Goal: Task Accomplishment & Management: Manage account settings

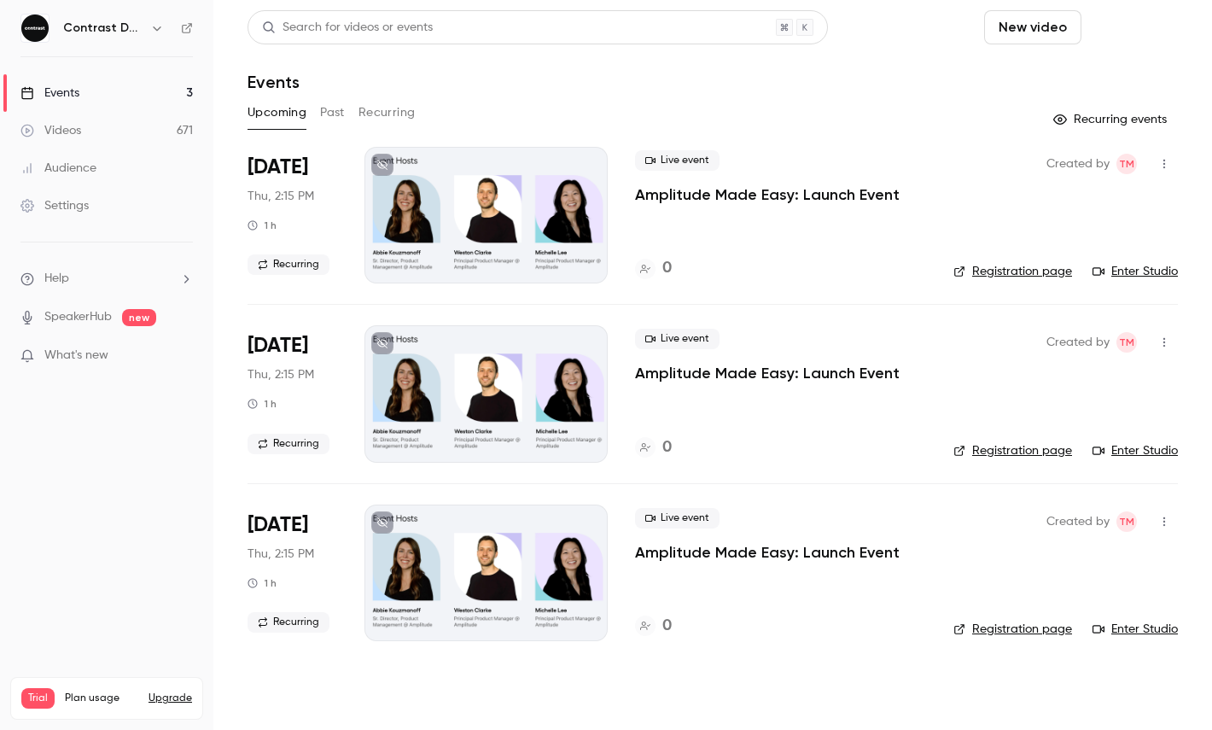
click at [1125, 33] on button "Schedule" at bounding box center [1134, 27] width 90 height 34
click at [1106, 55] on li "One time event" at bounding box center [1085, 74] width 184 height 44
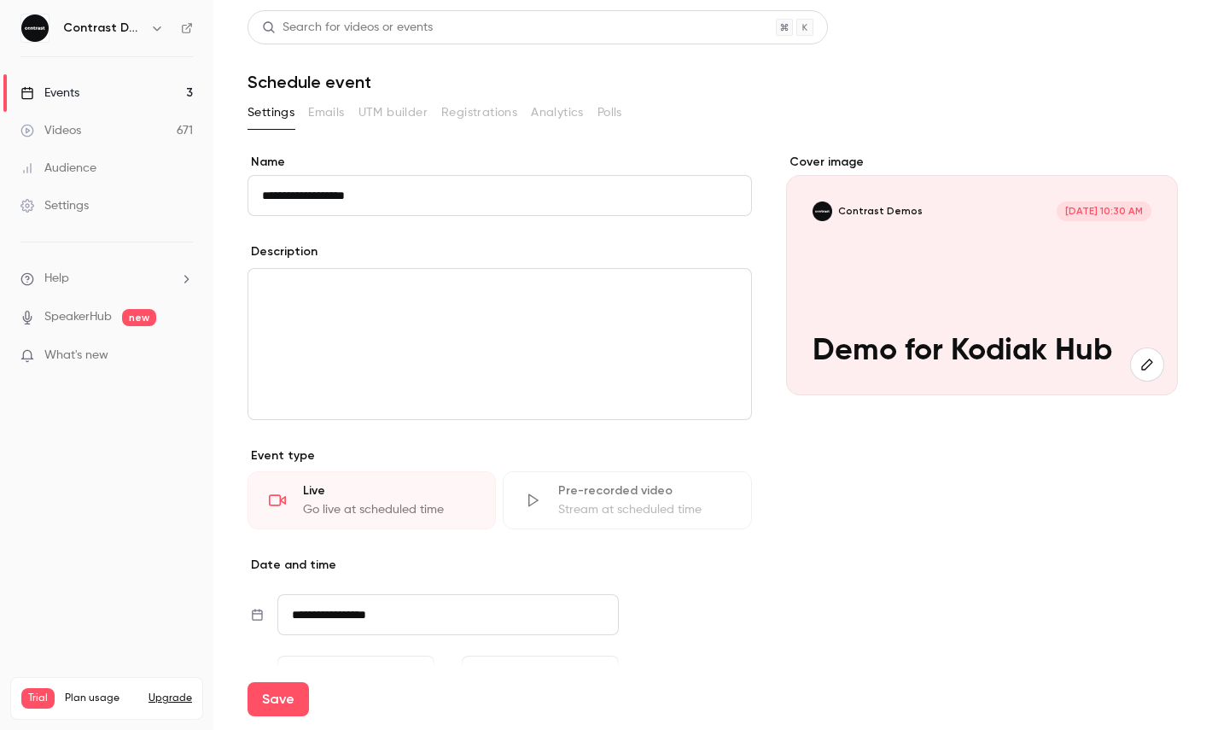
type input "**********"
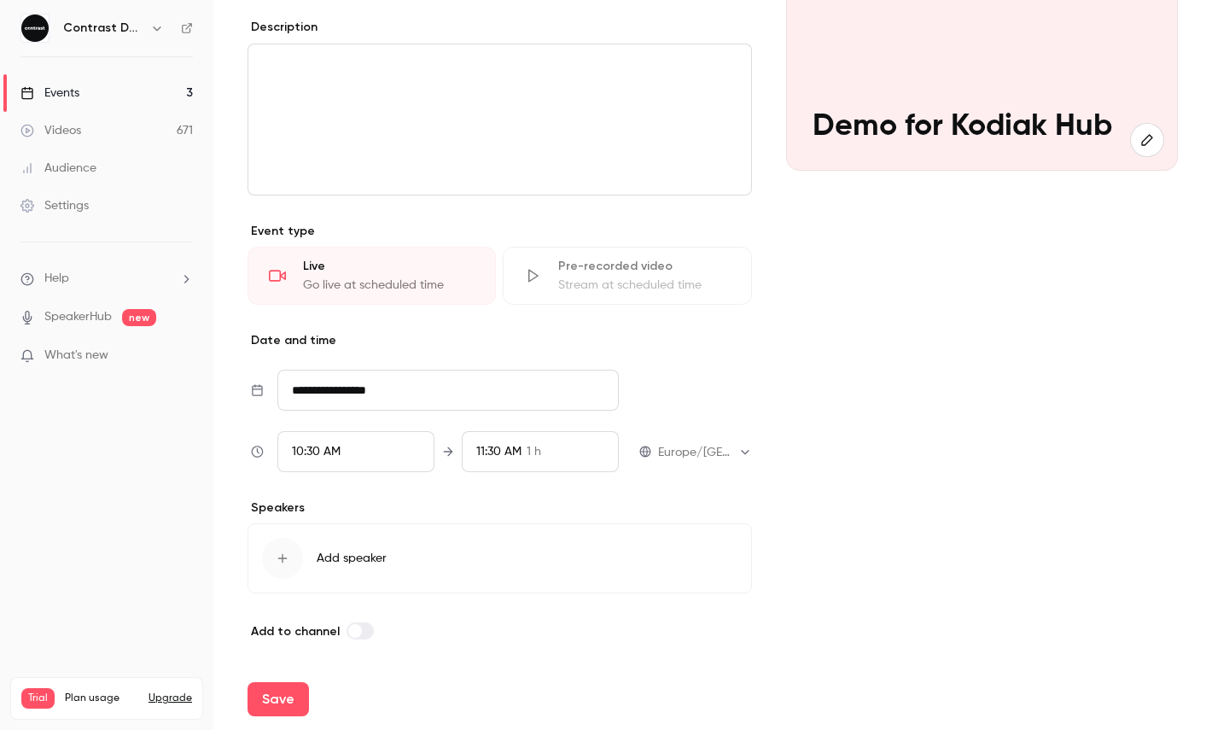
click at [344, 442] on div "10:30 AM" at bounding box center [355, 451] width 157 height 41
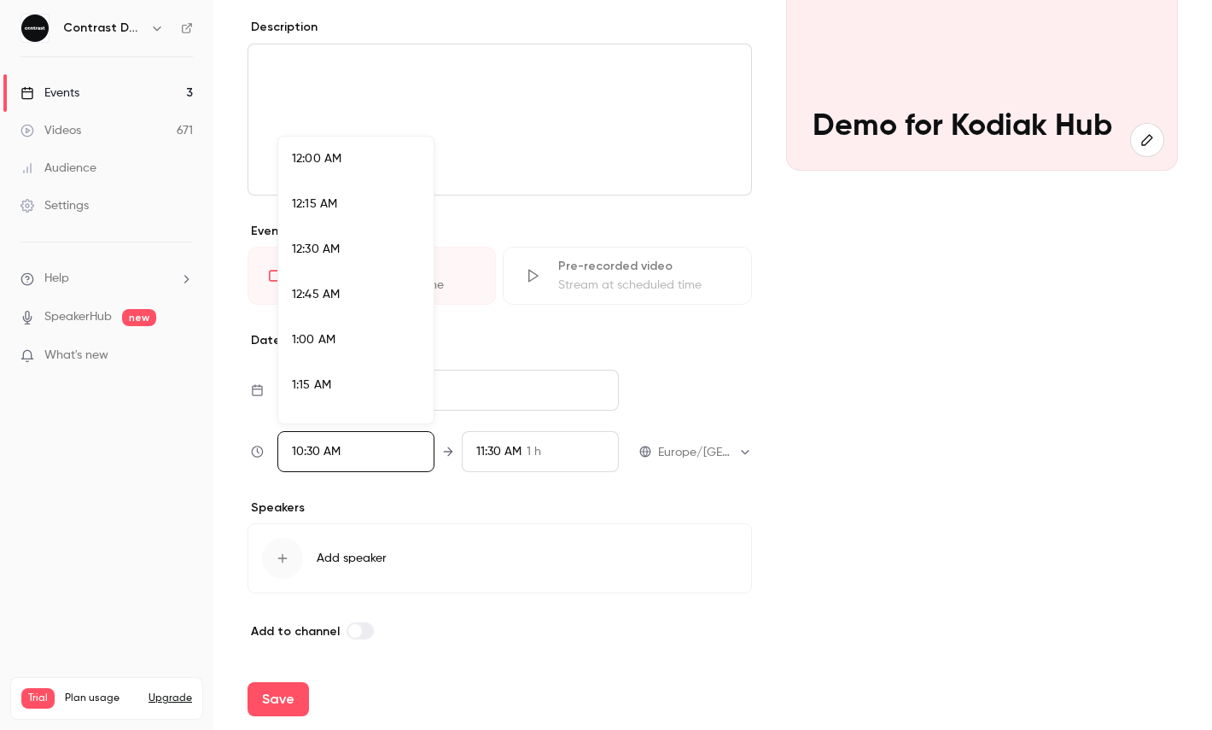
scroll to position [1779, 0]
drag, startPoint x: 324, startPoint y: 312, endPoint x: 324, endPoint y: 322, distance: 9.4
click at [324, 312] on li "10:45 AM" at bounding box center [355, 325] width 155 height 45
click at [290, 686] on div at bounding box center [606, 365] width 1212 height 730
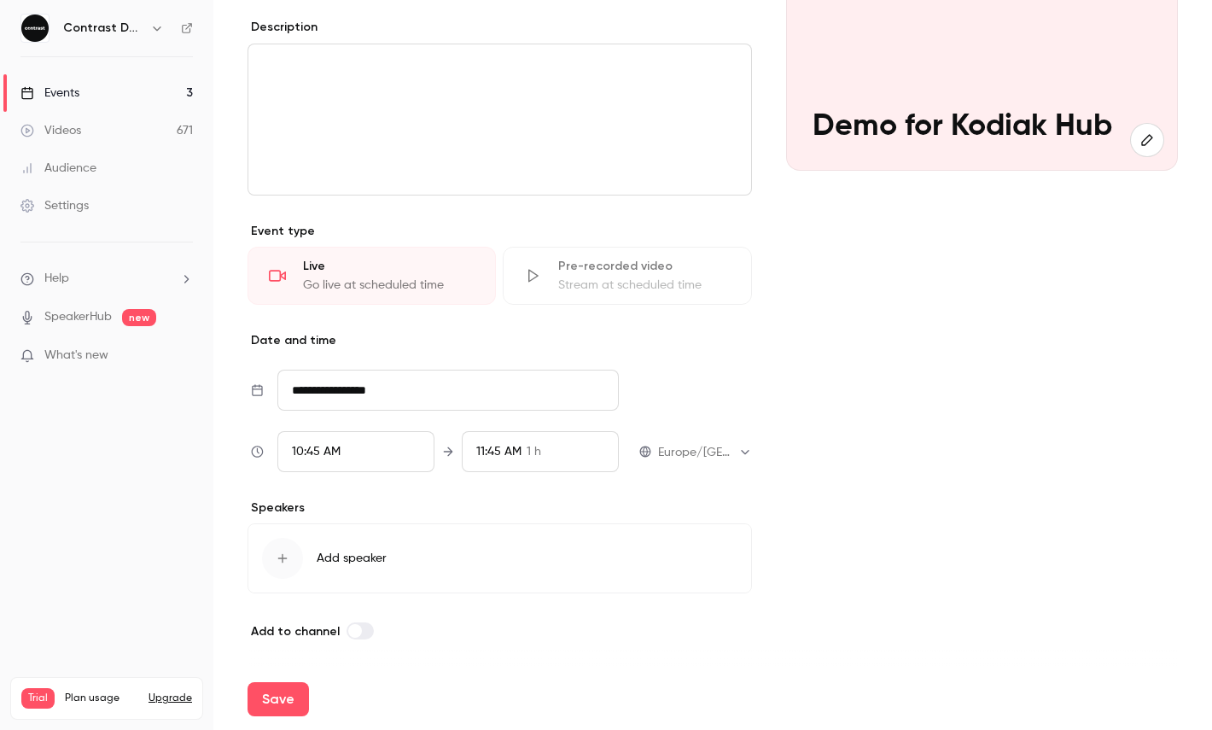
click at [290, 698] on button "Save" at bounding box center [278, 699] width 61 height 34
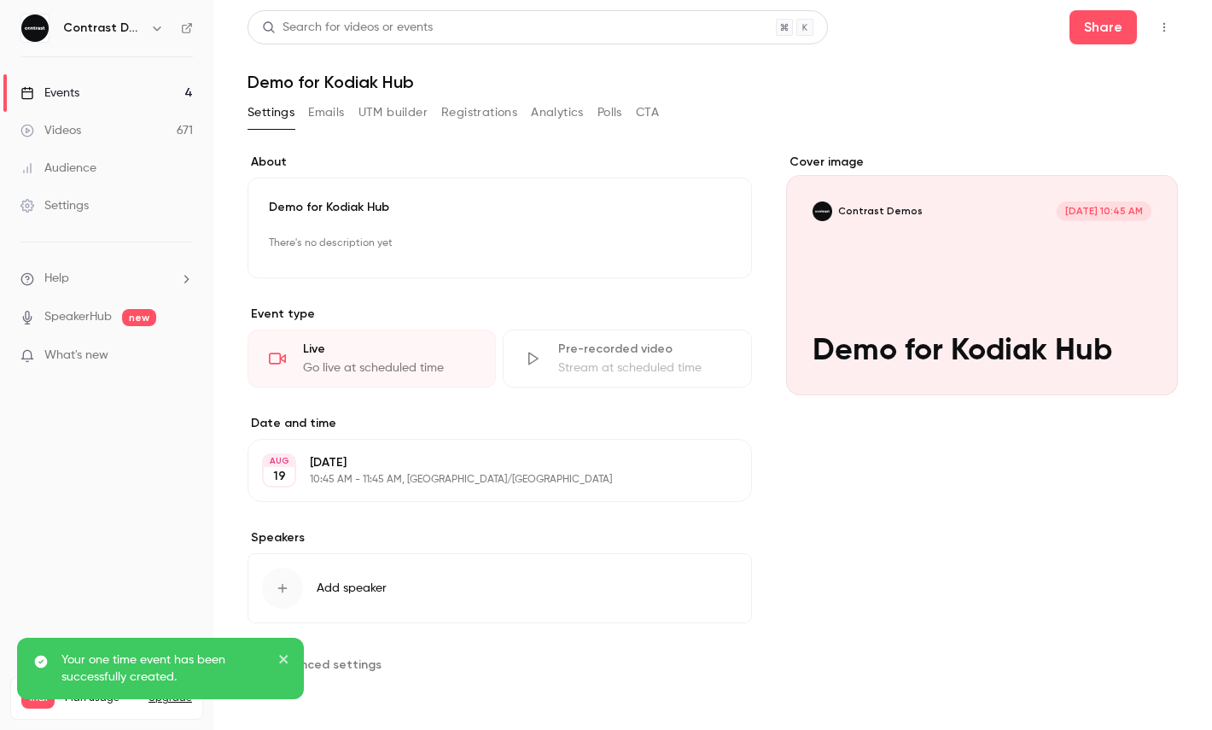
click at [1171, 35] on button "button" at bounding box center [1164, 27] width 27 height 27
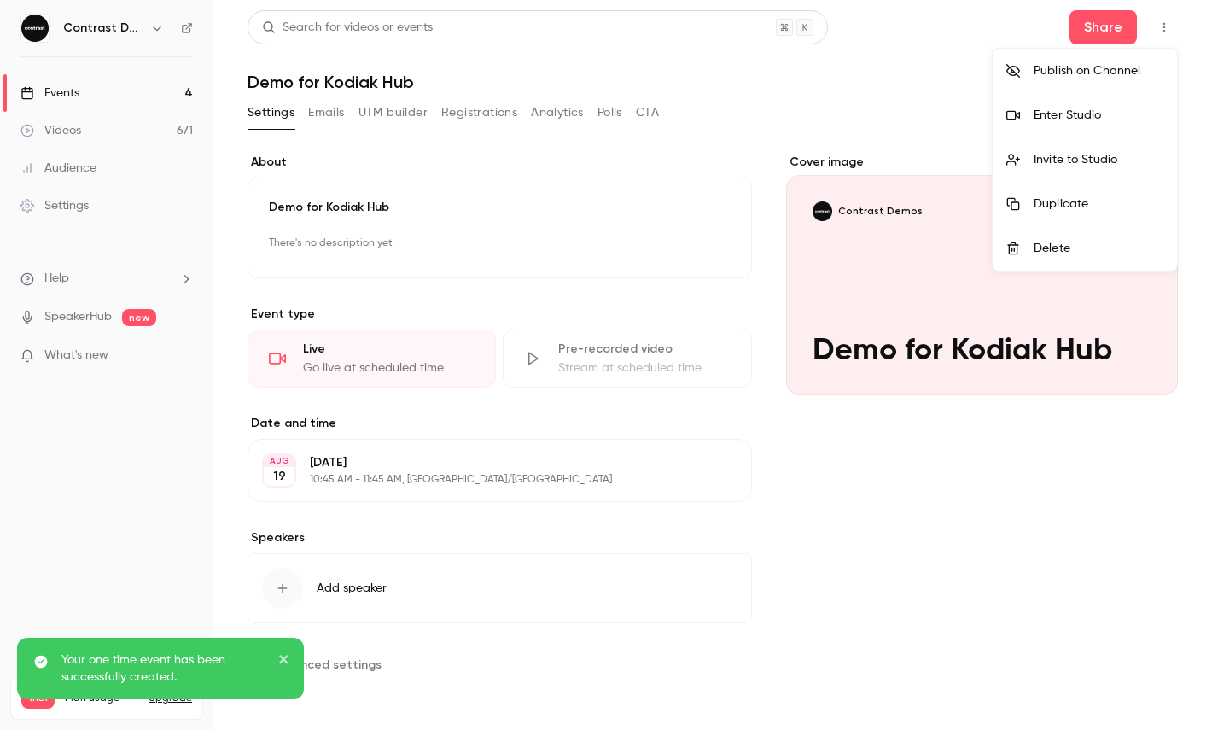
click at [1088, 120] on div "Enter Studio" at bounding box center [1099, 115] width 130 height 17
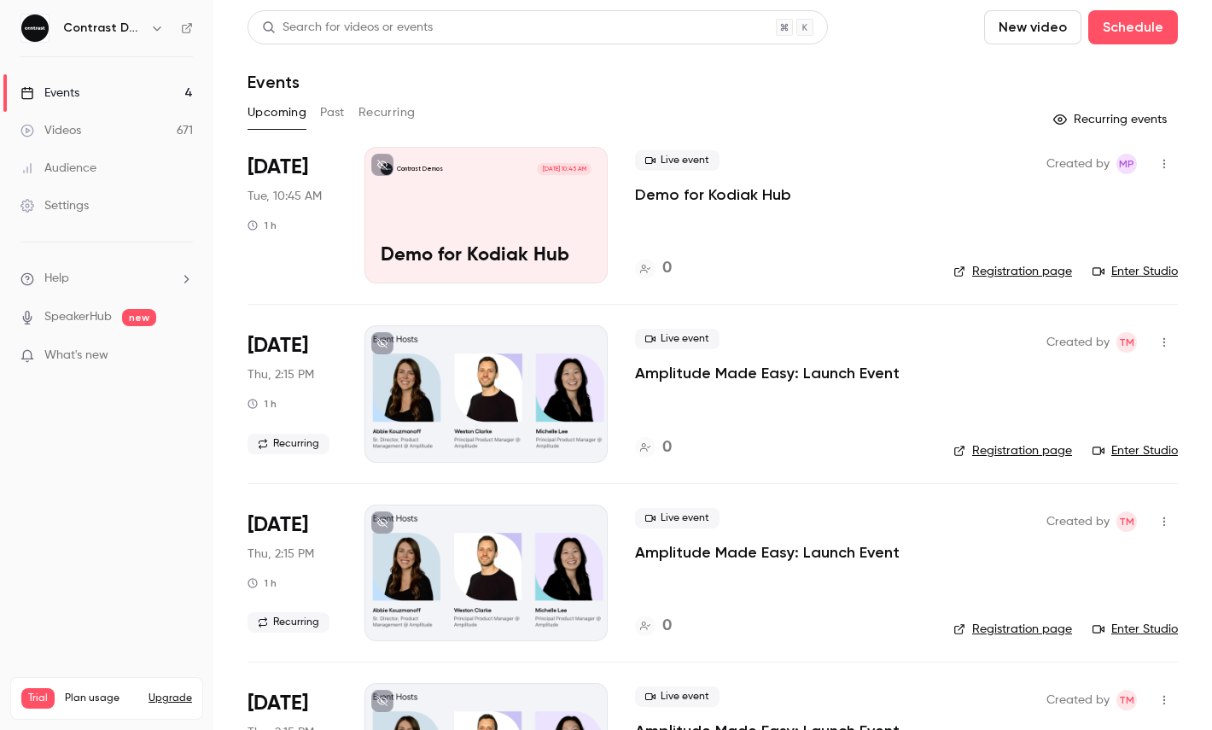
click at [95, 206] on link "Settings" at bounding box center [106, 206] width 213 height 38
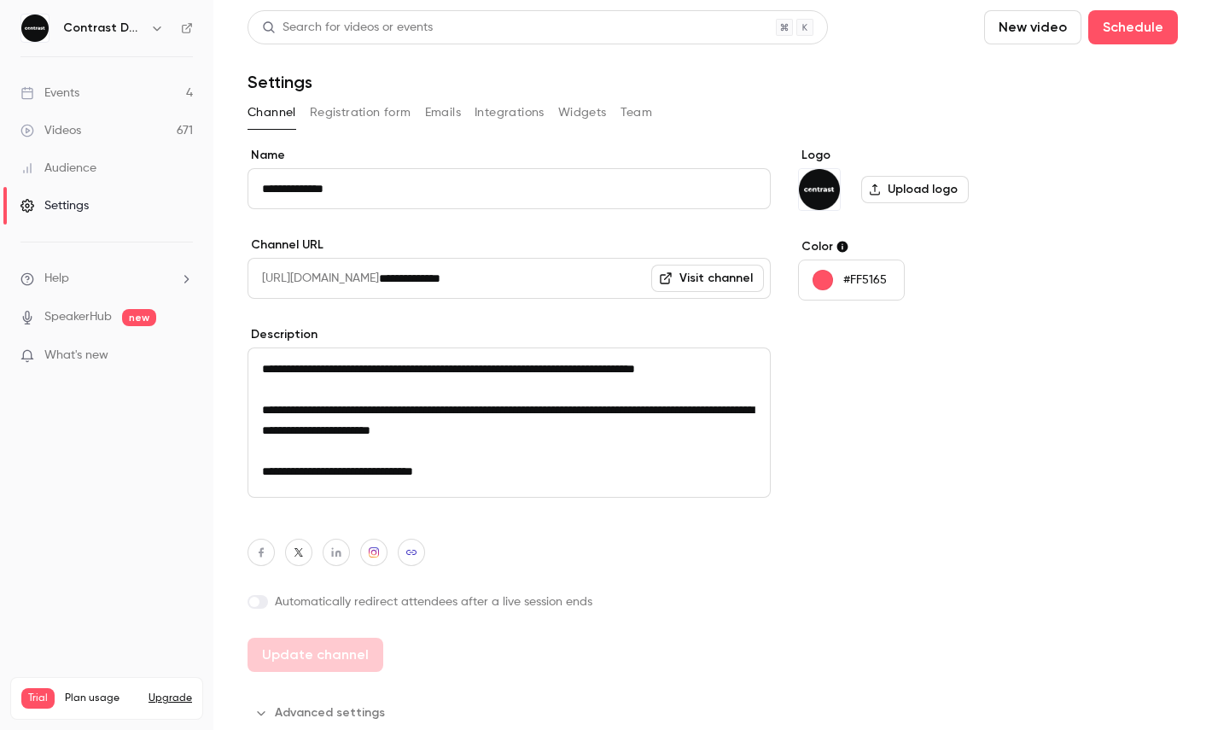
click at [332, 110] on button "Registration form" at bounding box center [361, 112] width 102 height 27
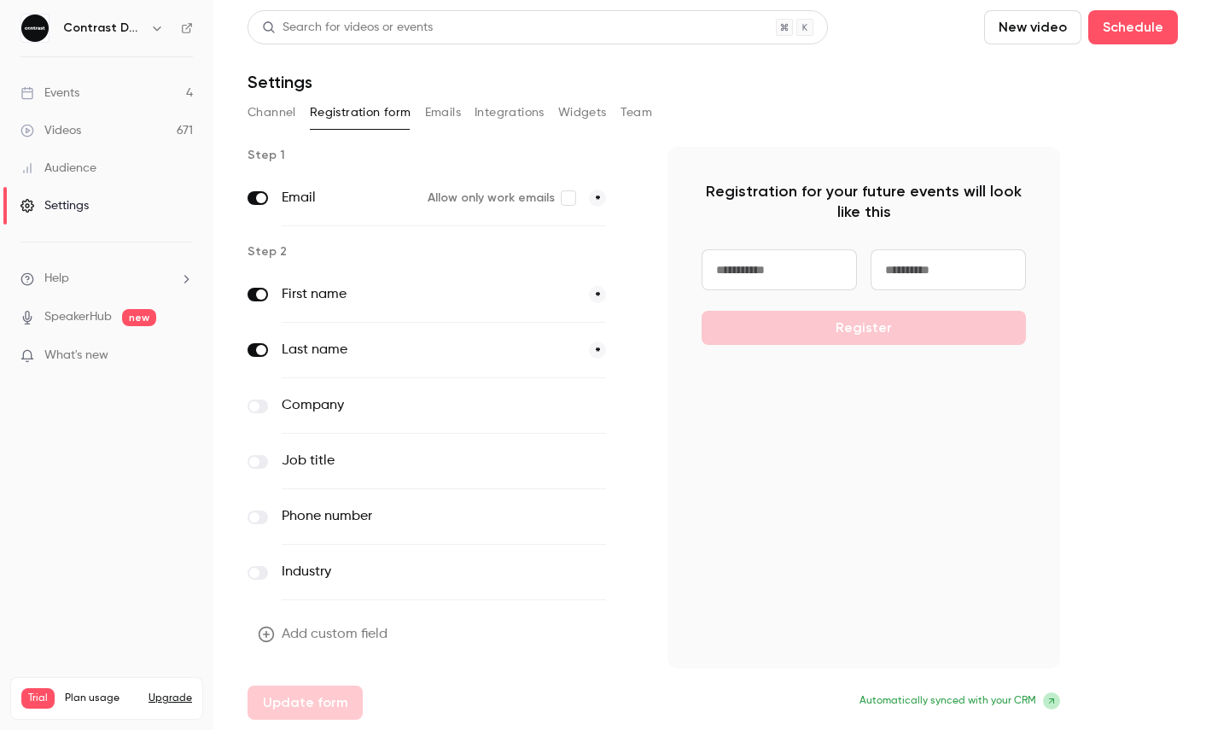
click at [157, 25] on icon "button" at bounding box center [157, 28] width 14 height 14
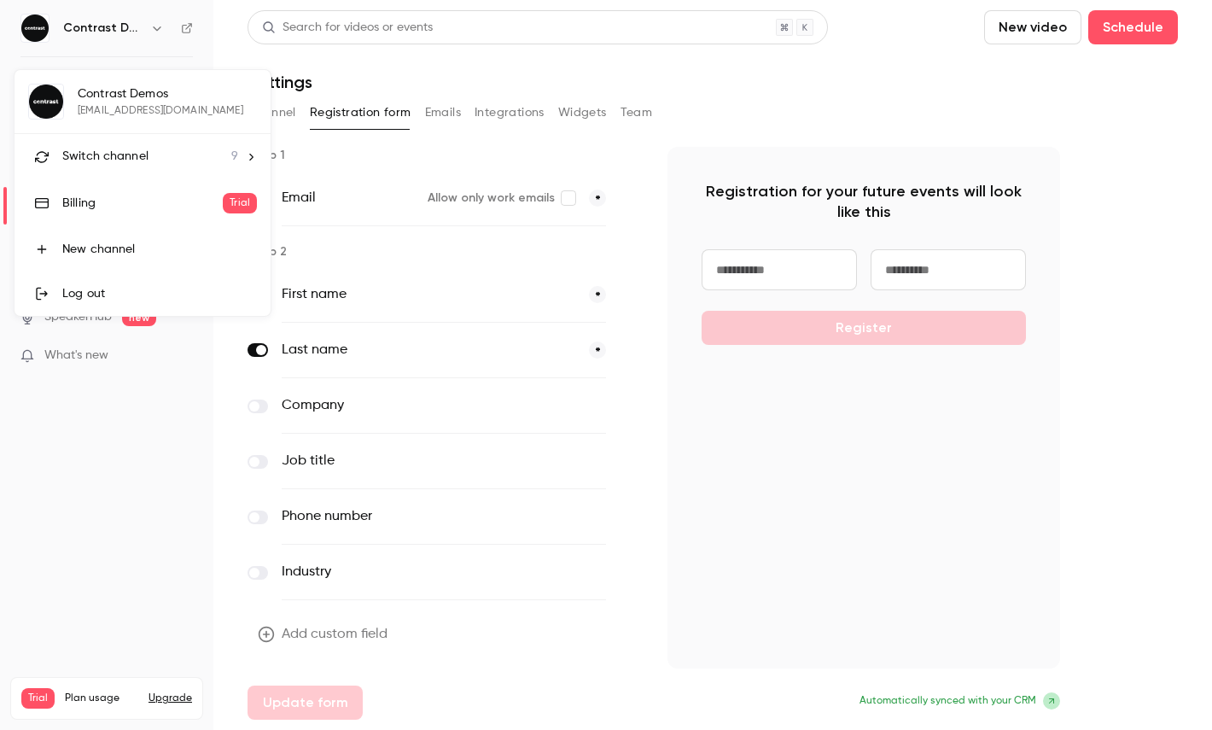
click at [113, 163] on span "Switch channel" at bounding box center [105, 157] width 86 height 18
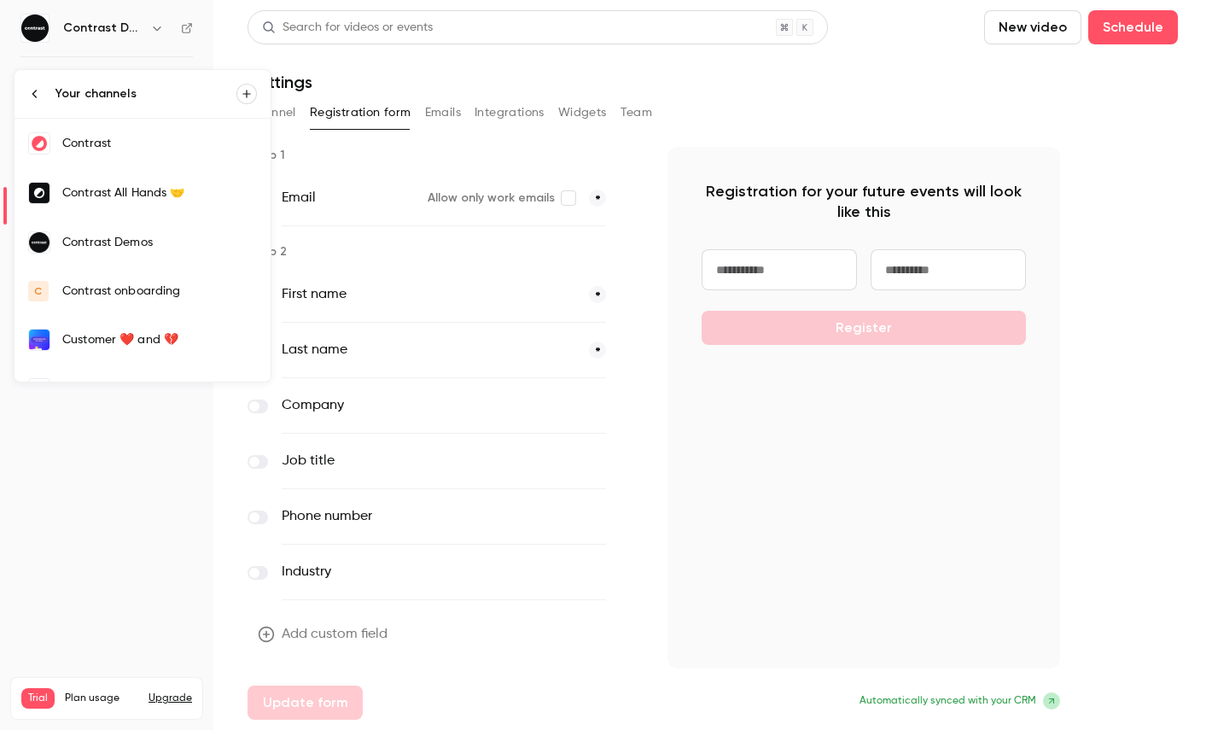
click at [130, 162] on link "Contrast" at bounding box center [143, 144] width 256 height 50
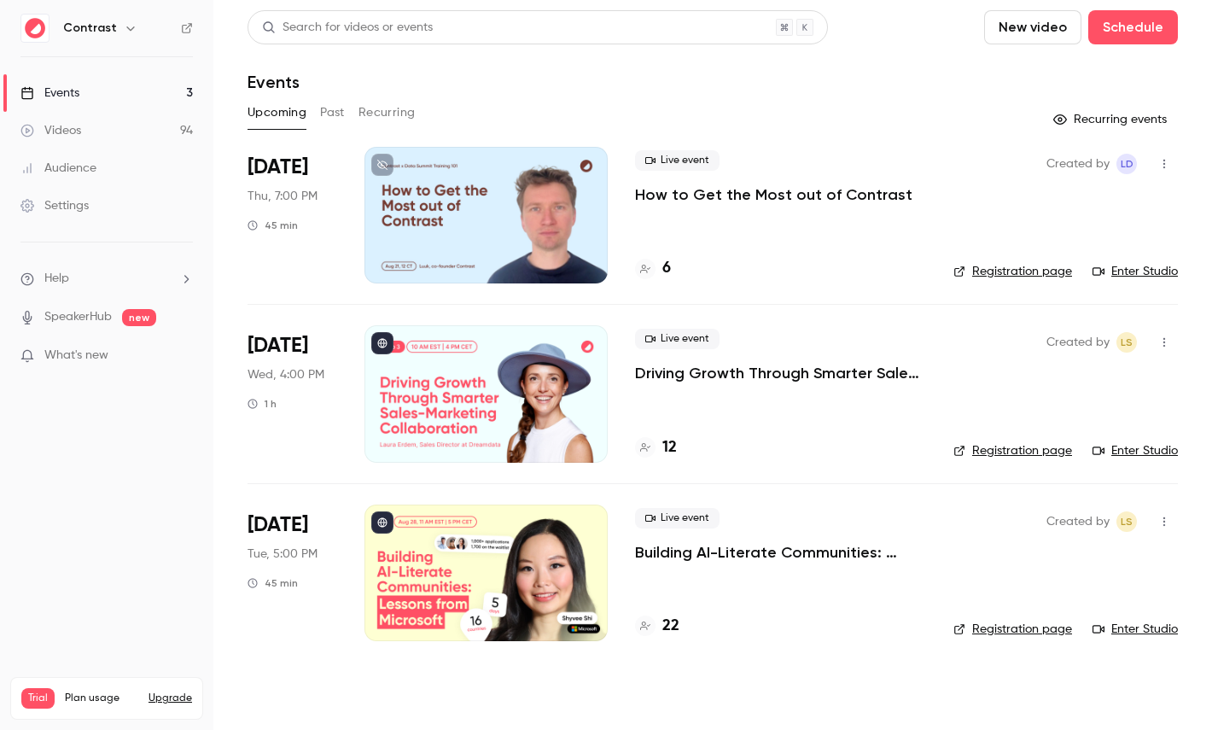
click at [126, 114] on link "Videos 94" at bounding box center [106, 131] width 213 height 38
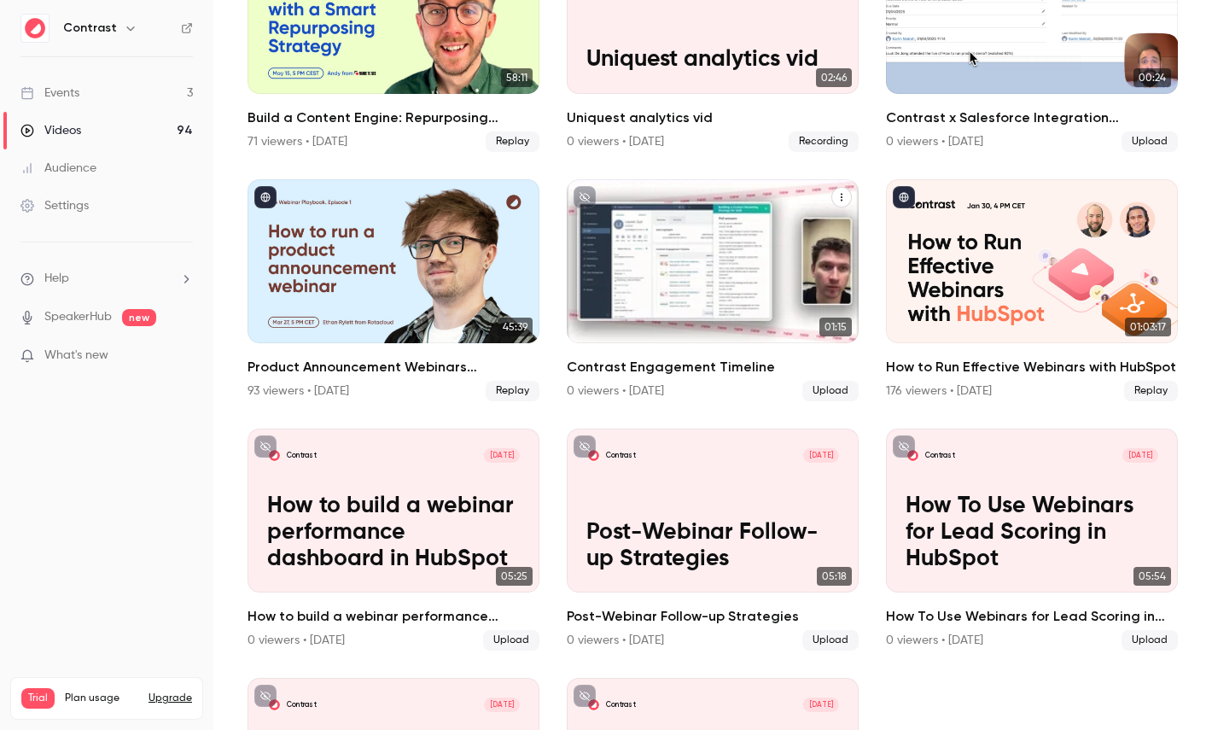
scroll to position [987, 0]
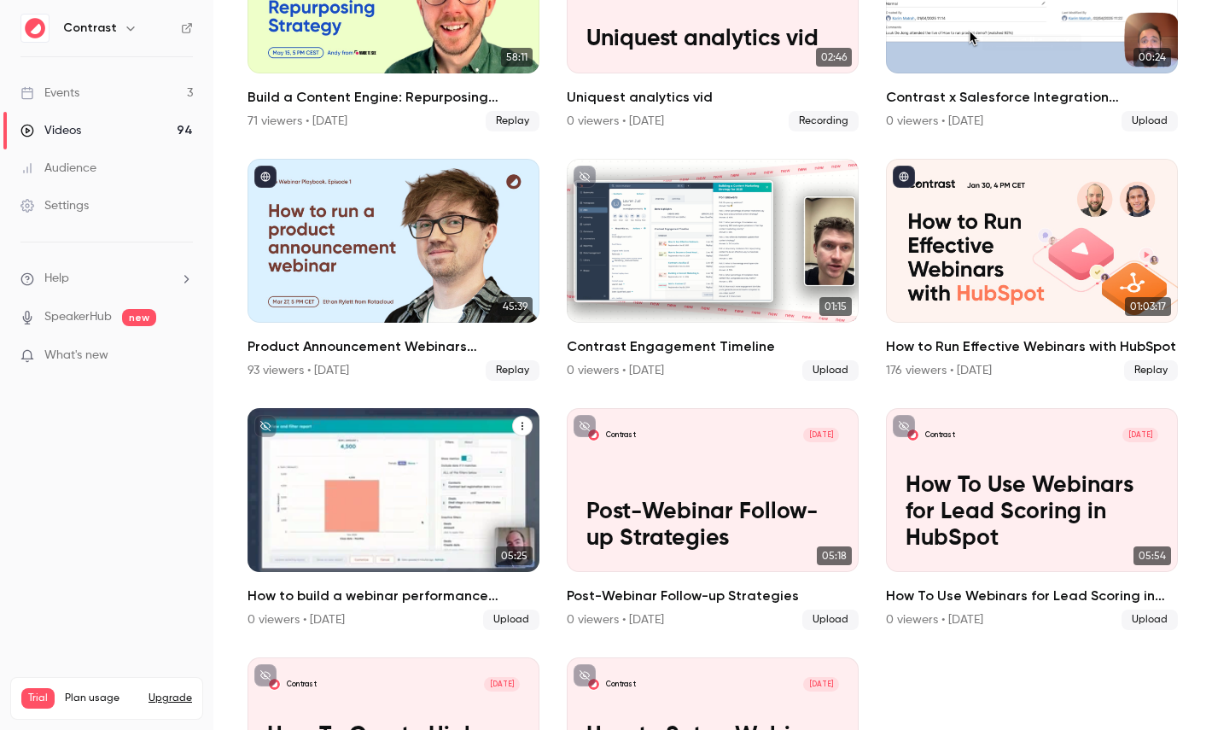
click at [312, 533] on p "How to build a webinar performance dashboard in HubSpot" at bounding box center [393, 512] width 253 height 79
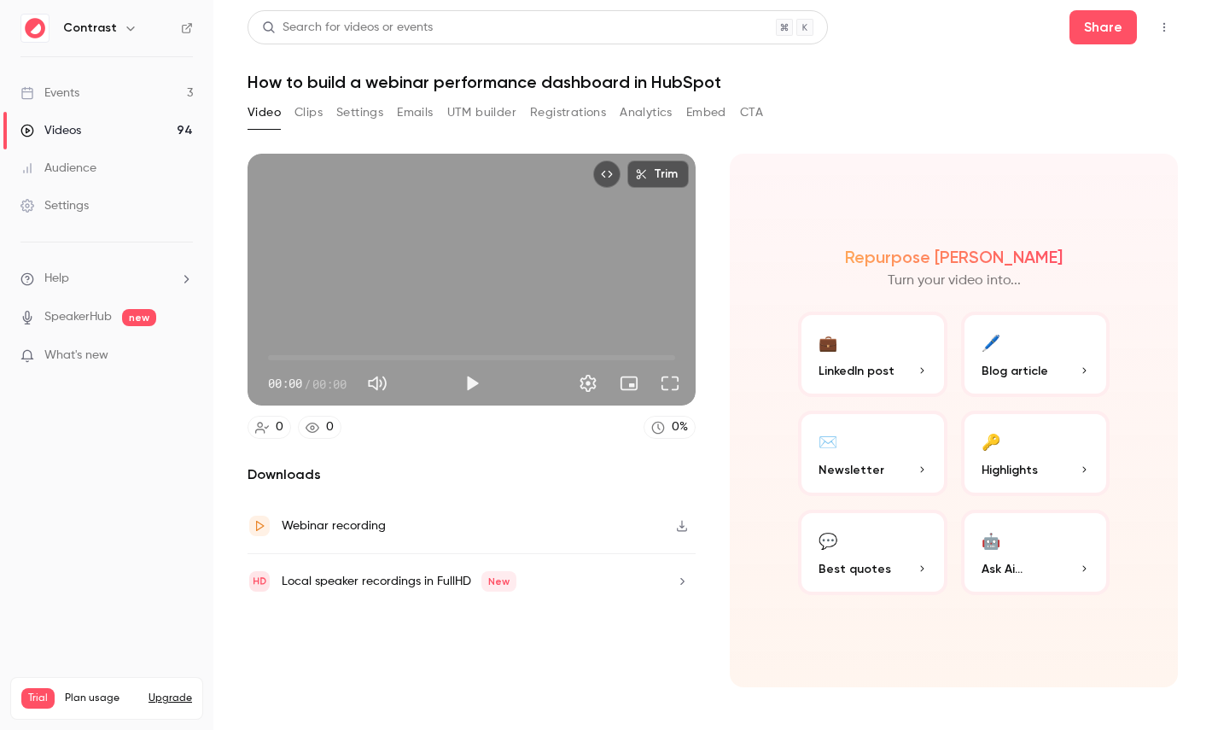
click at [309, 112] on button "Clips" at bounding box center [309, 112] width 28 height 27
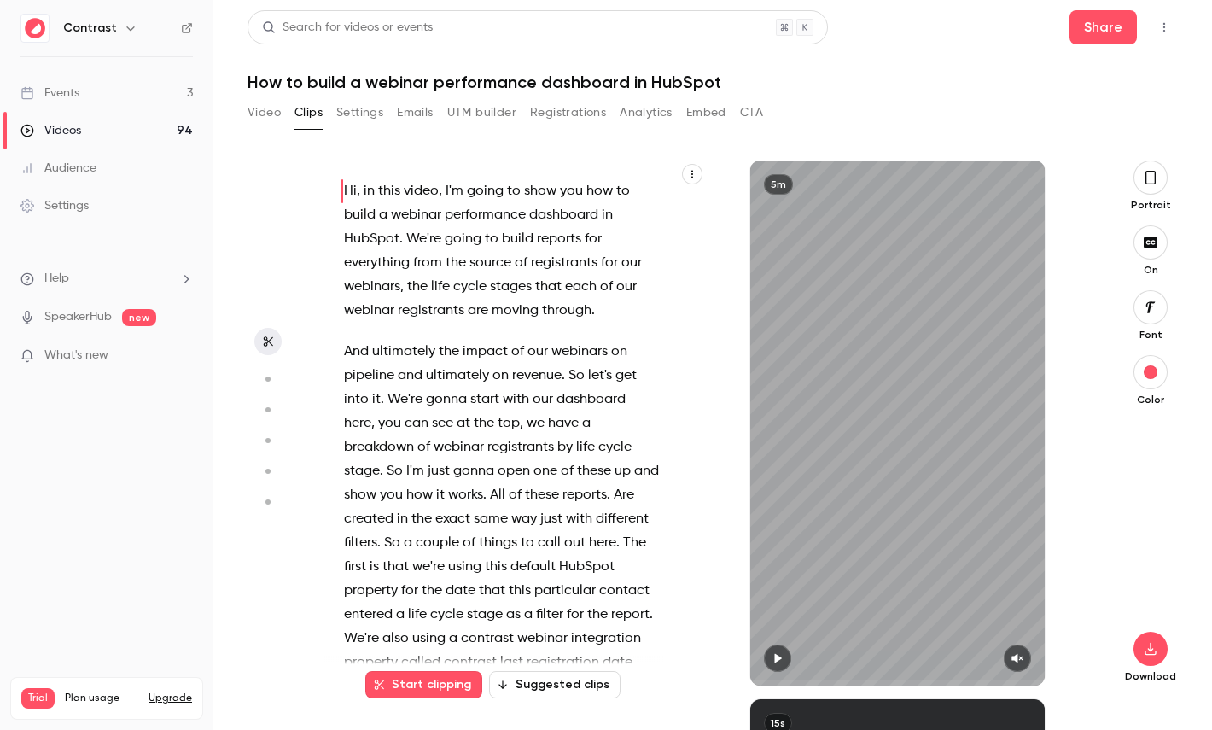
click at [686, 175] on button "button" at bounding box center [692, 174] width 20 height 20
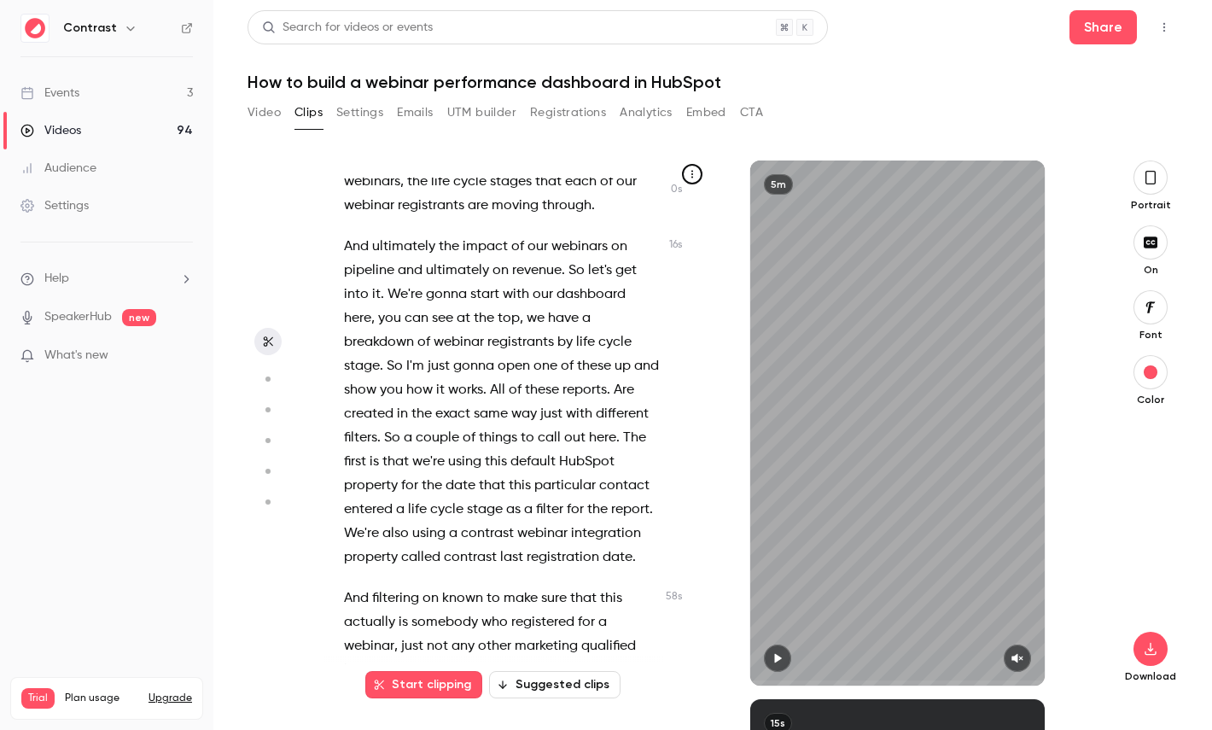
scroll to position [107, 0]
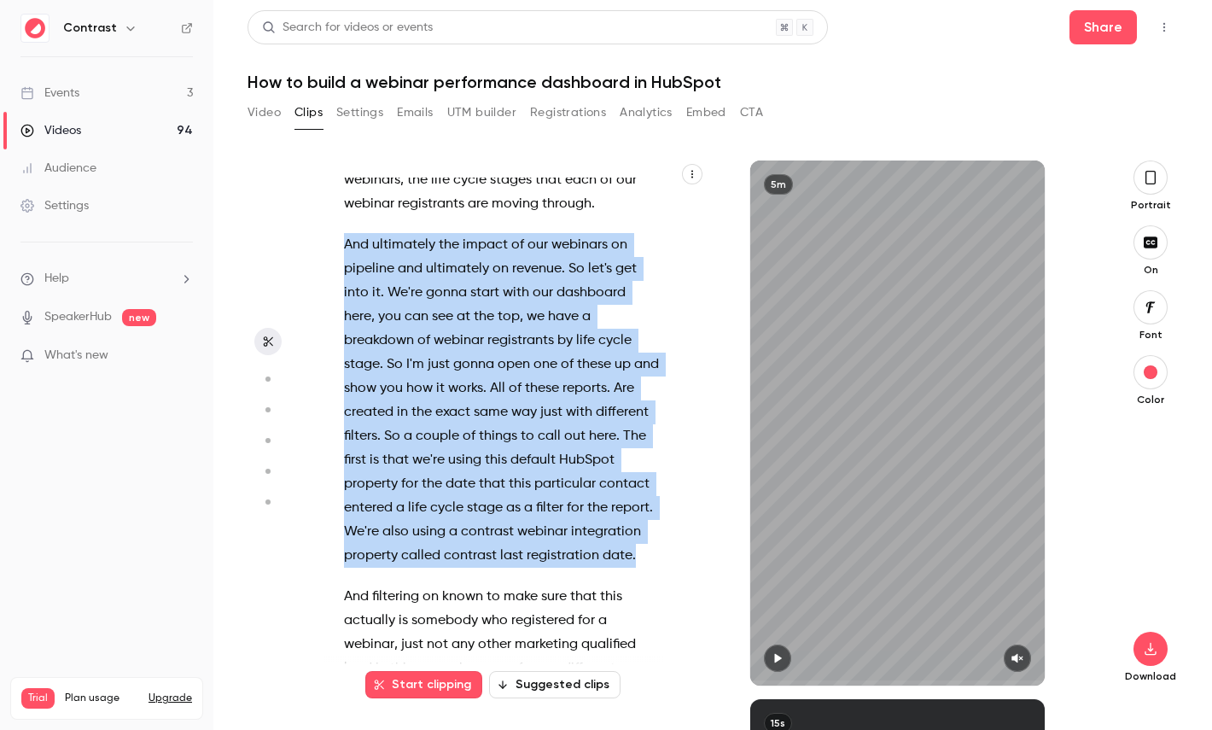
drag, startPoint x: 642, startPoint y: 554, endPoint x: 332, endPoint y: 252, distance: 432.9
click at [332, 252] on div "Hi , in this video , I'm going to show you how to build a webinar performance d…" at bounding box center [510, 432] width 375 height 508
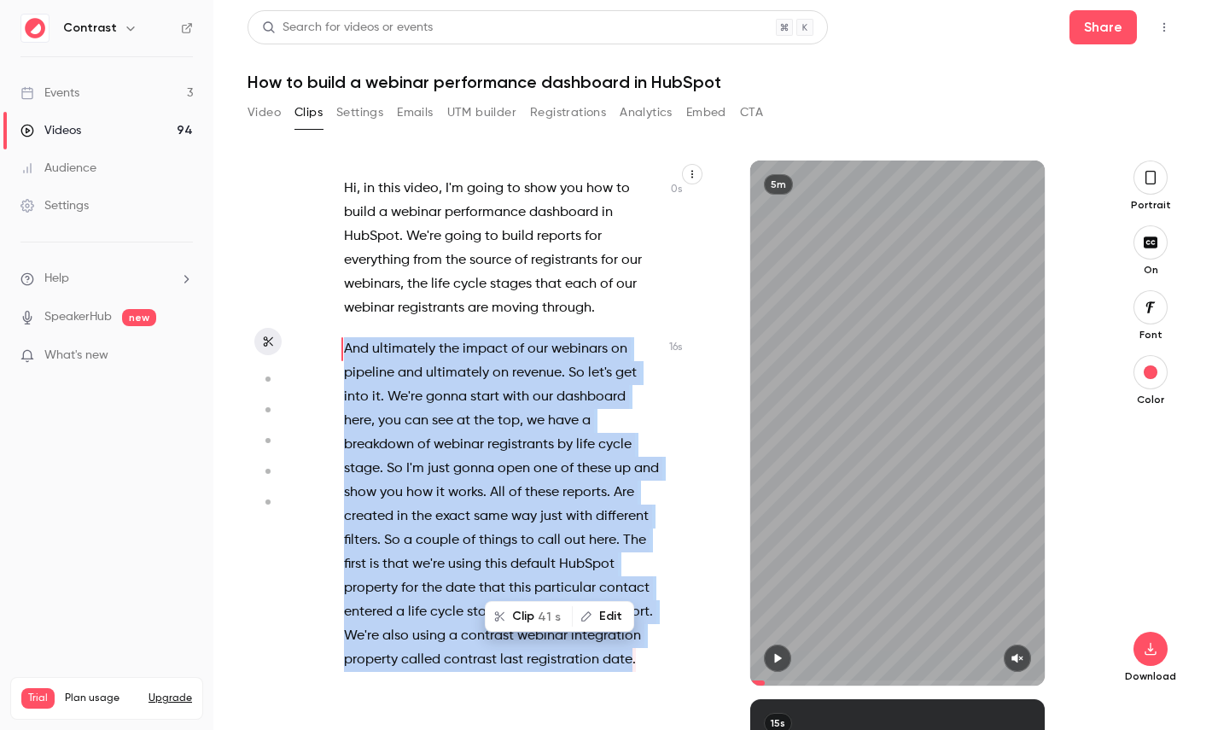
scroll to position [0, 0]
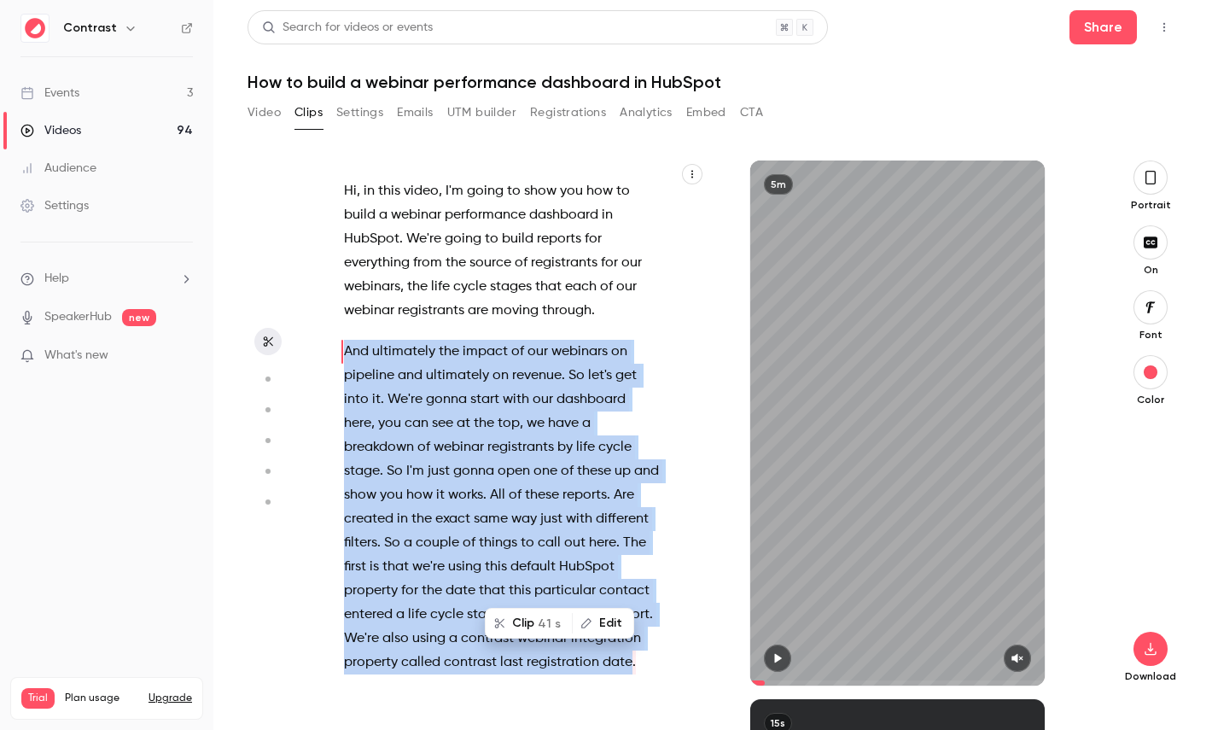
click at [539, 617] on button "Clip 41 s" at bounding box center [529, 623] width 85 height 27
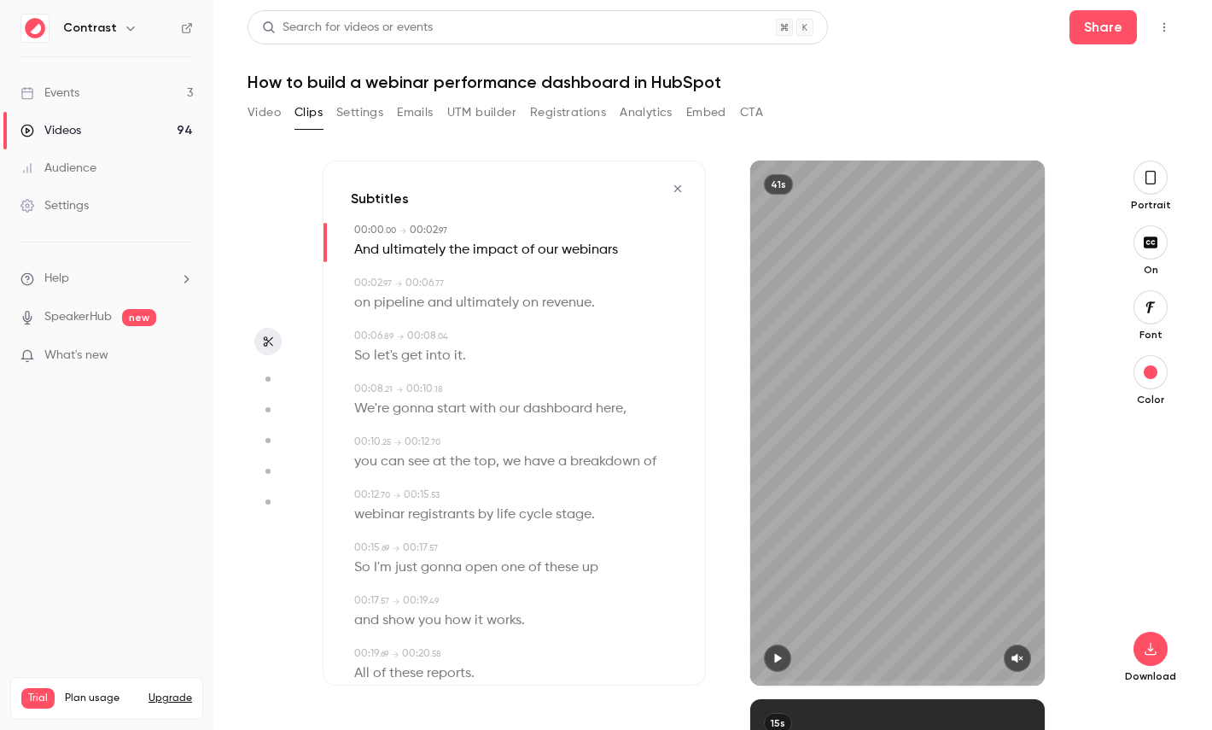
click at [1151, 175] on icon "button" at bounding box center [1151, 177] width 14 height 19
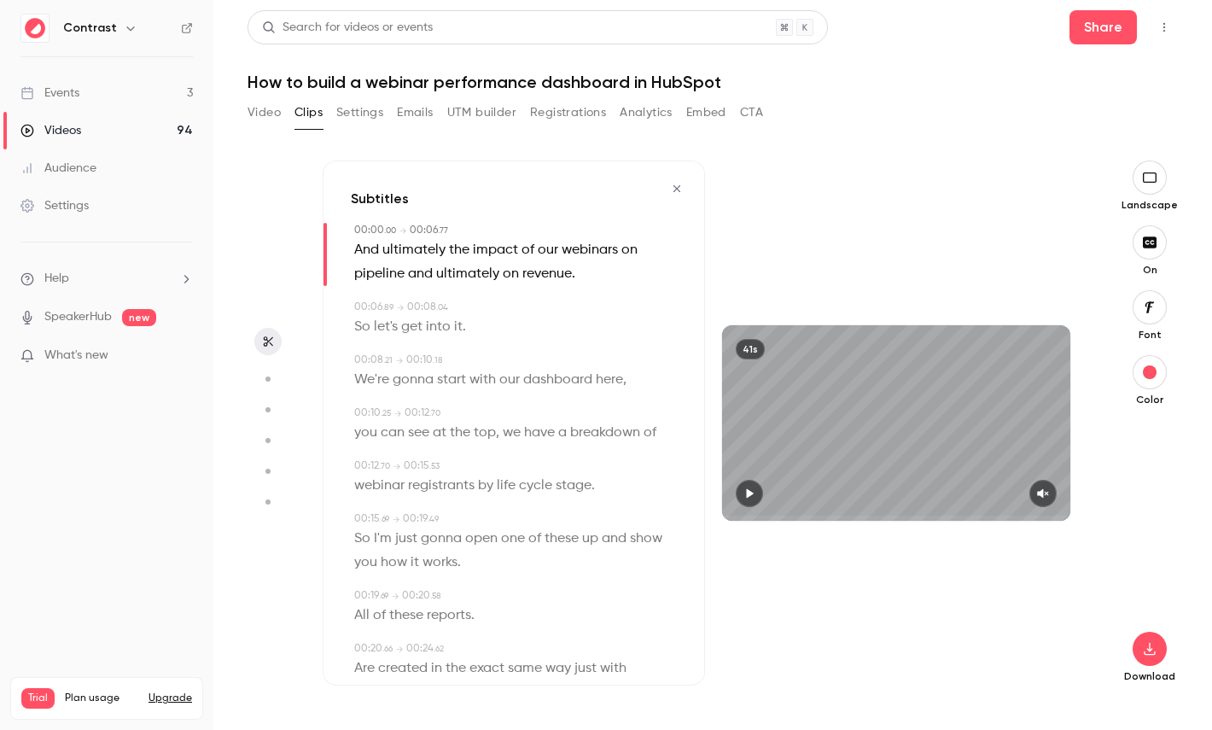
click at [1149, 307] on icon "button" at bounding box center [1150, 306] width 9 height 11
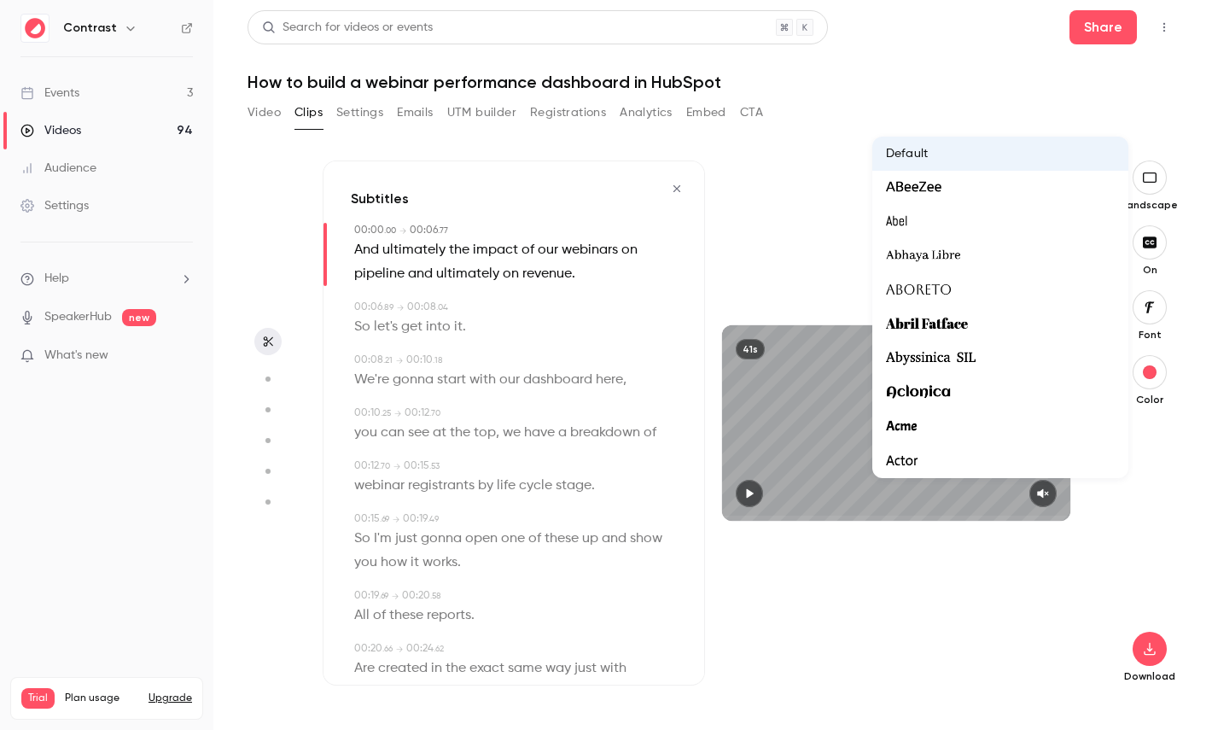
click at [1126, 542] on div at bounding box center [606, 365] width 1212 height 730
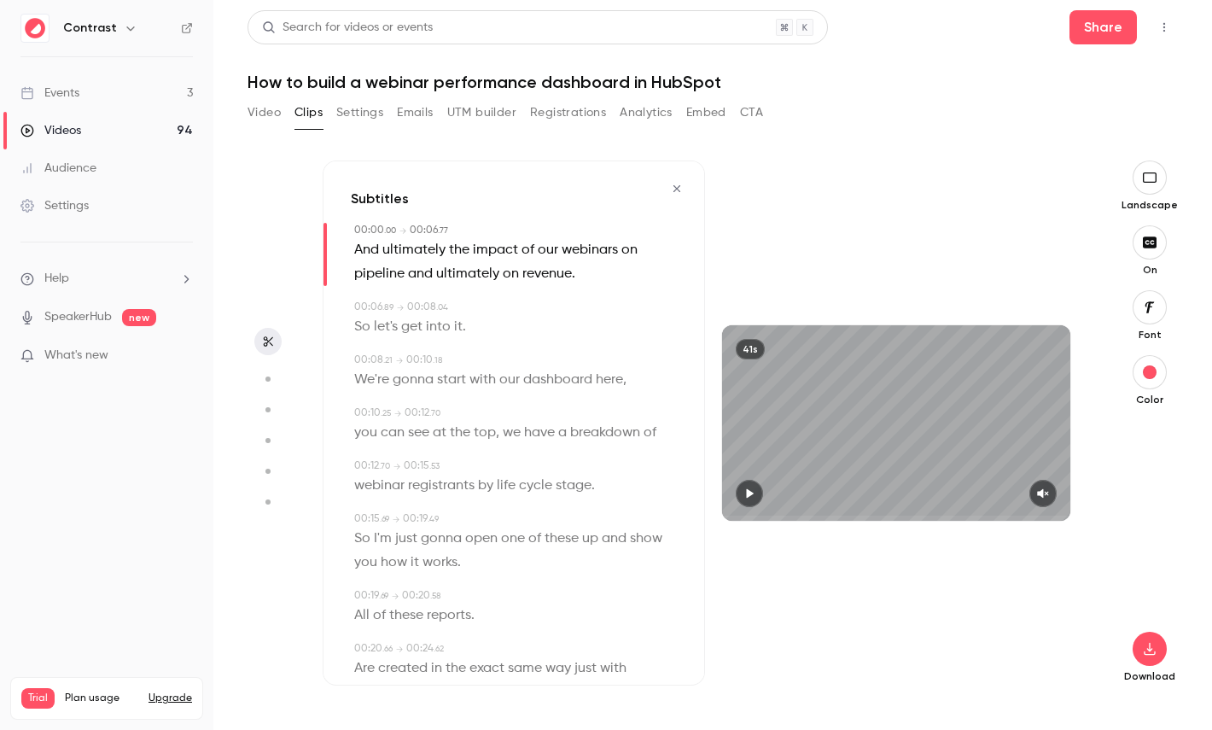
click at [538, 370] on span "dashboard" at bounding box center [557, 380] width 69 height 24
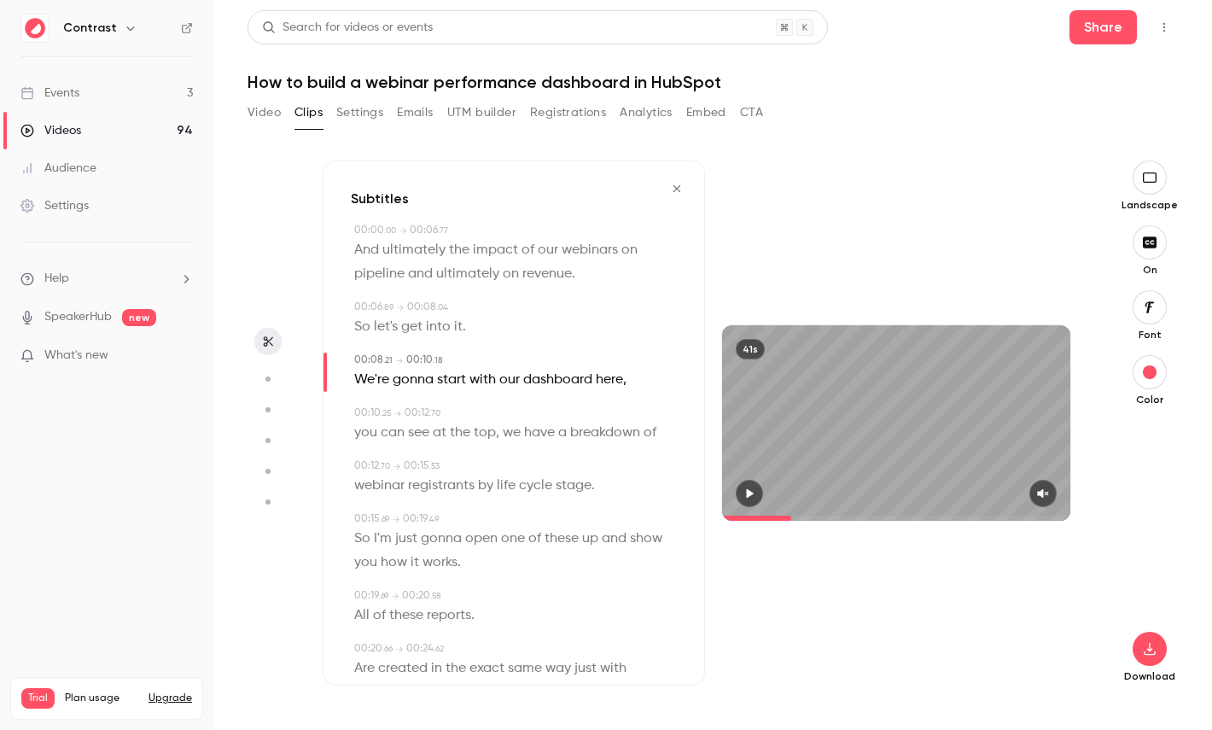
click at [679, 193] on icon "button" at bounding box center [677, 189] width 14 height 12
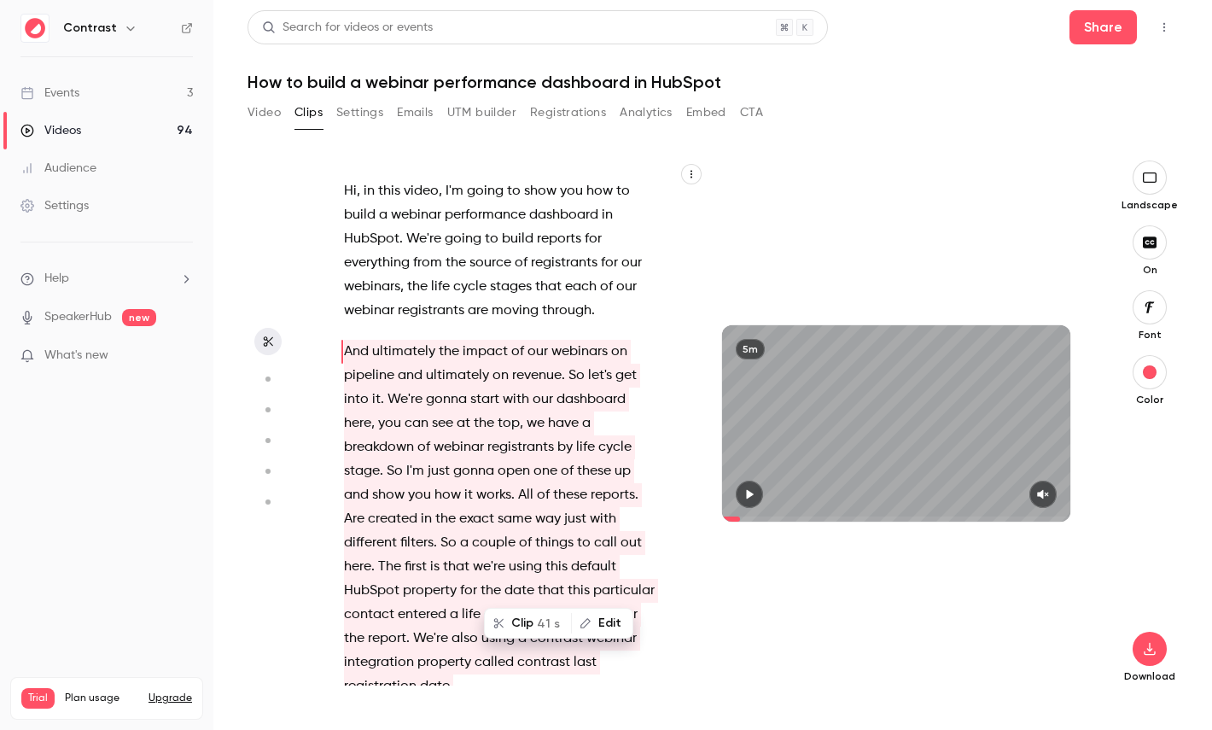
click at [269, 375] on icon "button" at bounding box center [267, 379] width 15 height 12
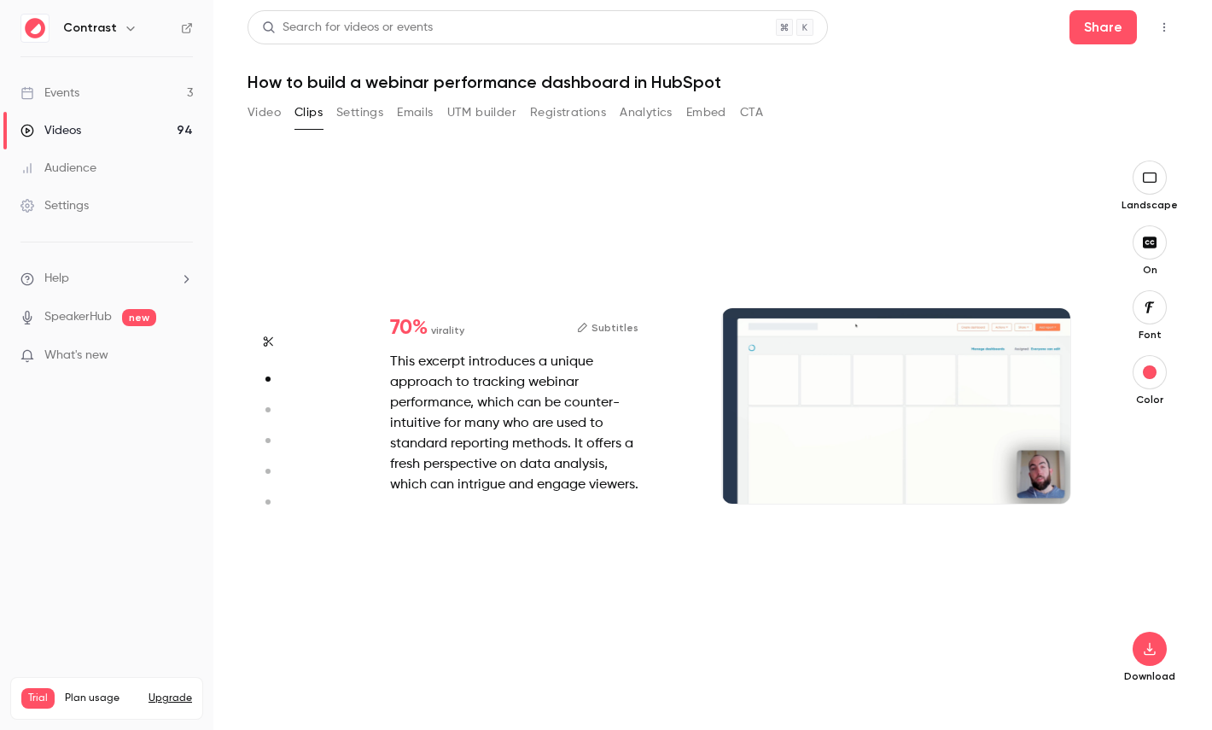
click at [270, 411] on circle "button" at bounding box center [268, 409] width 5 height 5
type input "****"
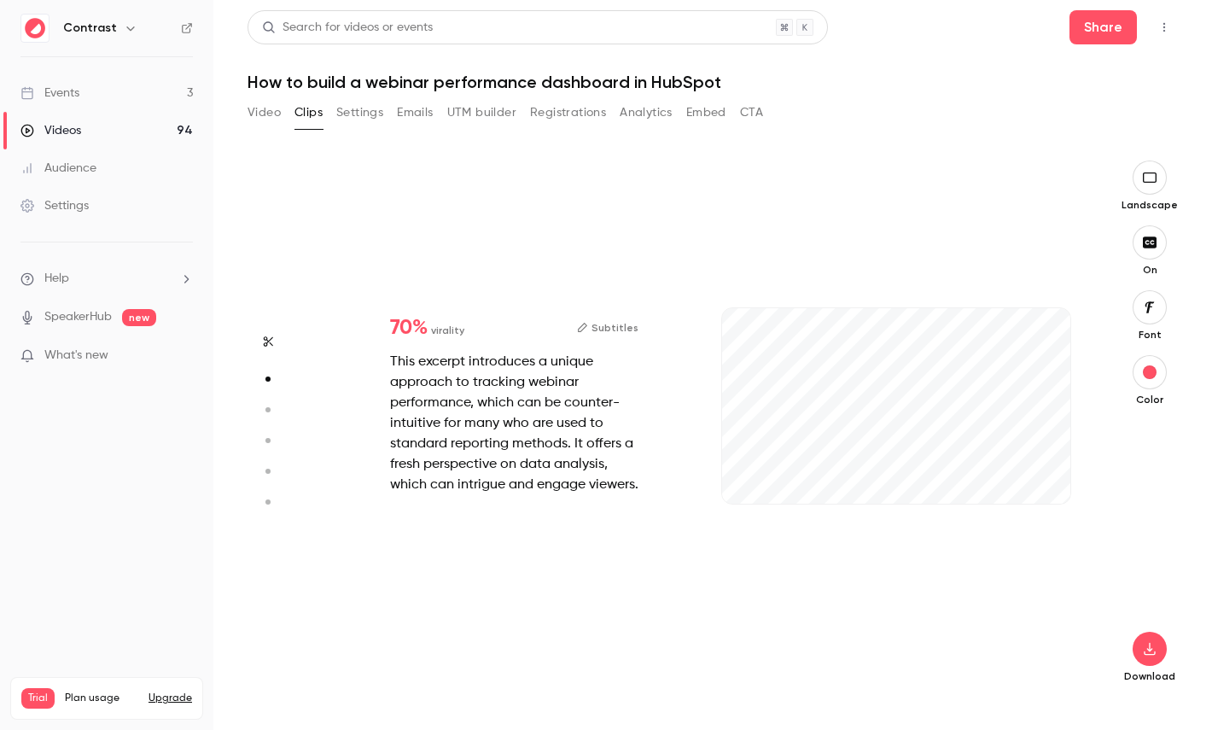
type input "***"
type input "****"
type input "*"
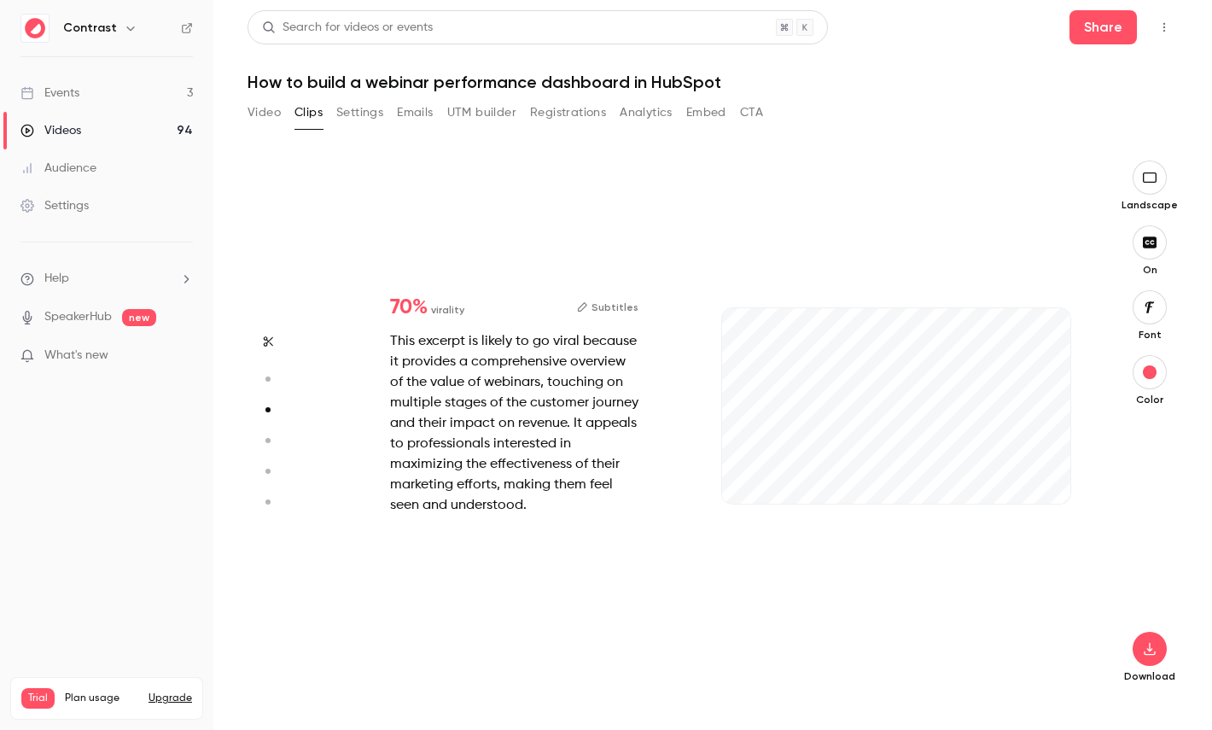
type input "***"
click at [270, 433] on button "button" at bounding box center [267, 440] width 27 height 27
type input "****"
type input "***"
type input "****"
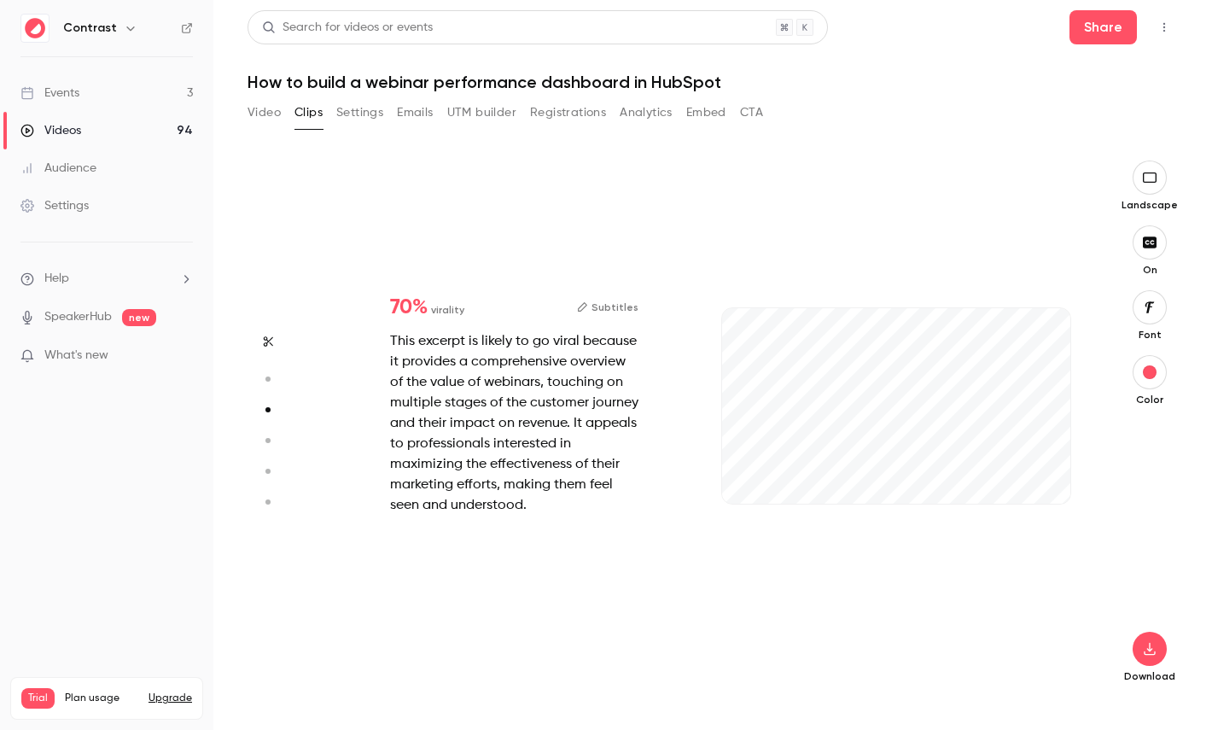
type input "*"
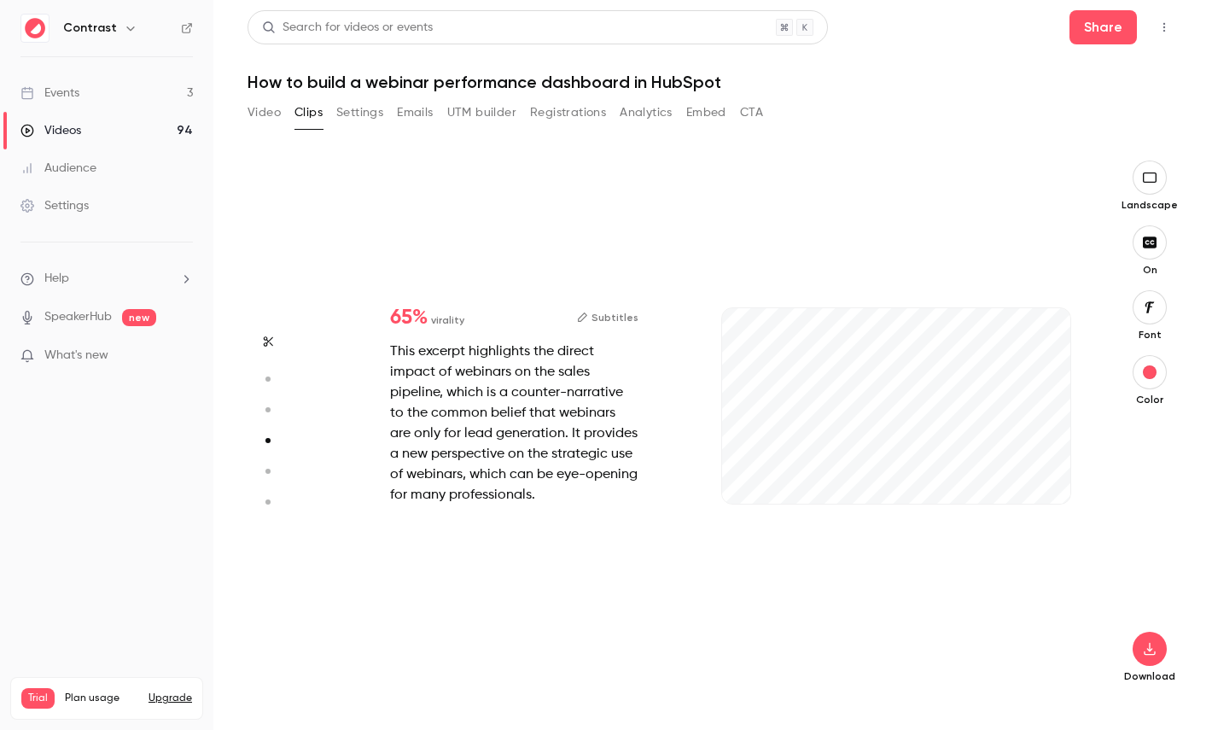
type input "***"
click at [260, 475] on icon "button" at bounding box center [267, 471] width 15 height 12
type input "****"
type input "***"
type input "****"
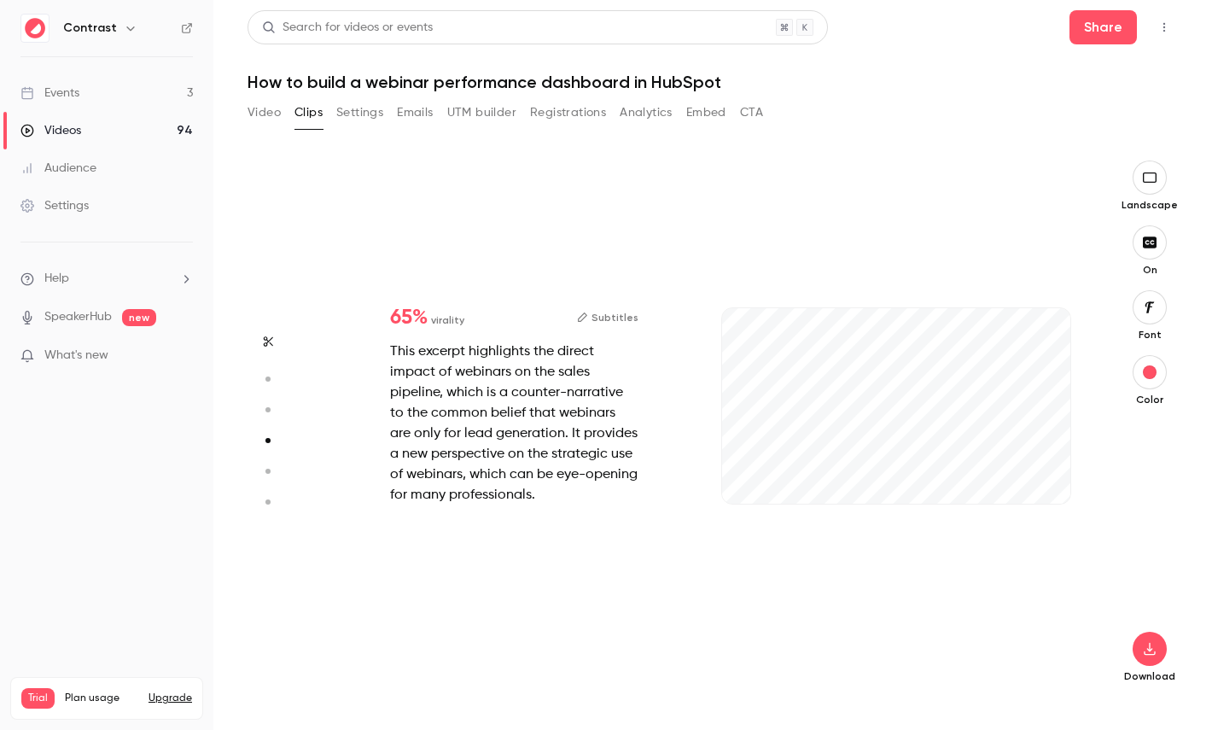
type input "*"
type input "***"
click at [266, 507] on icon "button" at bounding box center [267, 502] width 15 height 12
type input "****"
type input "***"
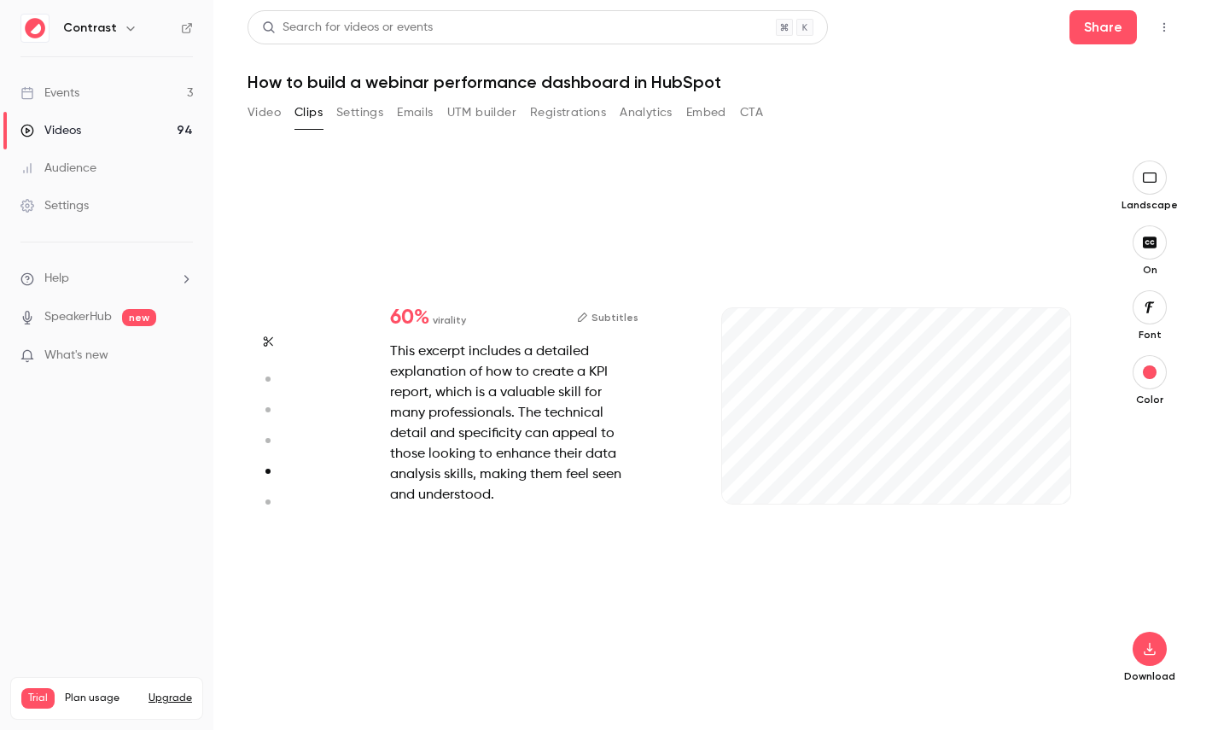
type input "****"
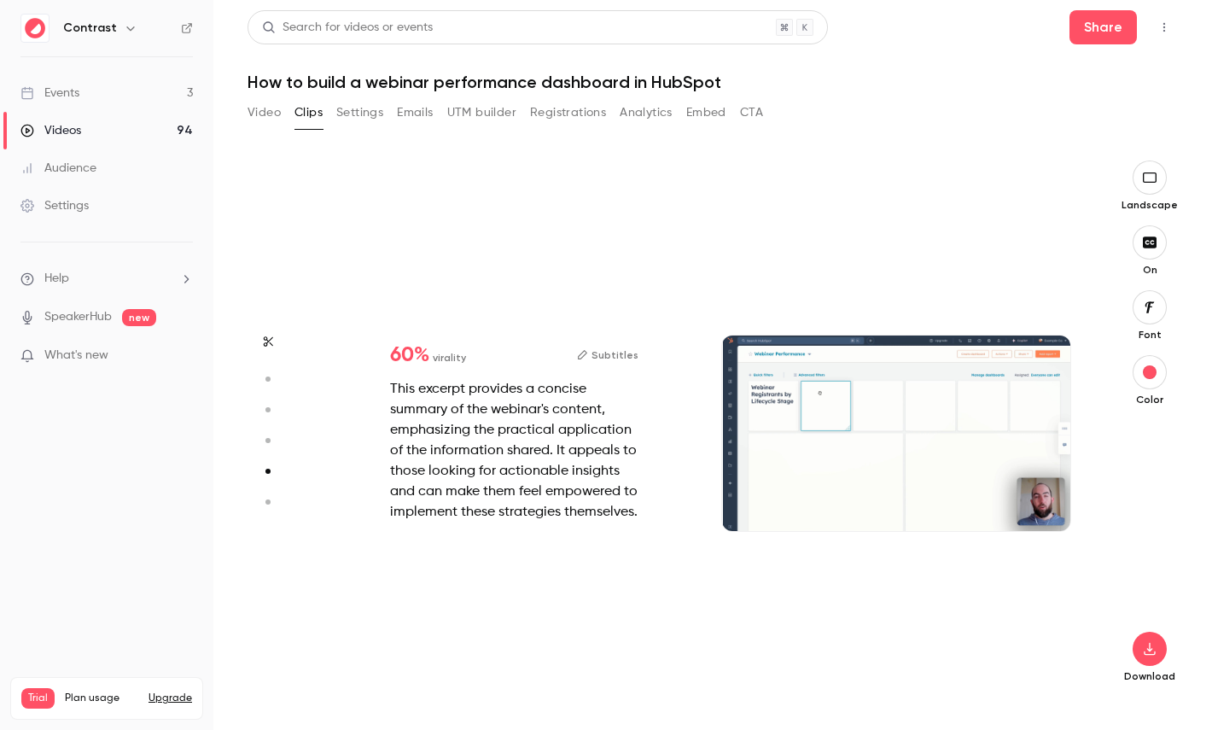
type input "*"
click at [266, 471] on circle "button" at bounding box center [268, 471] width 5 height 5
type input "****"
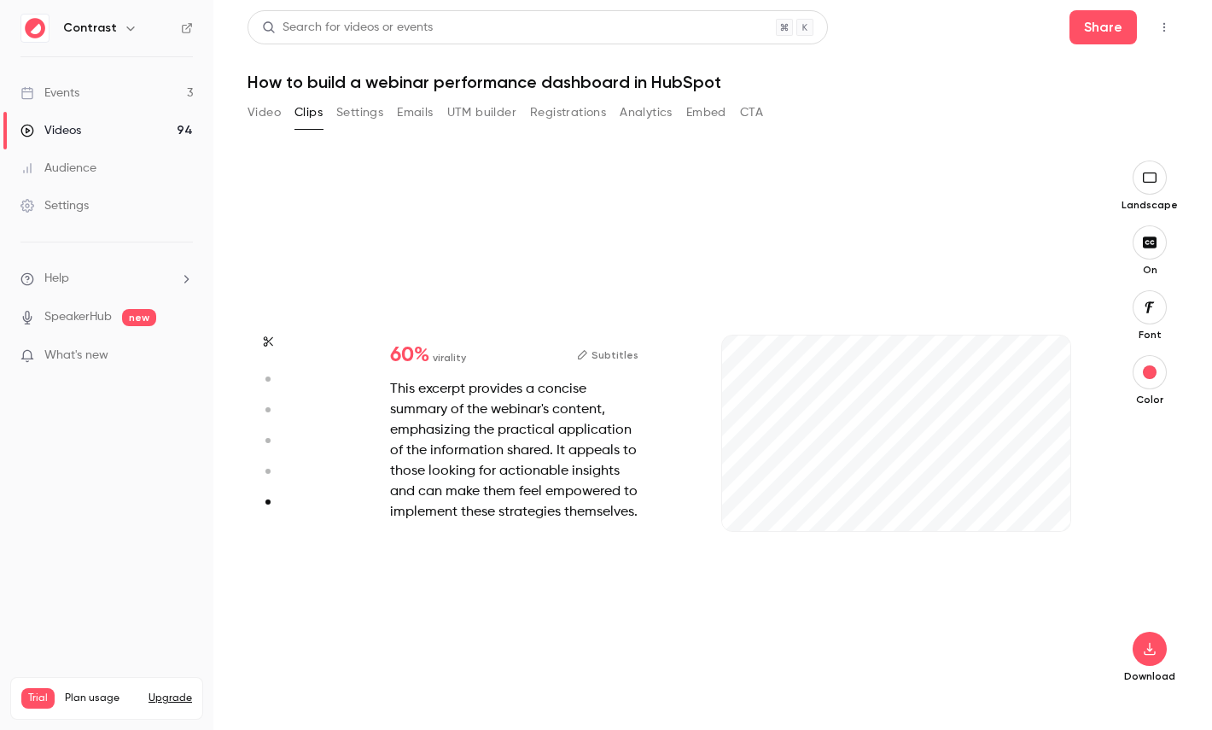
type input "***"
type input "****"
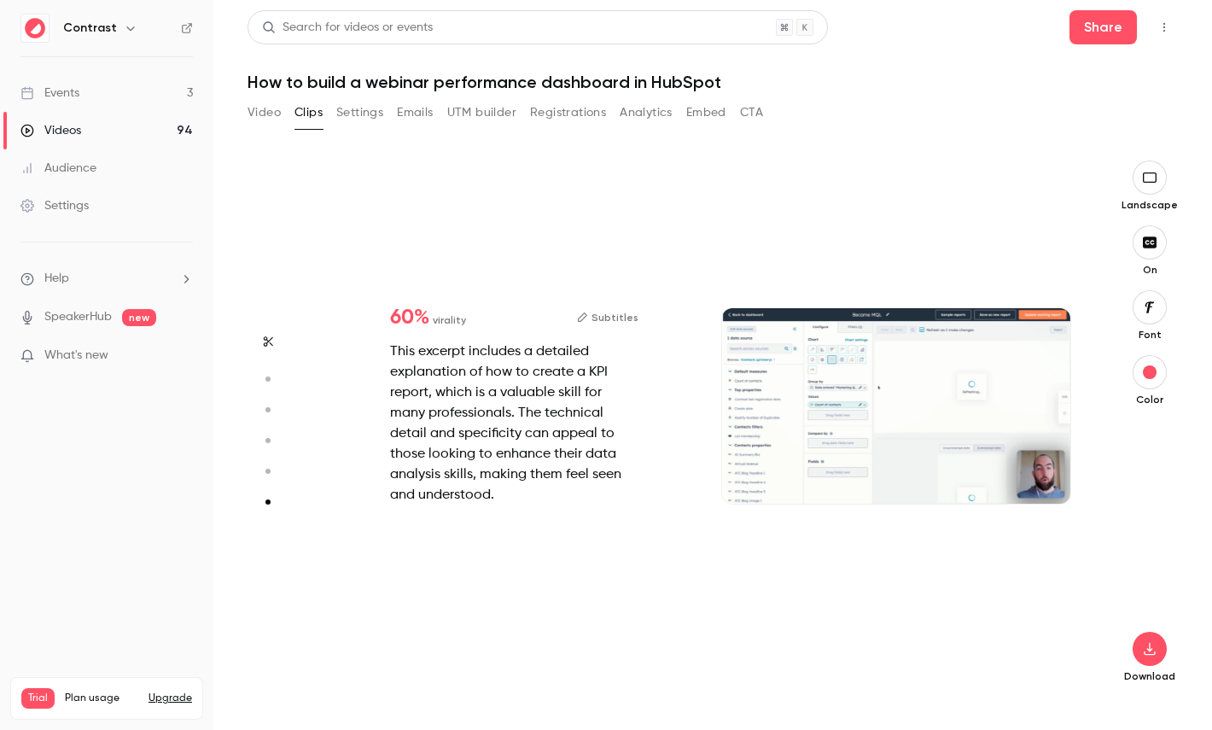
type input "*"
click at [268, 441] on circle "button" at bounding box center [268, 440] width 5 height 5
type input "****"
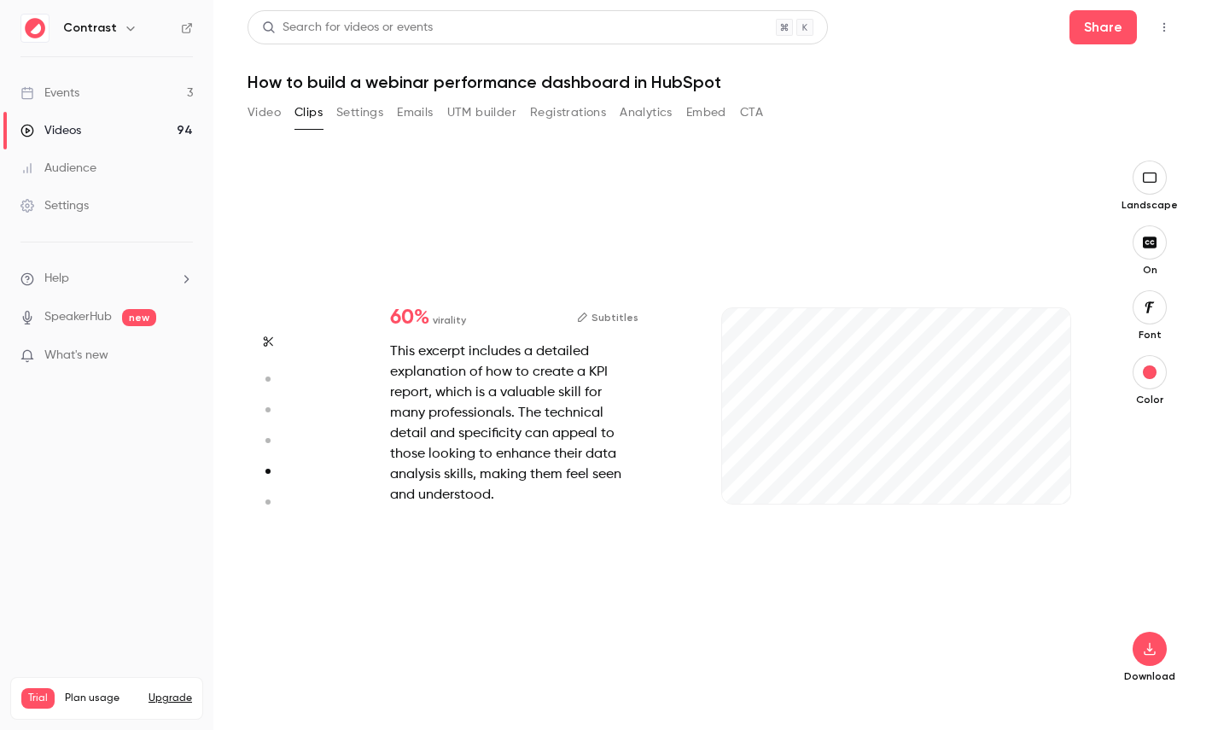
type input "***"
type input "****"
type input "*"
click at [271, 416] on button "button" at bounding box center [267, 409] width 27 height 27
type input "****"
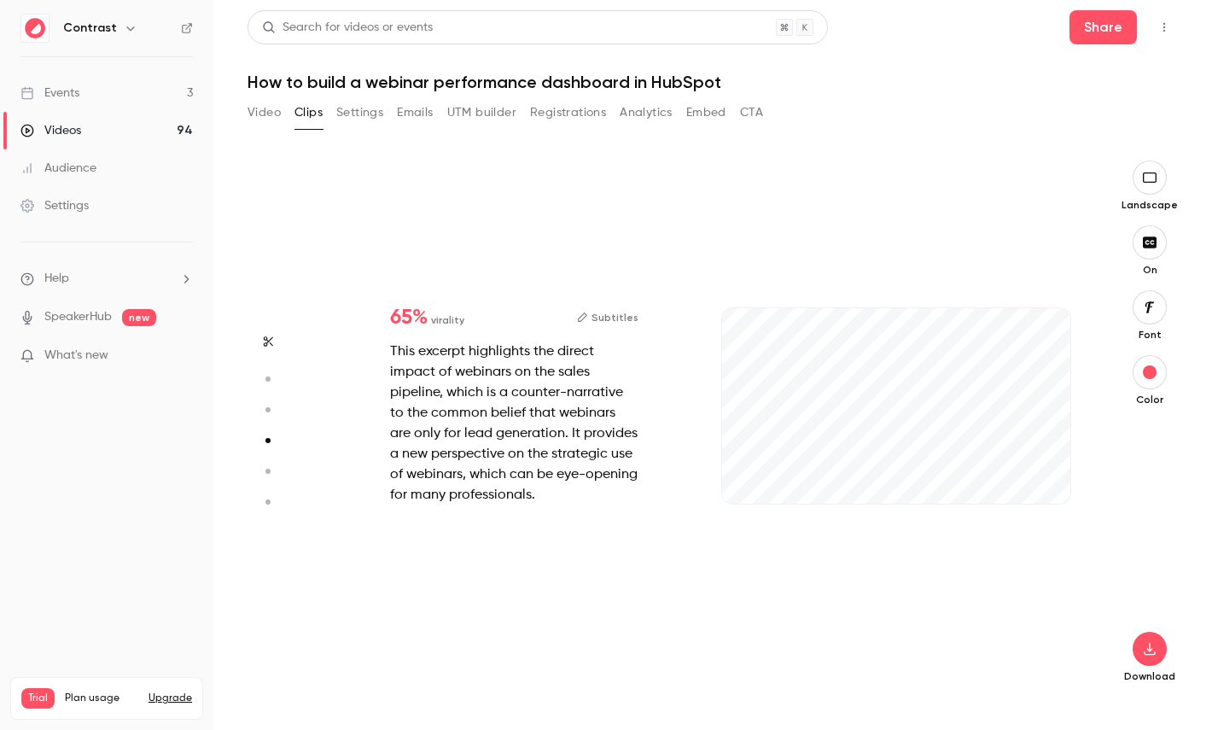
type input "***"
type input "****"
type input "*"
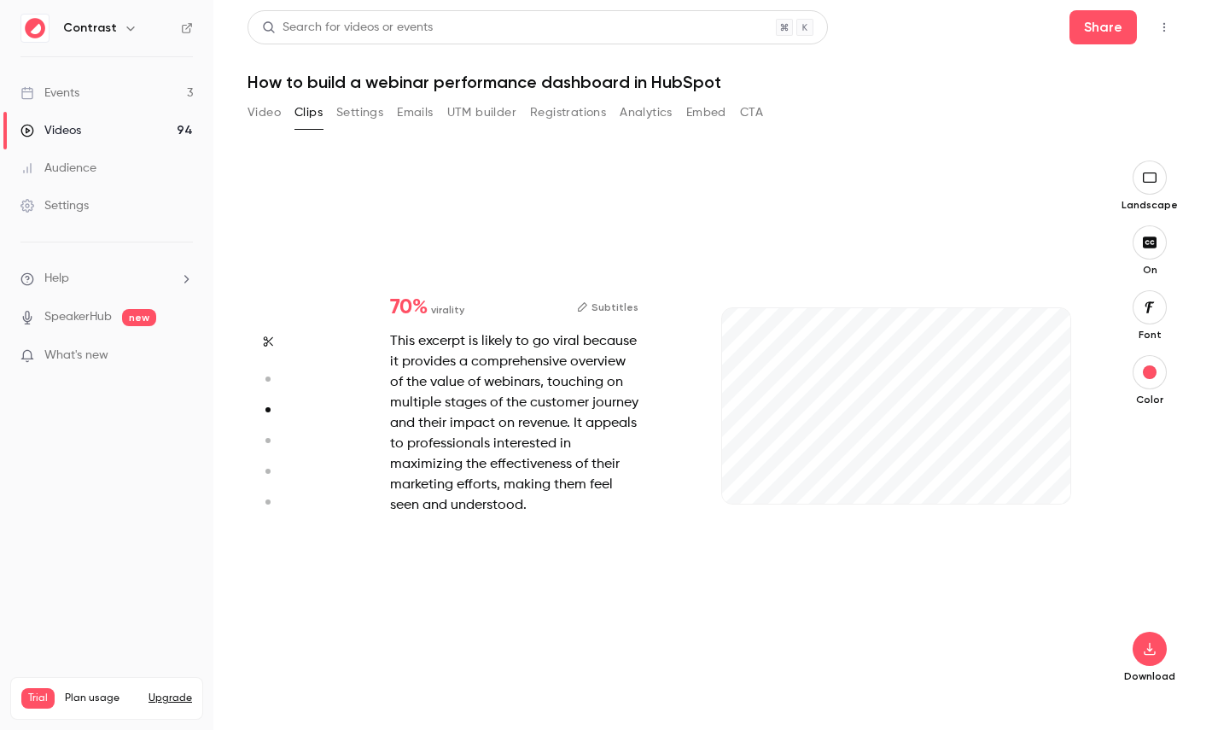
type input "***"
click at [270, 381] on icon "button" at bounding box center [267, 379] width 15 height 12
type input "****"
type input "***"
type input "****"
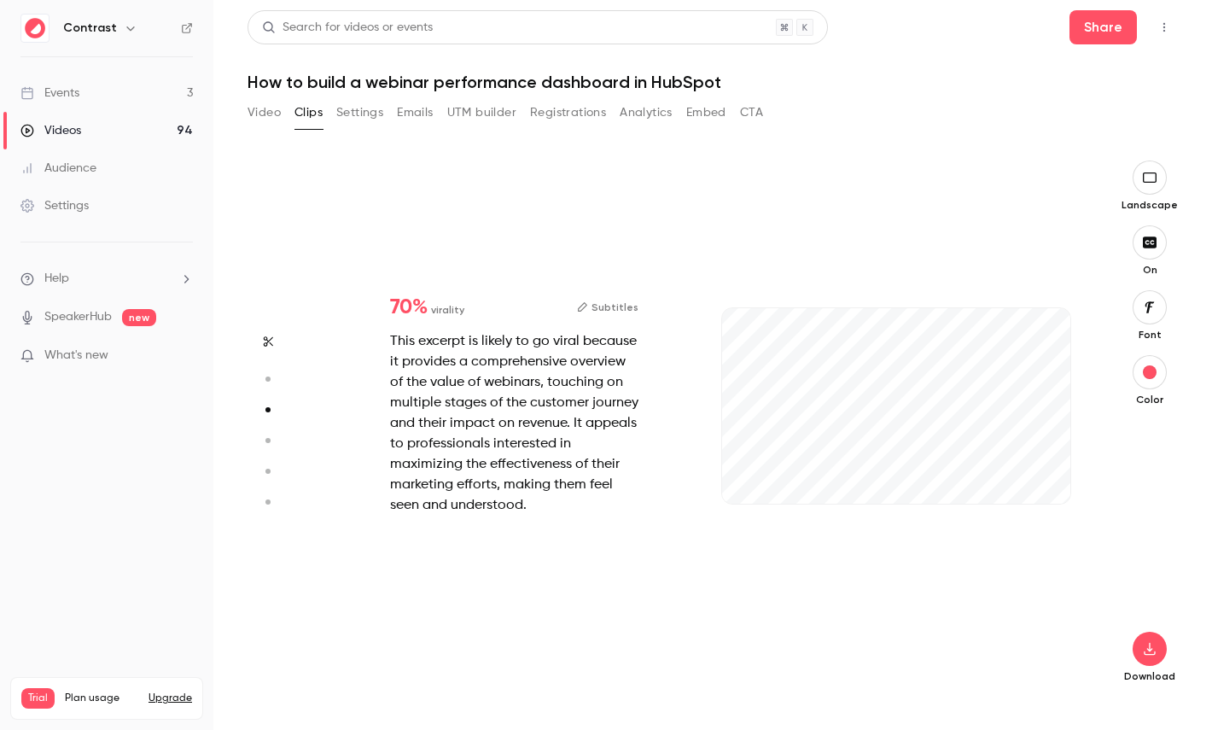
type input "*"
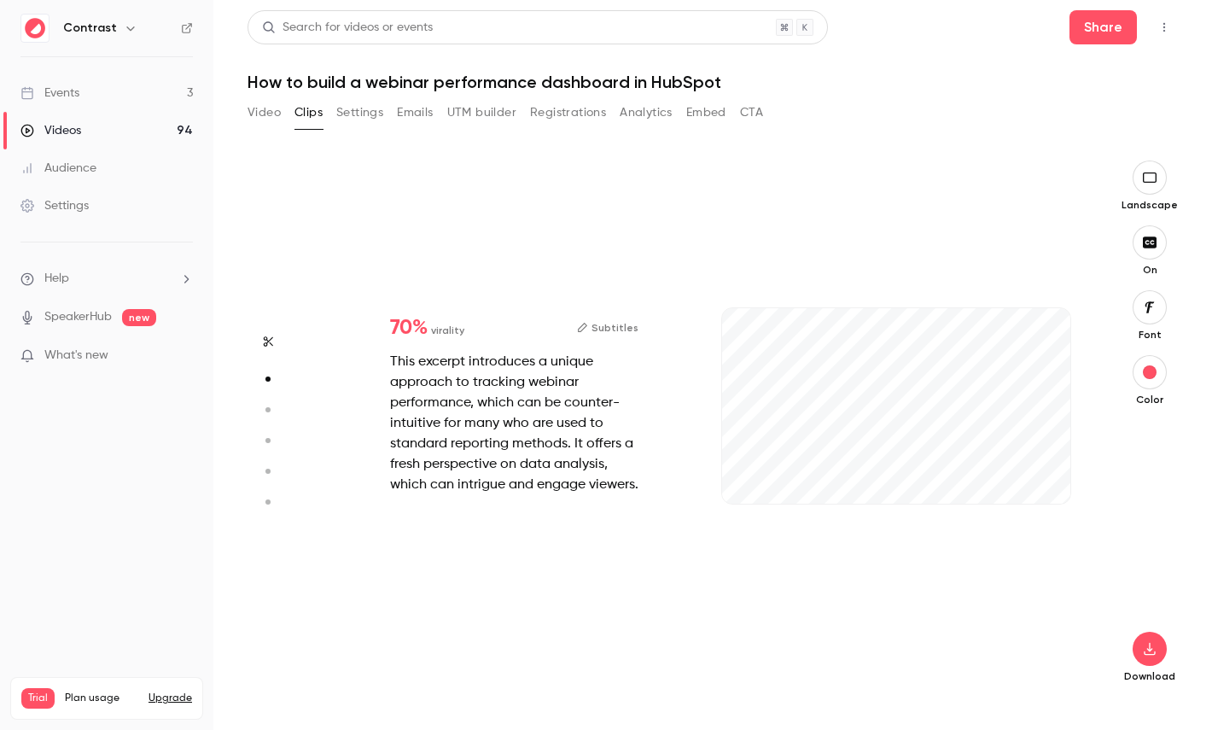
scroll to position [539, 0]
type input "***"
type input "****"
click at [141, 142] on link "Videos 94" at bounding box center [106, 131] width 213 height 38
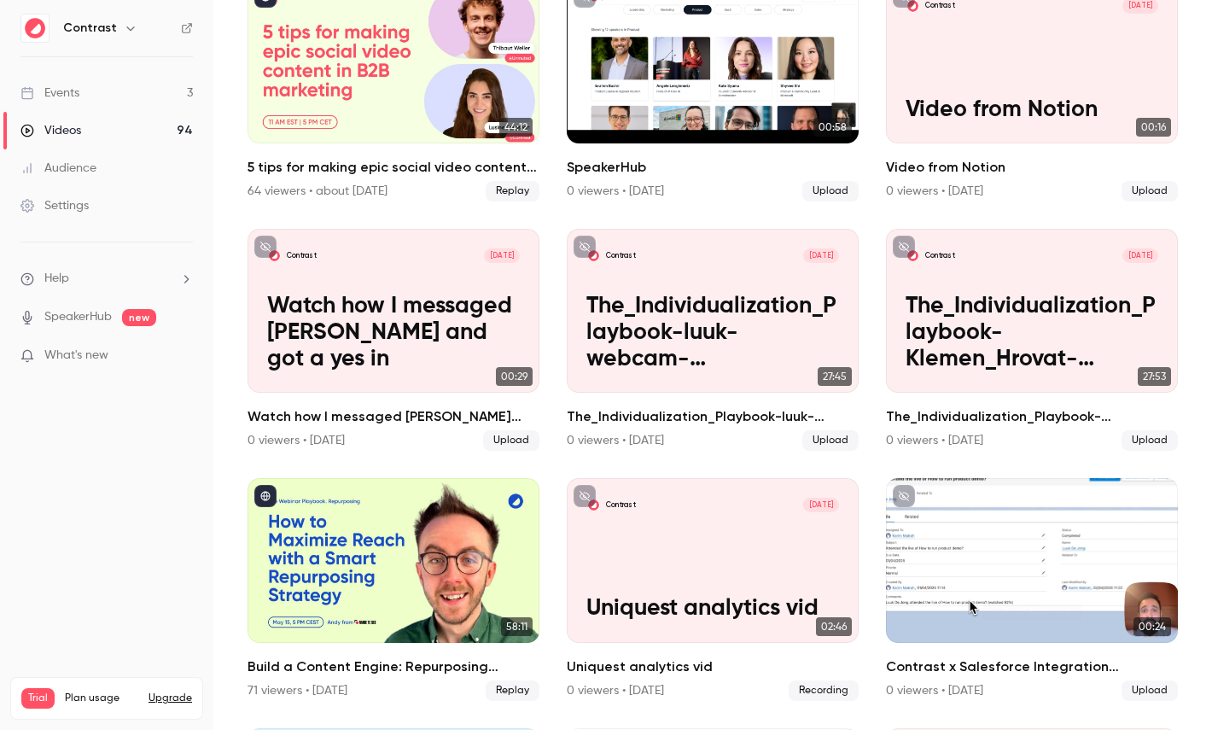
scroll to position [492, 0]
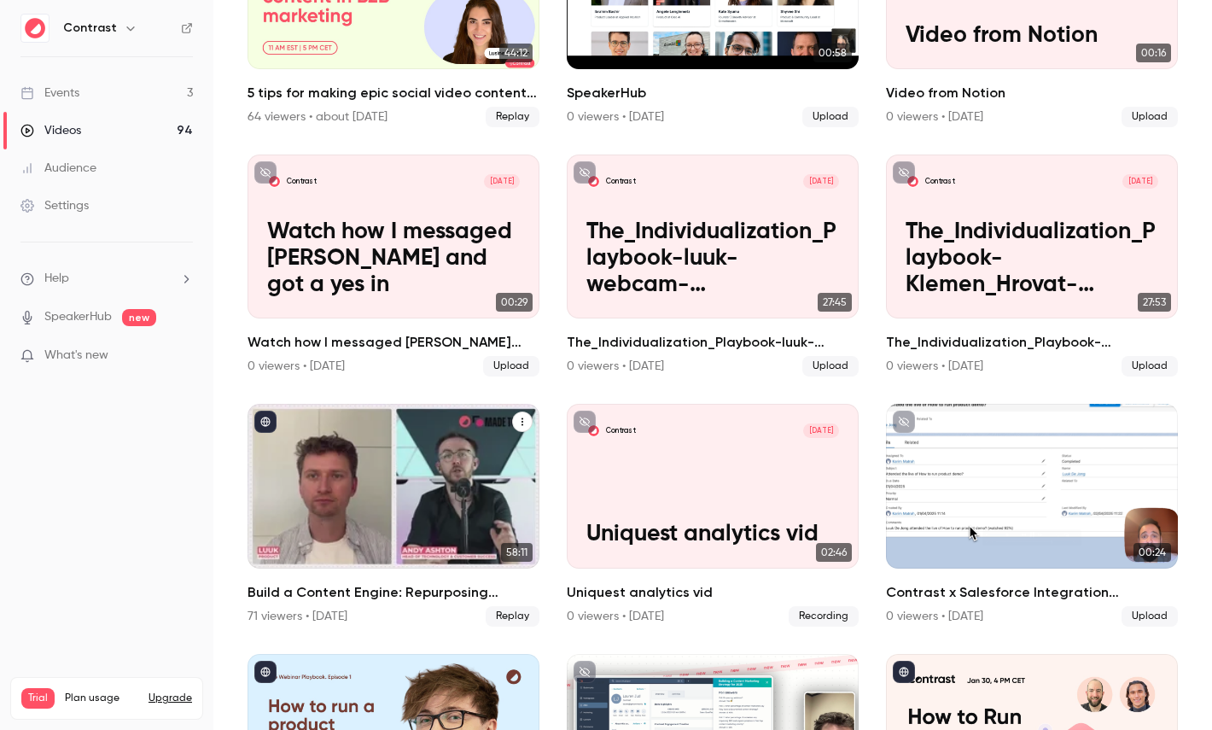
click at [388, 487] on div "Build a Content Engine: Repurposing Strategies for SaaS Teams" at bounding box center [394, 486] width 292 height 164
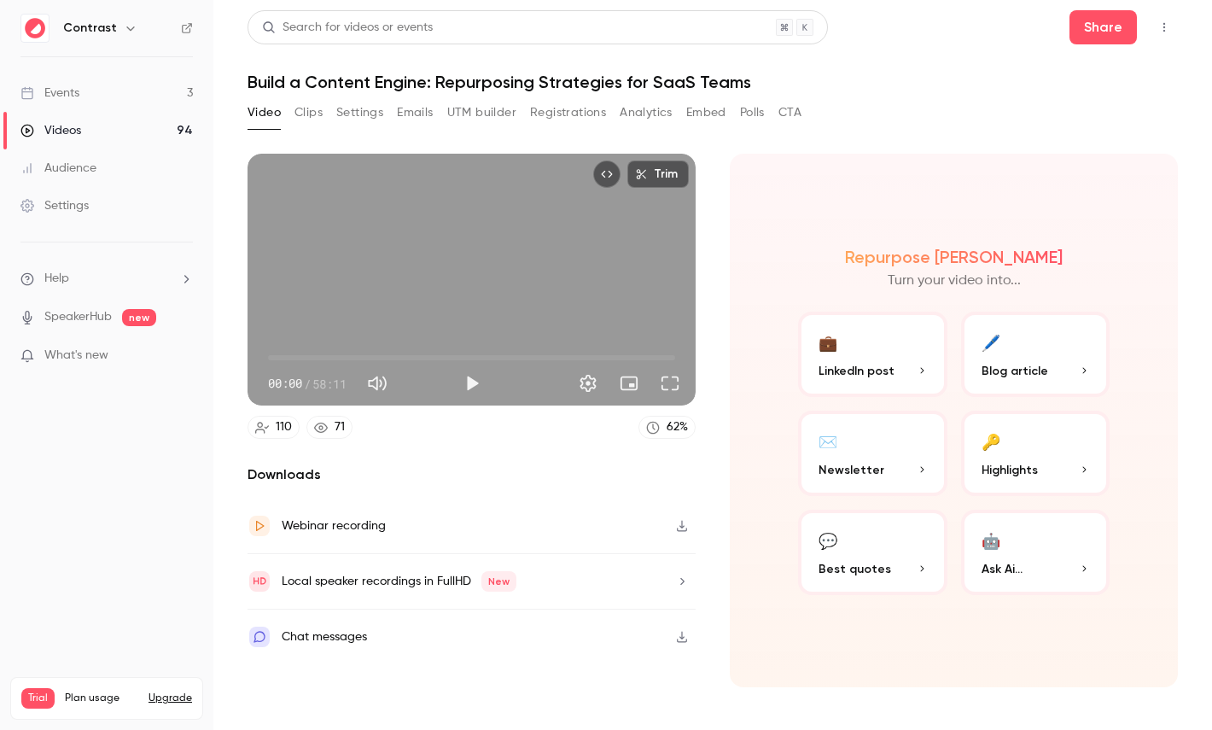
click at [324, 384] on span "58:11" at bounding box center [329, 384] width 34 height 18
drag, startPoint x: 324, startPoint y: 384, endPoint x: 340, endPoint y: 384, distance: 16.2
click at [340, 384] on span "58:11" at bounding box center [329, 384] width 34 height 18
click at [1042, 450] on button "🔑 Highlights" at bounding box center [1035, 453] width 149 height 85
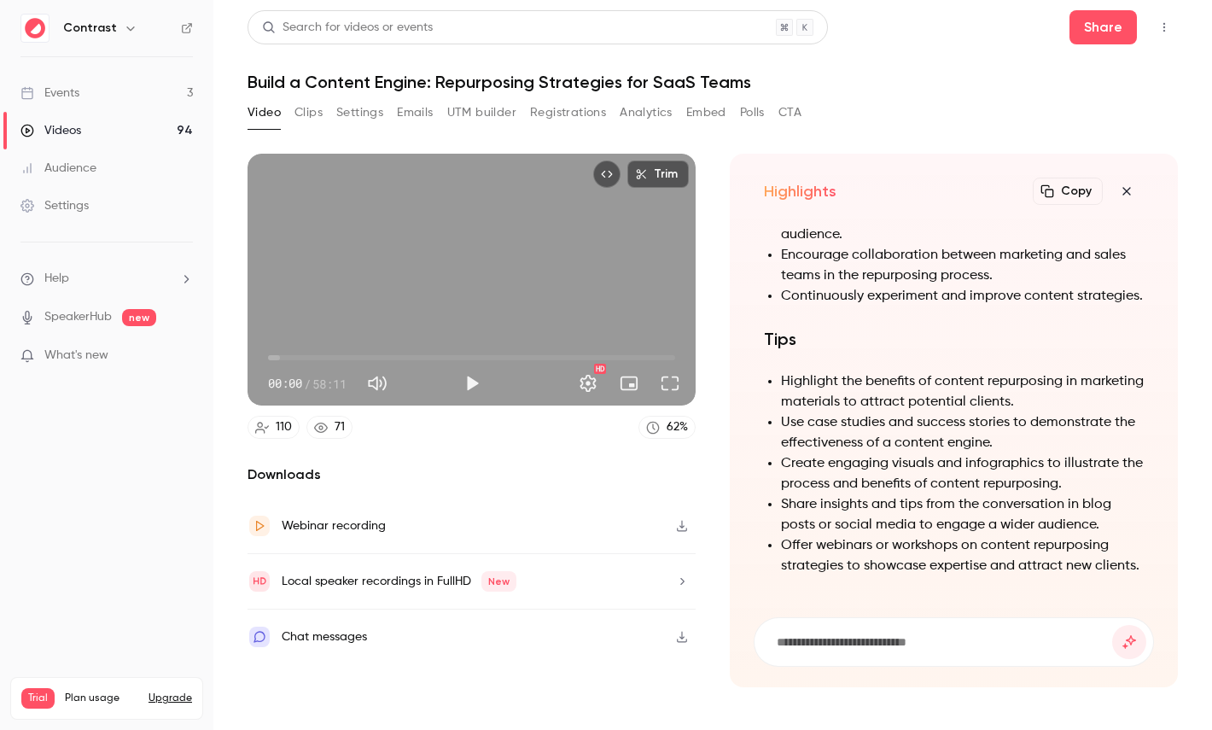
click at [344, 78] on h1 "Build a Content Engine: Repurposing Strategies for SaaS Teams" at bounding box center [713, 82] width 931 height 20
drag, startPoint x: 344, startPoint y: 78, endPoint x: 375, endPoint y: 78, distance: 30.7
click at [375, 78] on h1 "Build a Content Engine: Repurposing Strategies for SaaS Teams" at bounding box center [713, 82] width 931 height 20
copy h1 "Content Engine"
click at [839, 636] on input at bounding box center [943, 642] width 337 height 19
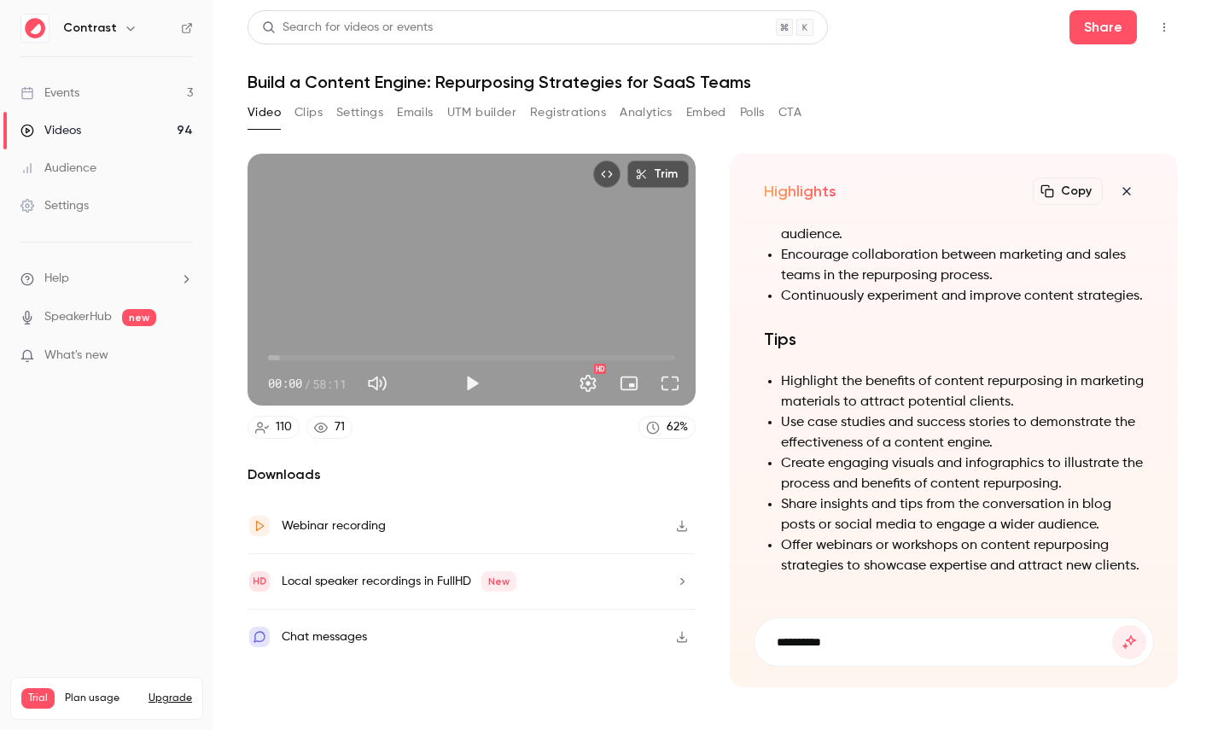
paste input "**********"
type input "**********"
click at [1112, 625] on button "submit" at bounding box center [1129, 642] width 34 height 34
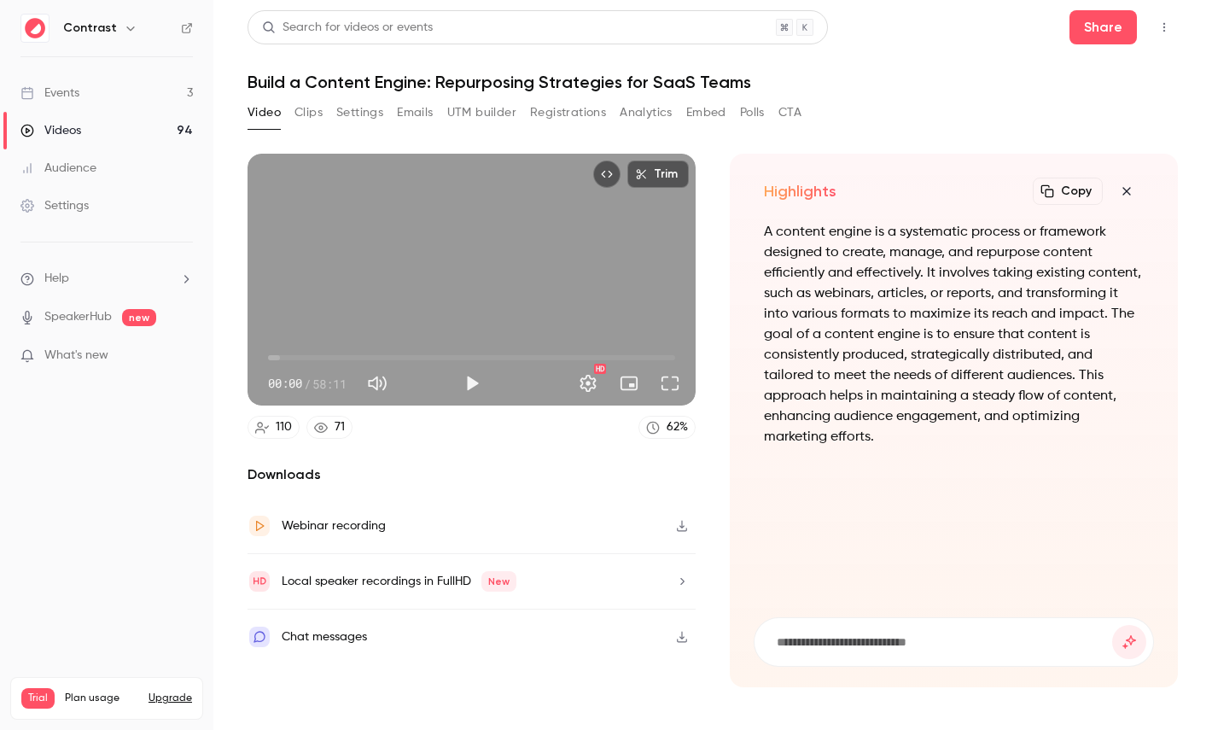
click at [1130, 186] on icon "button" at bounding box center [1127, 191] width 20 height 14
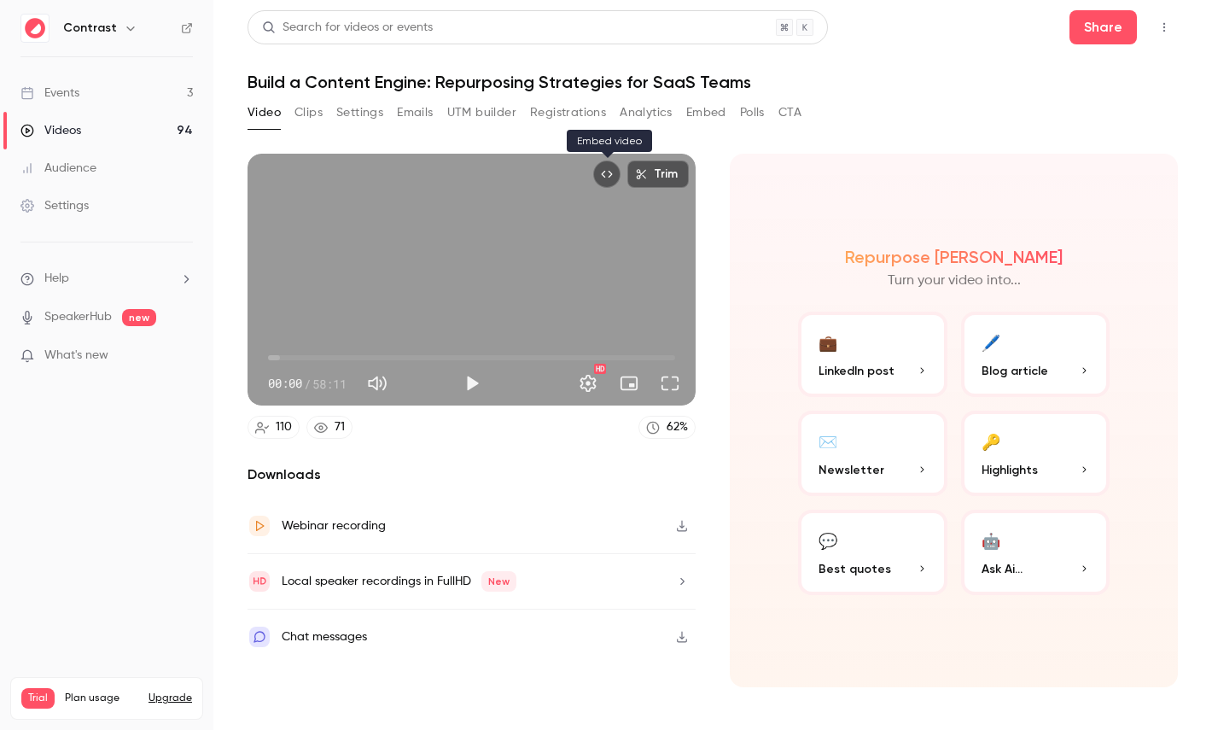
click at [604, 166] on button "Embed video" at bounding box center [606, 174] width 27 height 27
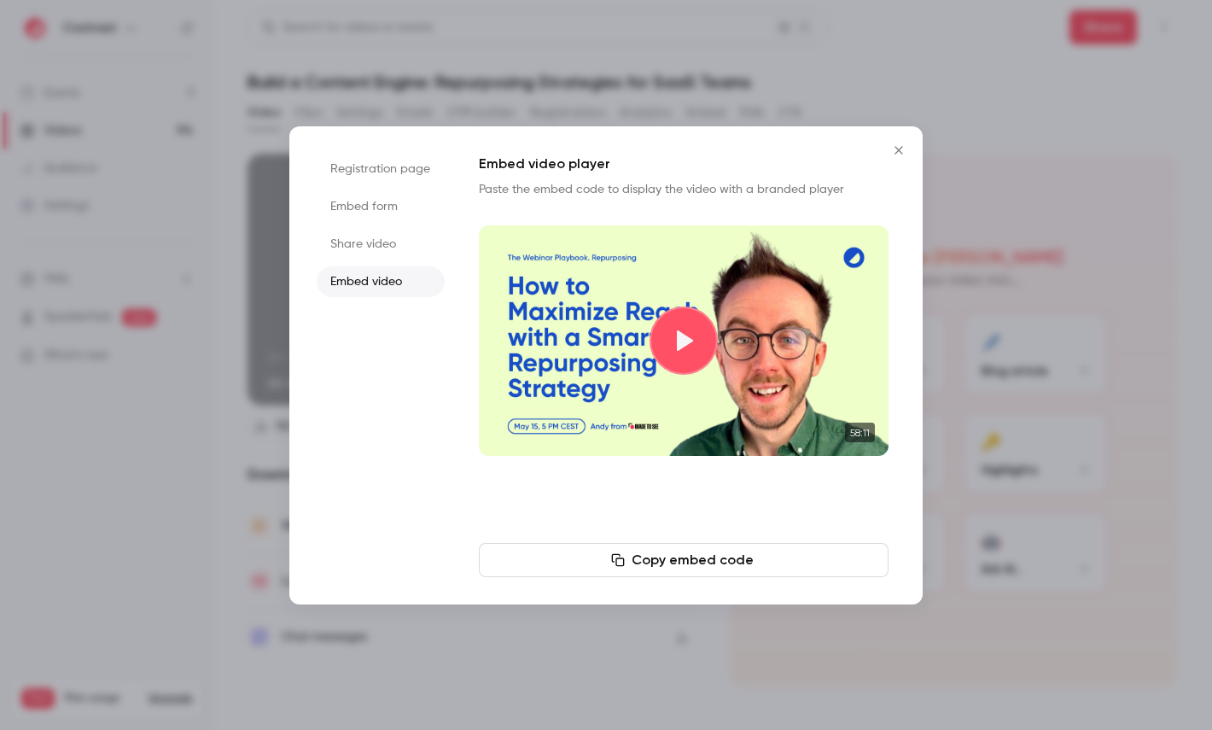
click at [212, 119] on div at bounding box center [606, 365] width 1212 height 730
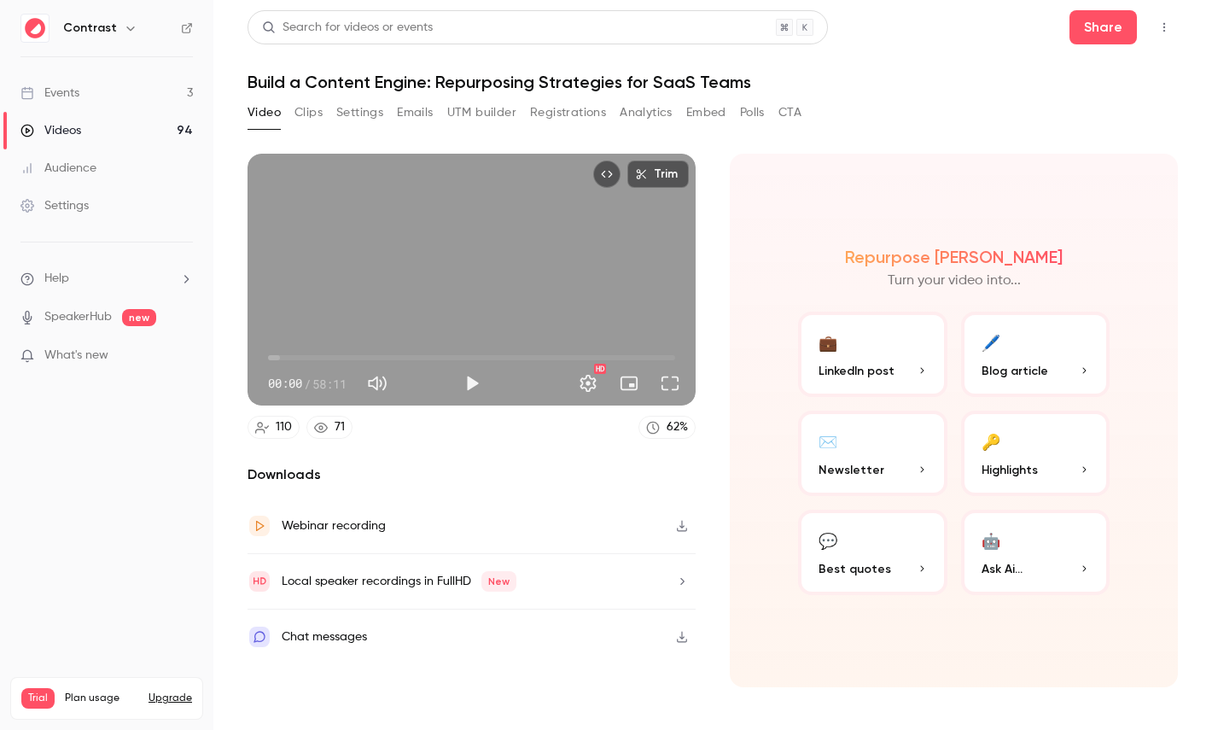
click at [114, 124] on link "Videos 94" at bounding box center [106, 131] width 213 height 38
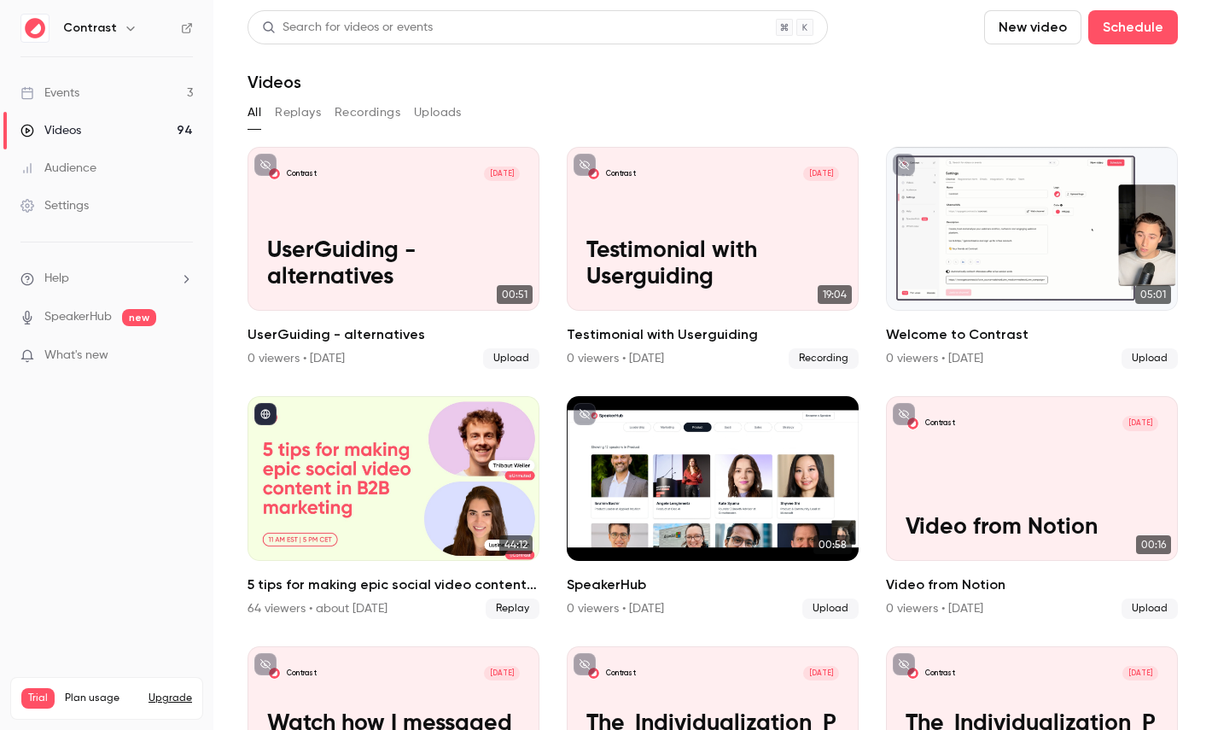
click at [307, 108] on button "Replays" at bounding box center [298, 112] width 46 height 27
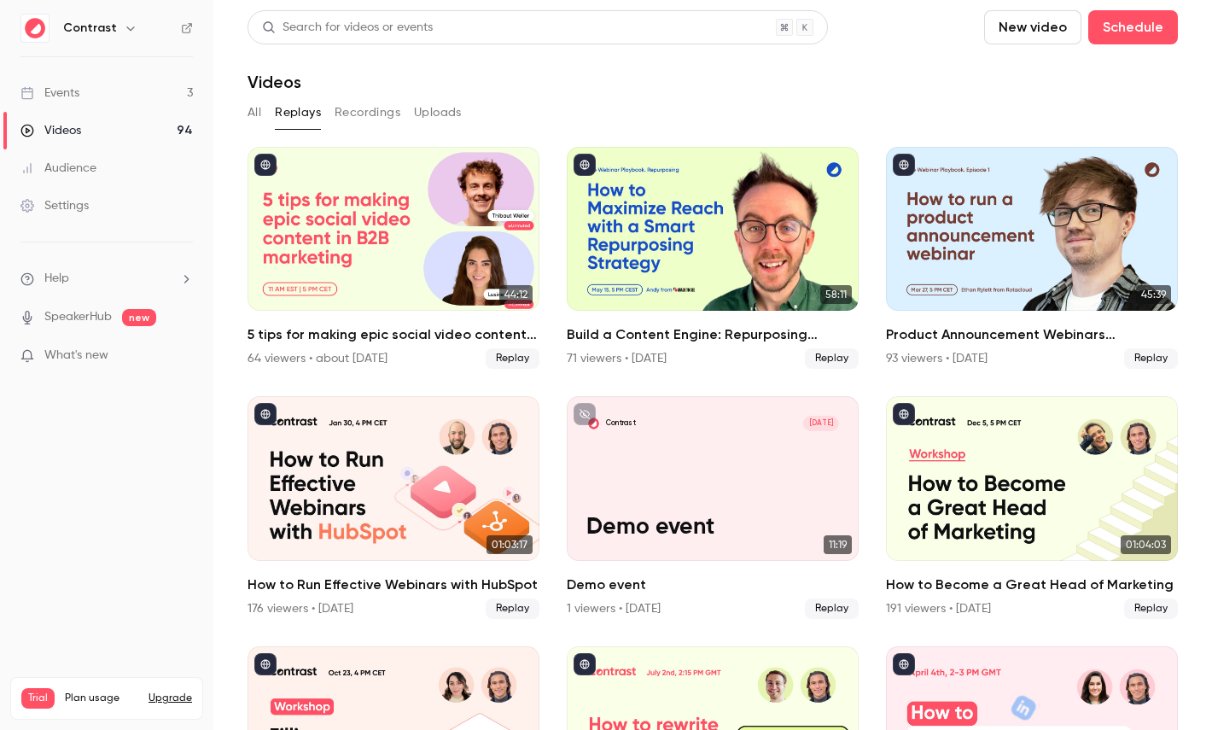
click at [367, 117] on button "Recordings" at bounding box center [368, 112] width 66 height 27
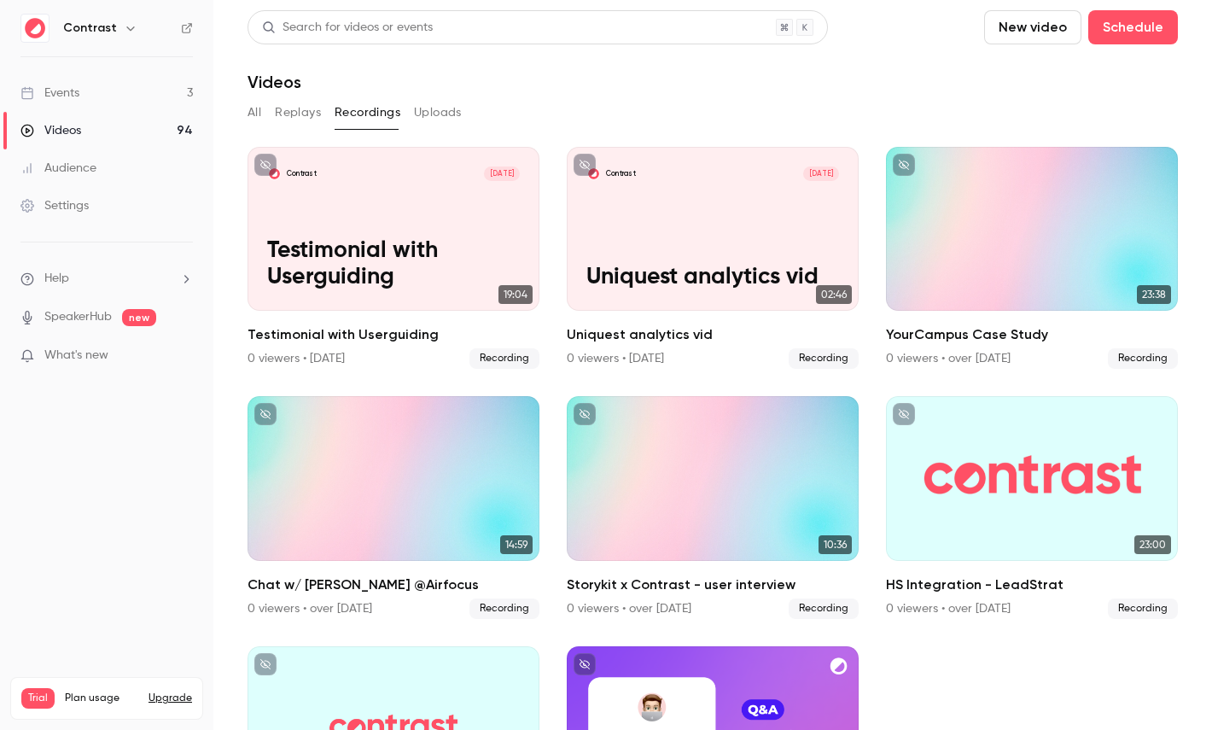
click at [429, 108] on button "Uploads" at bounding box center [438, 112] width 48 height 27
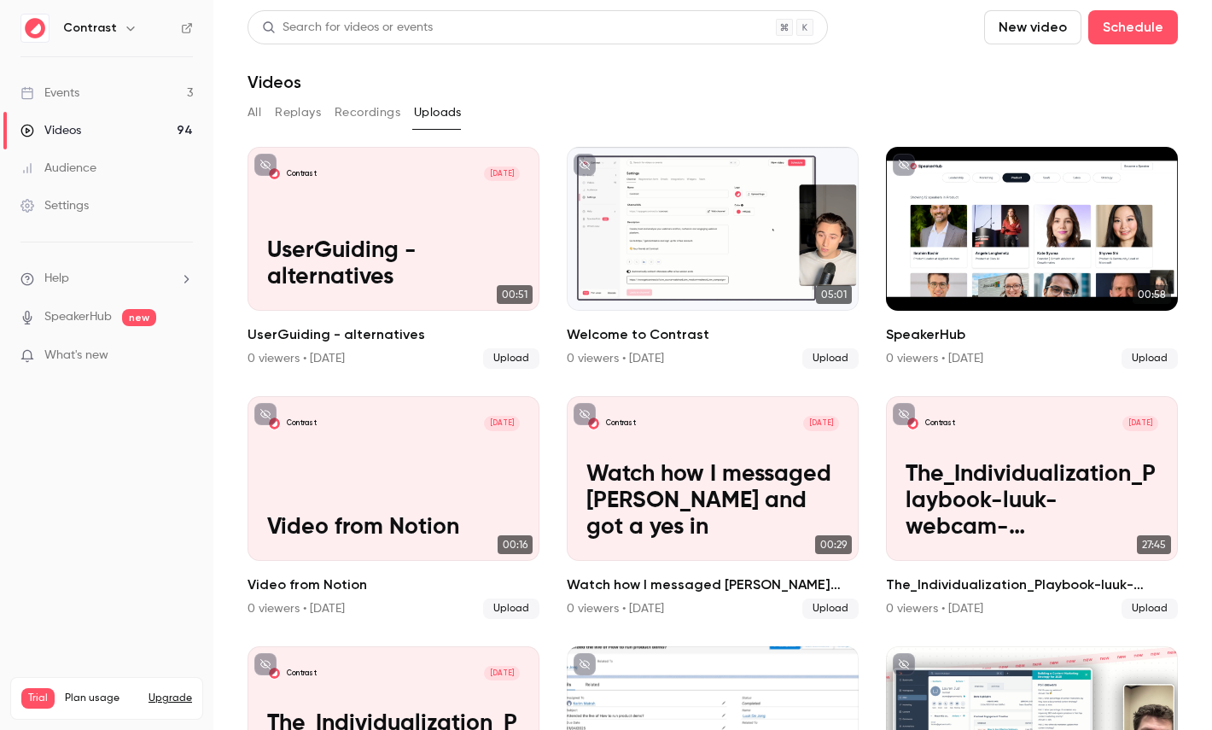
click at [388, 114] on button "Recordings" at bounding box center [368, 112] width 66 height 27
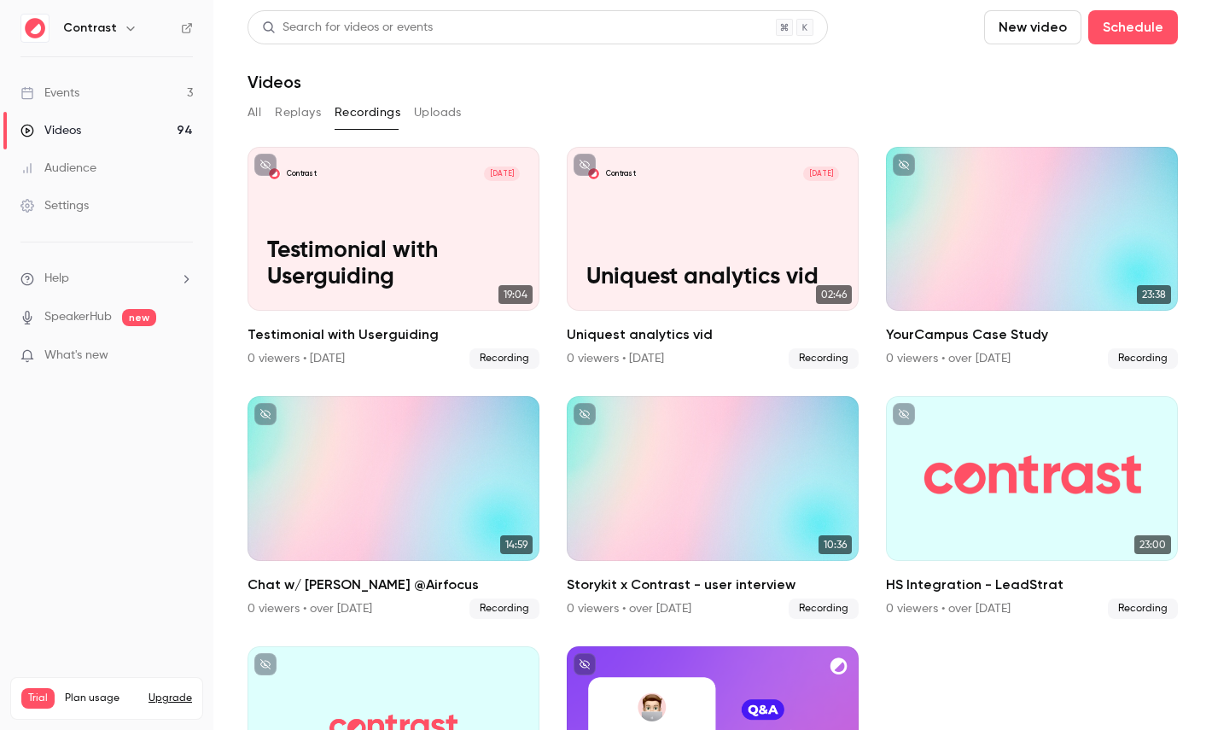
click at [303, 114] on button "Replays" at bounding box center [298, 112] width 46 height 27
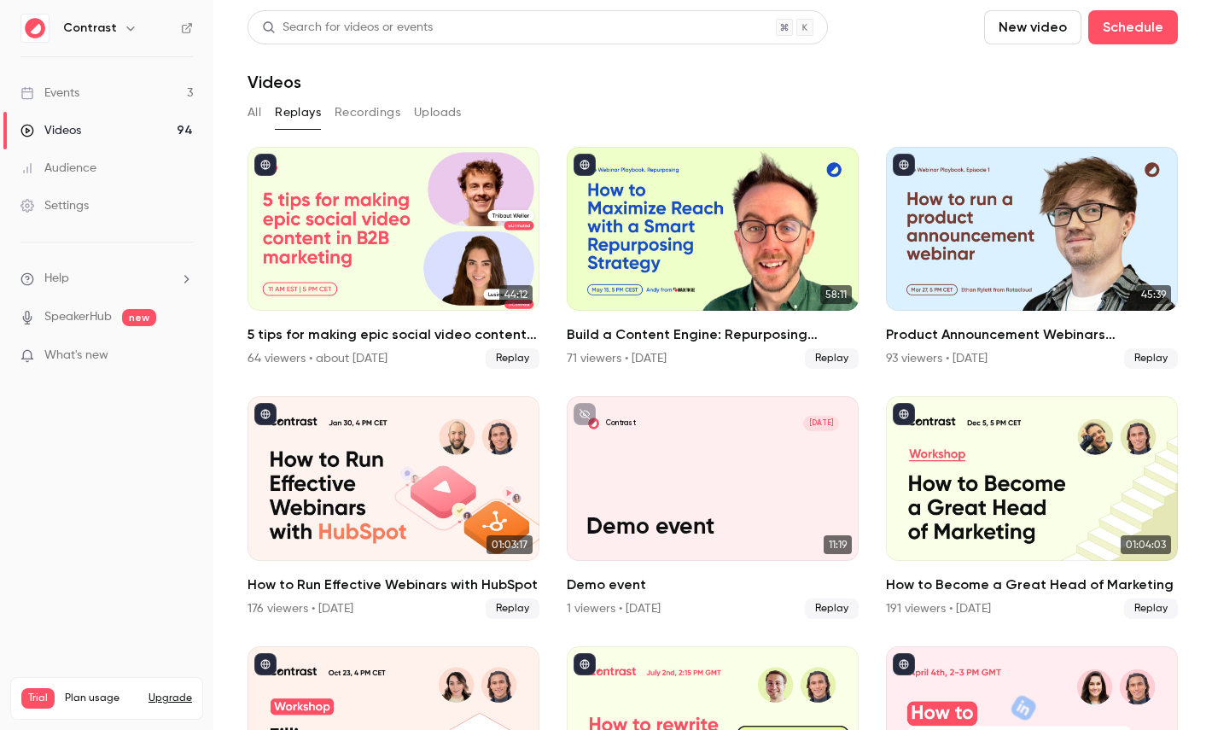
click at [248, 114] on button "All" at bounding box center [255, 112] width 14 height 27
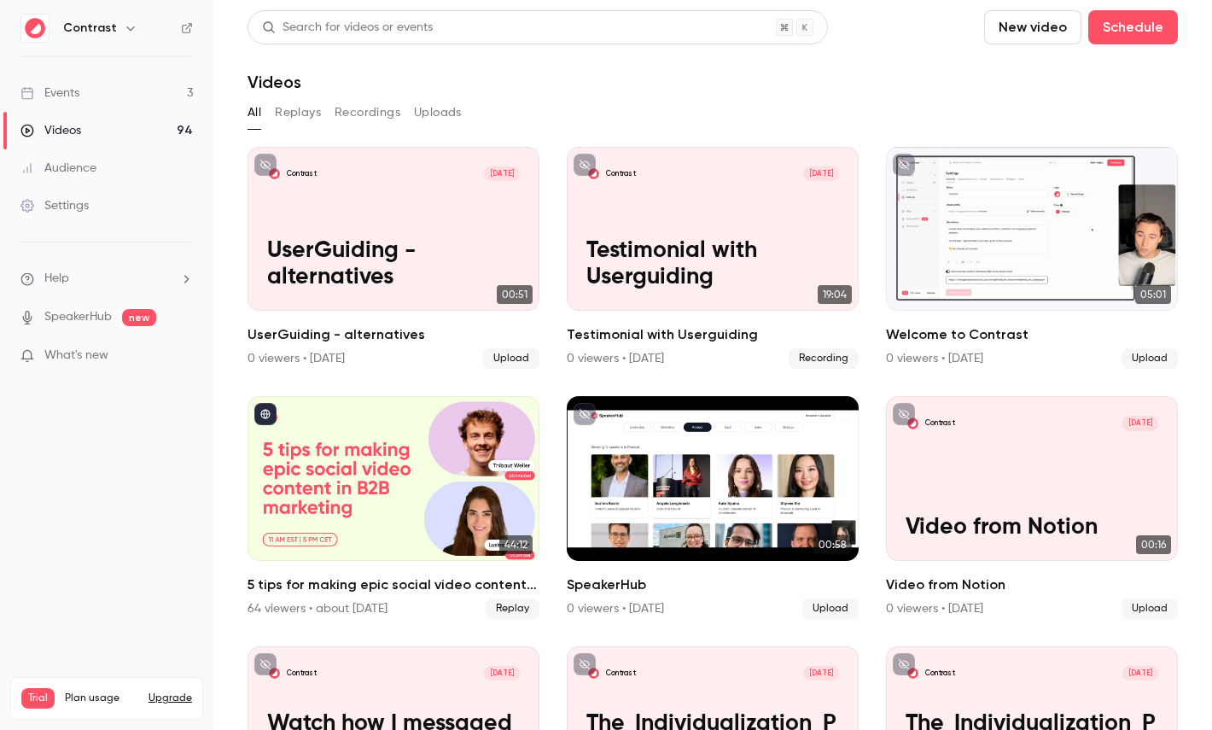
click at [104, 96] on link "Events 3" at bounding box center [106, 93] width 213 height 38
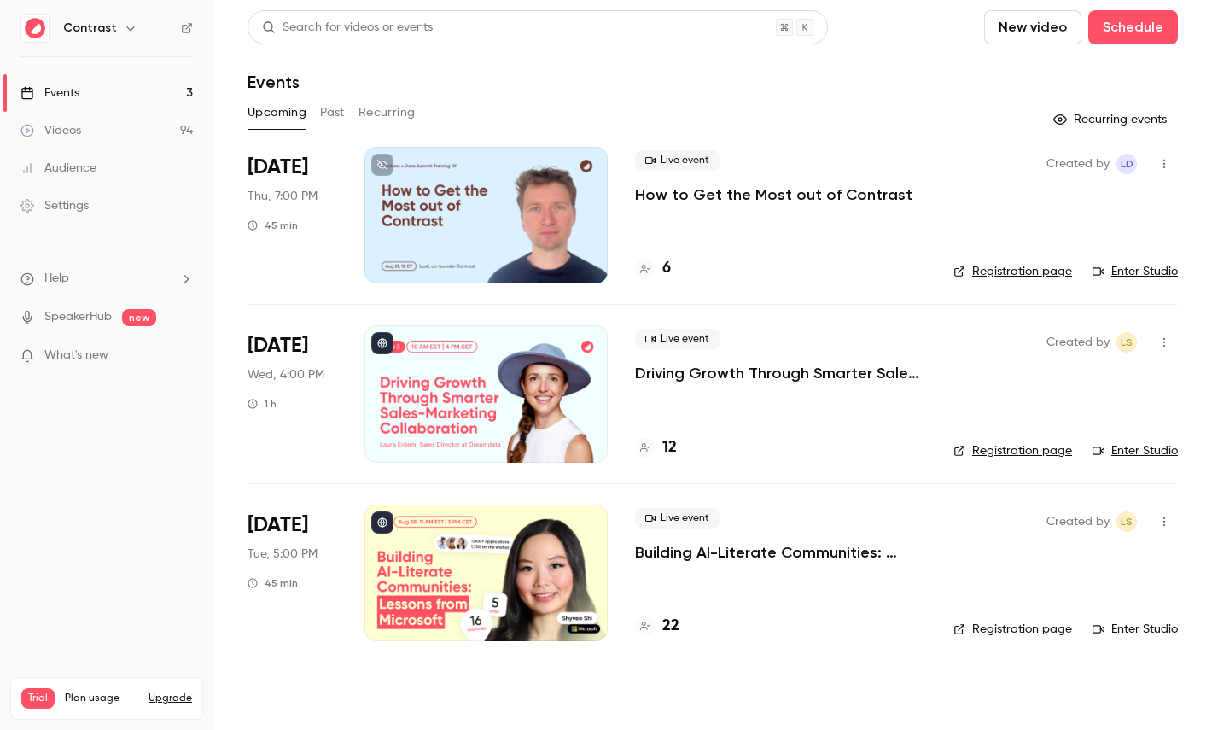
click at [64, 220] on link "Settings" at bounding box center [106, 206] width 213 height 38
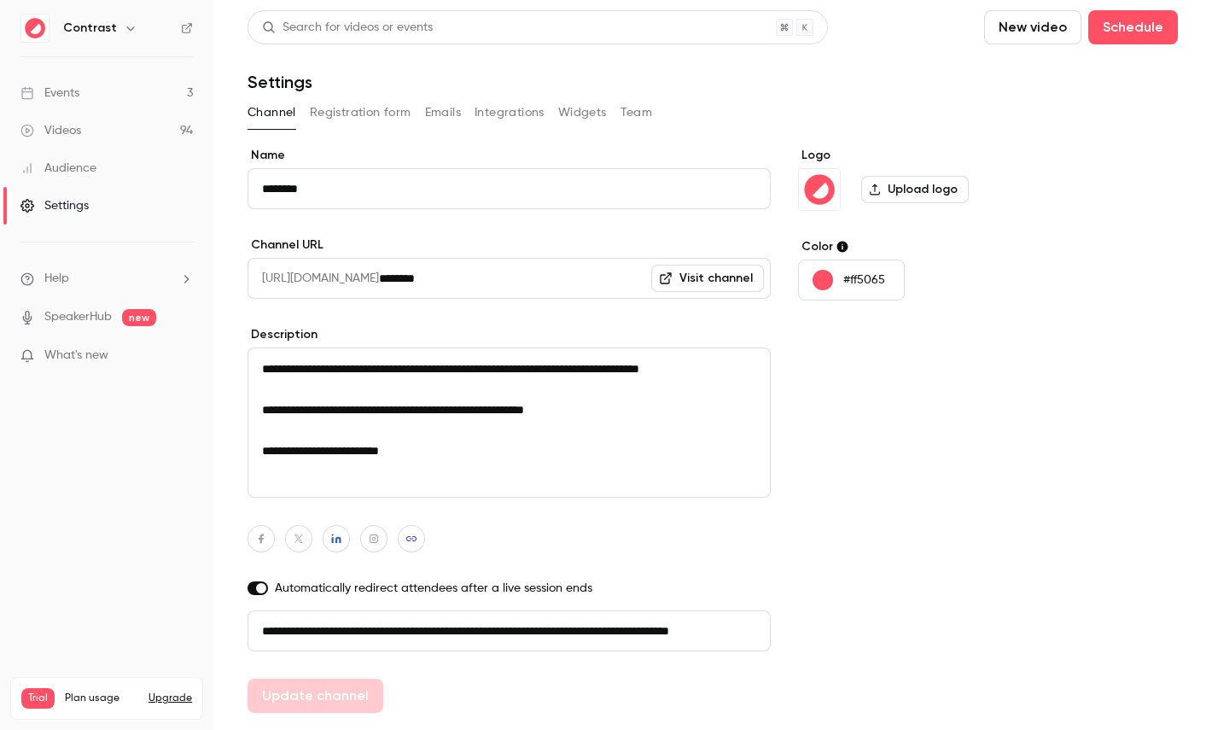
scroll to position [0, 96]
click at [353, 113] on button "Registration form" at bounding box center [361, 112] width 102 height 27
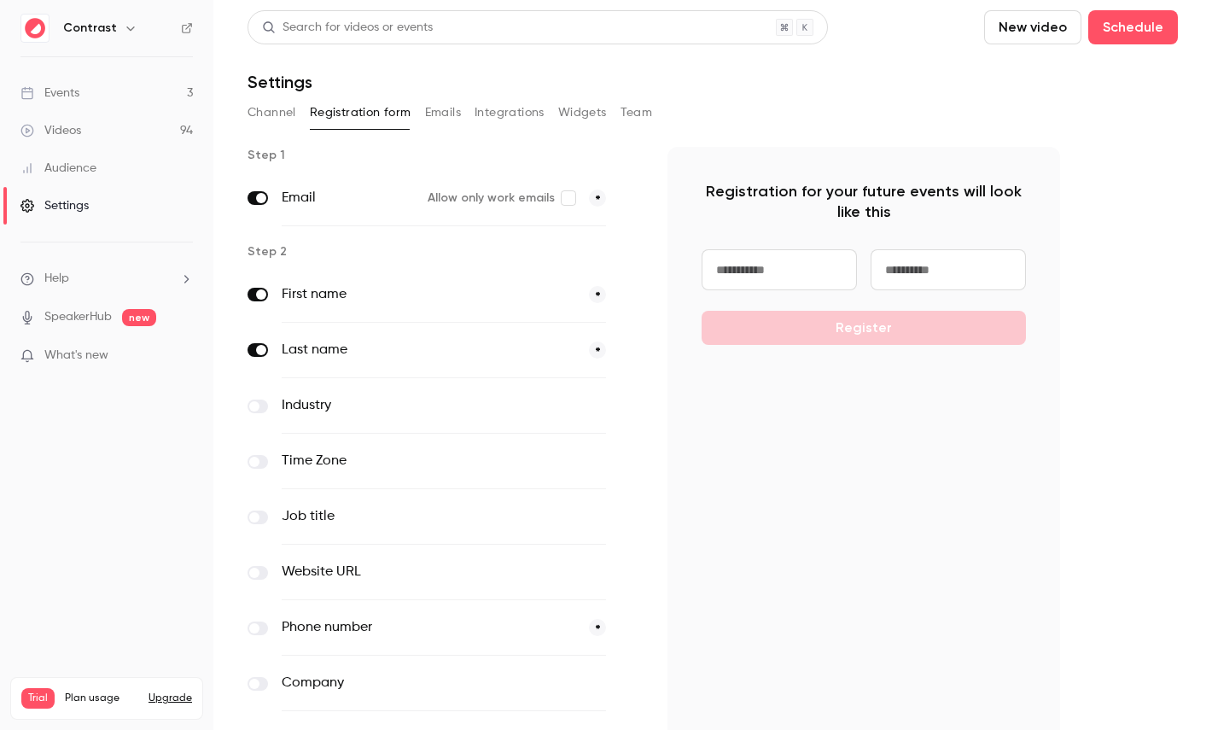
scroll to position [111, 0]
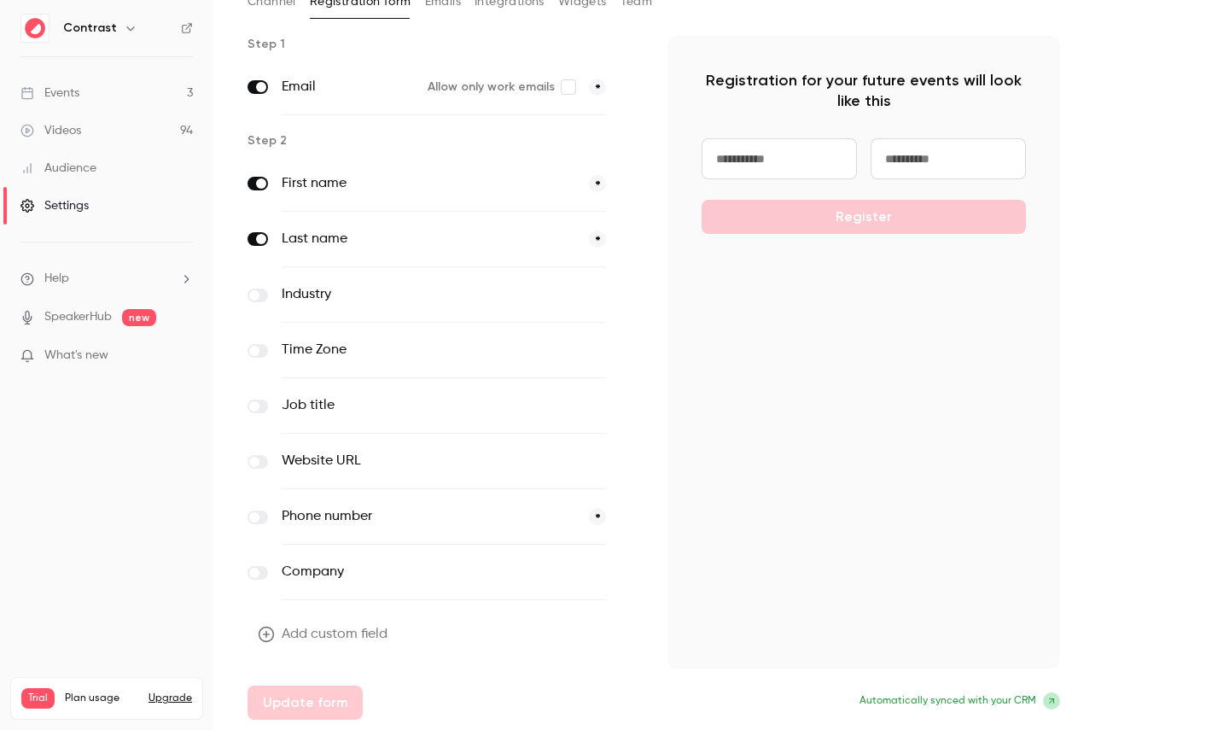
click at [345, 642] on button "Add custom field" at bounding box center [325, 634] width 154 height 34
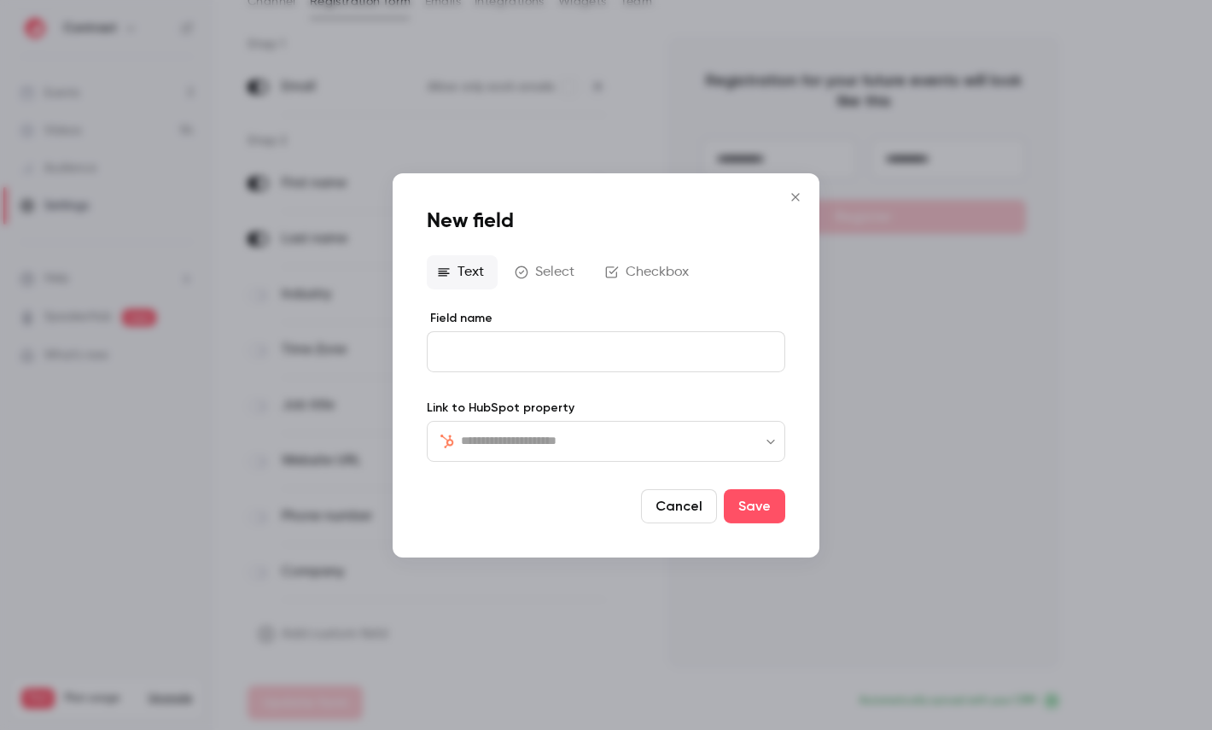
click at [547, 439] on input "text" at bounding box center [616, 440] width 311 height 20
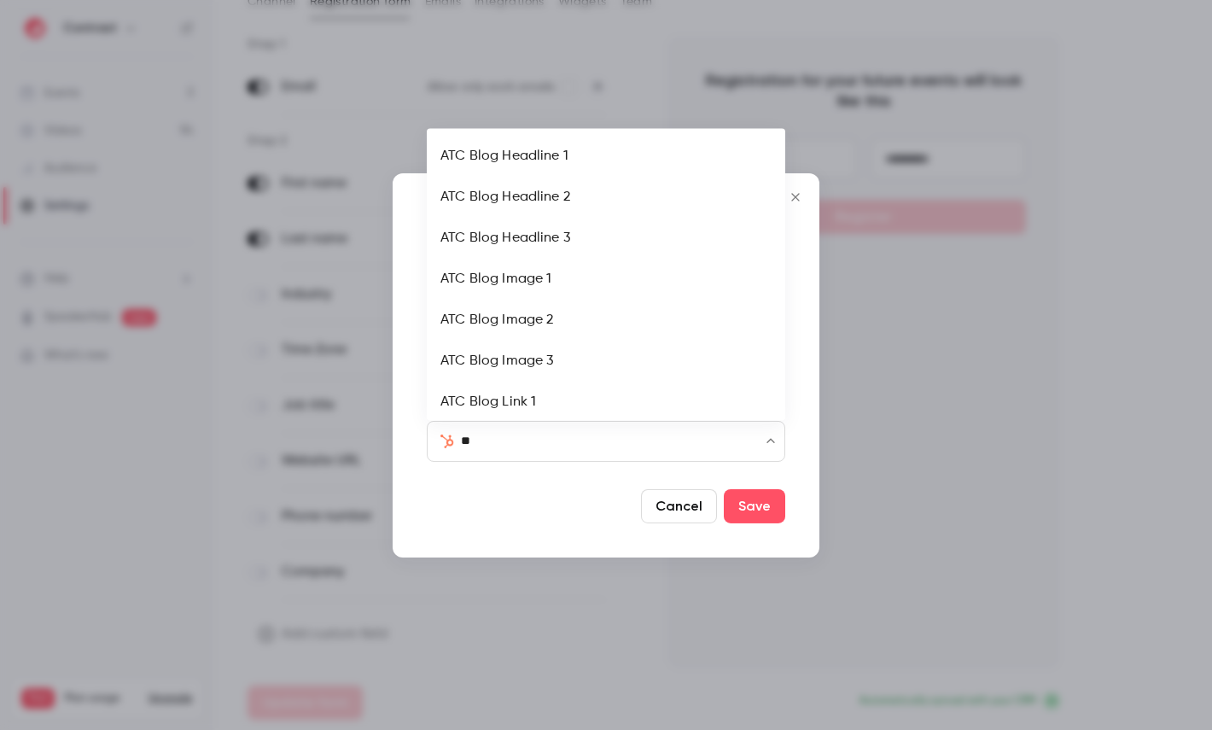
type input "***"
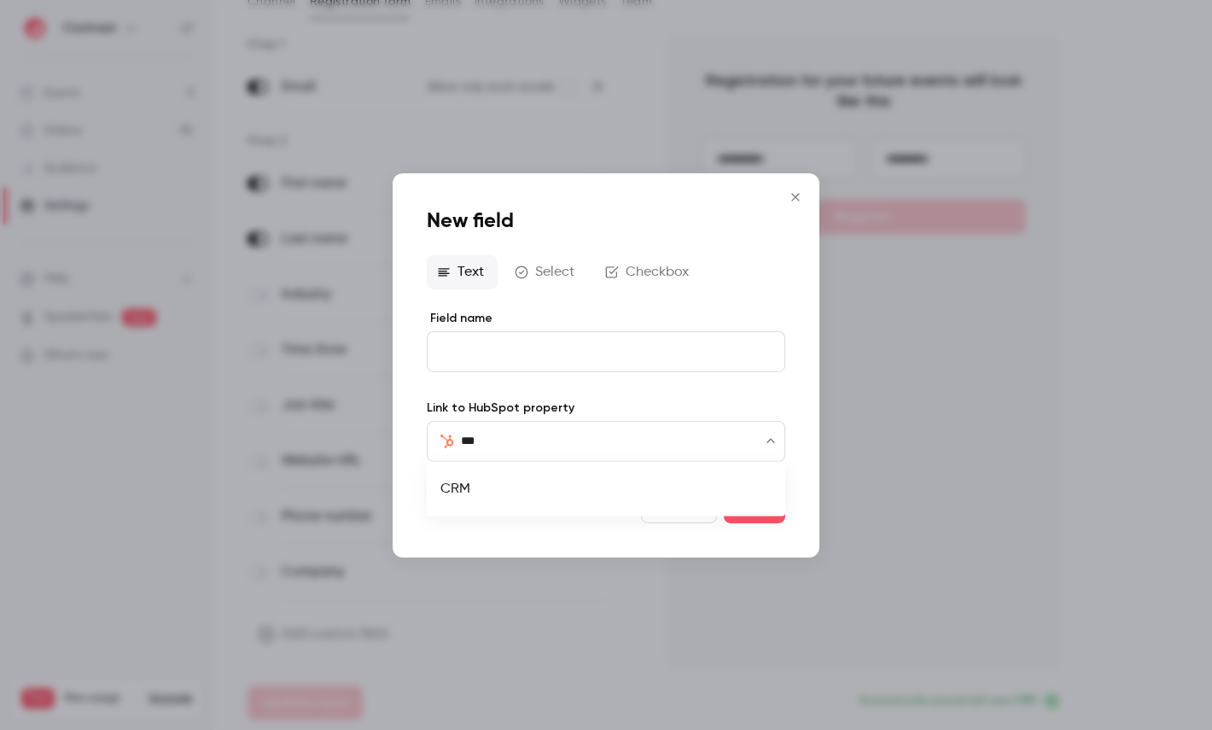
click at [488, 483] on li "CRM" at bounding box center [606, 489] width 359 height 41
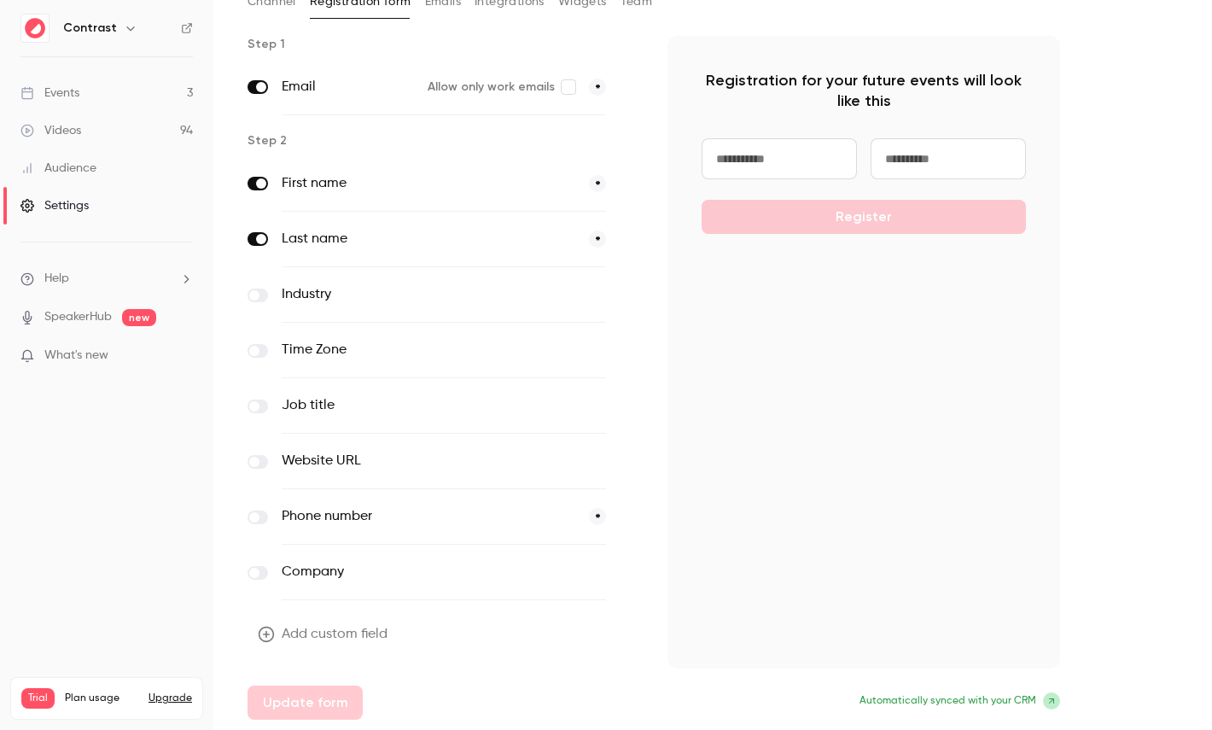
scroll to position [0, 0]
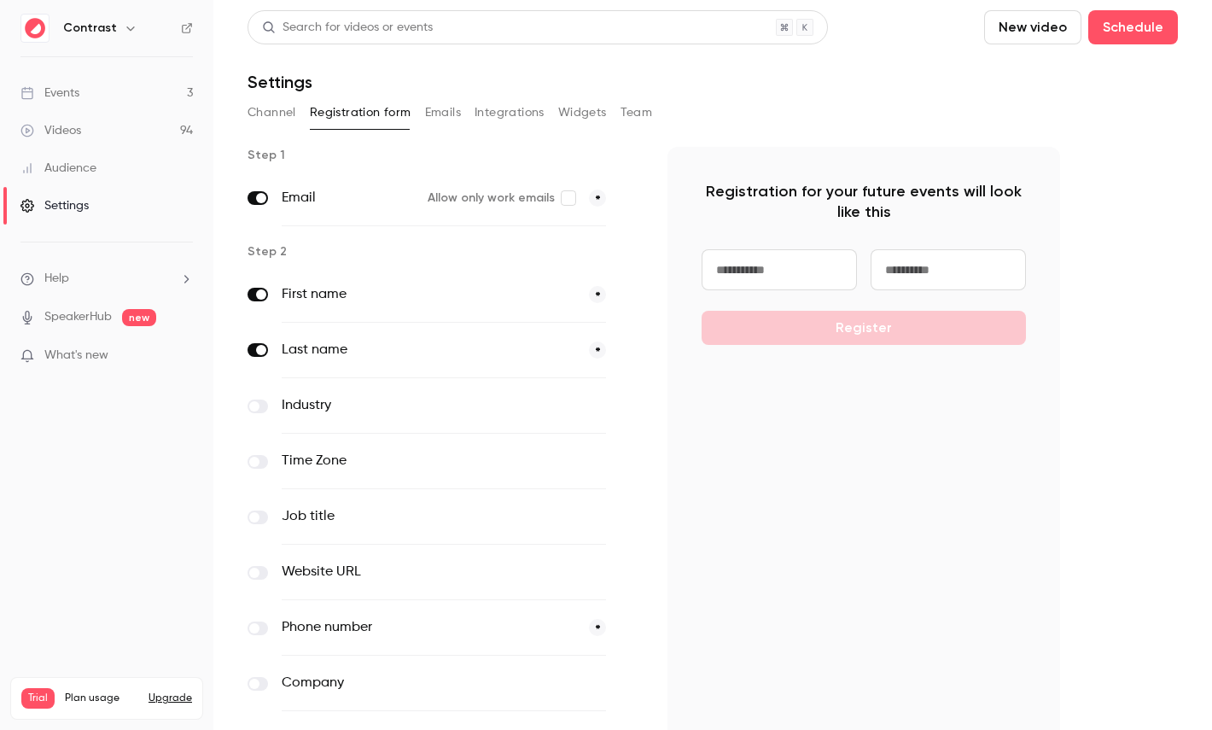
click at [441, 108] on button "Emails" at bounding box center [443, 112] width 36 height 27
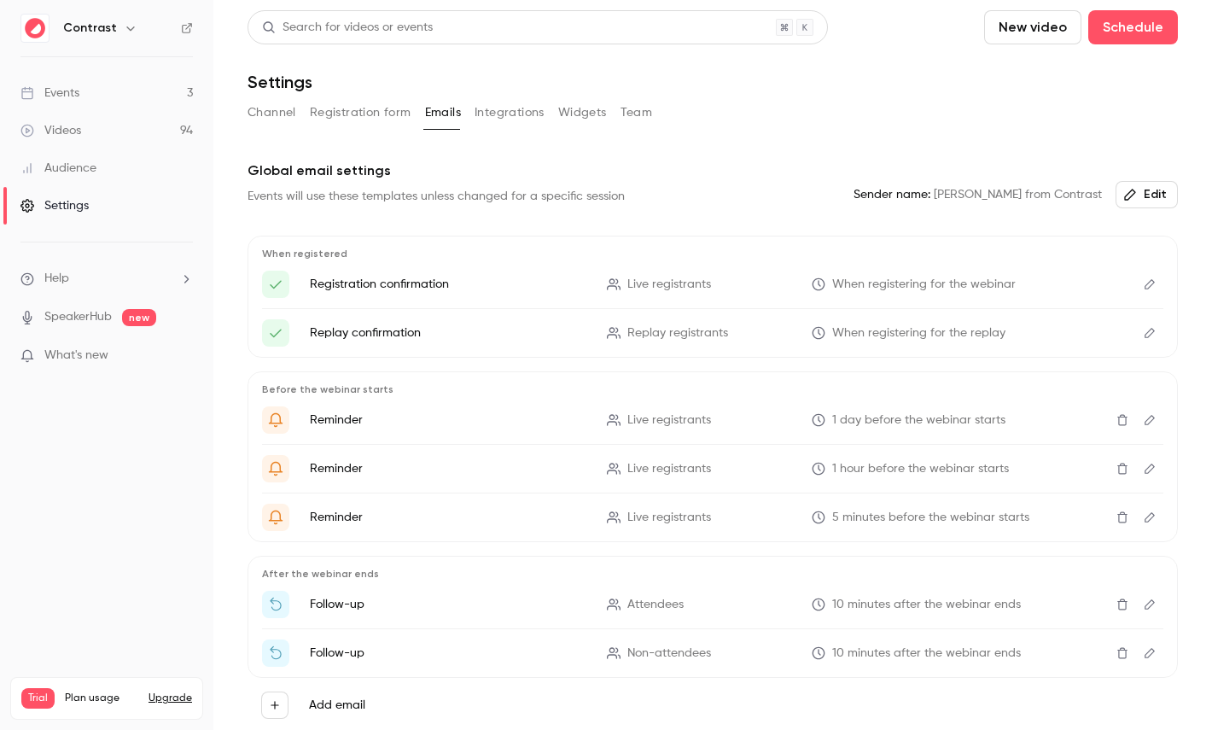
click at [143, 135] on link "Videos 94" at bounding box center [106, 131] width 213 height 38
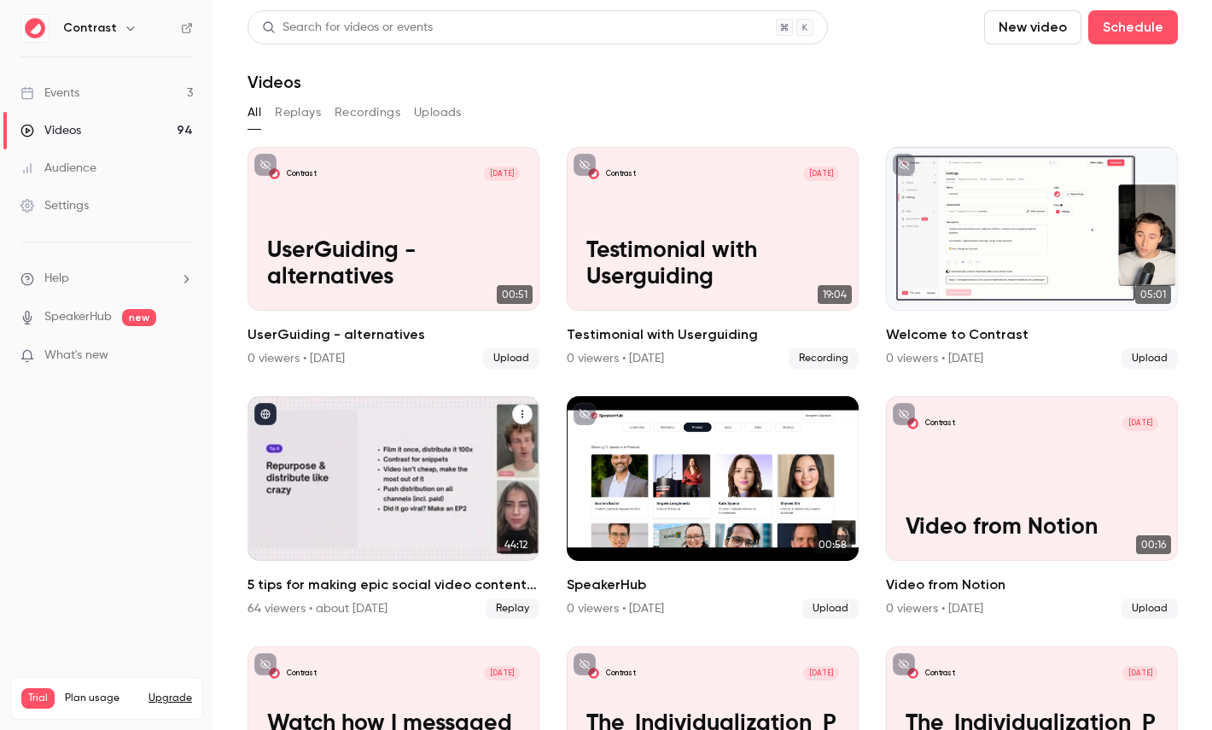
click at [416, 472] on div "5 tips for making epic social video content in B2B marketing" at bounding box center [394, 478] width 292 height 164
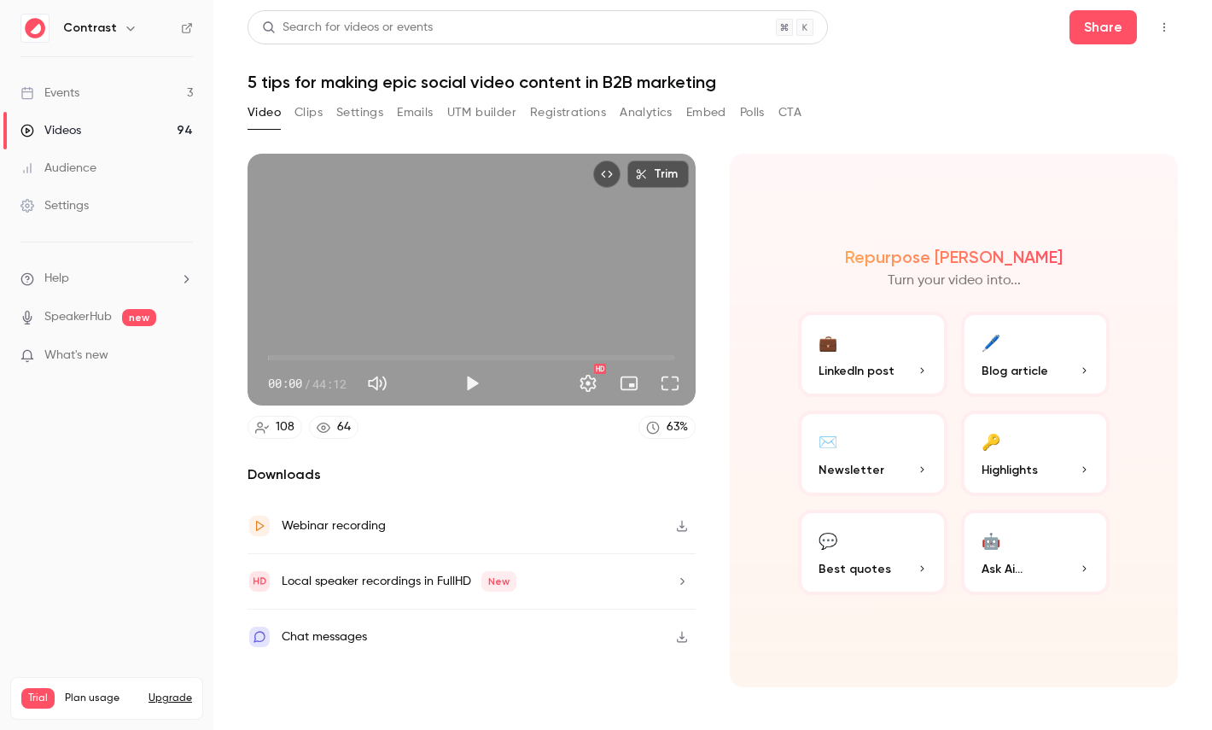
click at [587, 101] on button "Registrations" at bounding box center [568, 112] width 76 height 27
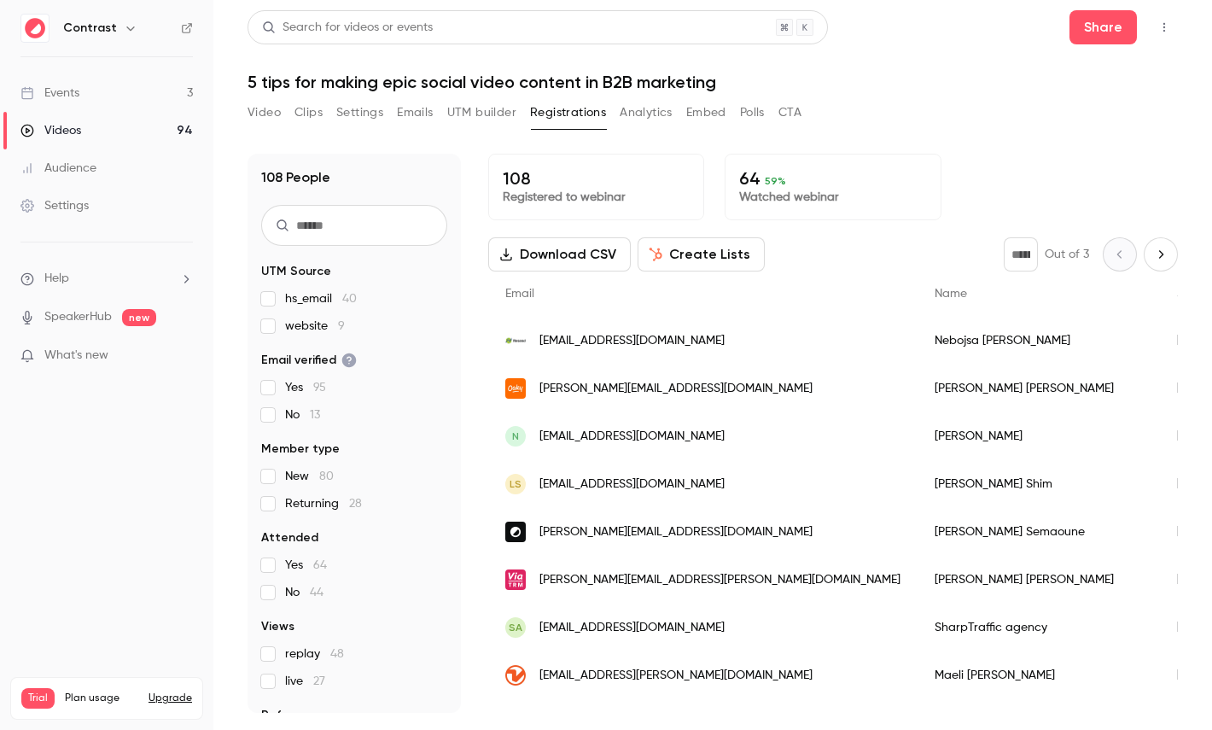
click at [704, 252] on button "Create Lists" at bounding box center [701, 254] width 127 height 34
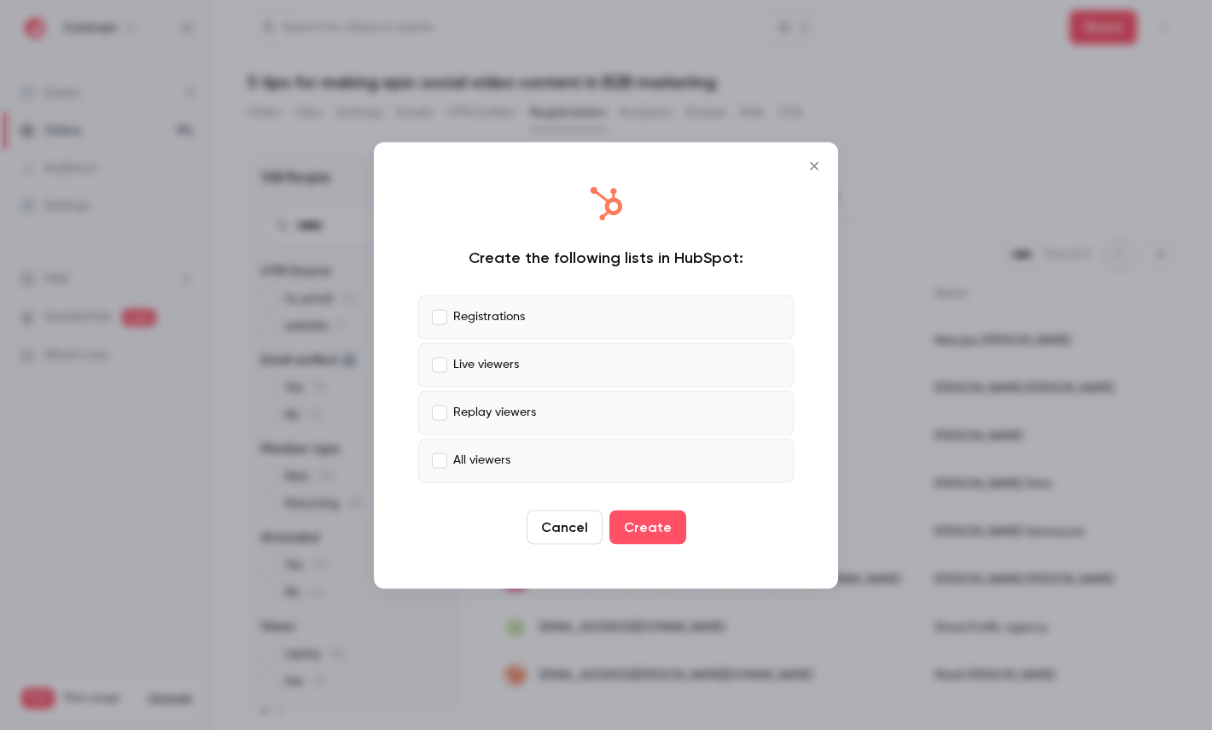
click at [269, 306] on div at bounding box center [606, 365] width 1212 height 730
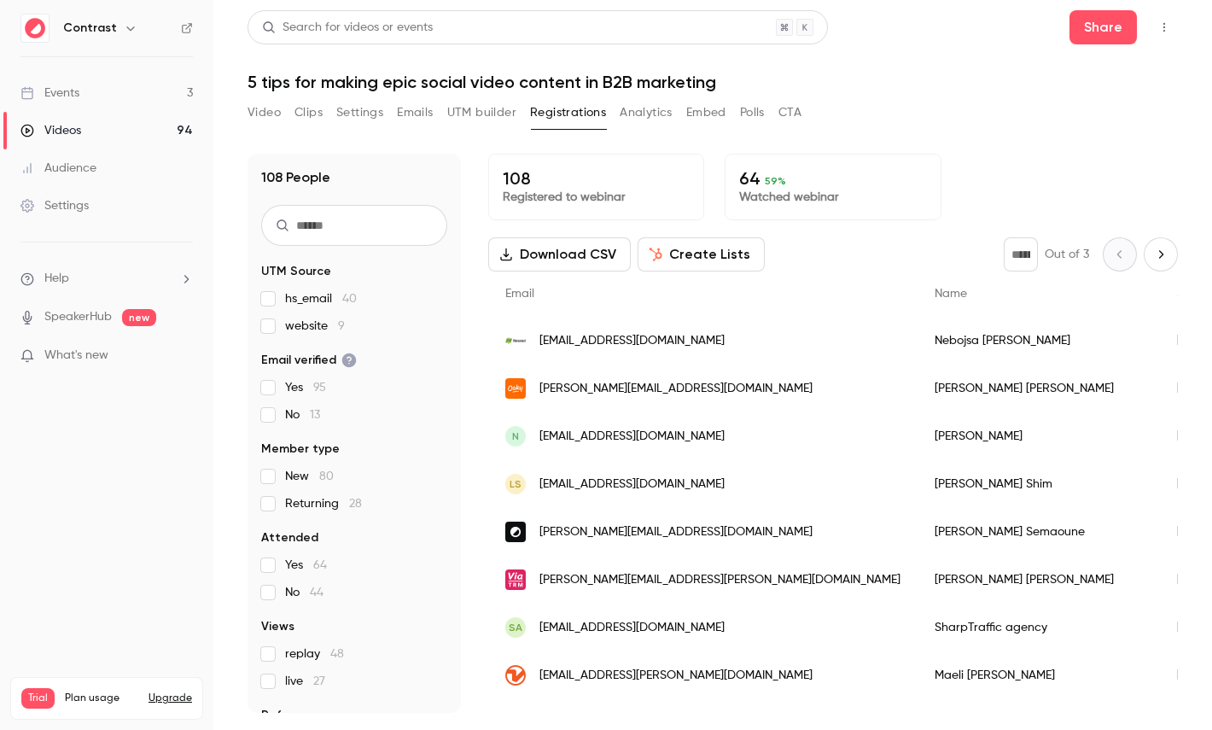
click at [63, 209] on div "Settings" at bounding box center [54, 205] width 68 height 17
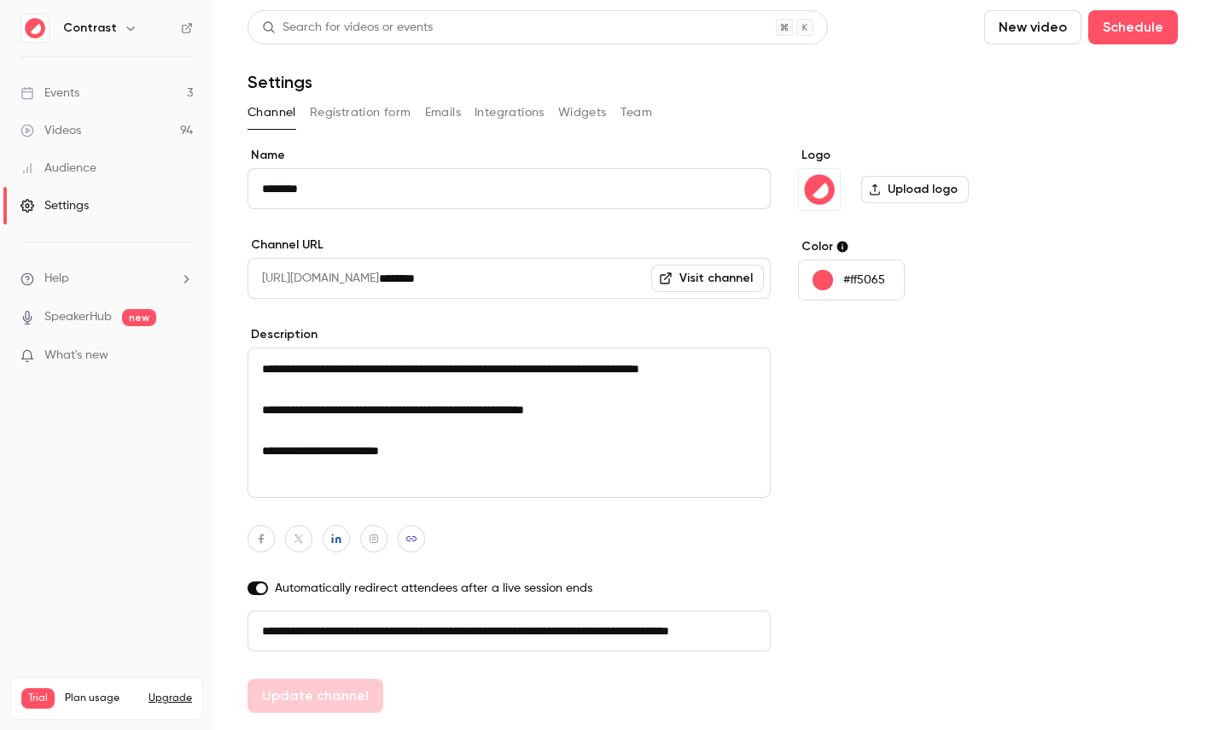
scroll to position [0, 96]
click at [379, 107] on button "Registration form" at bounding box center [361, 112] width 102 height 27
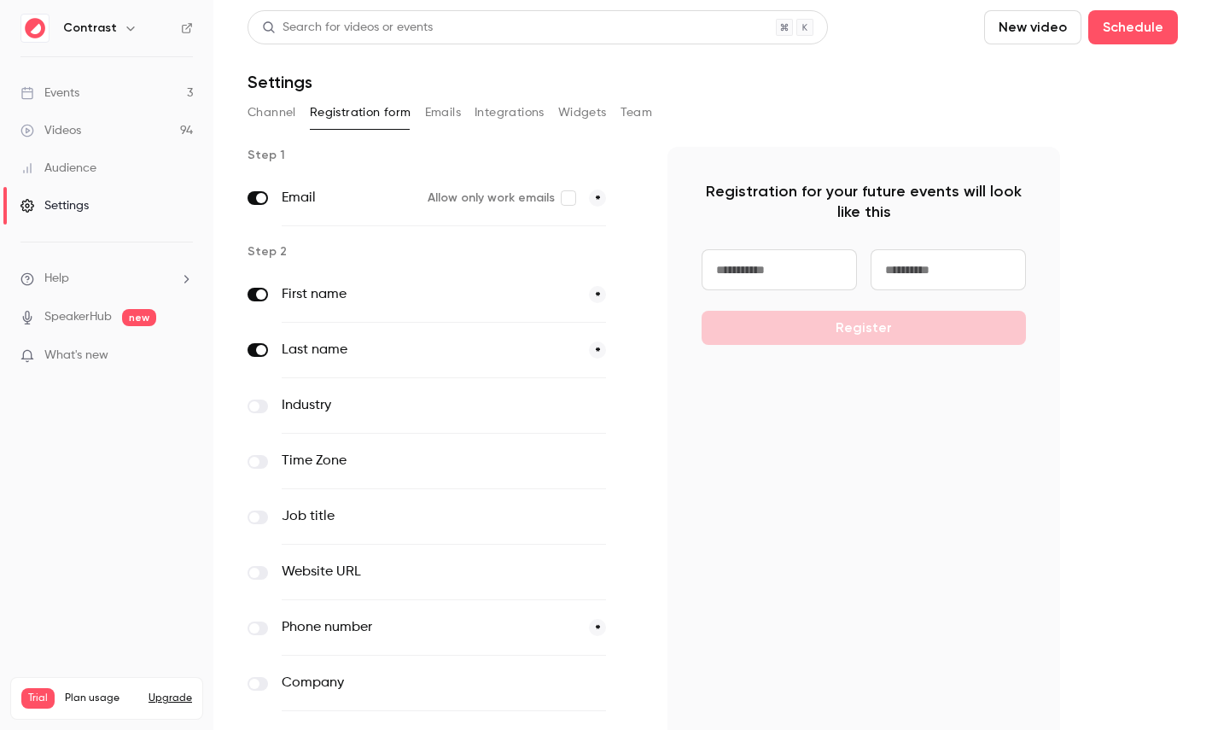
scroll to position [111, 0]
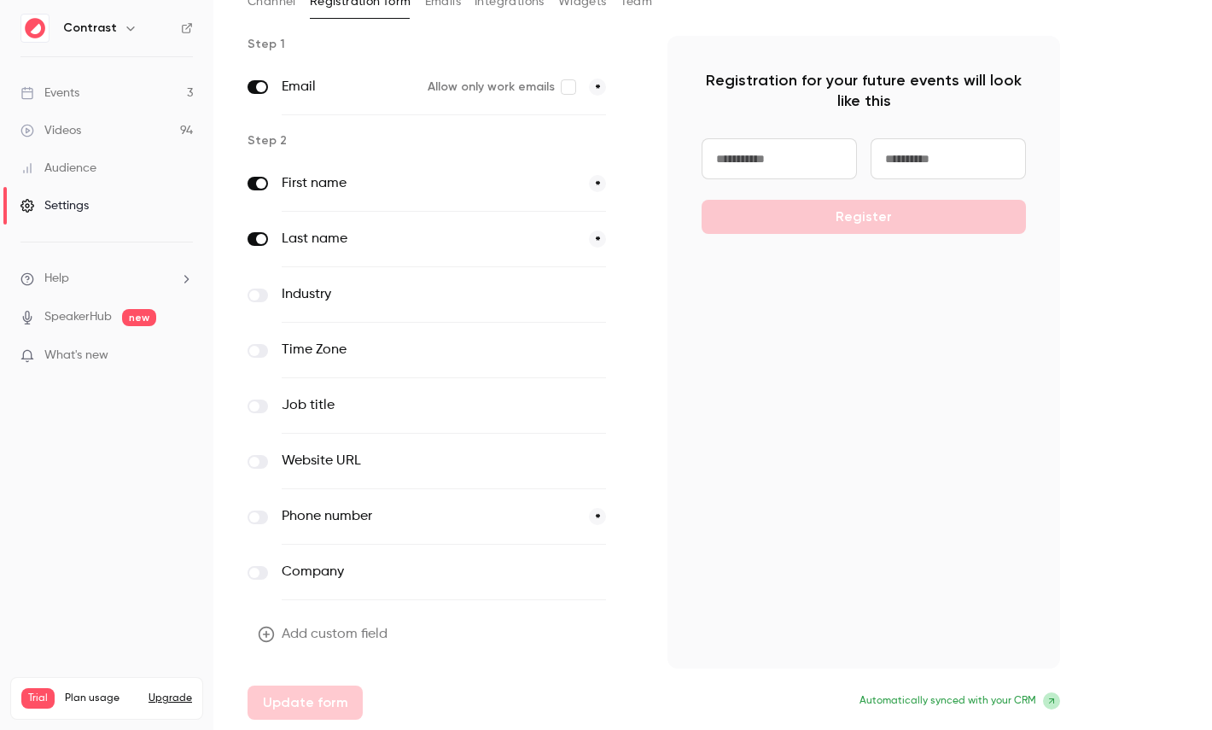
click at [347, 640] on button "Add custom field" at bounding box center [325, 634] width 154 height 34
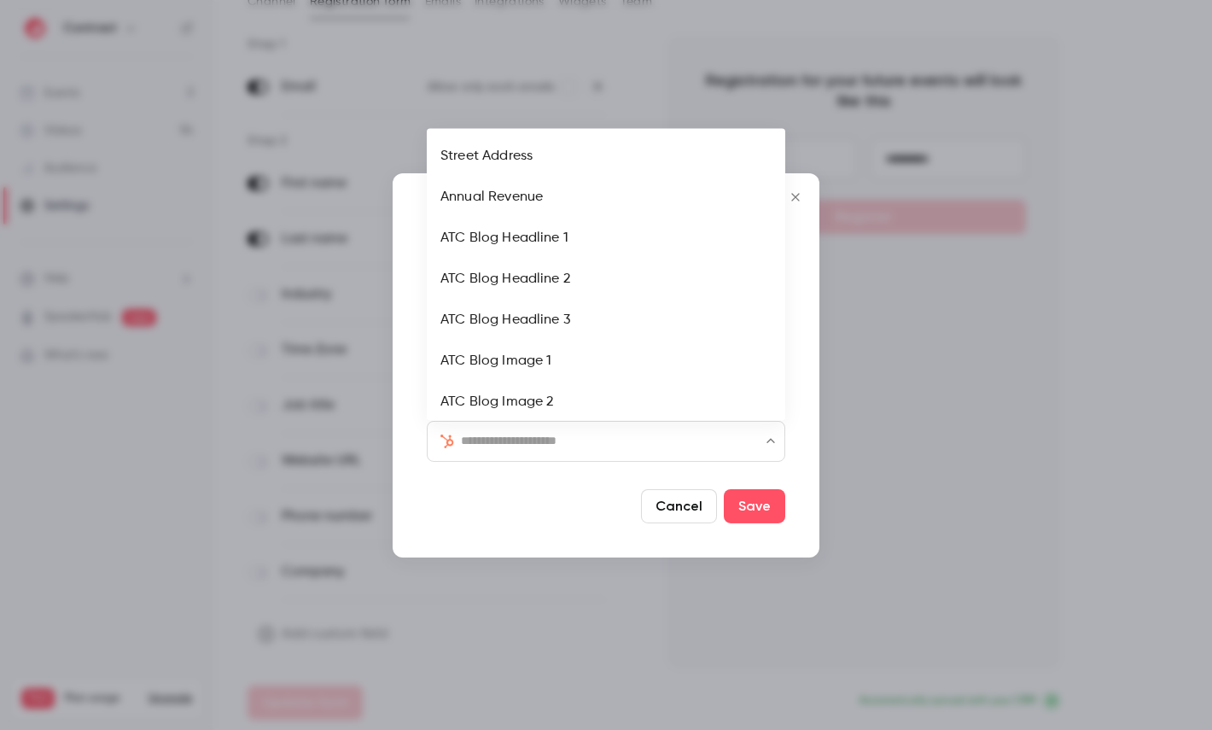
click at [506, 441] on input "text" at bounding box center [616, 440] width 311 height 20
type input "***"
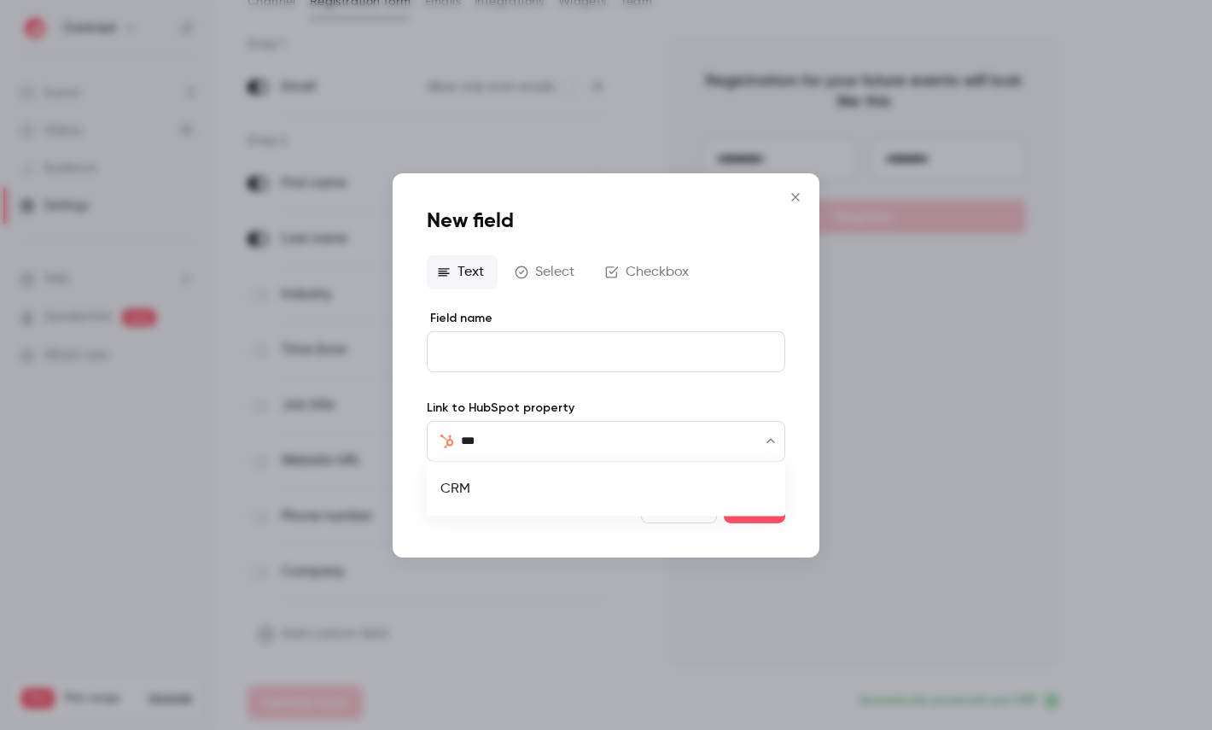
click at [499, 486] on li "CRM" at bounding box center [606, 489] width 359 height 41
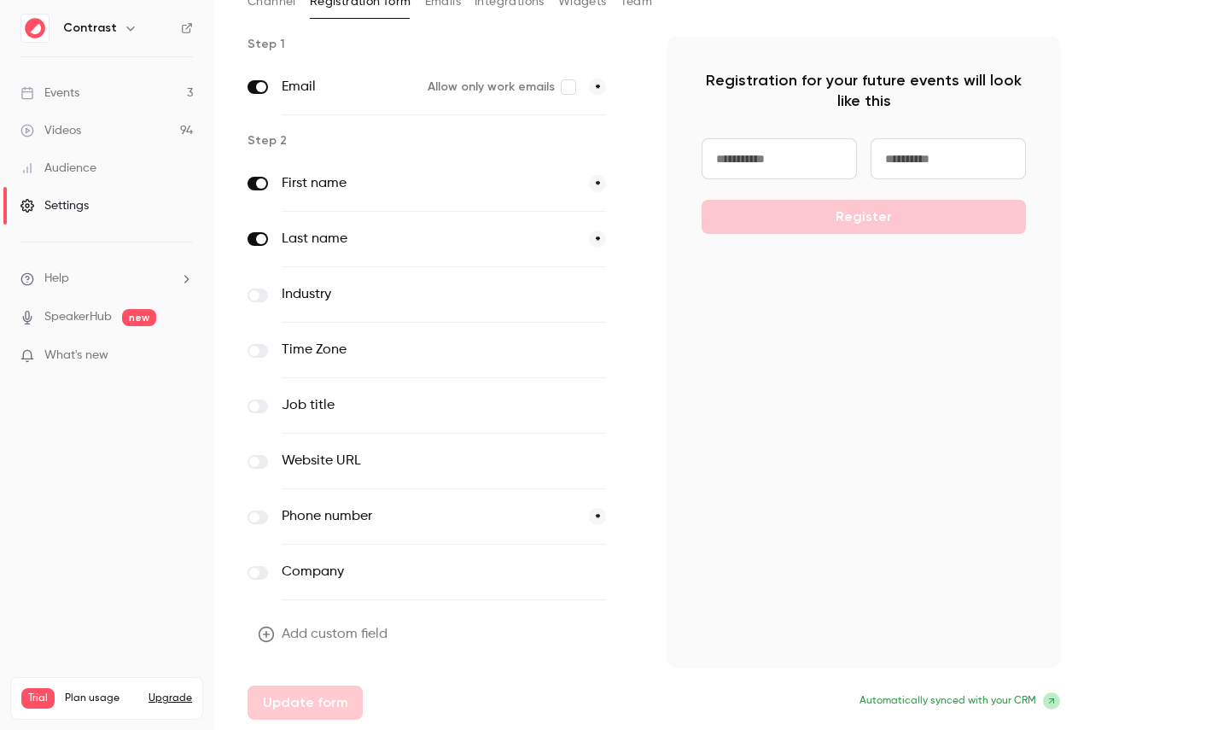
click at [452, 8] on button "Emails" at bounding box center [443, 1] width 36 height 27
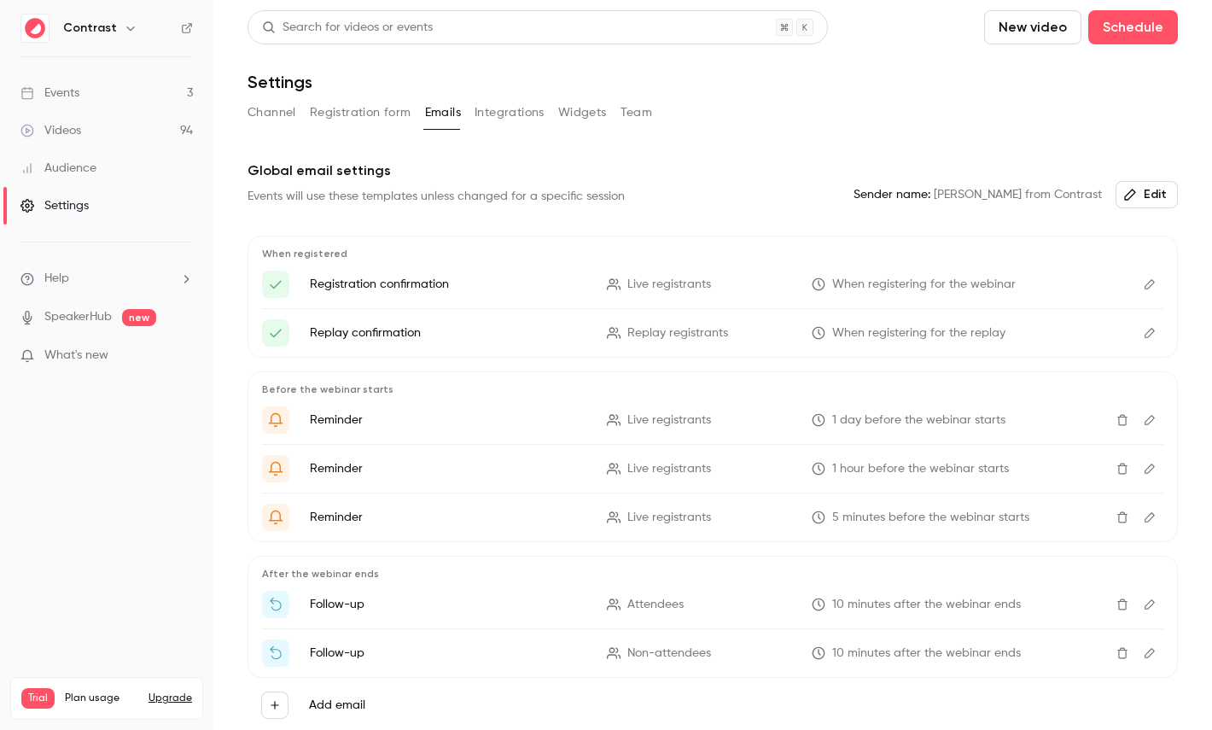
scroll to position [74, 0]
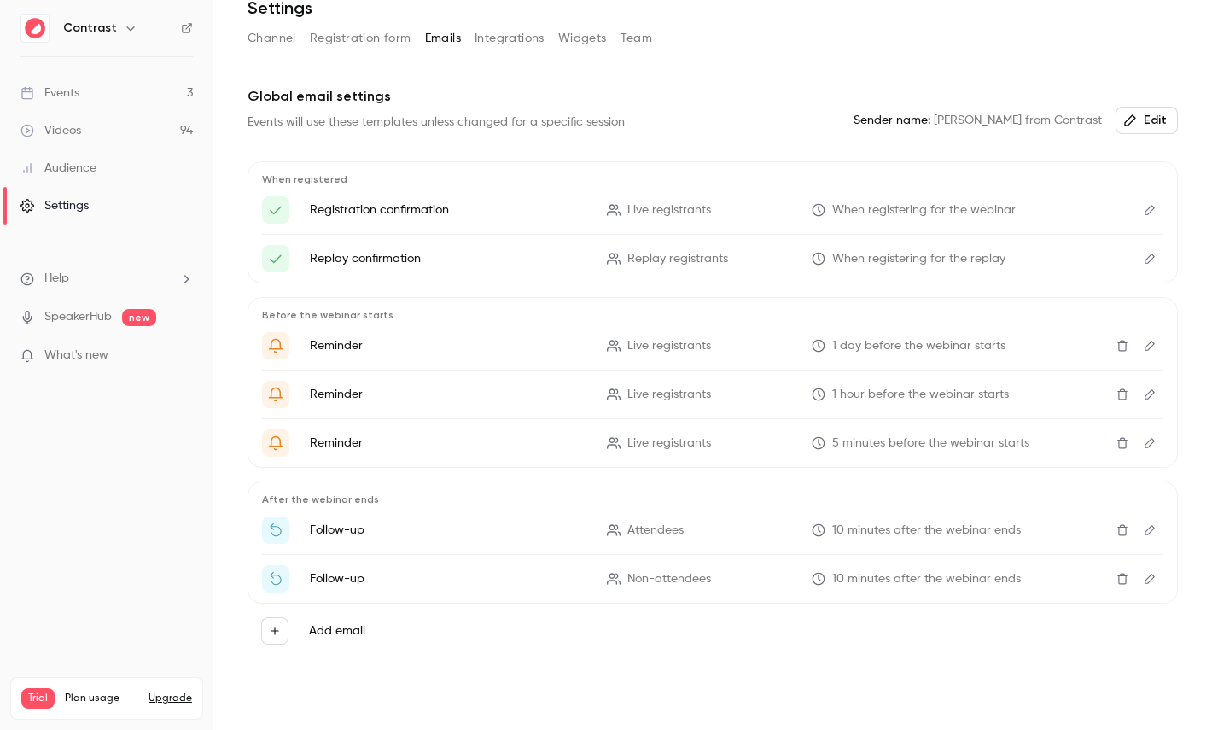
click at [1144, 215] on icon "Edit" at bounding box center [1150, 210] width 14 height 12
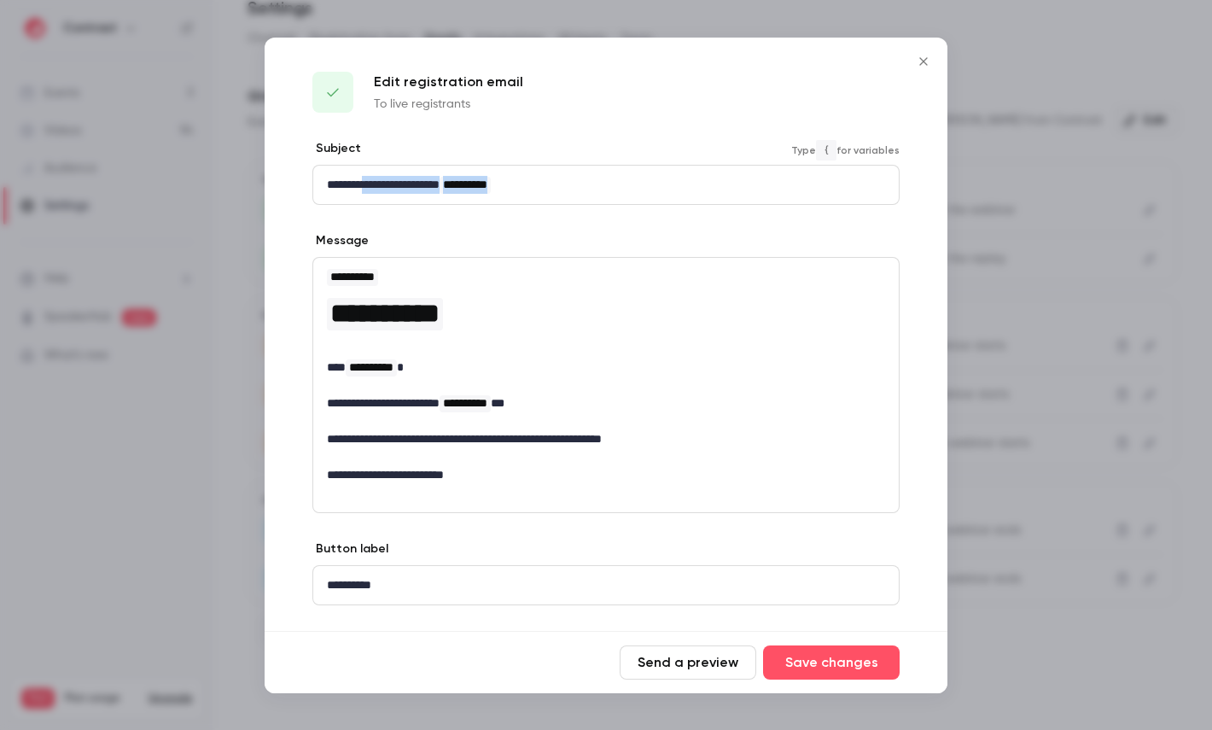
drag, startPoint x: 372, startPoint y: 182, endPoint x: 583, endPoint y: 182, distance: 210.9
click at [583, 182] on p "**********" at bounding box center [606, 185] width 558 height 18
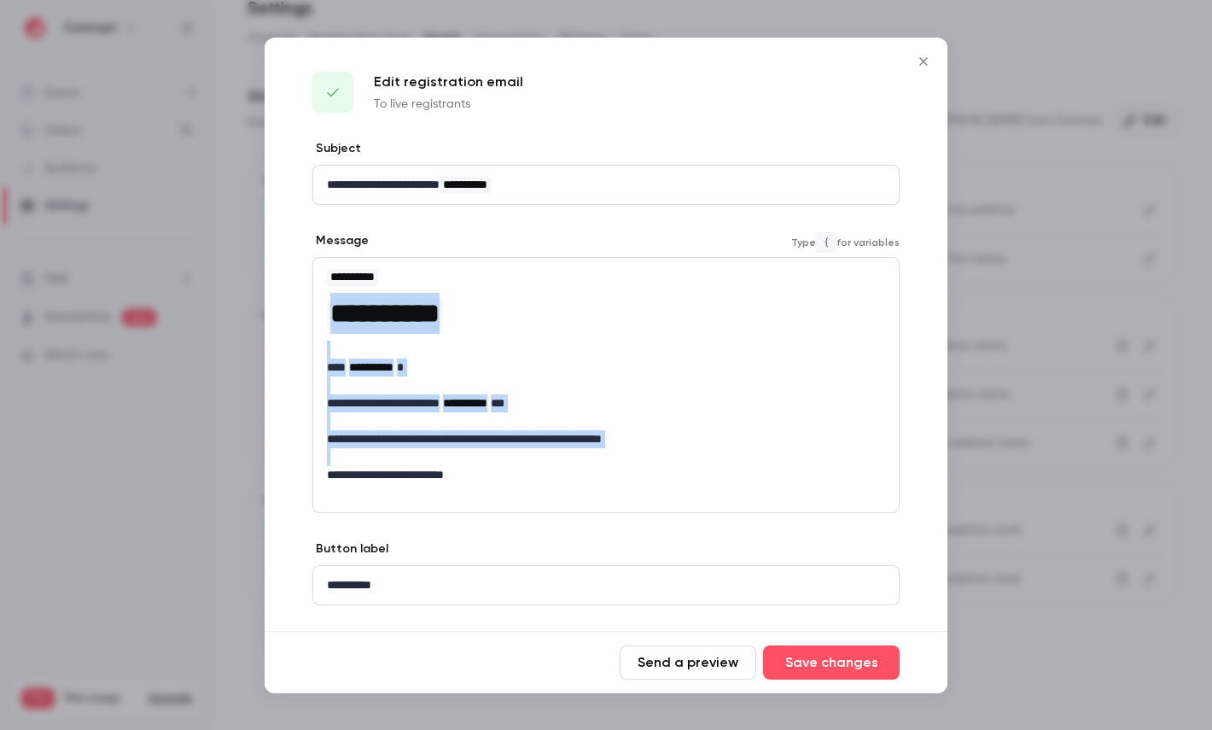
drag, startPoint x: 369, startPoint y: 290, endPoint x: 478, endPoint y: 459, distance: 201.3
click at [478, 459] on div "**********" at bounding box center [606, 376] width 586 height 236
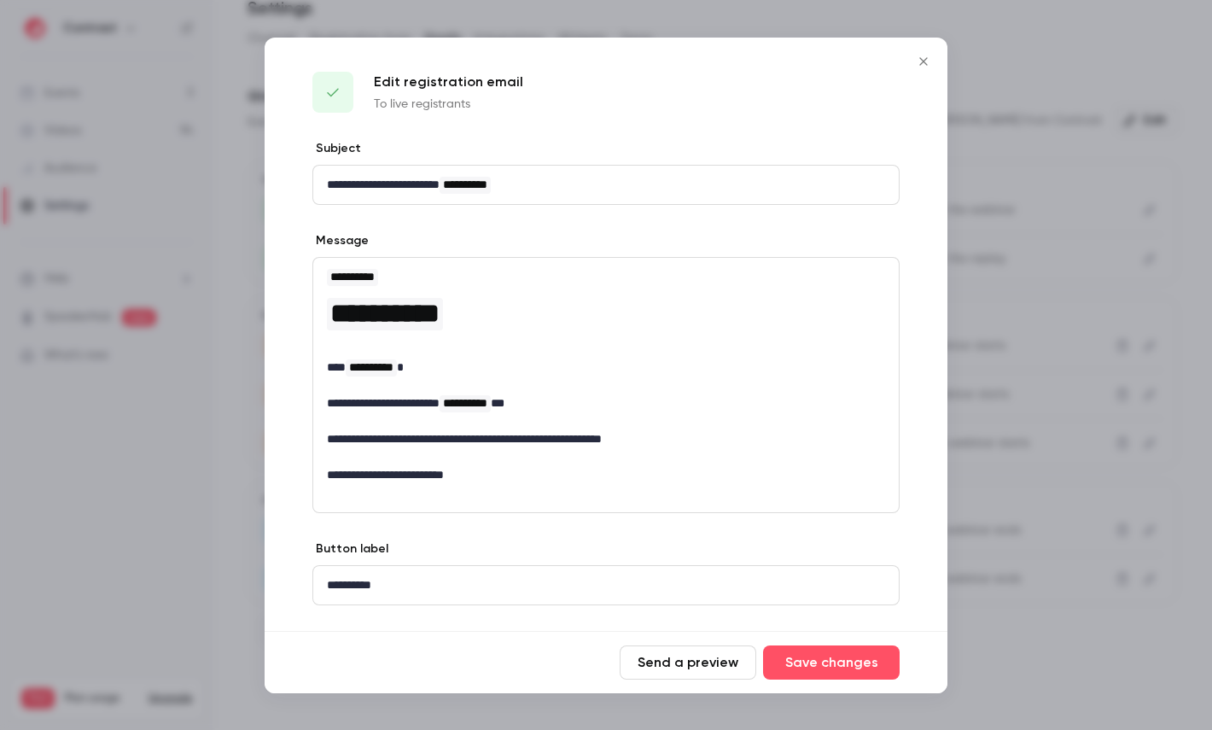
click at [1022, 294] on div at bounding box center [606, 365] width 1212 height 730
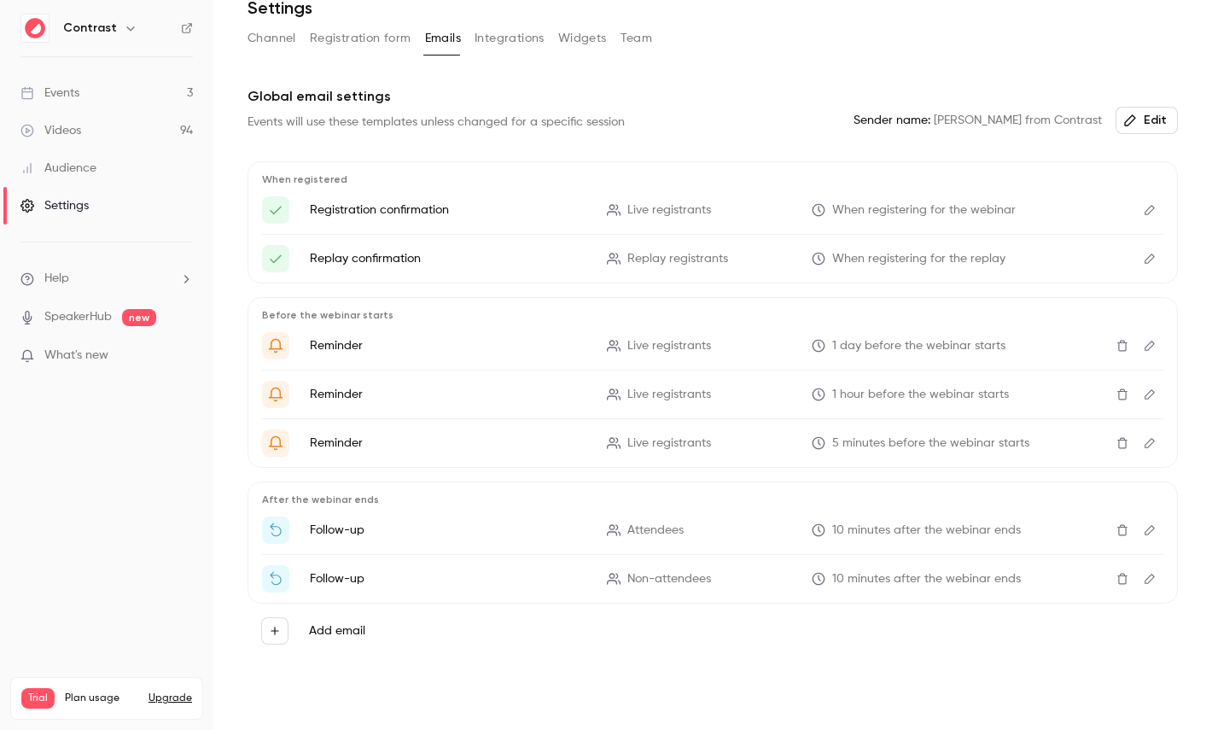
click at [527, 38] on button "Integrations" at bounding box center [510, 38] width 70 height 27
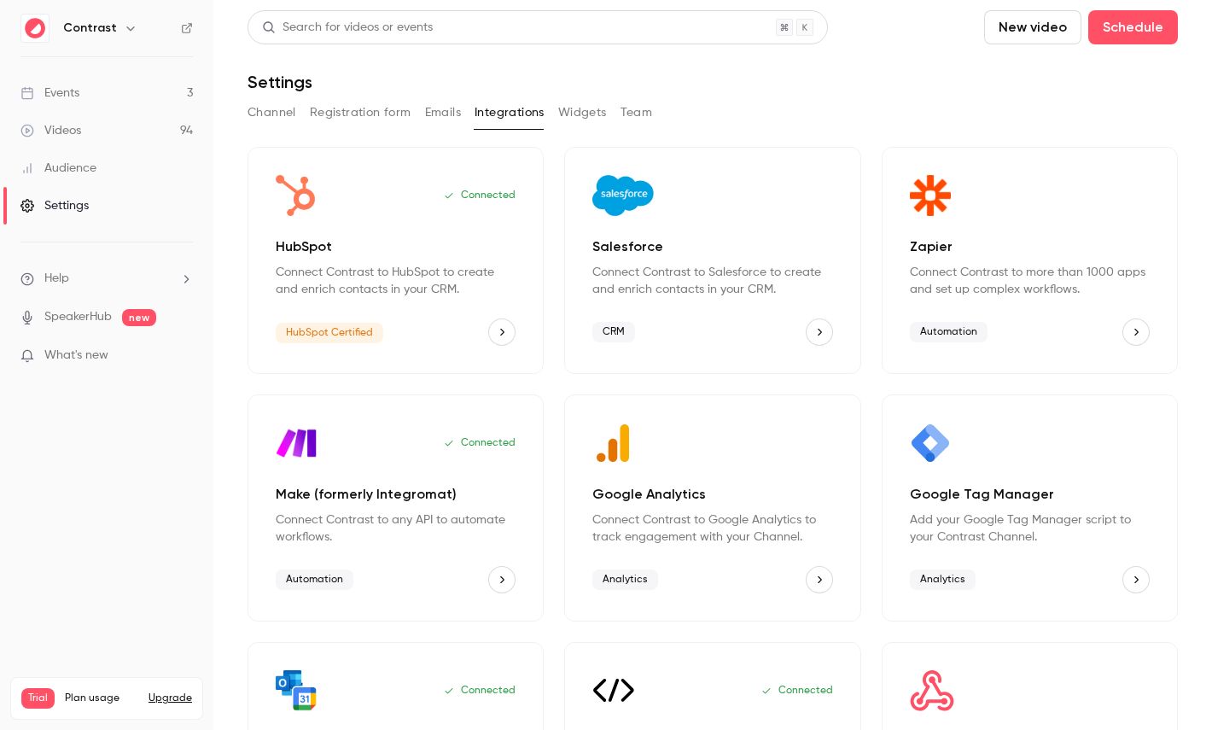
click at [628, 110] on button "Team" at bounding box center [637, 112] width 32 height 27
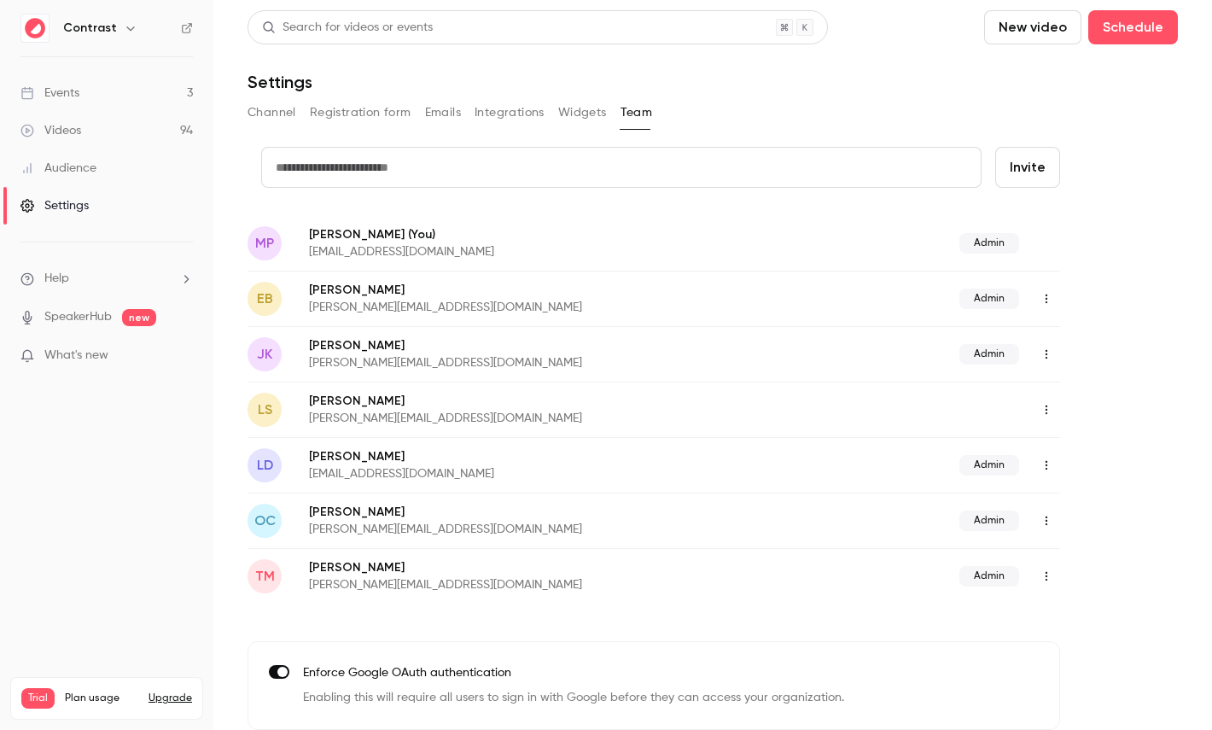
click at [149, 176] on link "Audience" at bounding box center [106, 168] width 213 height 38
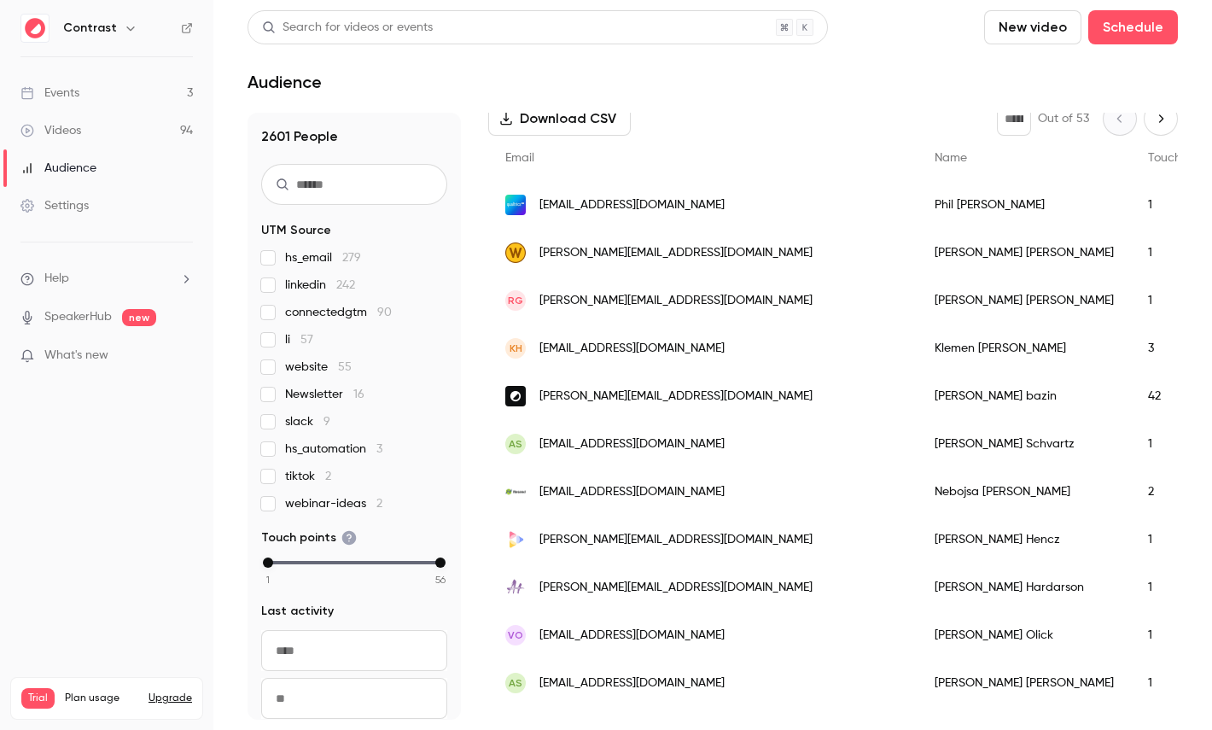
scroll to position [283, 0]
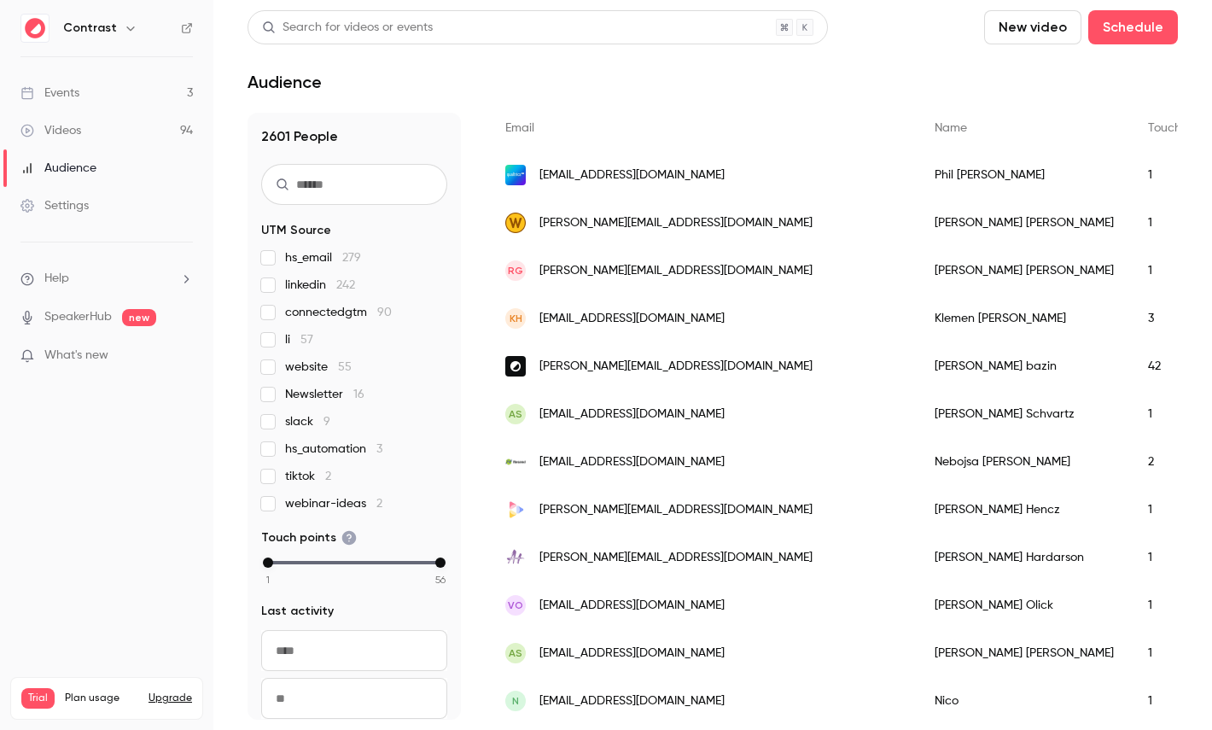
click at [918, 383] on div "etienne bazin" at bounding box center [1024, 366] width 213 height 48
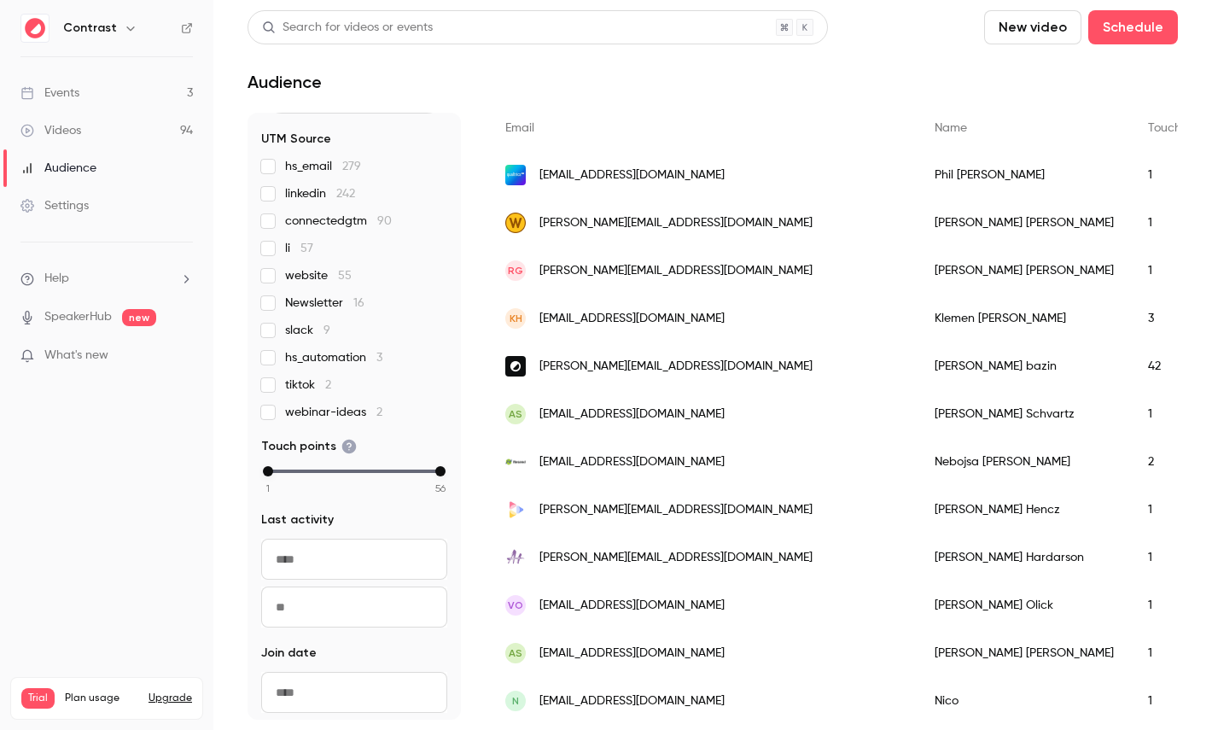
scroll to position [133, 0]
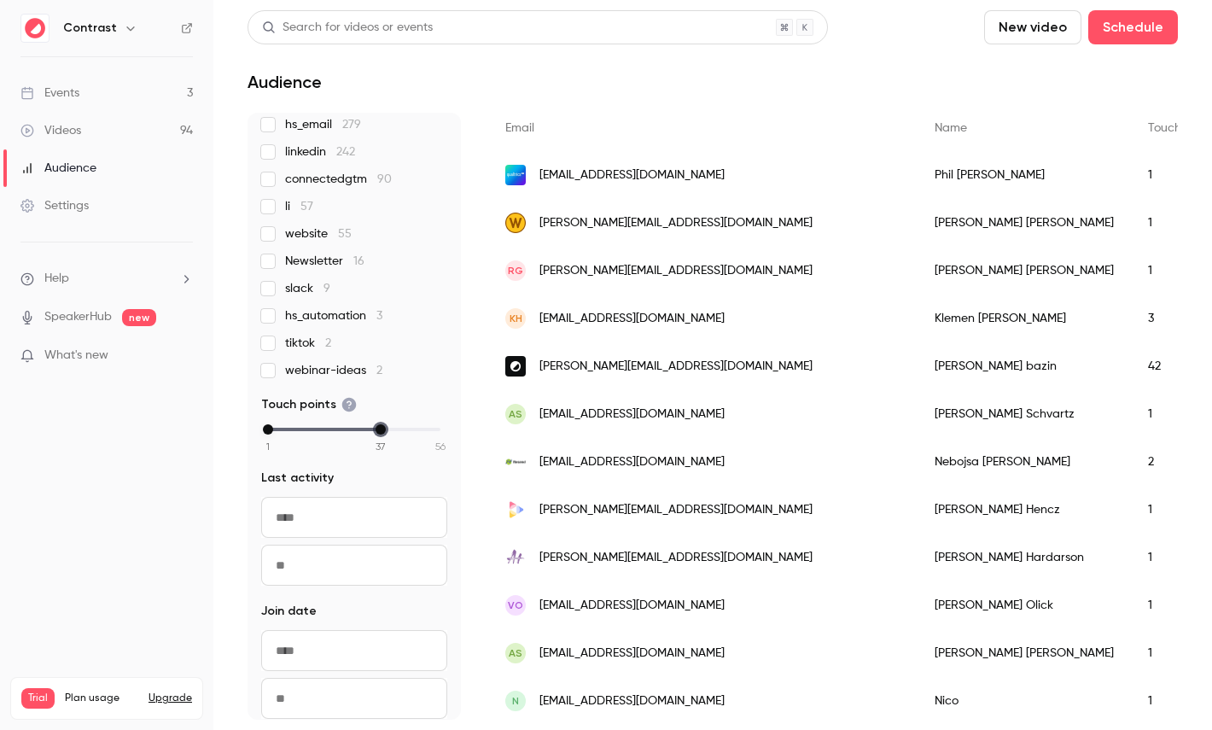
drag, startPoint x: 435, startPoint y: 429, endPoint x: 376, endPoint y: 429, distance: 59.8
click at [376, 429] on div "max" at bounding box center [381, 429] width 10 height 10
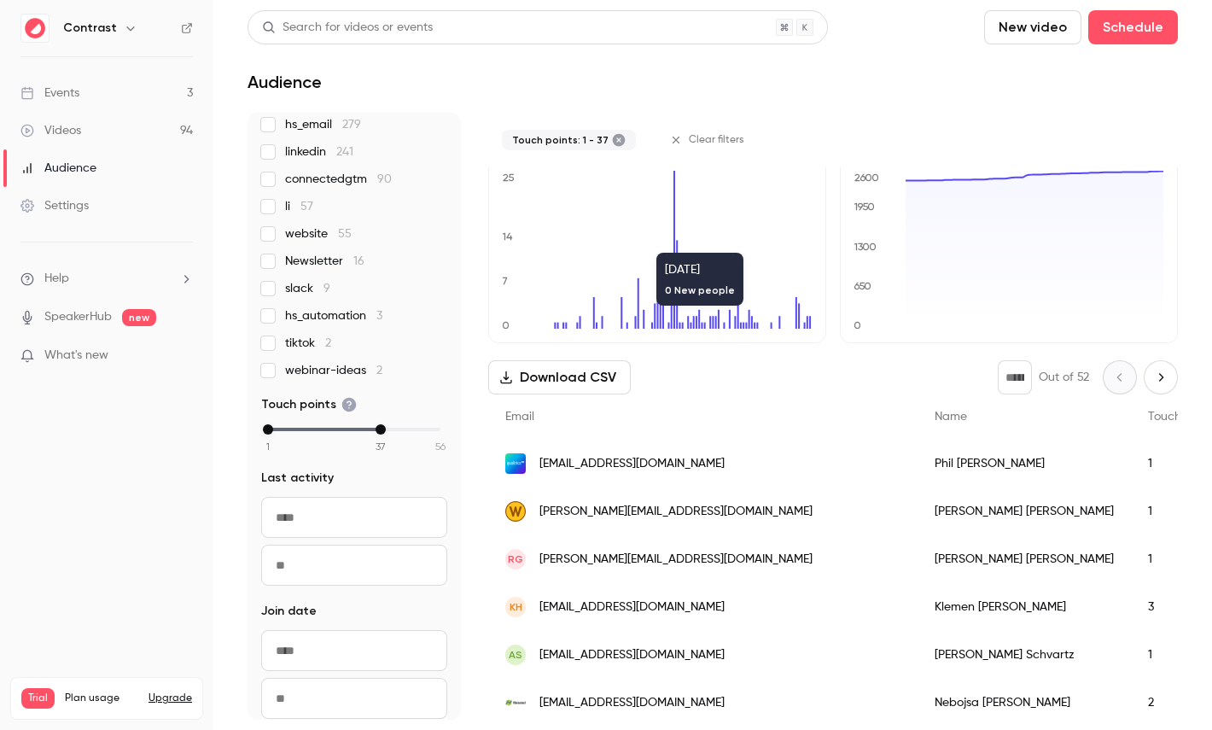
scroll to position [0, 0]
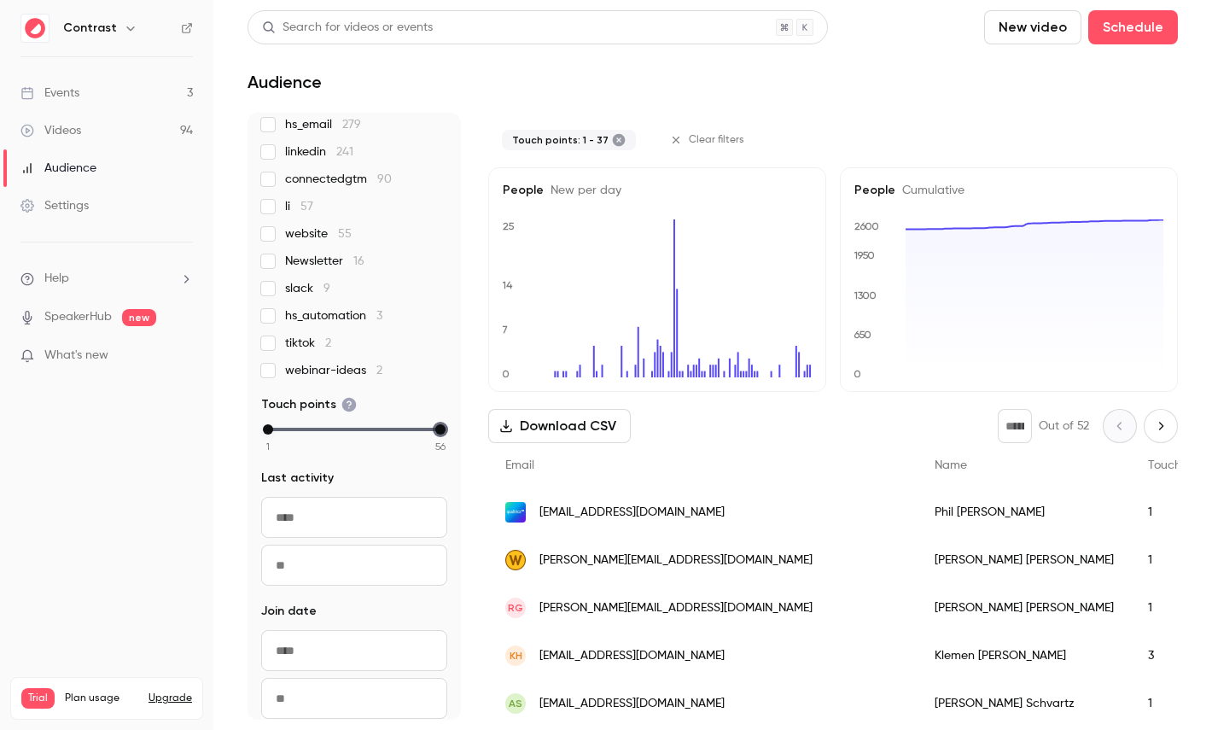
drag, startPoint x: 382, startPoint y: 433, endPoint x: 459, endPoint y: 433, distance: 77.7
click at [459, 433] on div "2594 People UTM Source hs_email 279 linkedin 241 connectedgtm 90 li 57 website …" at bounding box center [354, 416] width 213 height 607
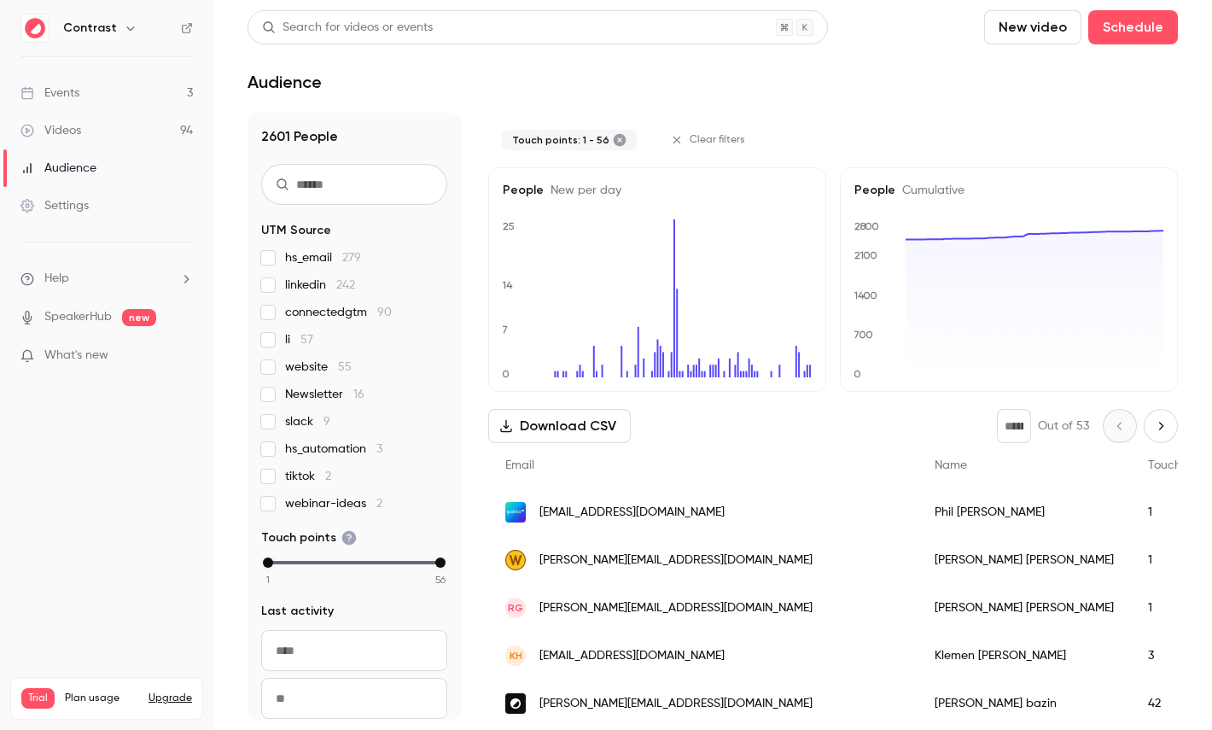
click at [98, 131] on link "Videos 94" at bounding box center [106, 131] width 213 height 38
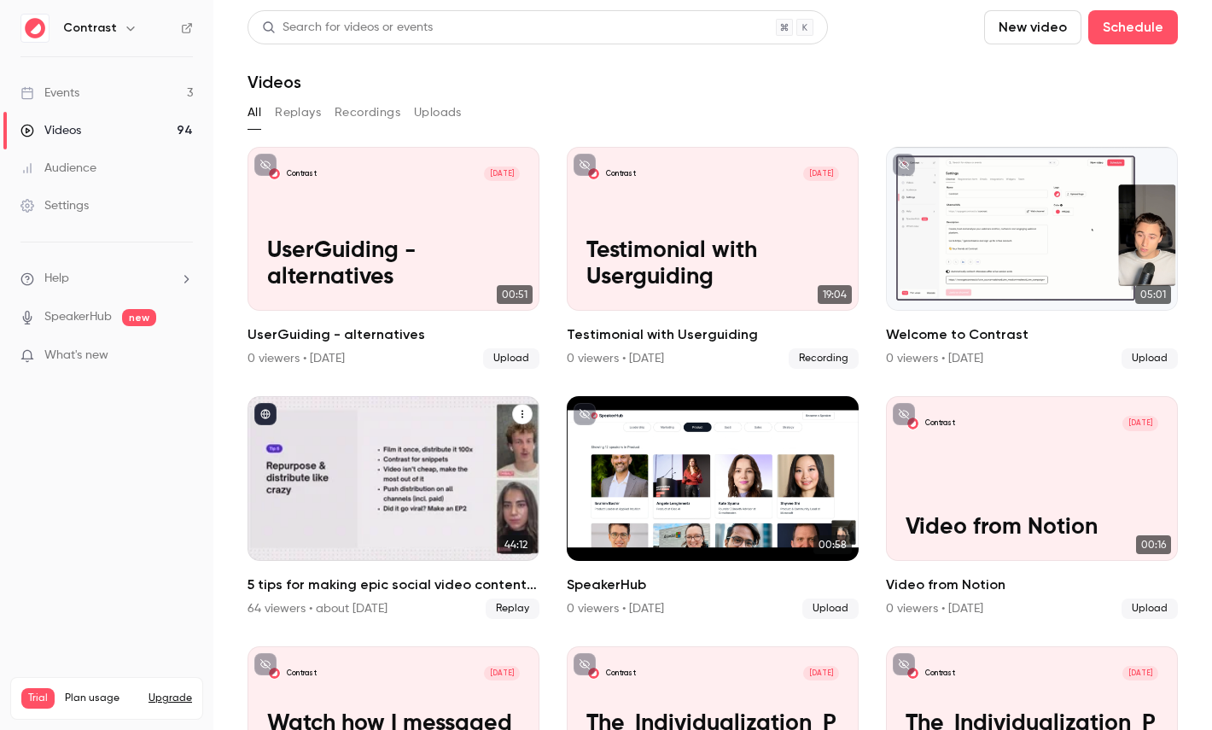
click at [406, 450] on div "5 tips for making epic social video content in B2B marketing" at bounding box center [394, 478] width 292 height 164
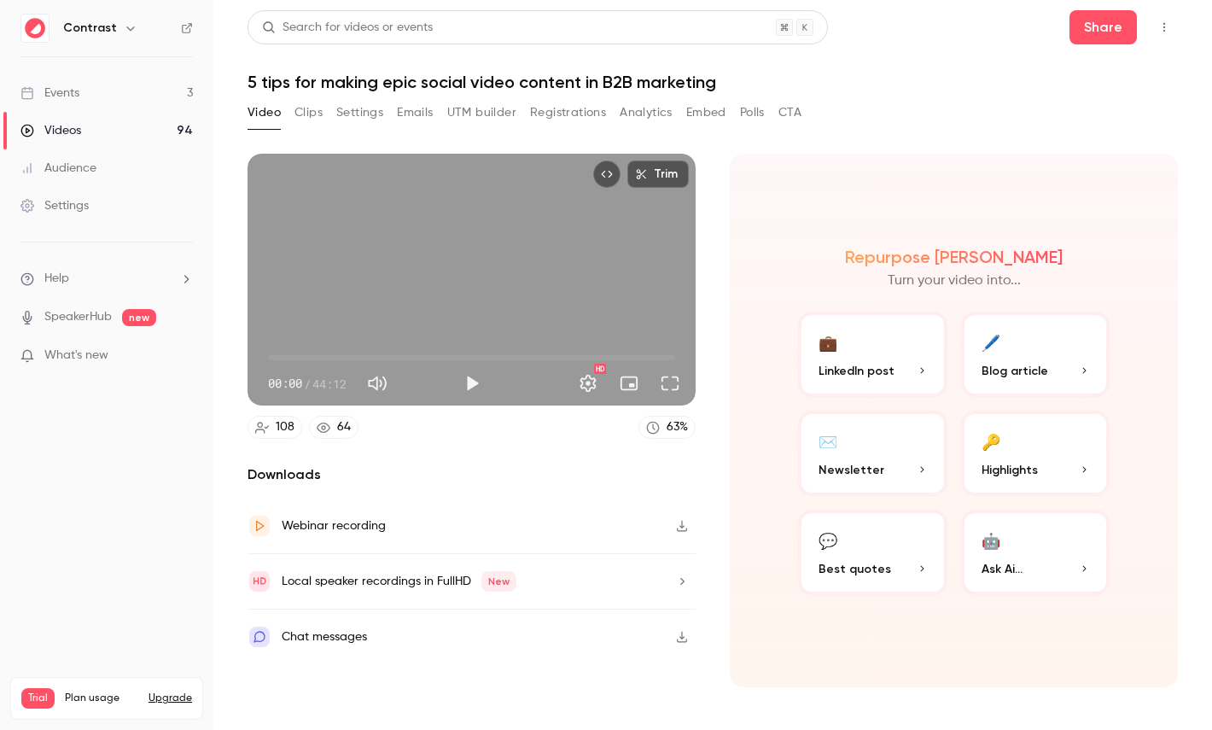
click at [567, 114] on button "Registrations" at bounding box center [568, 112] width 76 height 27
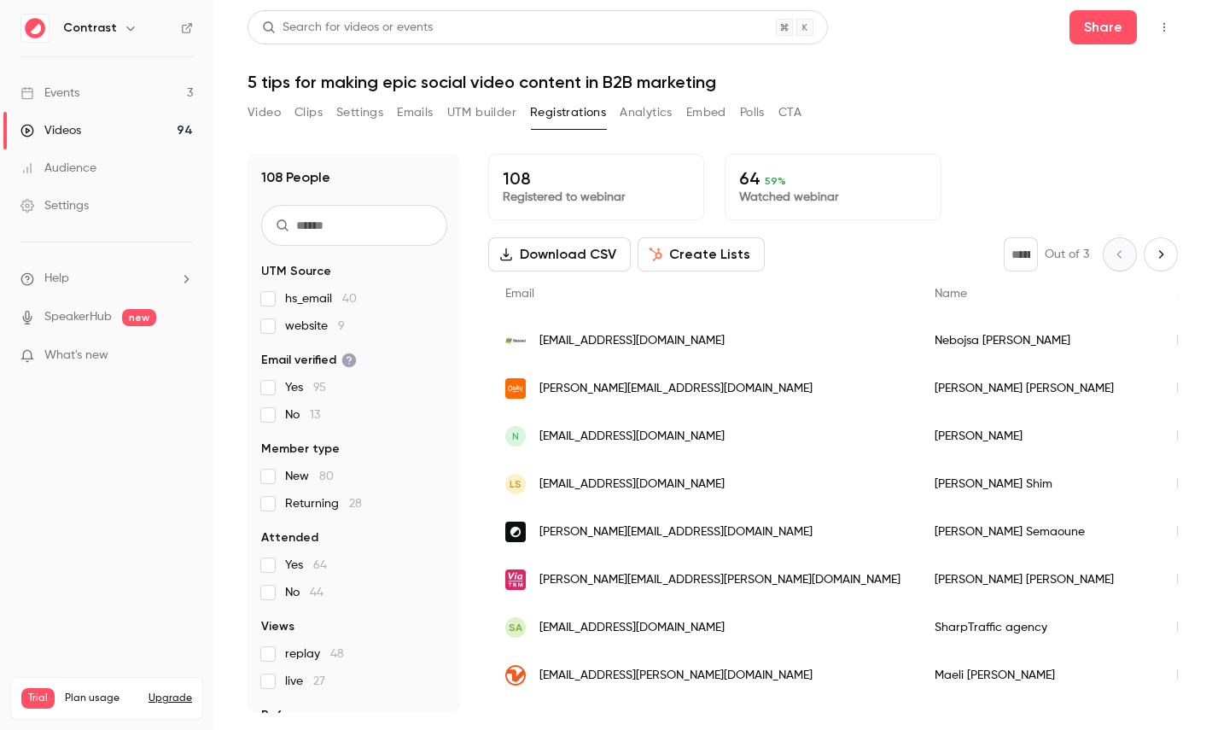
scroll to position [79, 0]
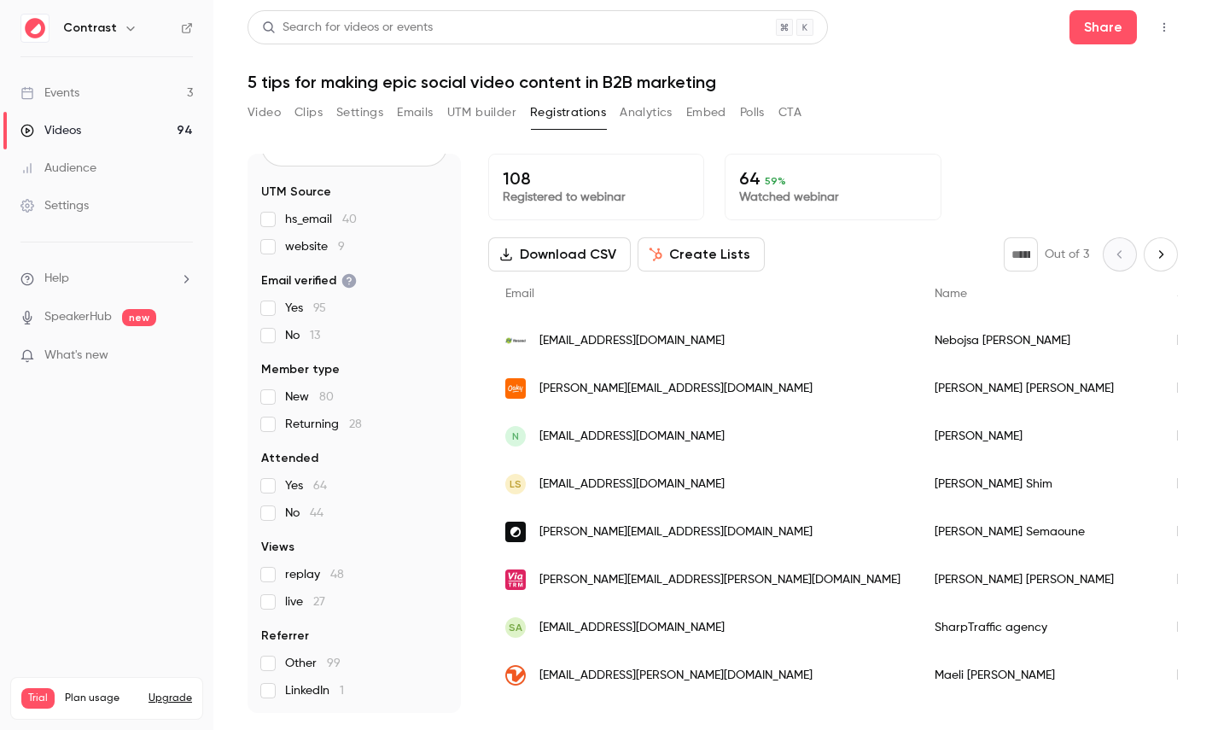
click at [690, 262] on button "Create Lists" at bounding box center [701, 254] width 127 height 34
click at [639, 110] on button "Analytics" at bounding box center [646, 112] width 53 height 27
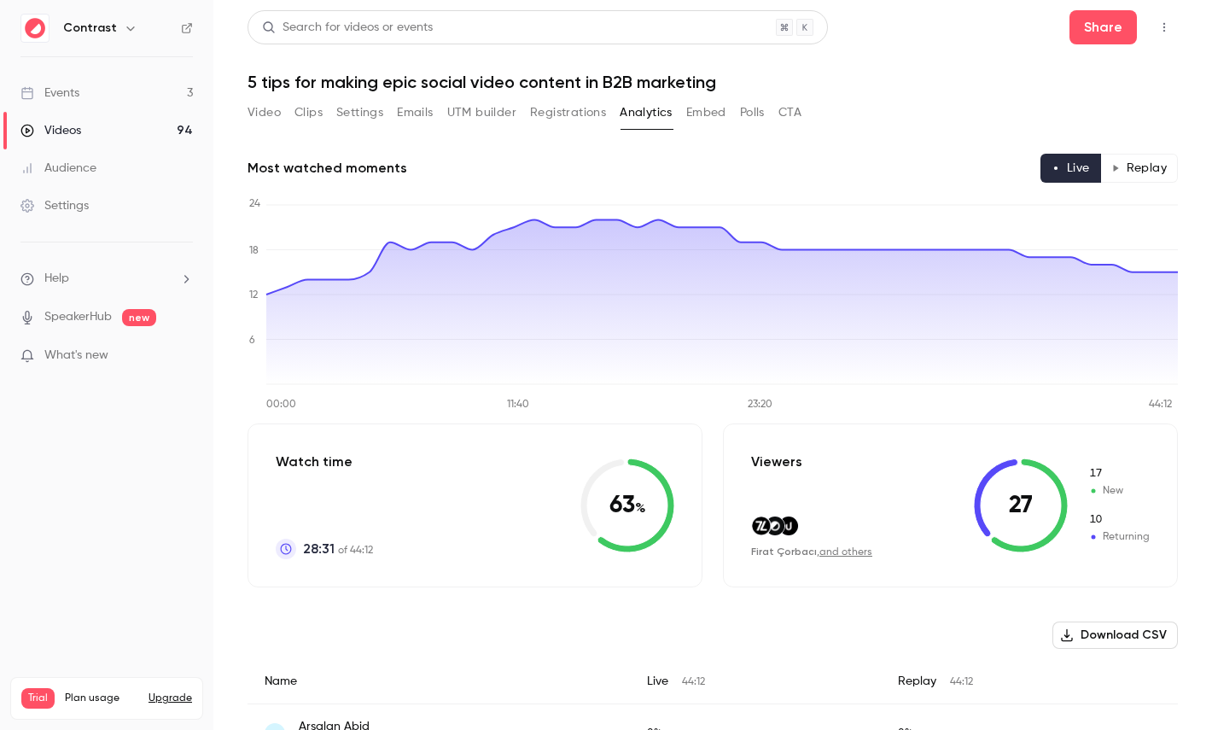
click at [1155, 161] on button "Replay" at bounding box center [1140, 168] width 78 height 29
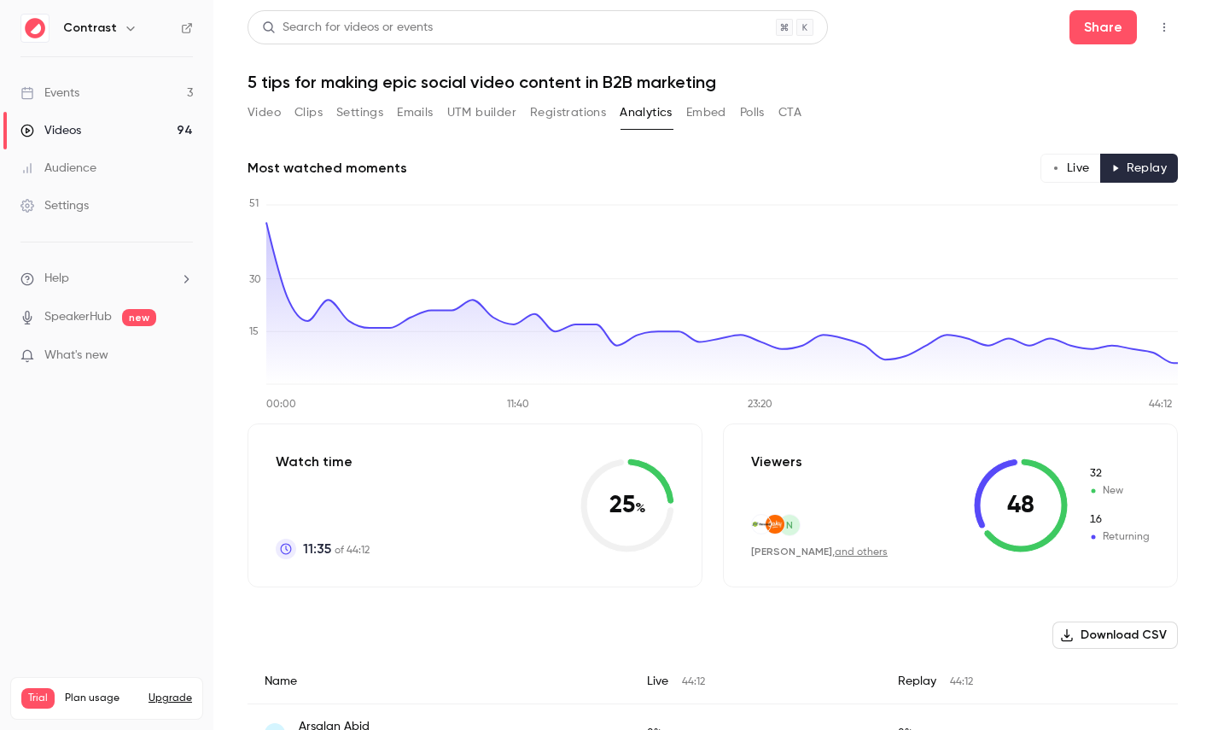
click at [1064, 161] on button "Live" at bounding box center [1071, 168] width 61 height 29
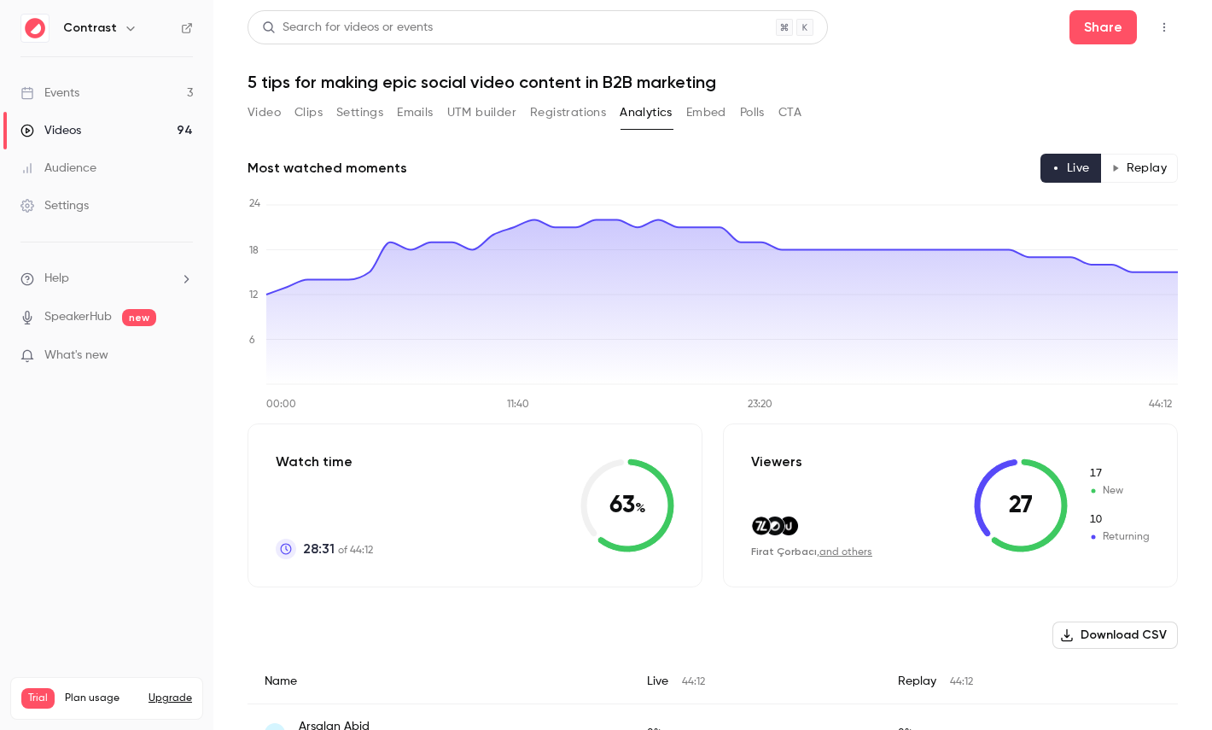
click at [1146, 162] on button "Replay" at bounding box center [1140, 168] width 78 height 29
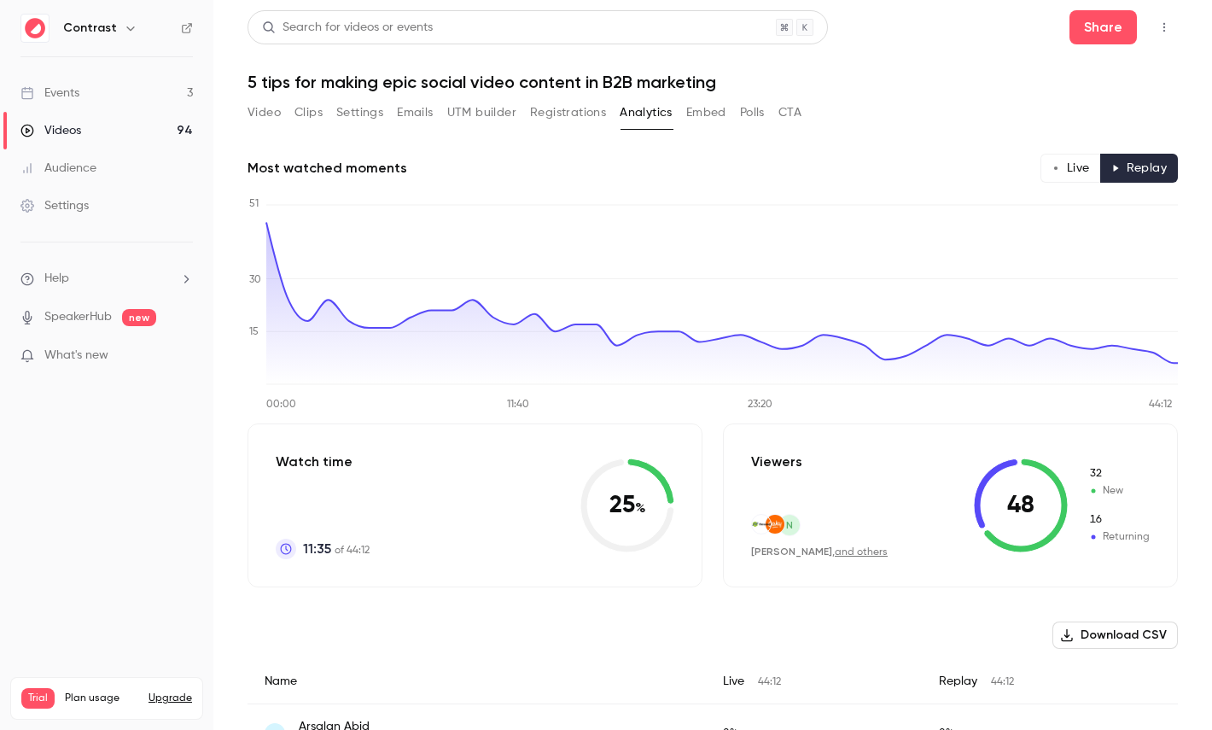
click at [750, 111] on button "Polls" at bounding box center [752, 112] width 25 height 27
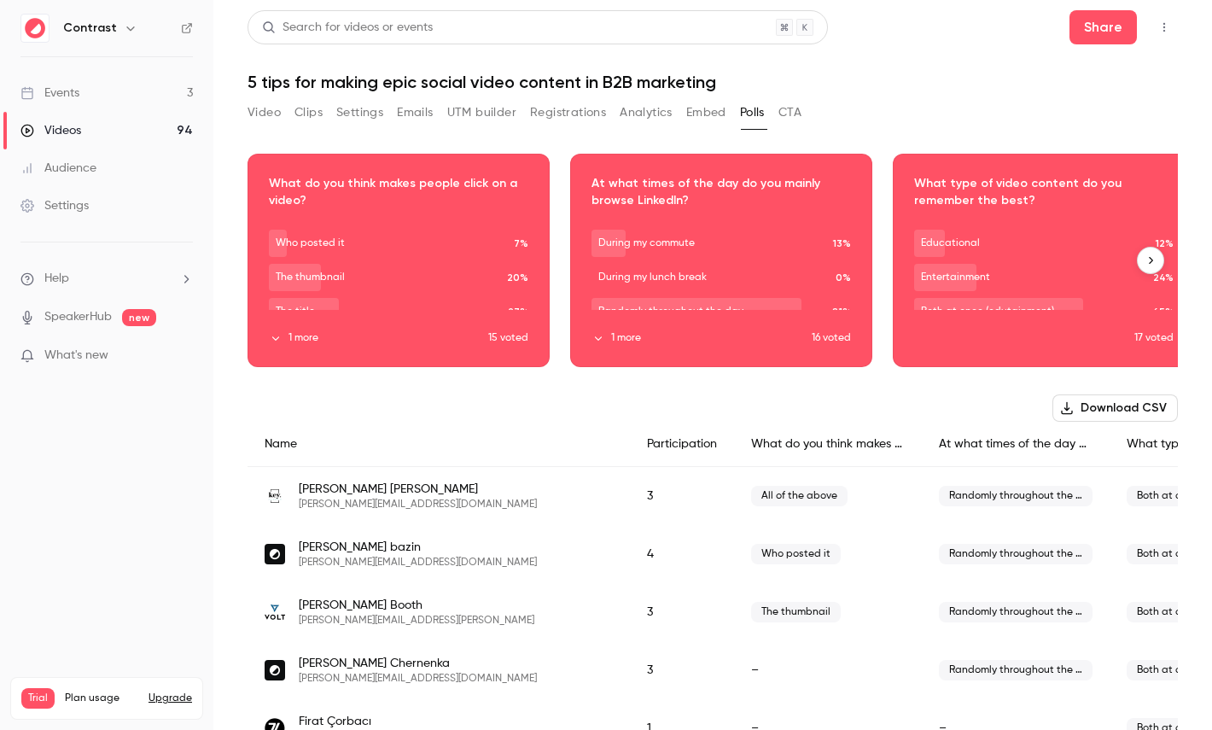
click at [476, 247] on div "Download image" at bounding box center [398, 261] width 301 height 212
click at [802, 102] on button "CTA" at bounding box center [790, 112] width 23 height 27
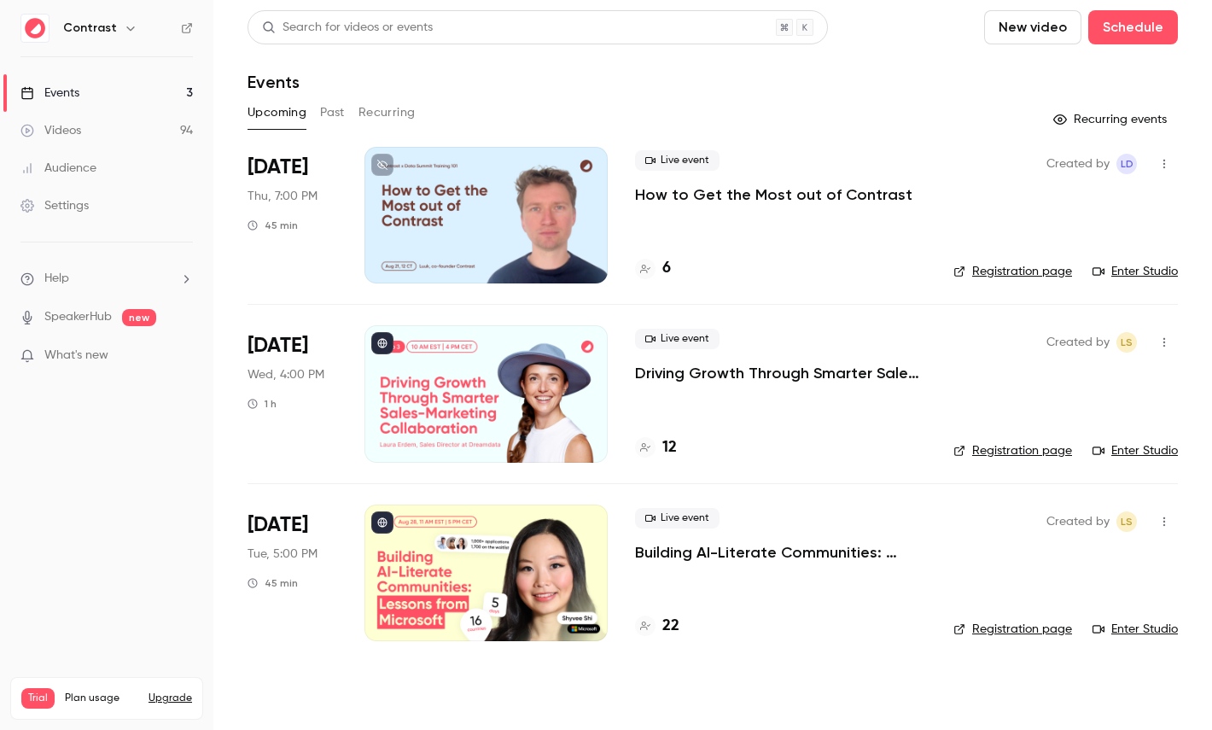
click at [124, 27] on icon "button" at bounding box center [131, 28] width 14 height 14
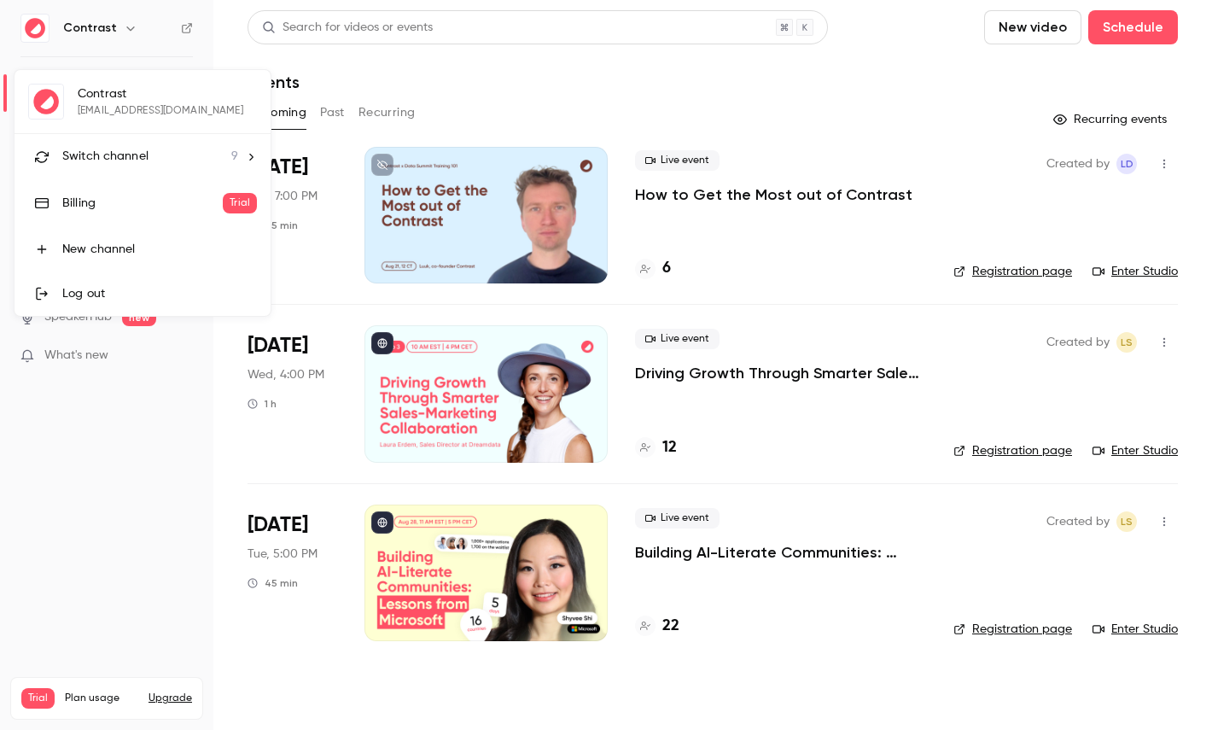
click at [118, 156] on span "Switch channel" at bounding box center [105, 157] width 86 height 18
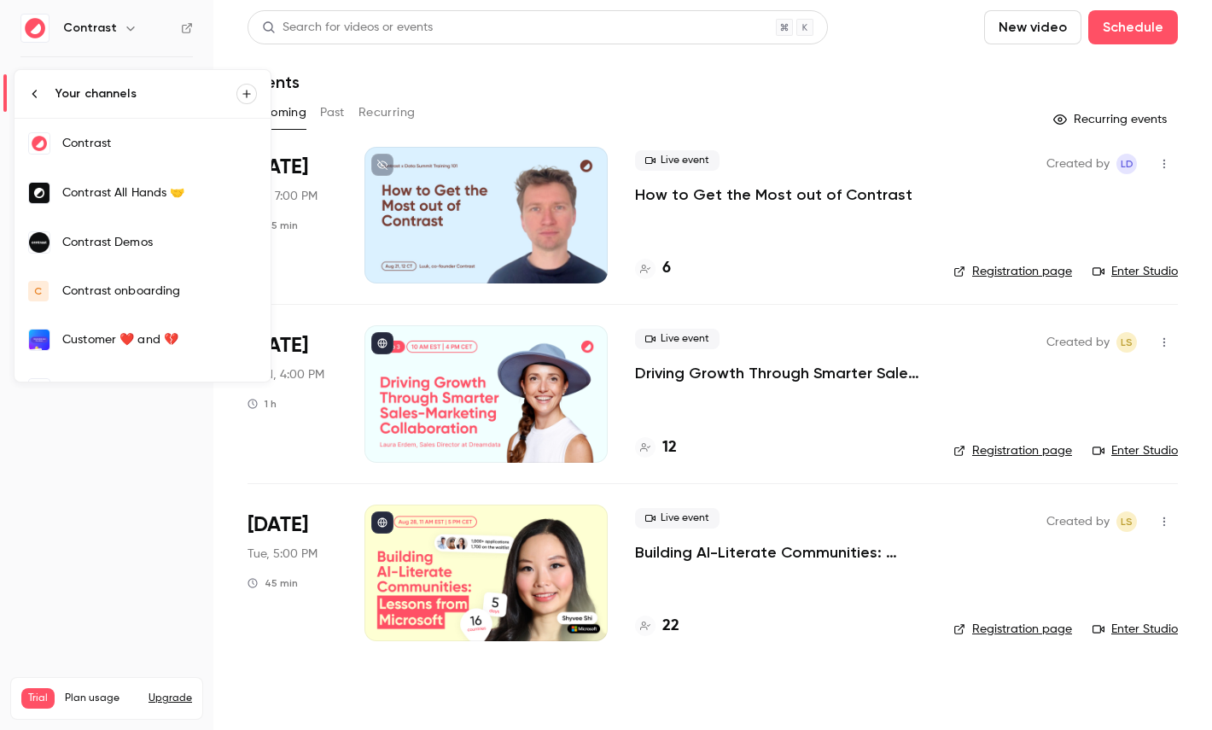
click at [145, 247] on div "Contrast Demos" at bounding box center [159, 242] width 195 height 17
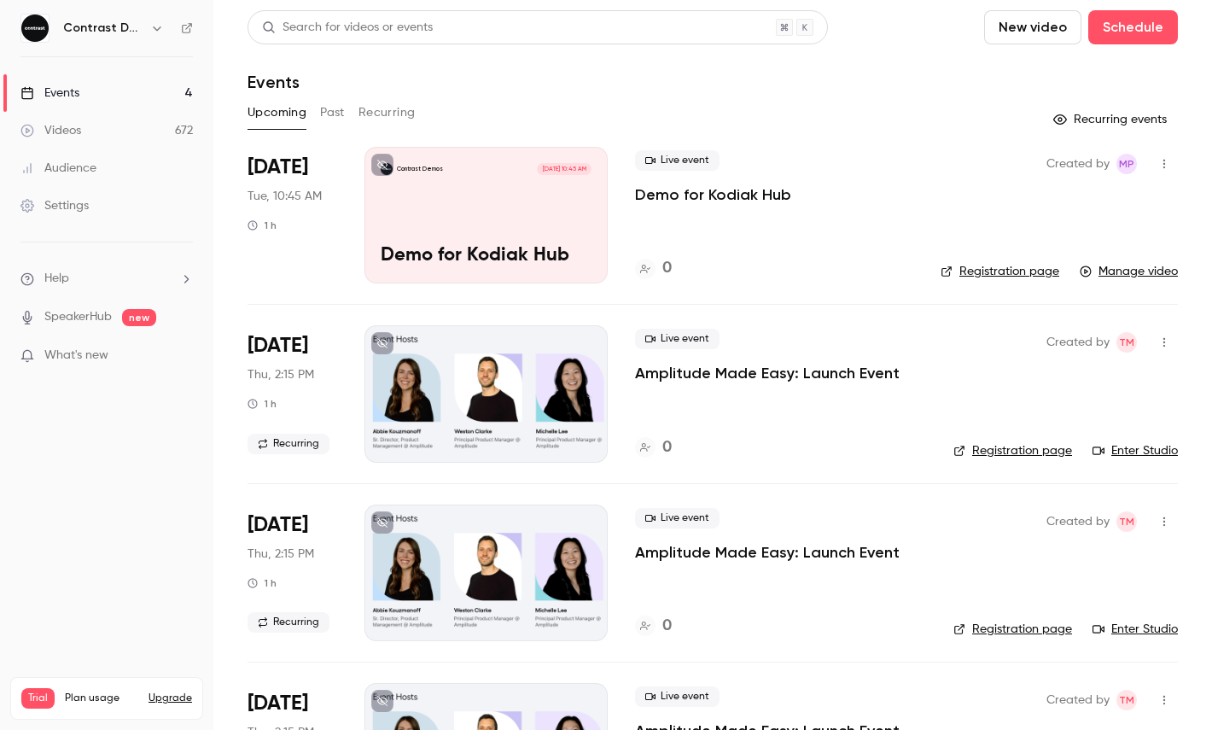
click at [131, 141] on link "Videos 672" at bounding box center [106, 131] width 213 height 38
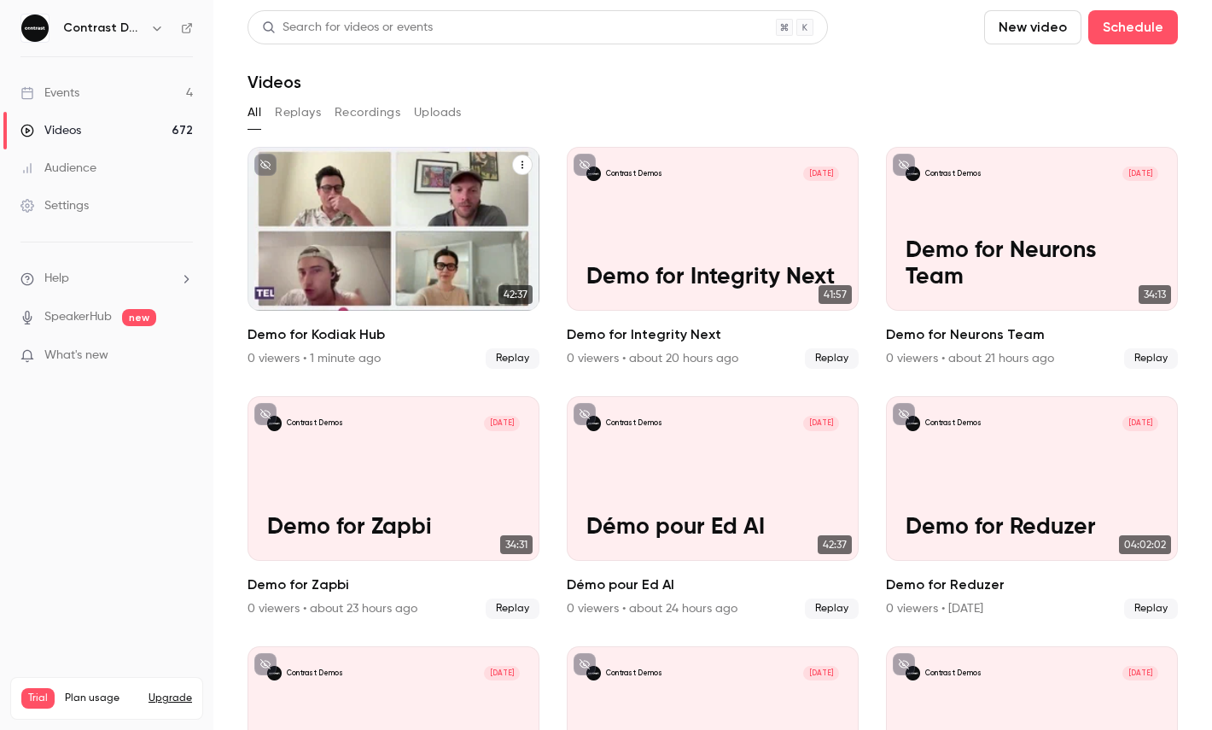
click at [525, 165] on icon "Demo for Kodiak Hub" at bounding box center [522, 165] width 10 height 10
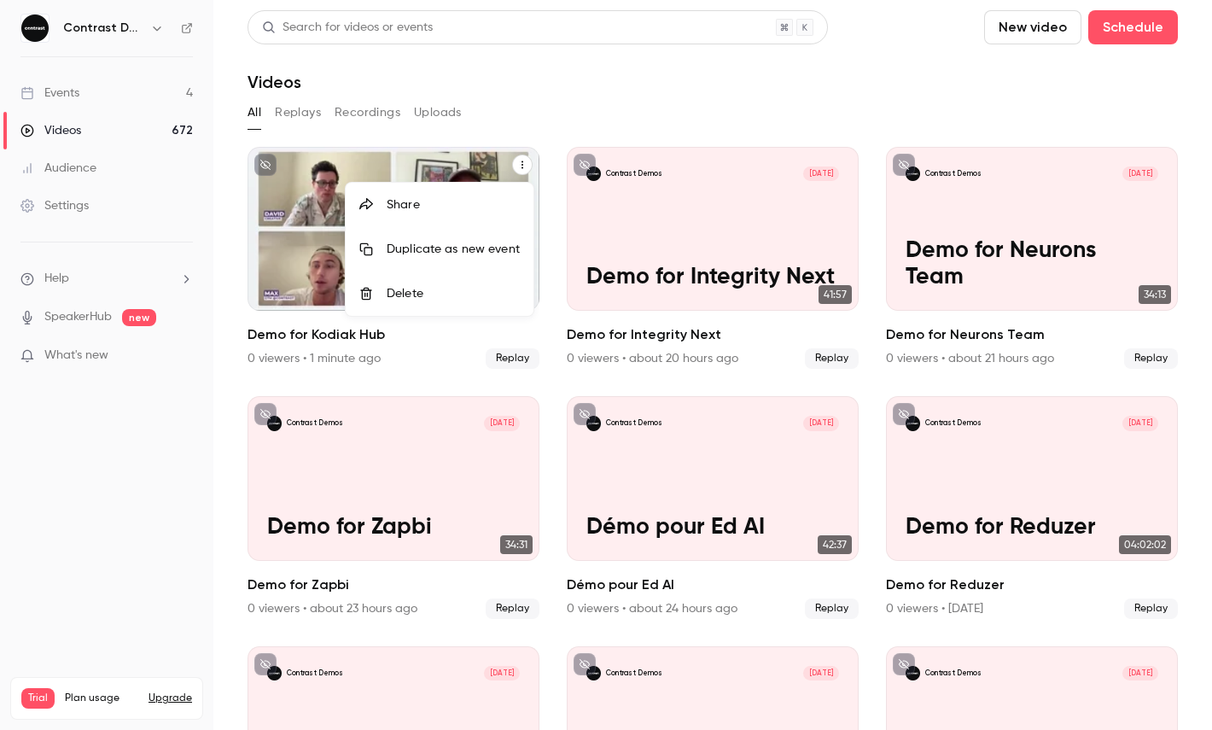
click at [476, 201] on div "Share" at bounding box center [453, 204] width 133 height 17
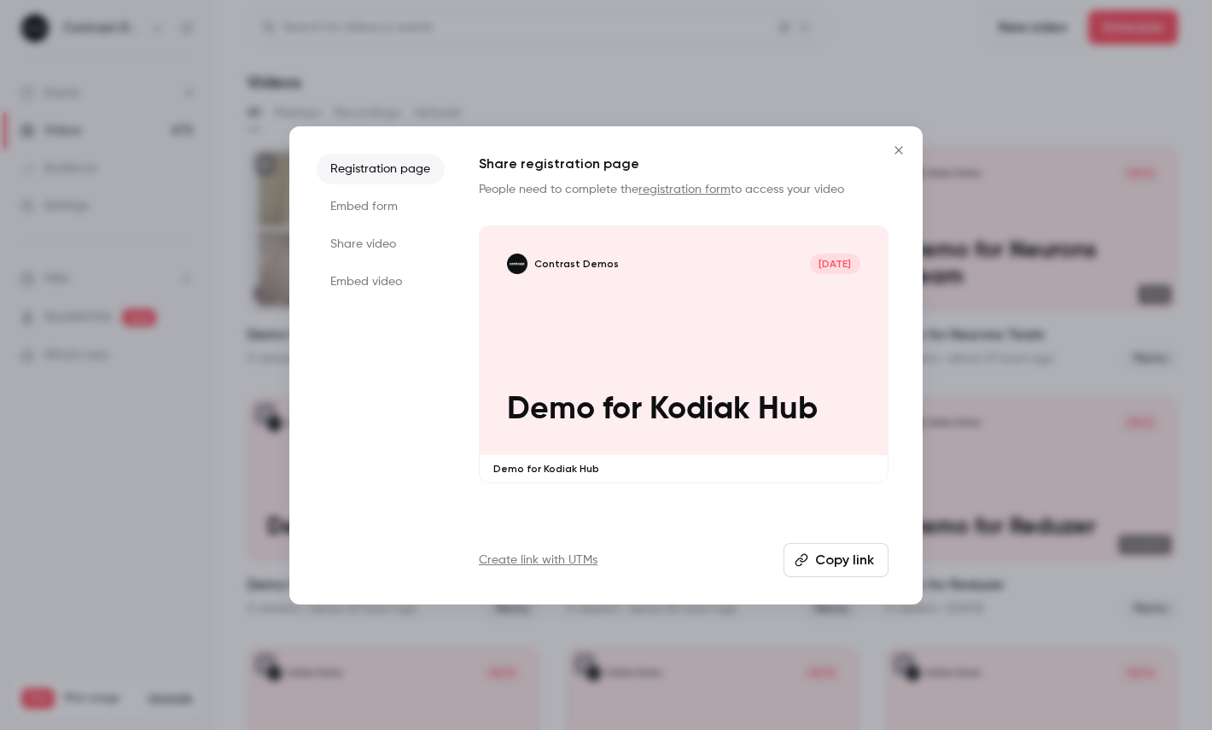
click at [371, 236] on li "Share video" at bounding box center [381, 244] width 128 height 31
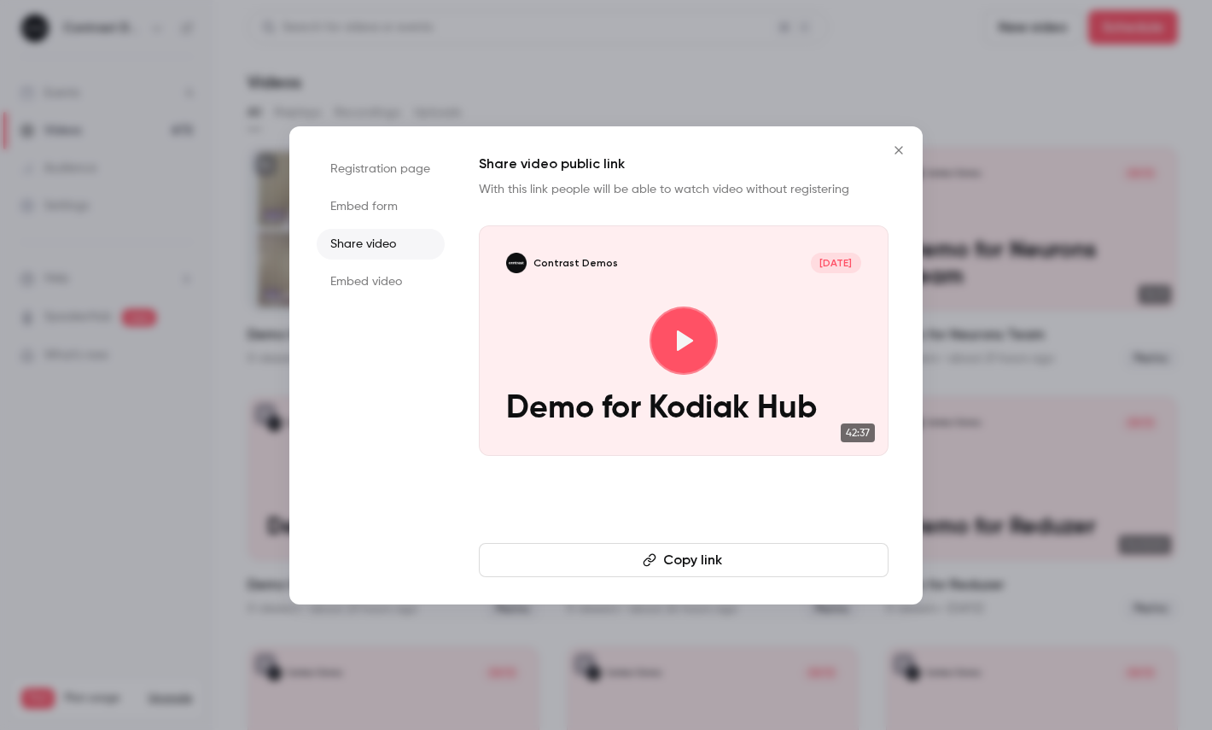
click at [655, 563] on icon "button" at bounding box center [650, 560] width 14 height 14
click at [120, 118] on div at bounding box center [606, 365] width 1212 height 730
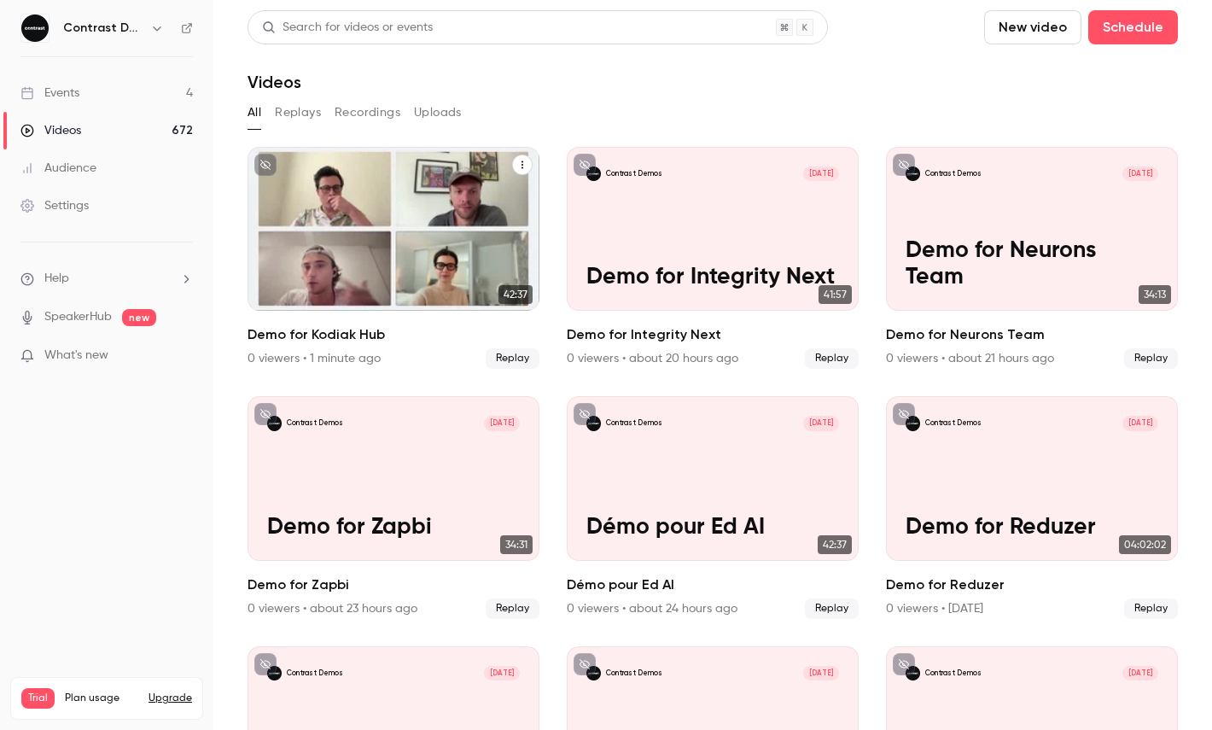
click at [150, 25] on icon "button" at bounding box center [157, 28] width 14 height 14
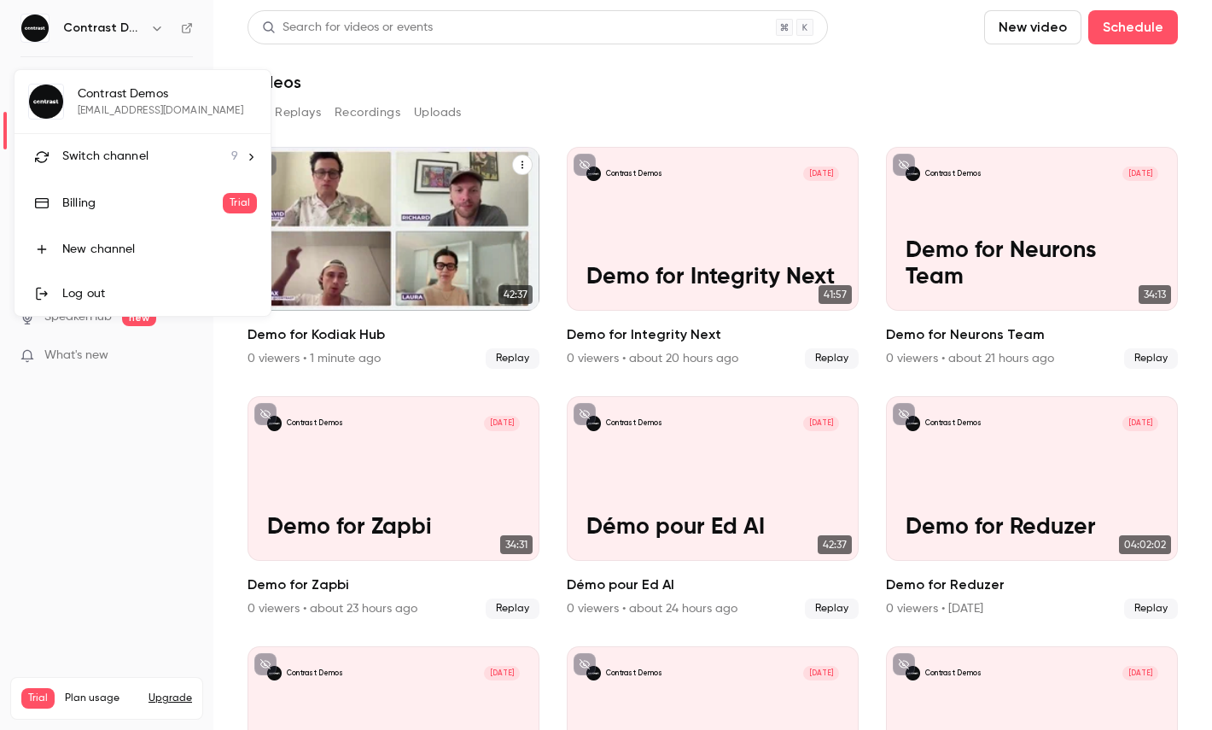
click at [150, 166] on li "Switch channel 9" at bounding box center [143, 156] width 256 height 45
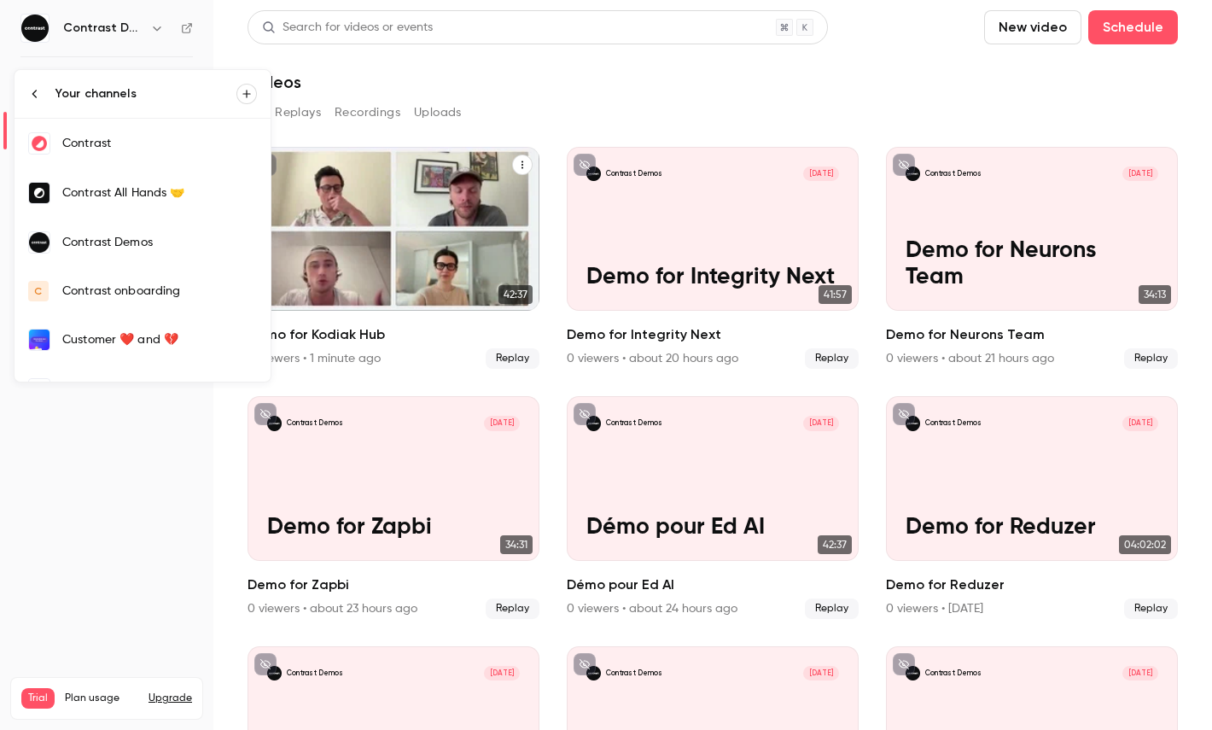
click at [85, 149] on div "Contrast" at bounding box center [159, 143] width 195 height 17
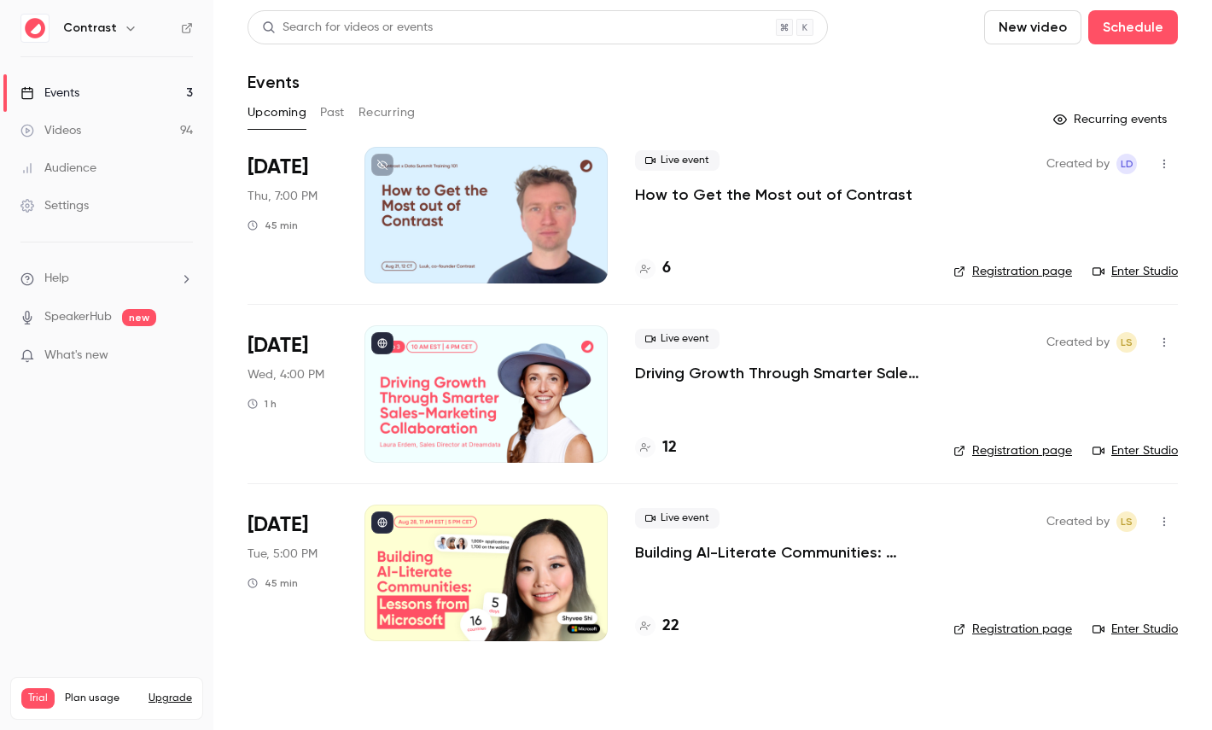
click at [103, 109] on link "Events 3" at bounding box center [106, 93] width 213 height 38
click at [135, 135] on link "Videos 94" at bounding box center [106, 131] width 213 height 38
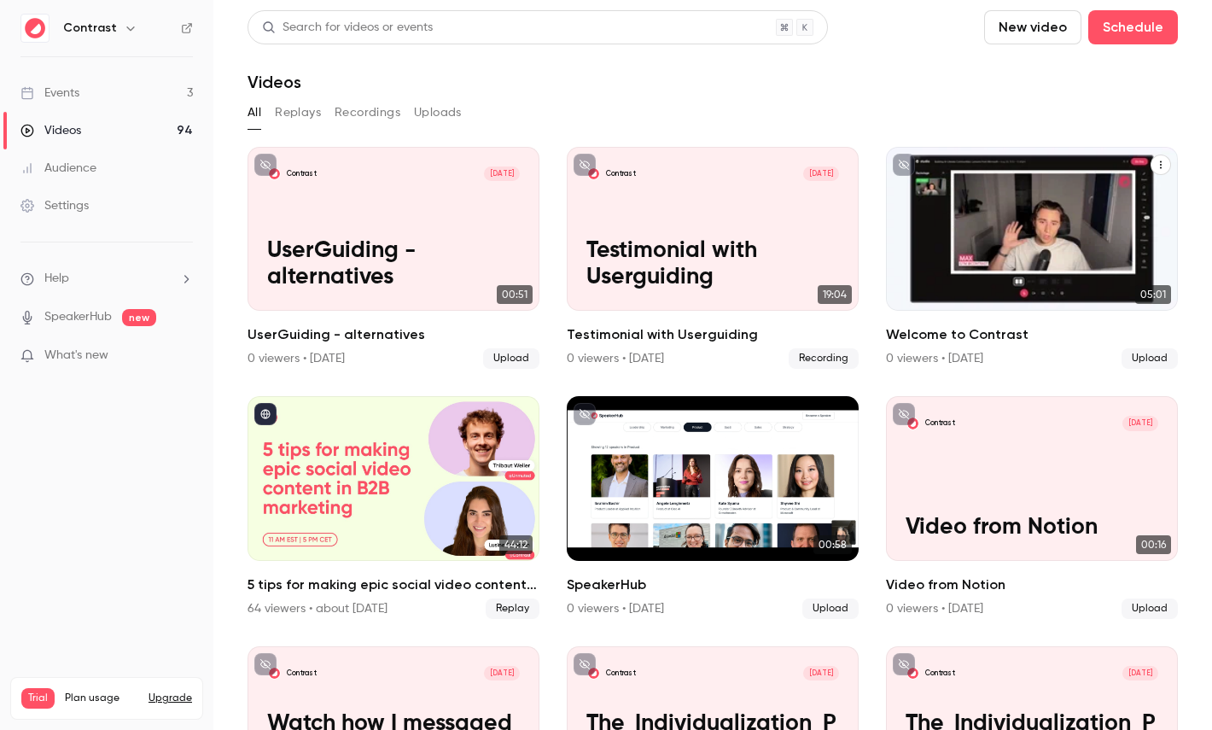
click at [1166, 168] on button "Welcome to Contrast" at bounding box center [1161, 165] width 20 height 20
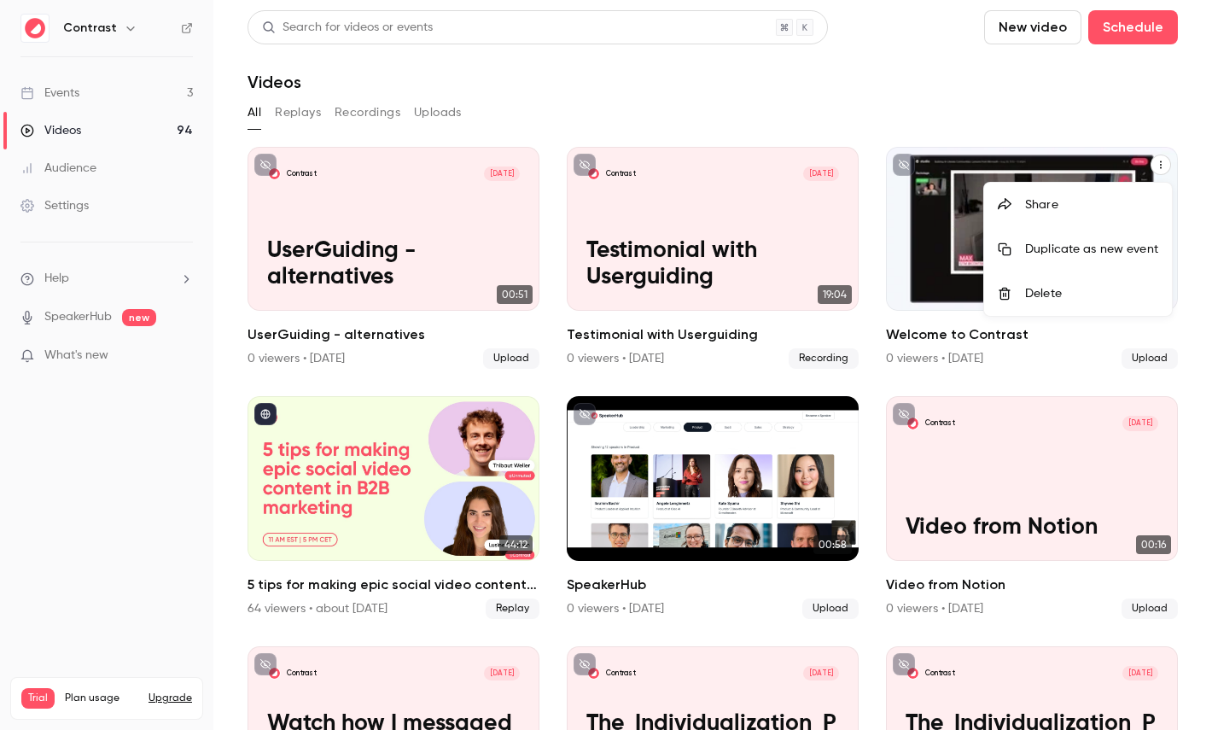
click at [1056, 177] on div at bounding box center [606, 365] width 1212 height 730
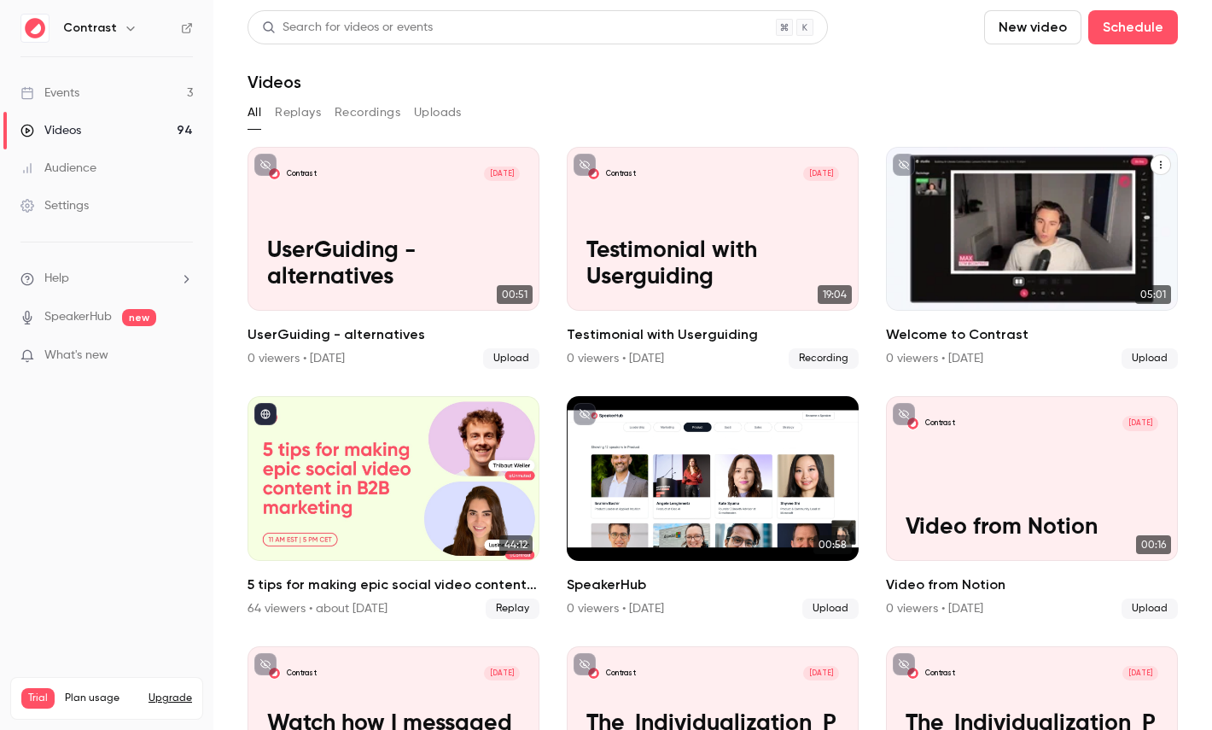
click at [1160, 160] on icon "Welcome to Contrast" at bounding box center [1161, 165] width 10 height 10
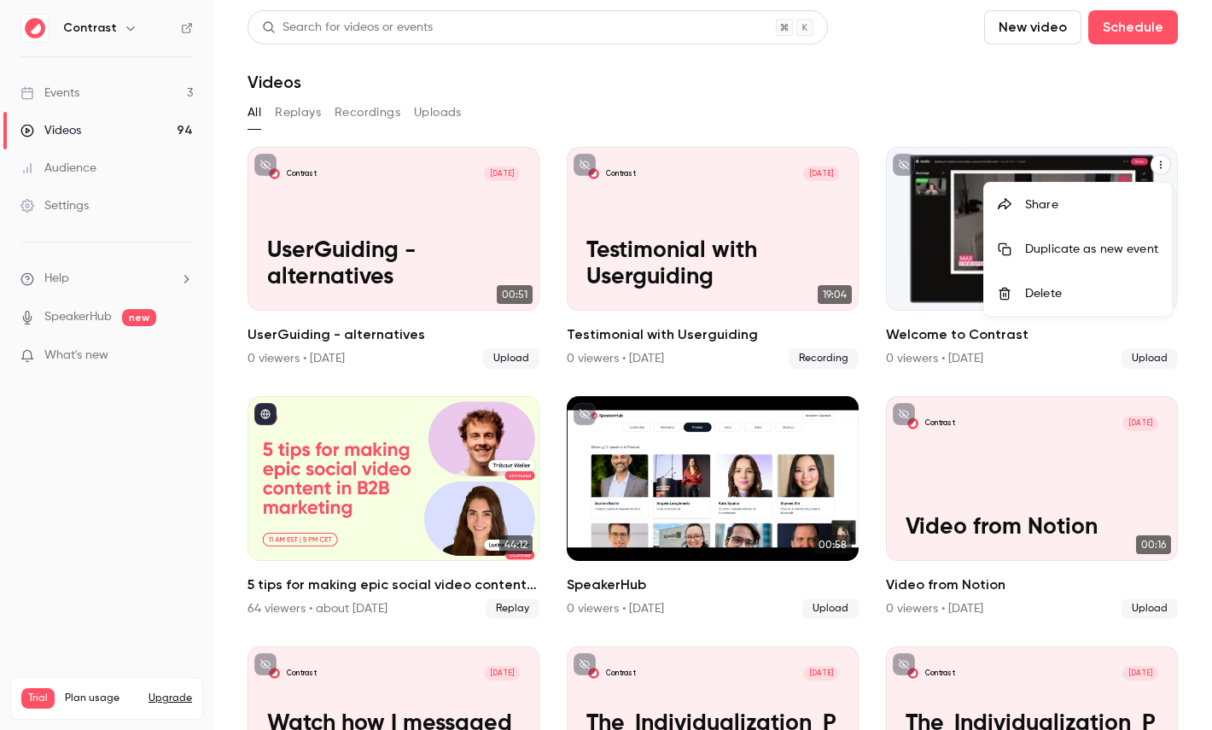
click at [1029, 203] on div "Share" at bounding box center [1091, 204] width 133 height 17
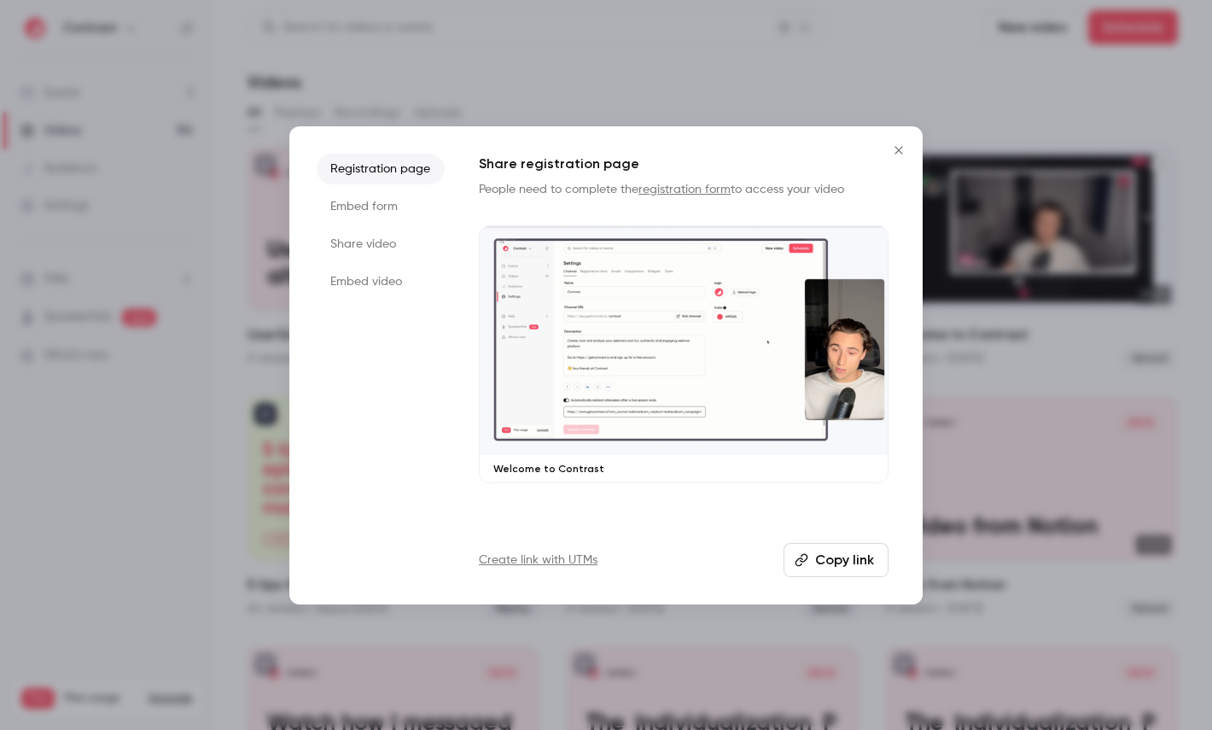
click at [408, 240] on li "Share video" at bounding box center [381, 244] width 128 height 31
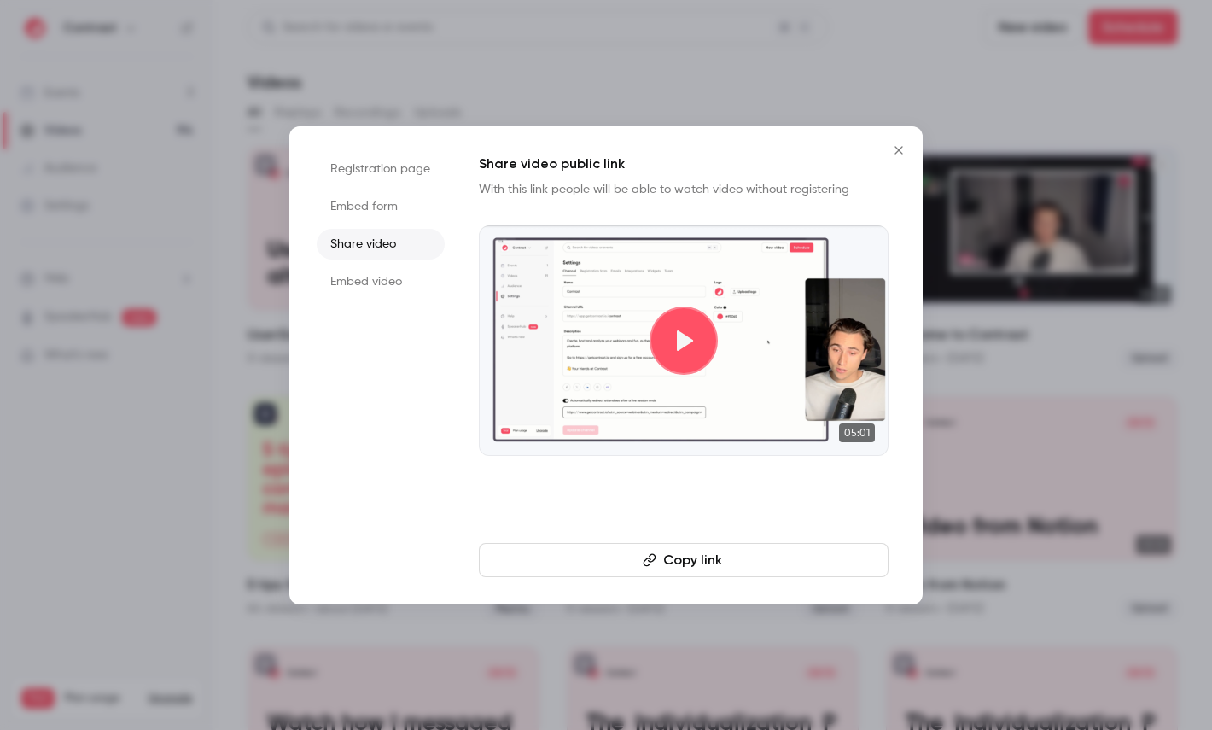
click at [603, 556] on button "Copy link" at bounding box center [684, 560] width 410 height 34
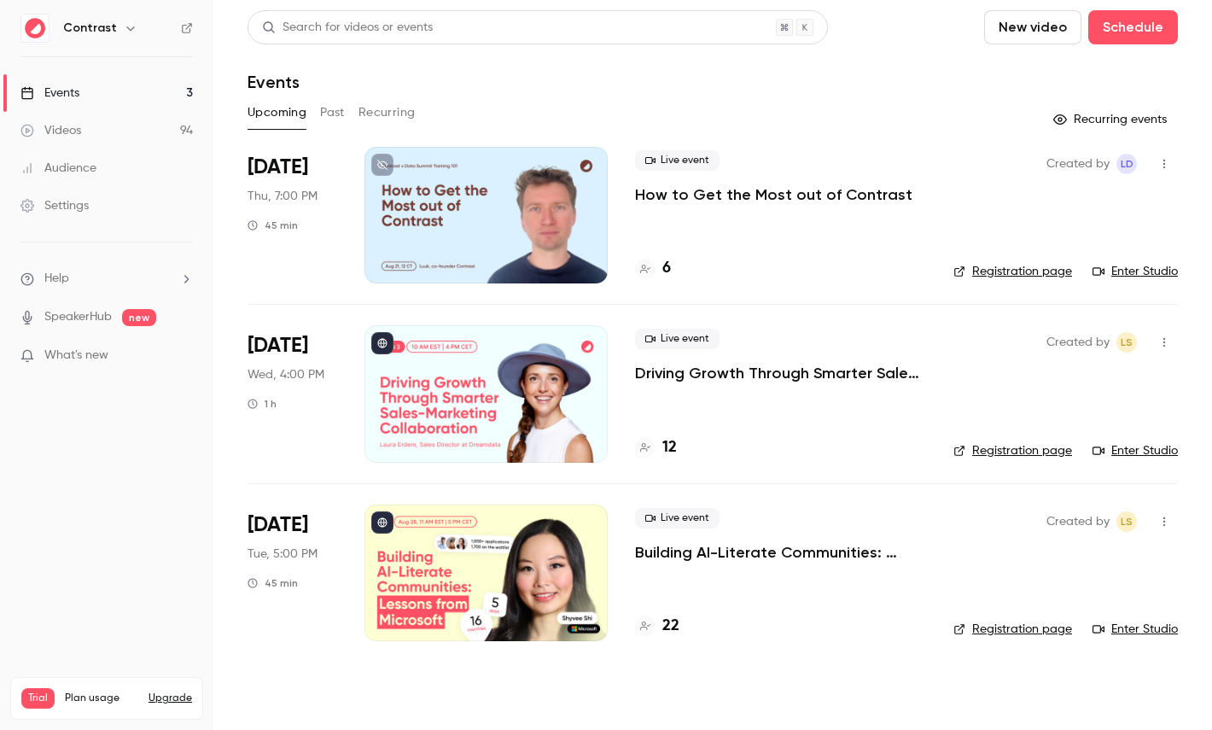
click at [124, 23] on icon "button" at bounding box center [131, 28] width 14 height 14
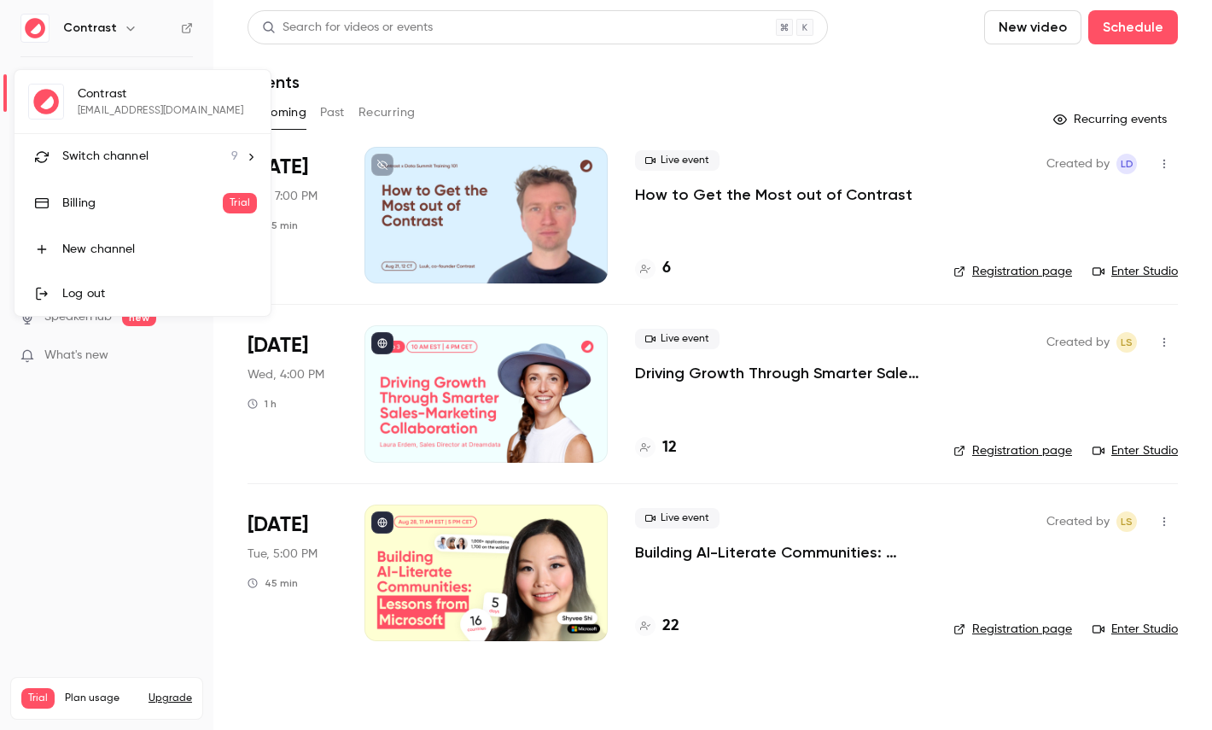
click at [137, 158] on span "Switch channel" at bounding box center [105, 157] width 86 height 18
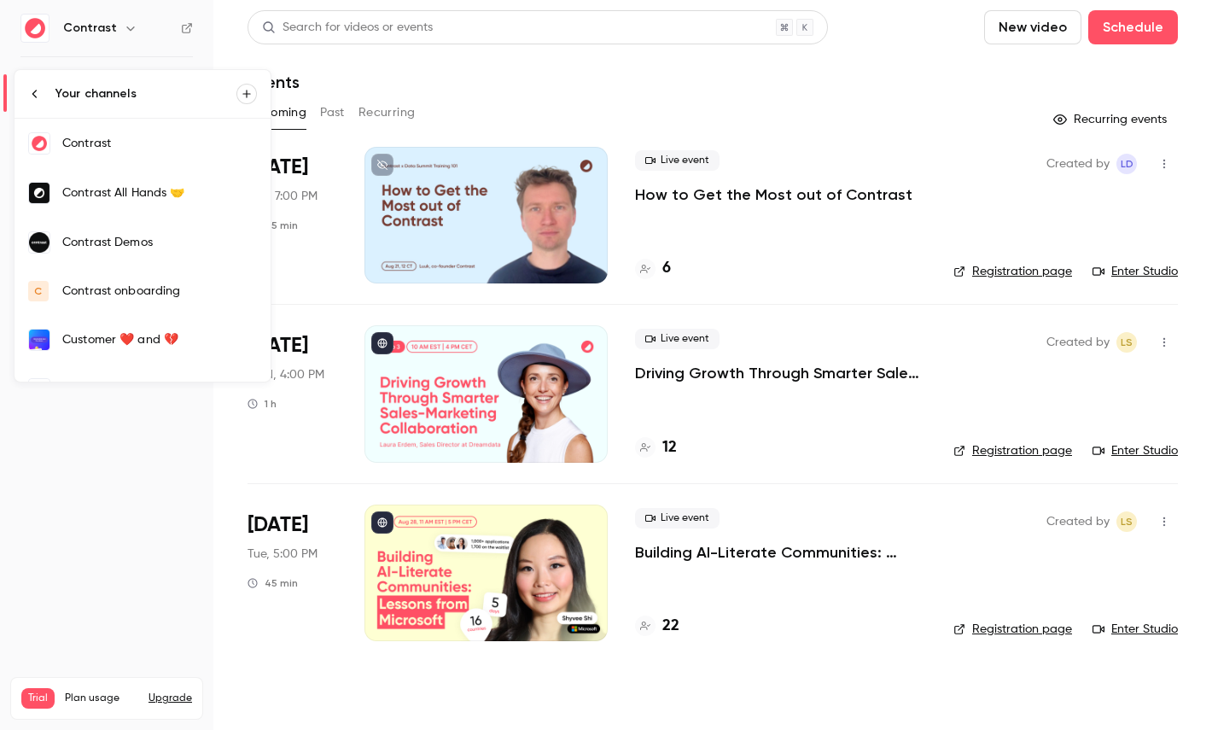
click at [175, 259] on link "Contrast Demos" at bounding box center [143, 243] width 256 height 50
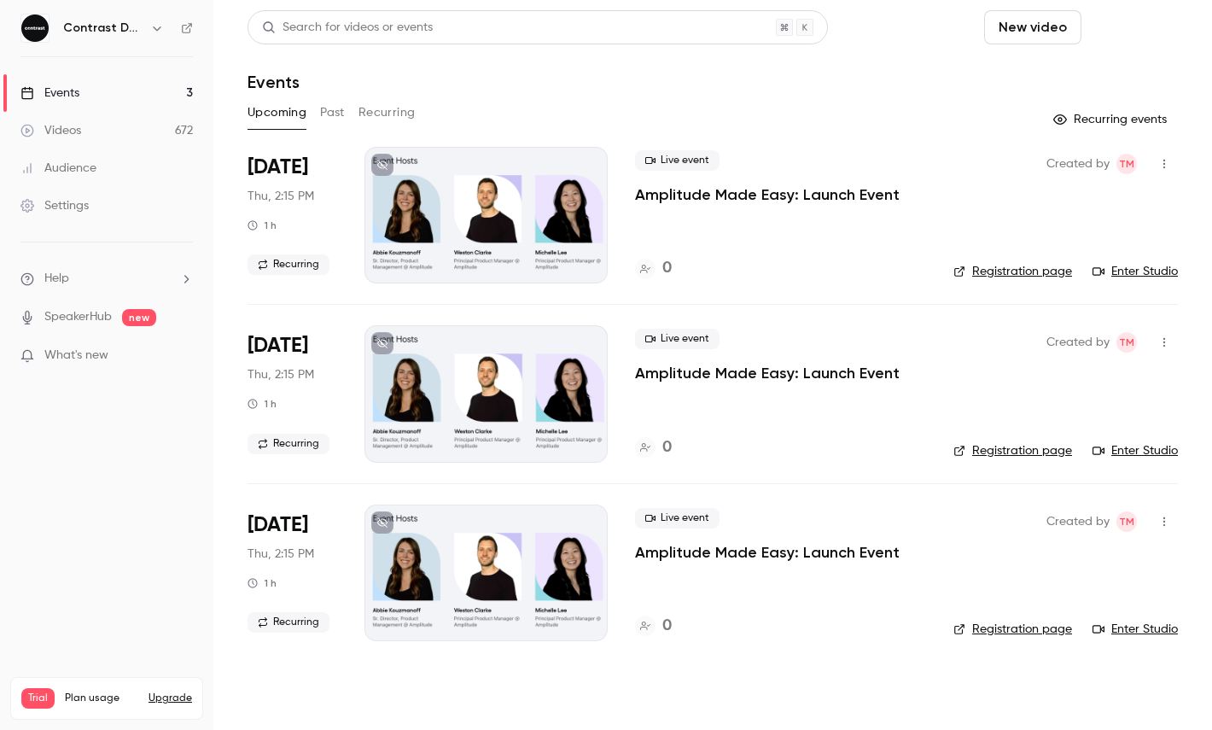
click at [1118, 29] on button "Schedule" at bounding box center [1134, 27] width 90 height 34
click at [1025, 98] on li "Recurring event" at bounding box center [1085, 118] width 184 height 45
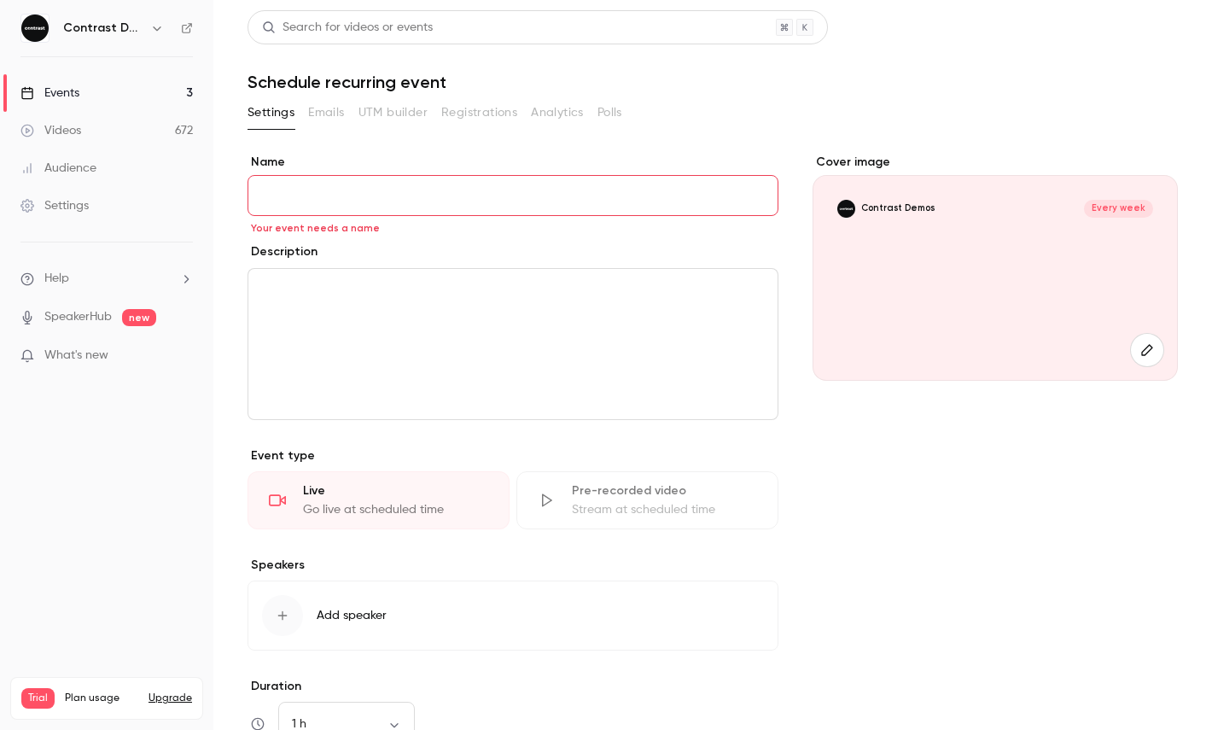
click at [111, 98] on link "Events 3" at bounding box center [106, 93] width 213 height 38
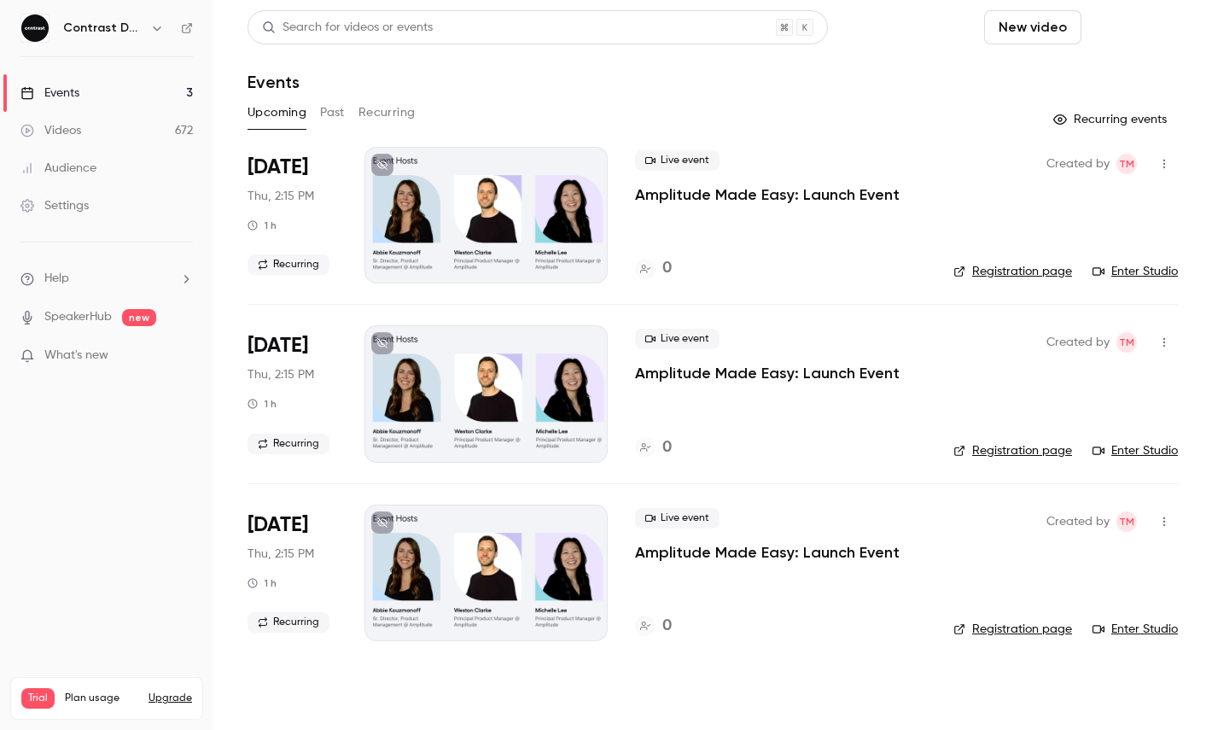
click at [1151, 26] on button "Schedule" at bounding box center [1134, 27] width 90 height 34
click at [1117, 56] on li "One time event" at bounding box center [1085, 74] width 184 height 44
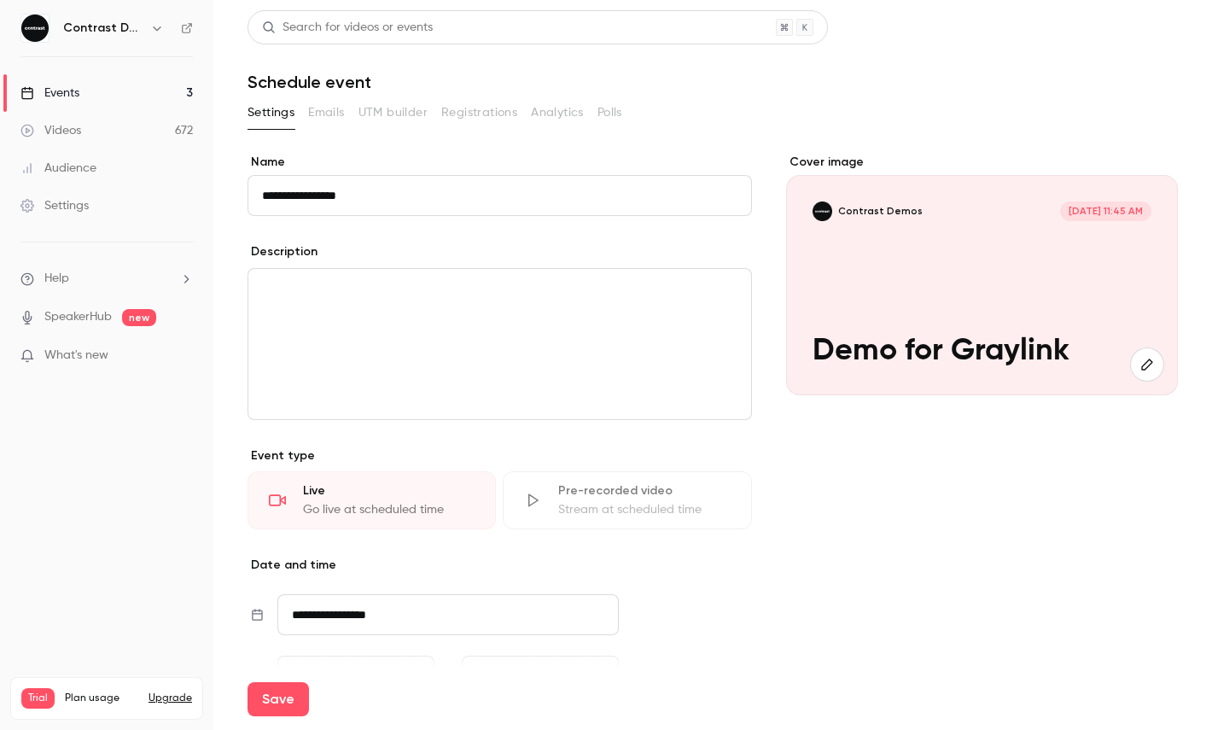
scroll to position [225, 0]
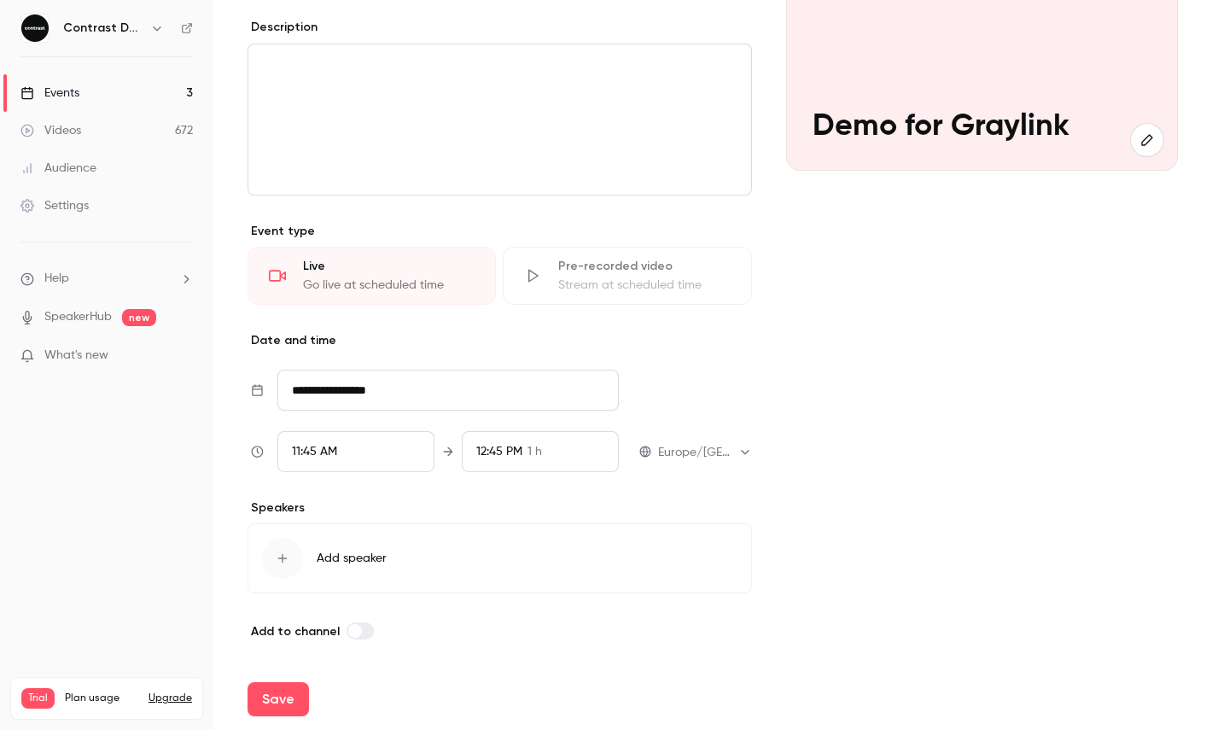
type input "**********"
click at [336, 461] on div "11:45 AM" at bounding box center [355, 451] width 157 height 41
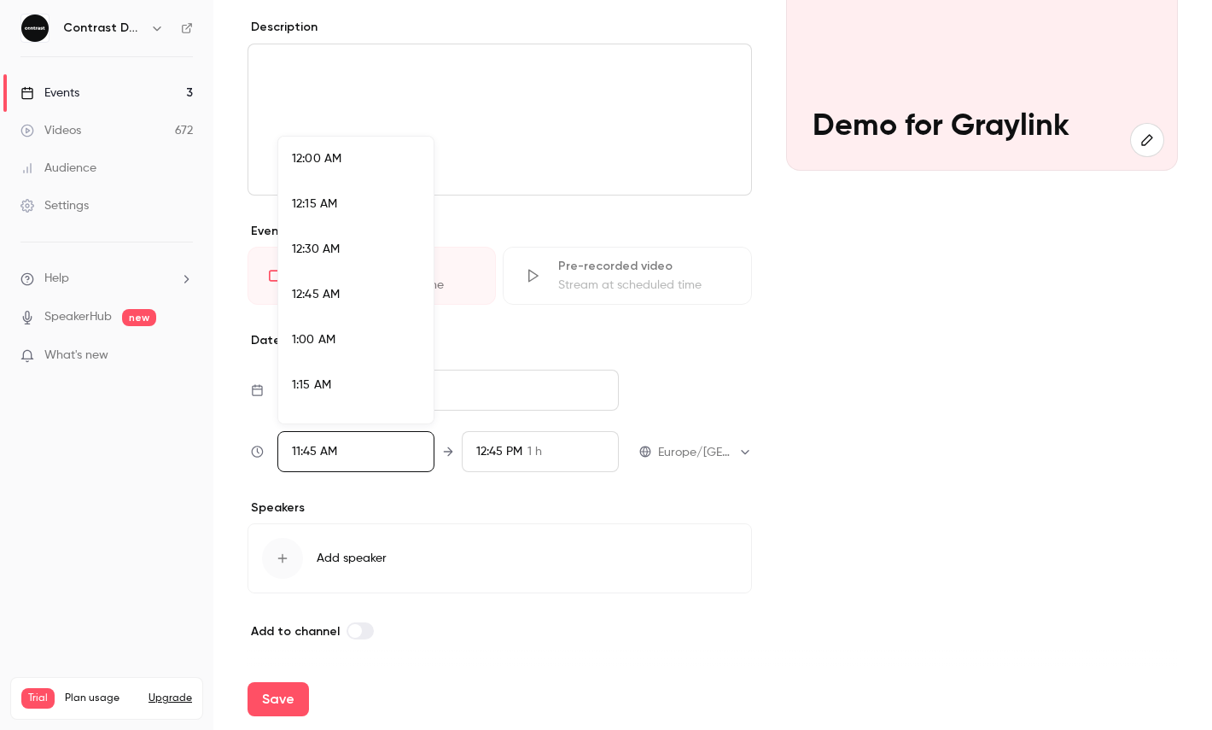
scroll to position [2006, 0]
click at [363, 330] on div "12:00 PM" at bounding box center [356, 326] width 128 height 18
click at [295, 679] on div at bounding box center [606, 365] width 1212 height 730
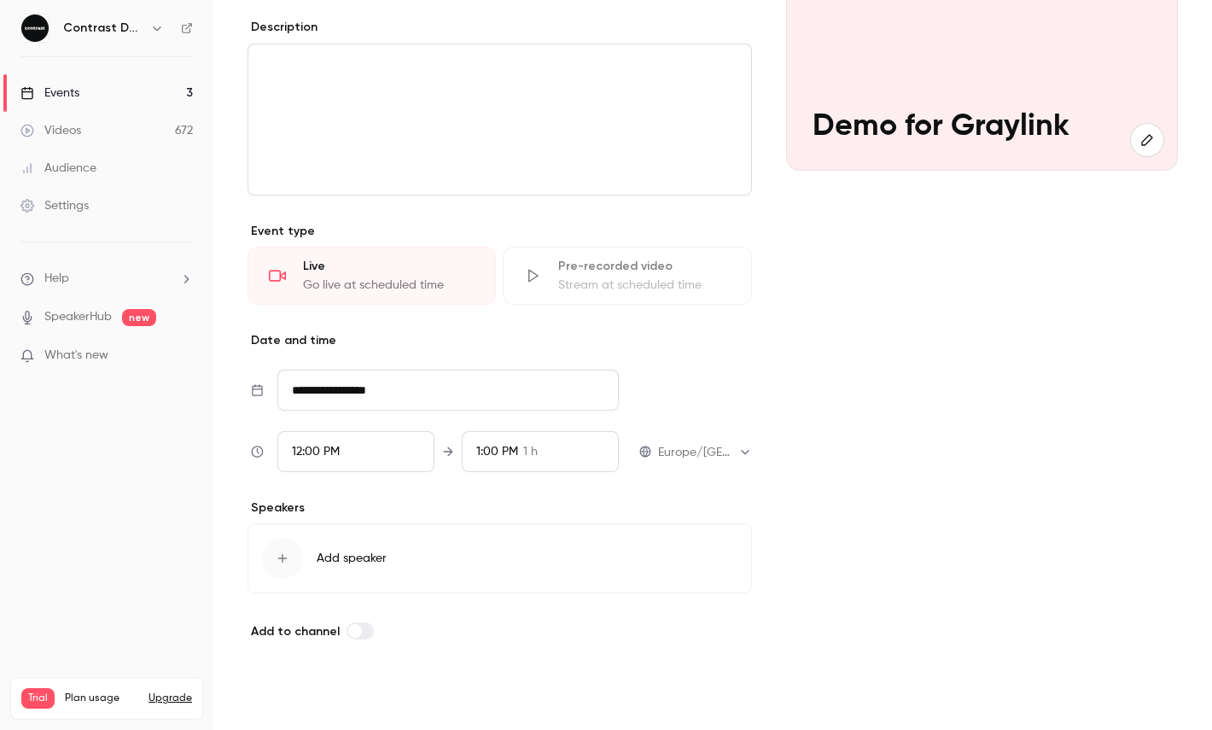
click at [294, 690] on button "Save" at bounding box center [278, 699] width 61 height 34
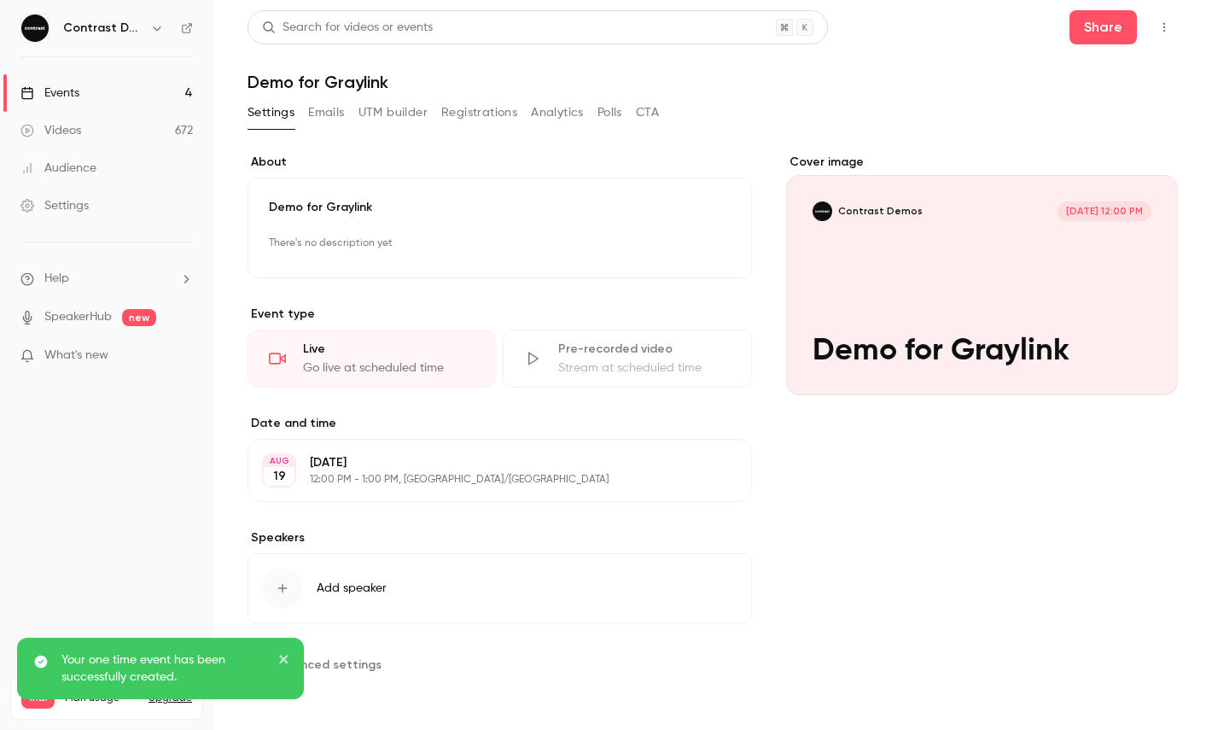
click at [1165, 30] on icon "button" at bounding box center [1165, 27] width 14 height 12
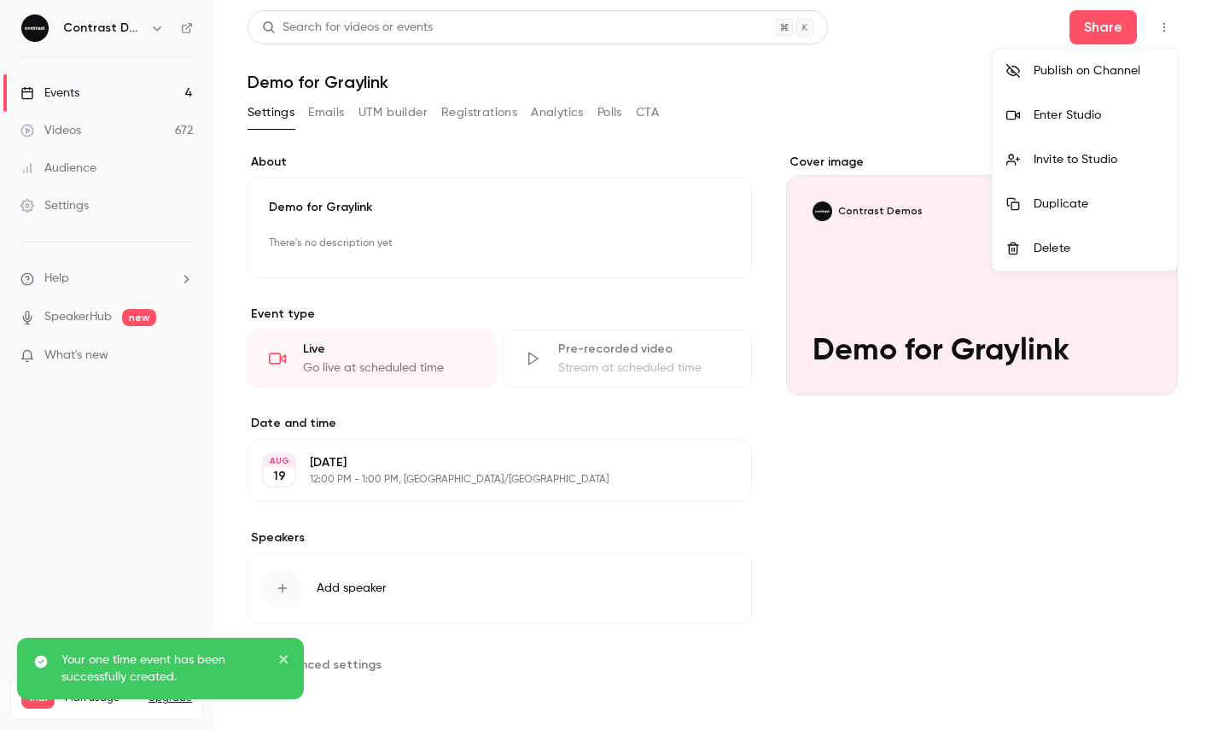
click at [1108, 114] on div "Enter Studio" at bounding box center [1099, 115] width 130 height 17
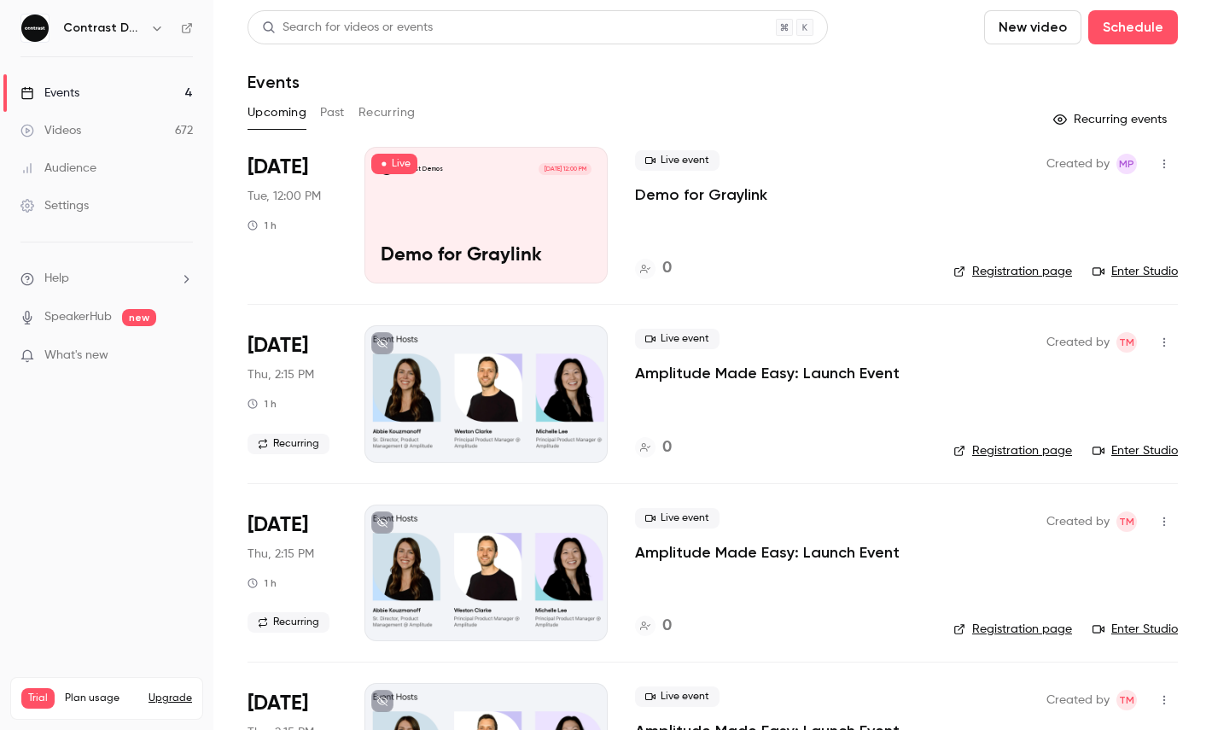
click at [155, 30] on icon "button" at bounding box center [157, 28] width 14 height 14
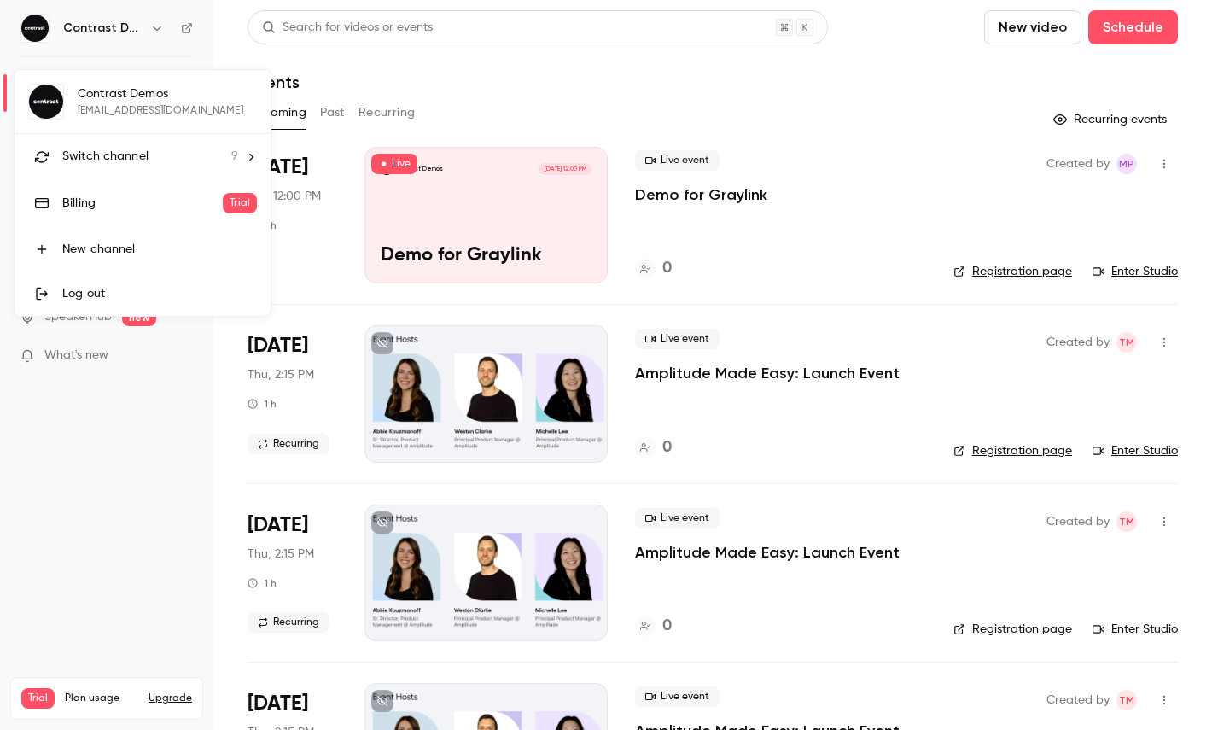
click at [152, 136] on li "Switch channel 9" at bounding box center [143, 156] width 256 height 45
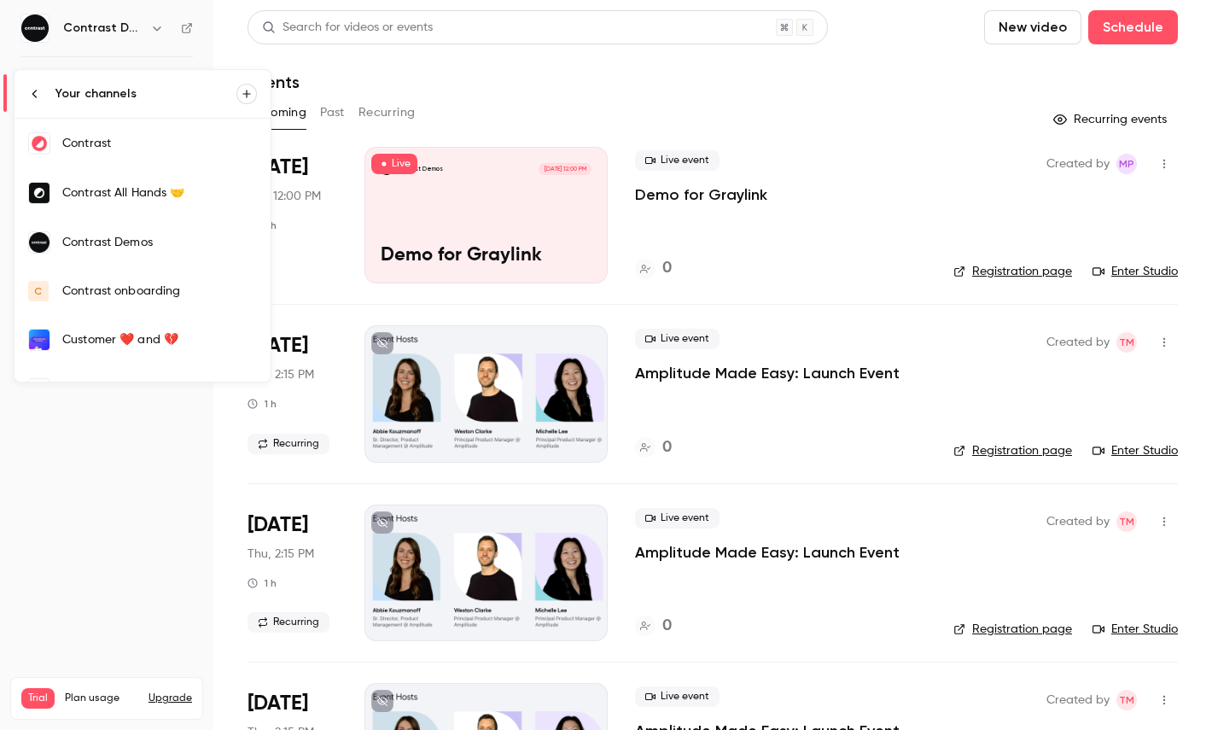
click at [137, 159] on link "Contrast" at bounding box center [143, 144] width 256 height 50
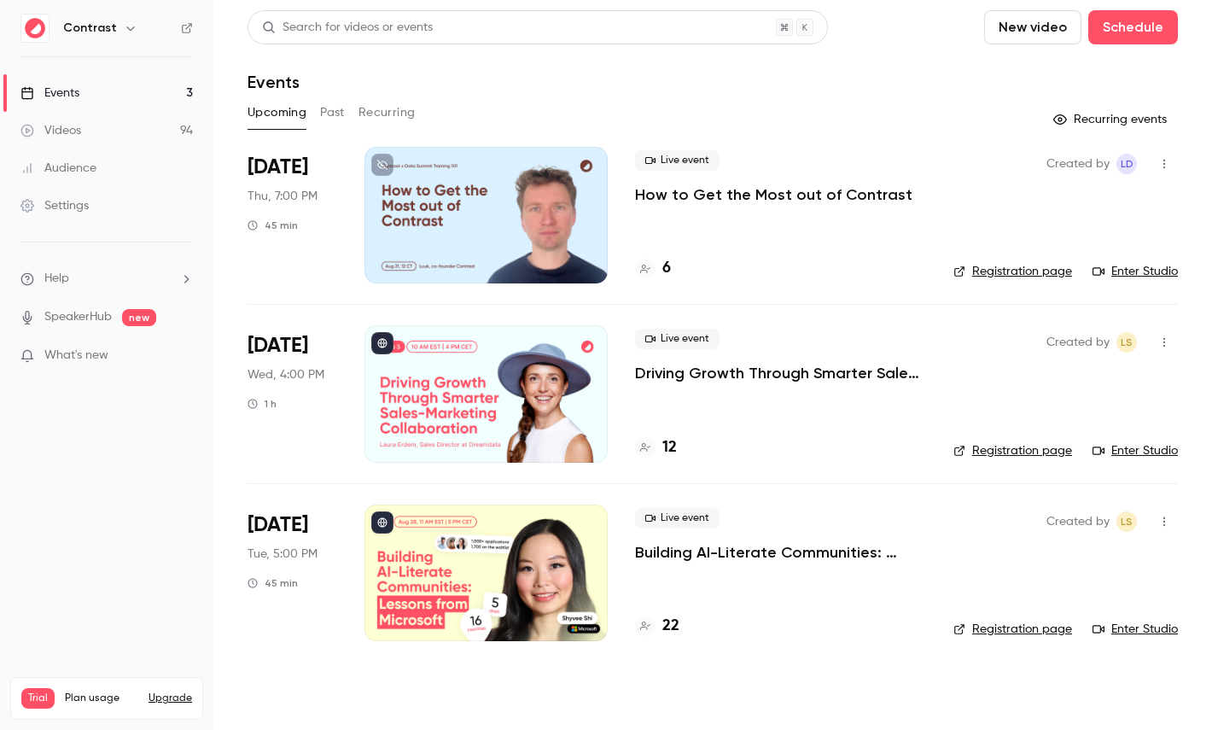
click at [464, 187] on div at bounding box center [486, 215] width 243 height 137
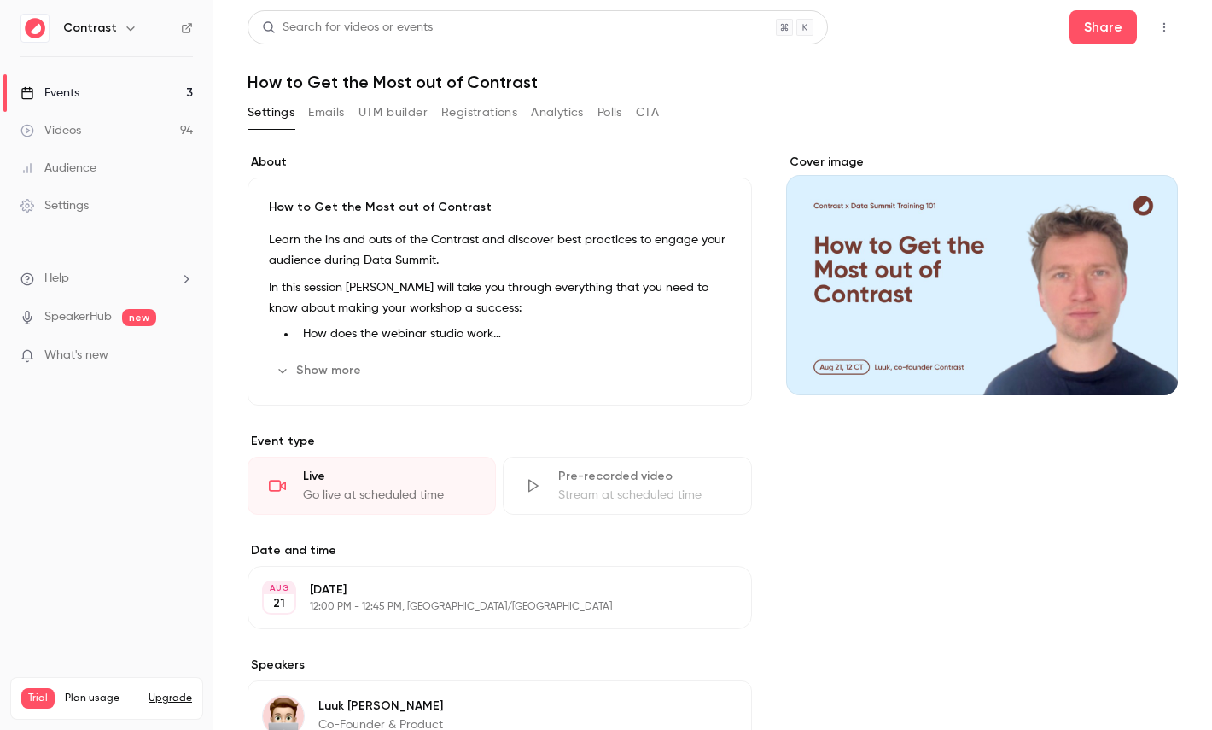
click at [499, 100] on button "Registrations" at bounding box center [479, 112] width 76 height 27
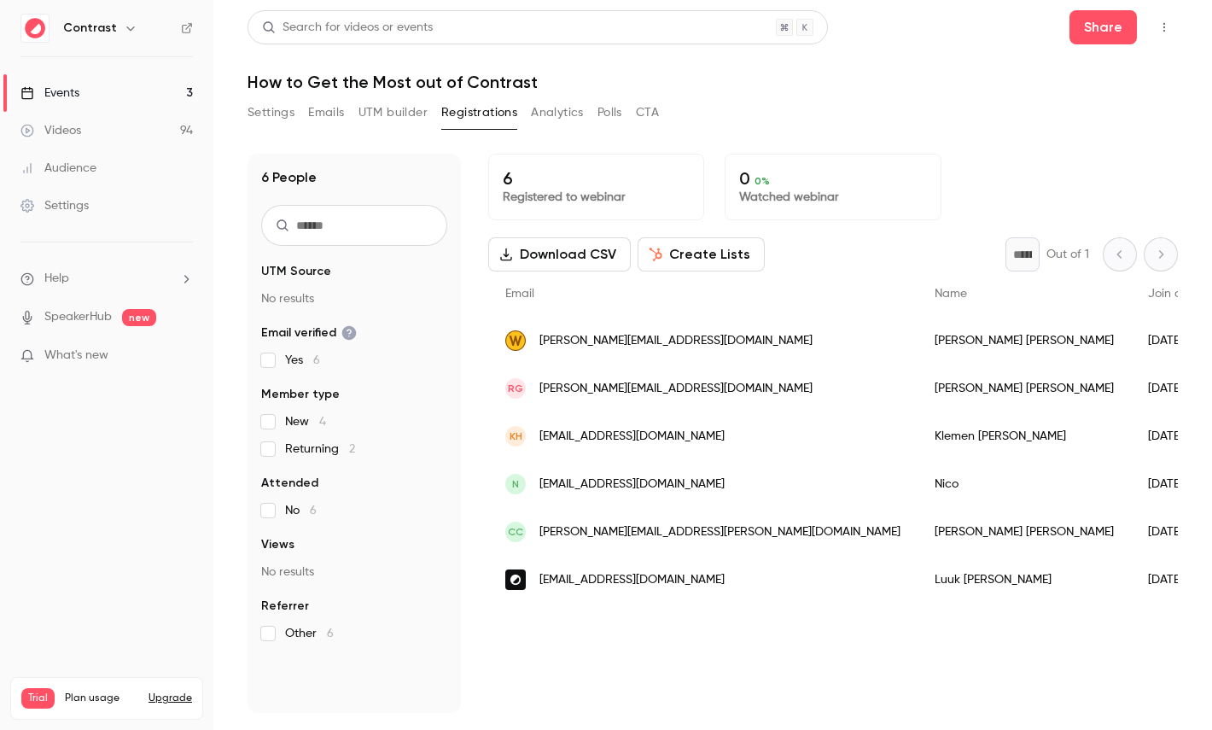
click at [672, 253] on button "Create Lists" at bounding box center [701, 254] width 127 height 34
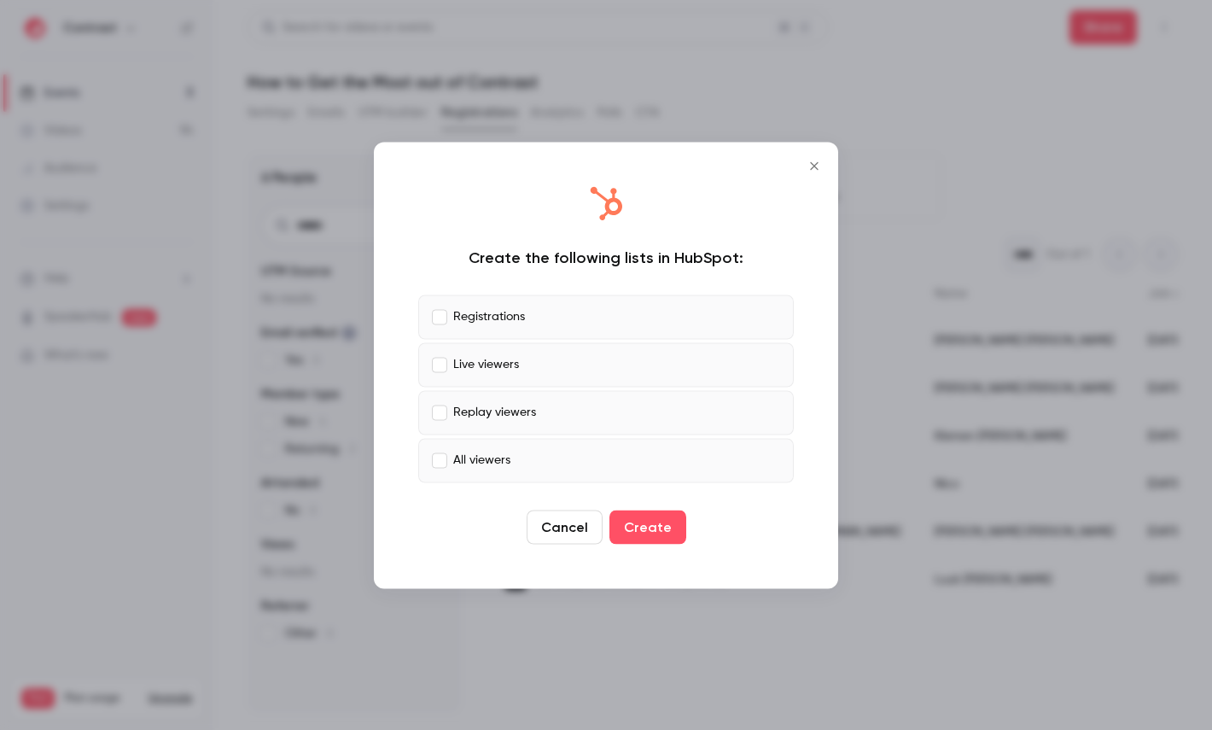
click at [526, 314] on label "Registrations" at bounding box center [606, 317] width 376 height 44
click at [879, 150] on div at bounding box center [606, 365] width 1212 height 730
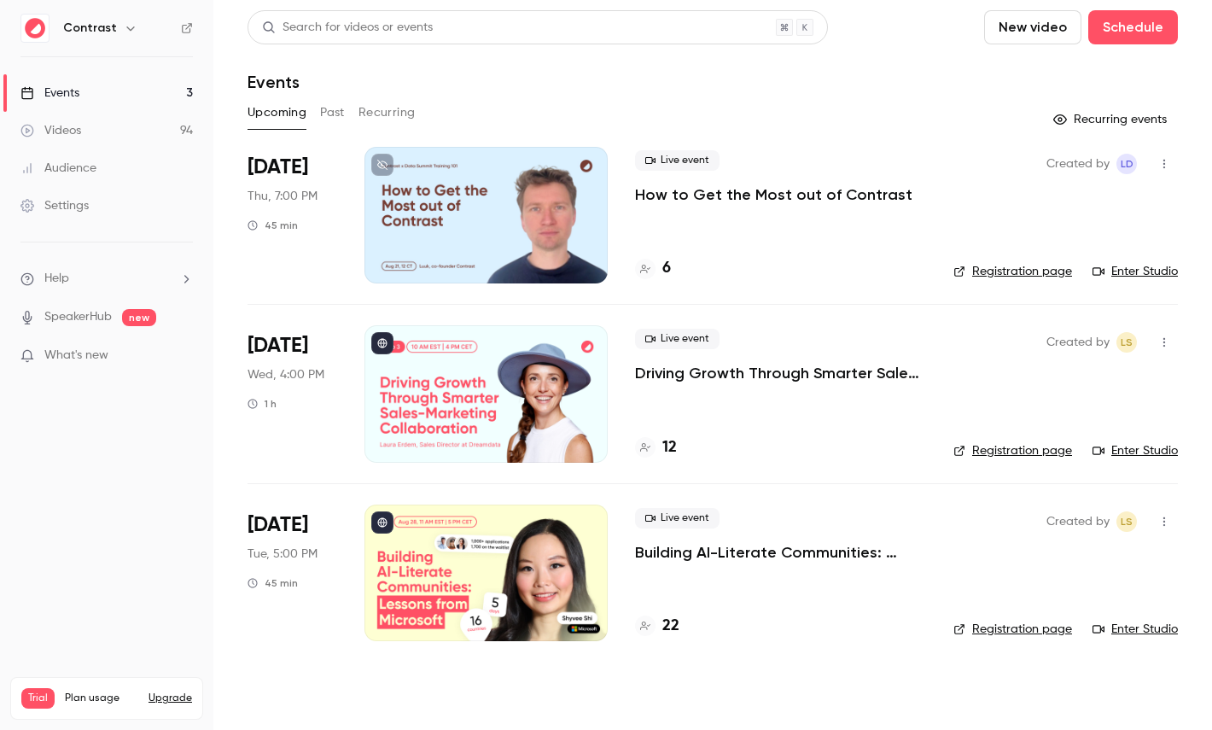
click at [106, 130] on link "Videos 94" at bounding box center [106, 131] width 213 height 38
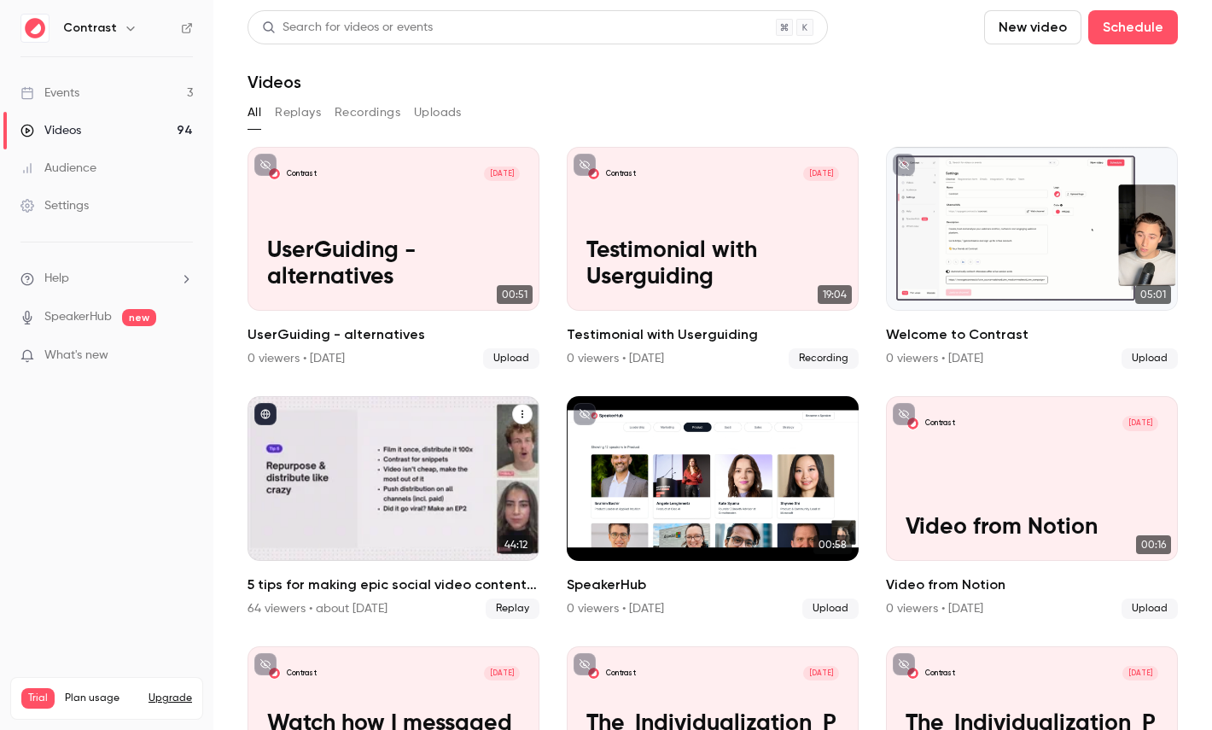
click at [364, 501] on div "5 tips for making epic social video content in B2B marketing" at bounding box center [394, 478] width 292 height 164
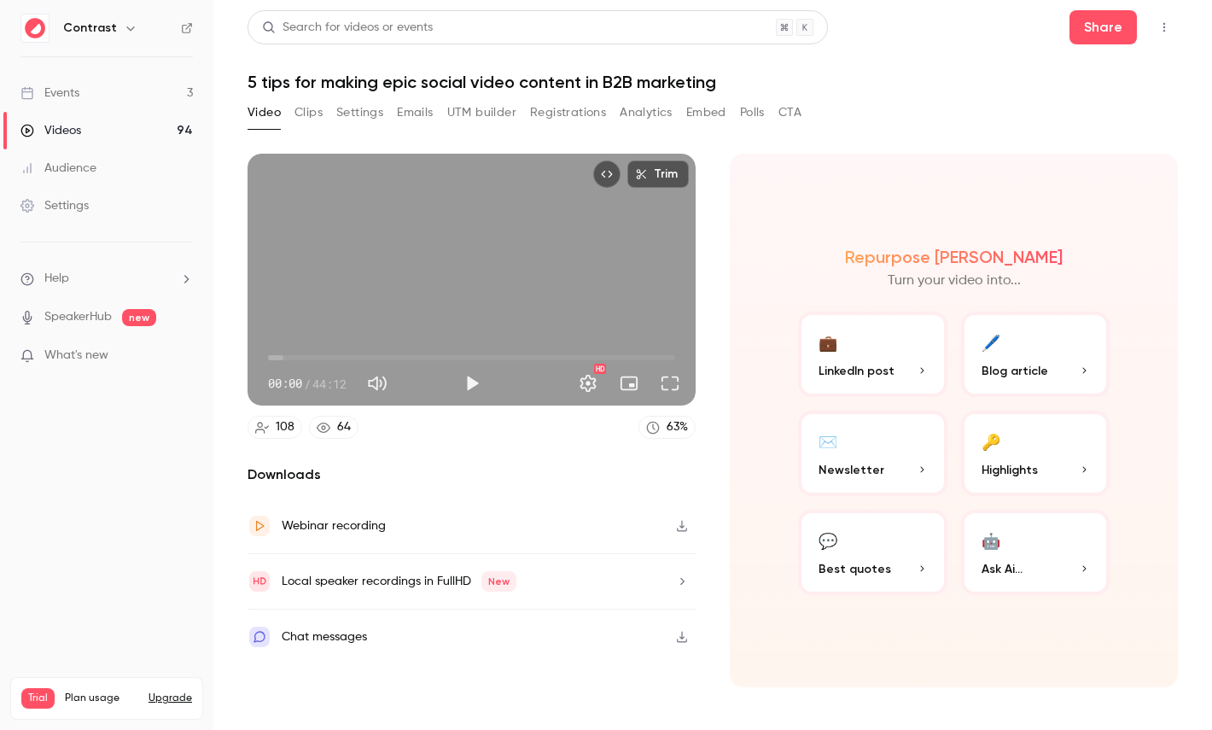
click at [571, 112] on button "Registrations" at bounding box center [568, 112] width 76 height 27
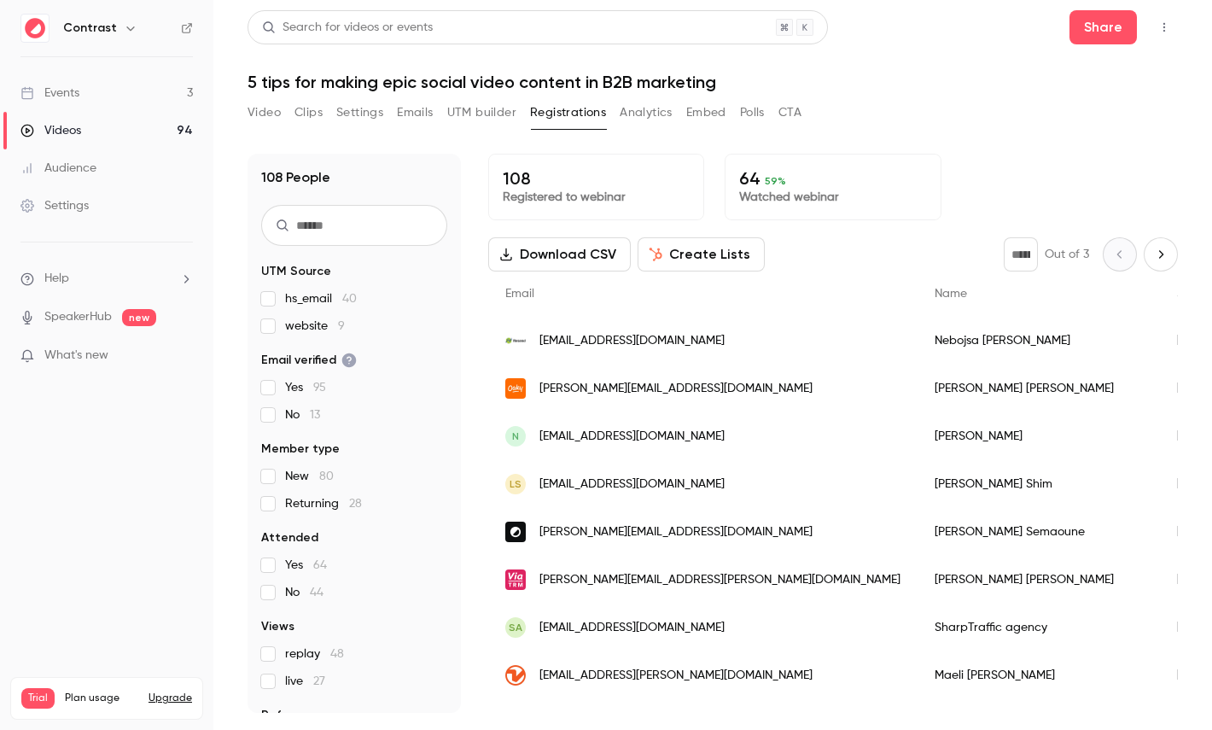
scroll to position [79, 0]
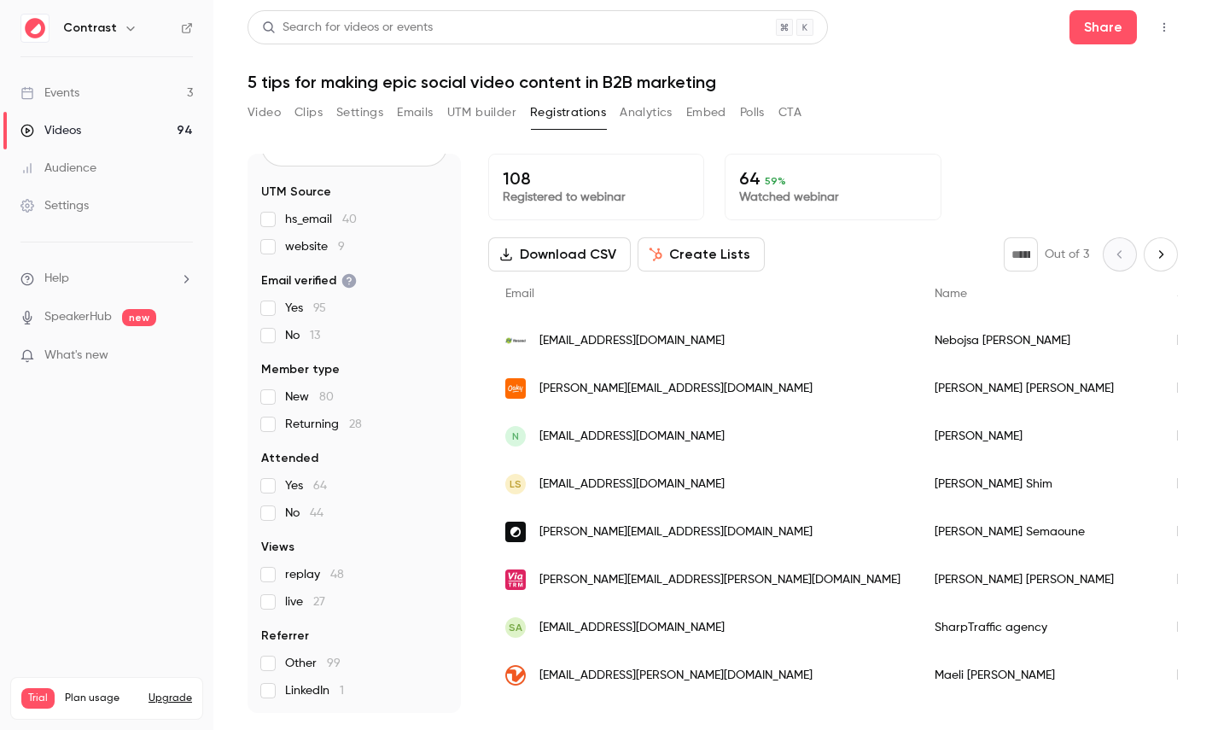
click at [650, 115] on button "Analytics" at bounding box center [646, 112] width 53 height 27
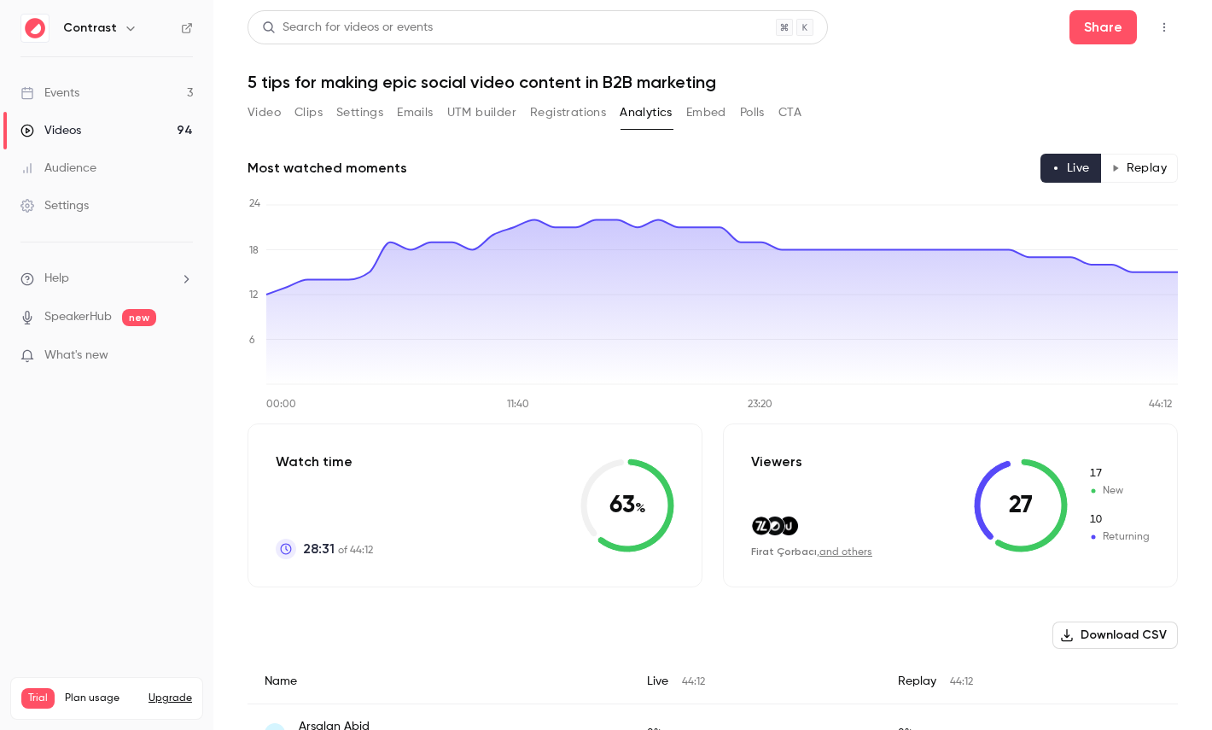
click at [1141, 167] on button "Replay" at bounding box center [1140, 168] width 78 height 29
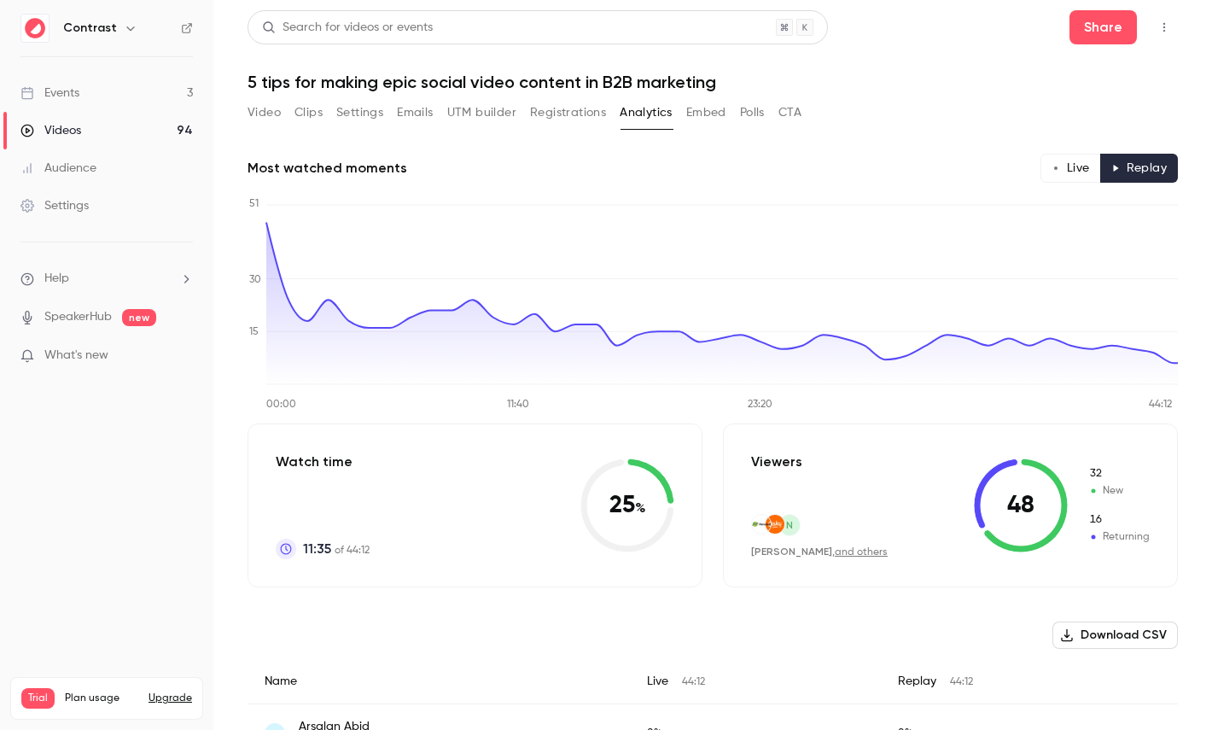
click at [1066, 179] on button "Live" at bounding box center [1071, 168] width 61 height 29
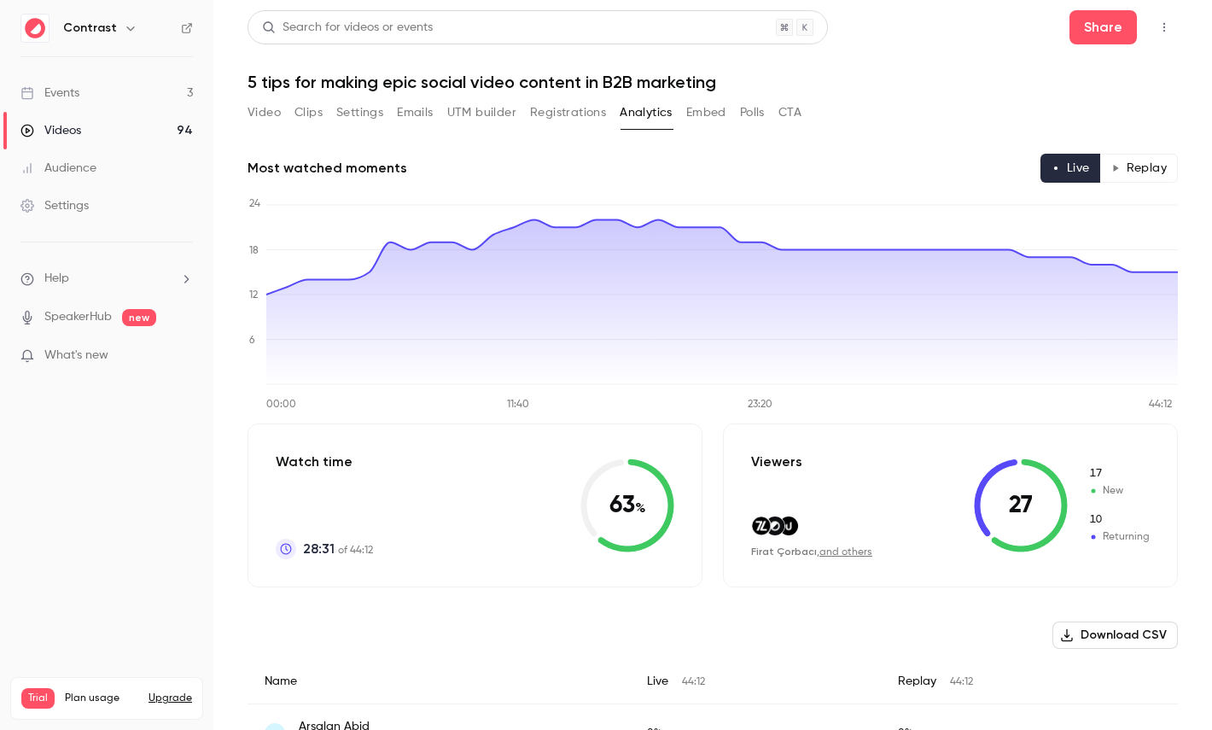
click at [752, 116] on button "Polls" at bounding box center [752, 112] width 25 height 27
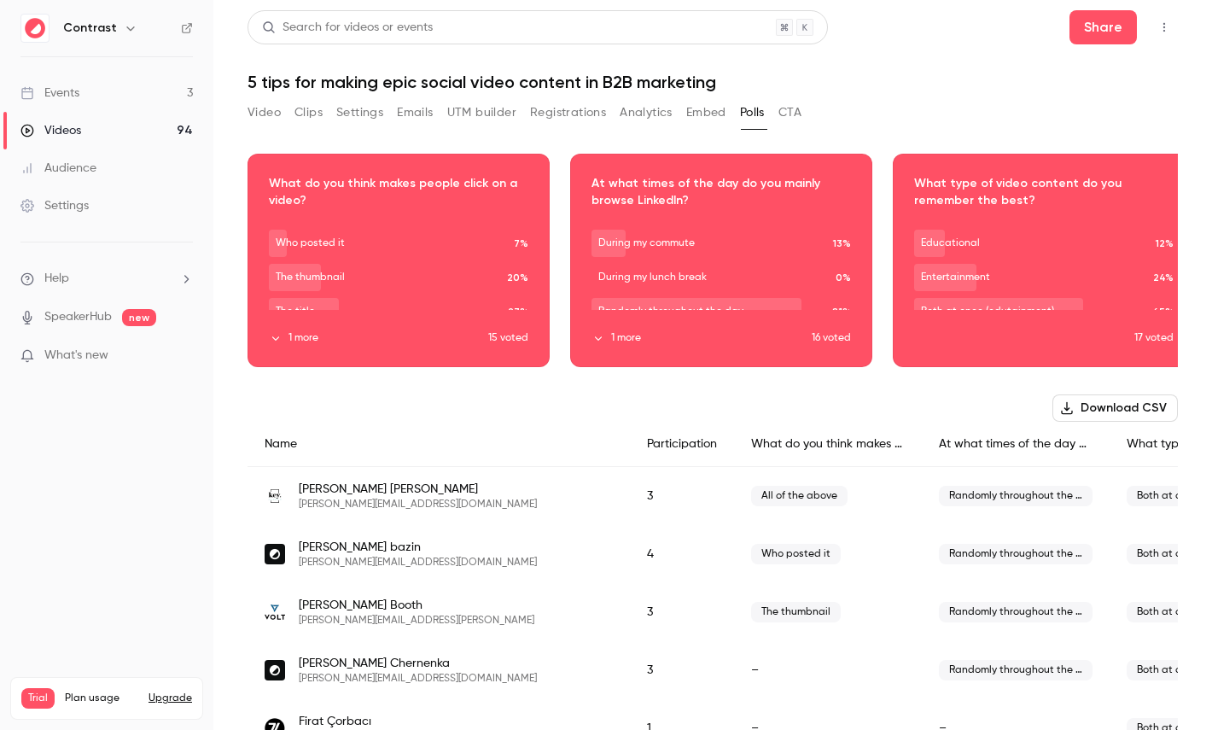
click at [789, 112] on button "CTA" at bounding box center [790, 112] width 23 height 27
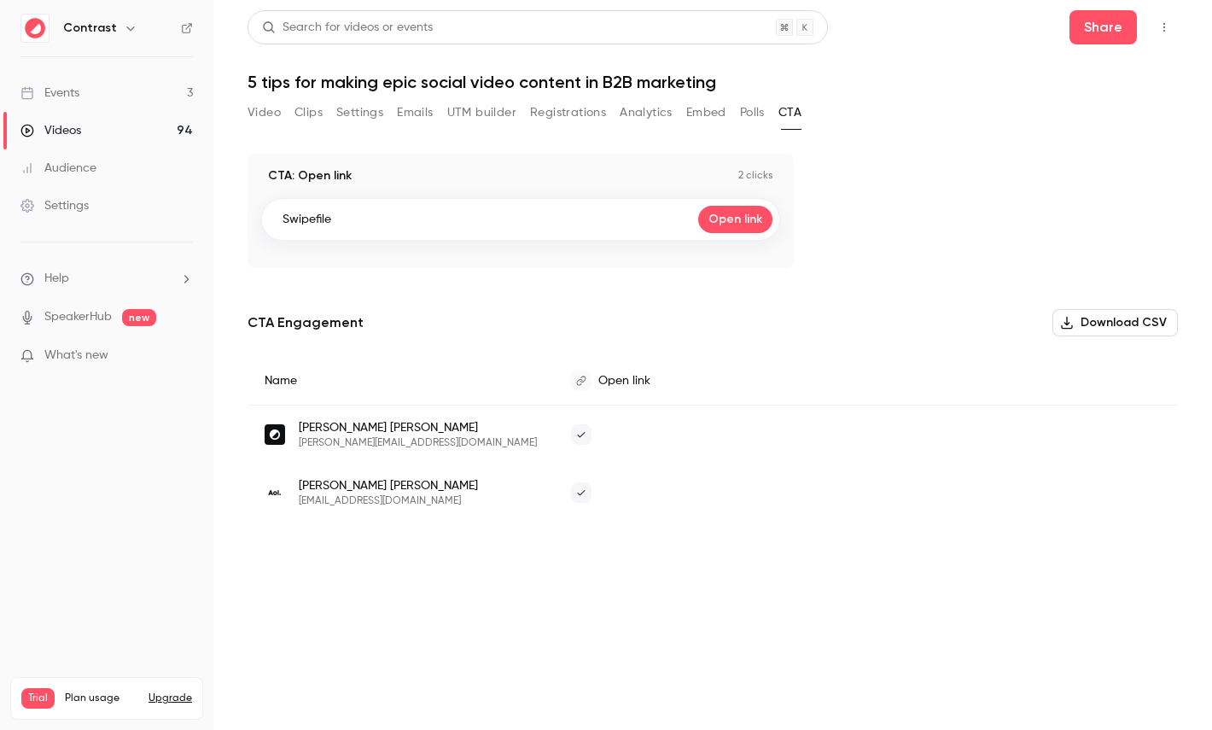
click at [261, 112] on button "Video" at bounding box center [264, 112] width 33 height 27
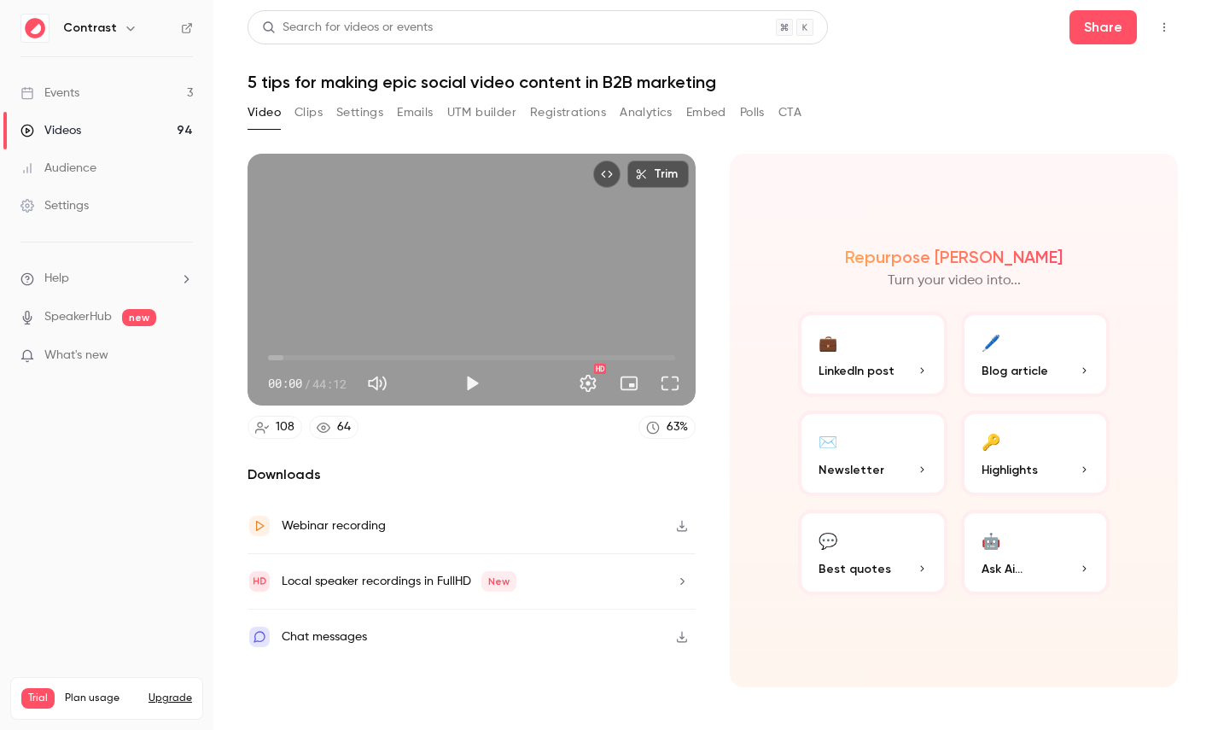
click at [1018, 429] on button "🔑 Highlights" at bounding box center [1035, 453] width 149 height 85
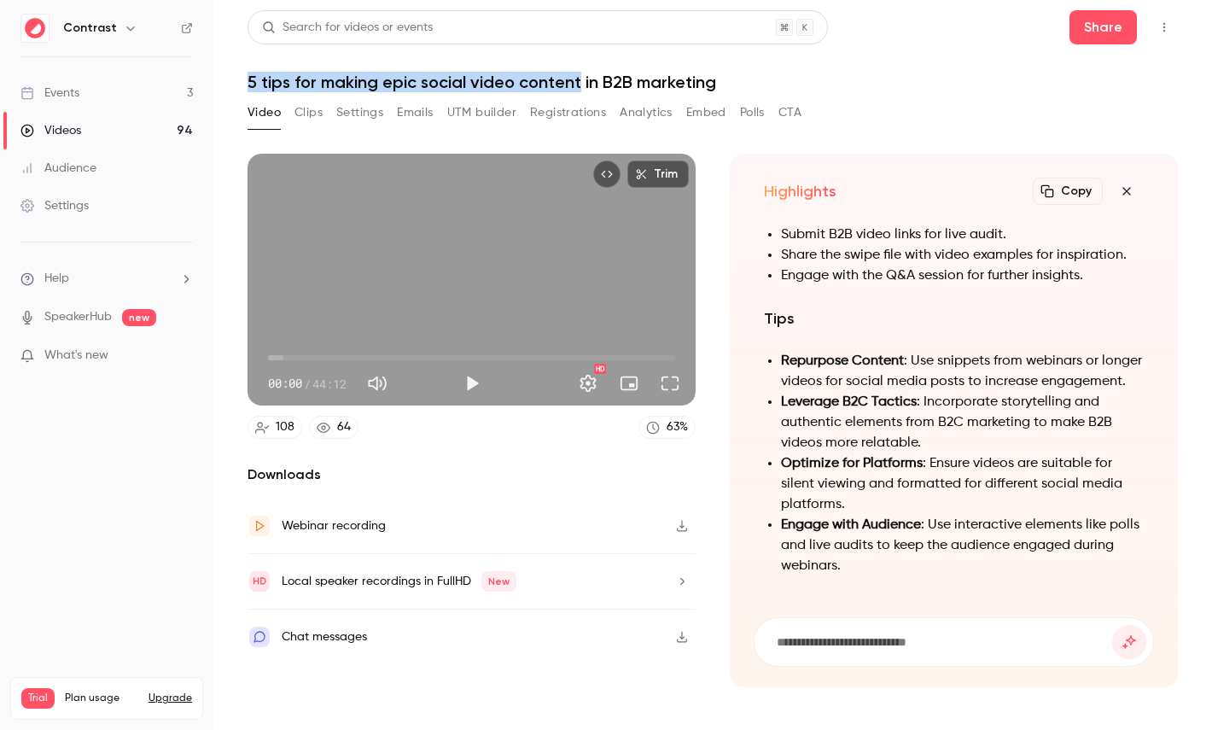
drag, startPoint x: 248, startPoint y: 79, endPoint x: 577, endPoint y: 74, distance: 328.7
click at [577, 74] on h1 "5 tips for making epic social video content in B2B marketing" at bounding box center [713, 82] width 931 height 20
copy h1 "5 tips for making epic social video content"
click at [911, 645] on input at bounding box center [943, 642] width 337 height 19
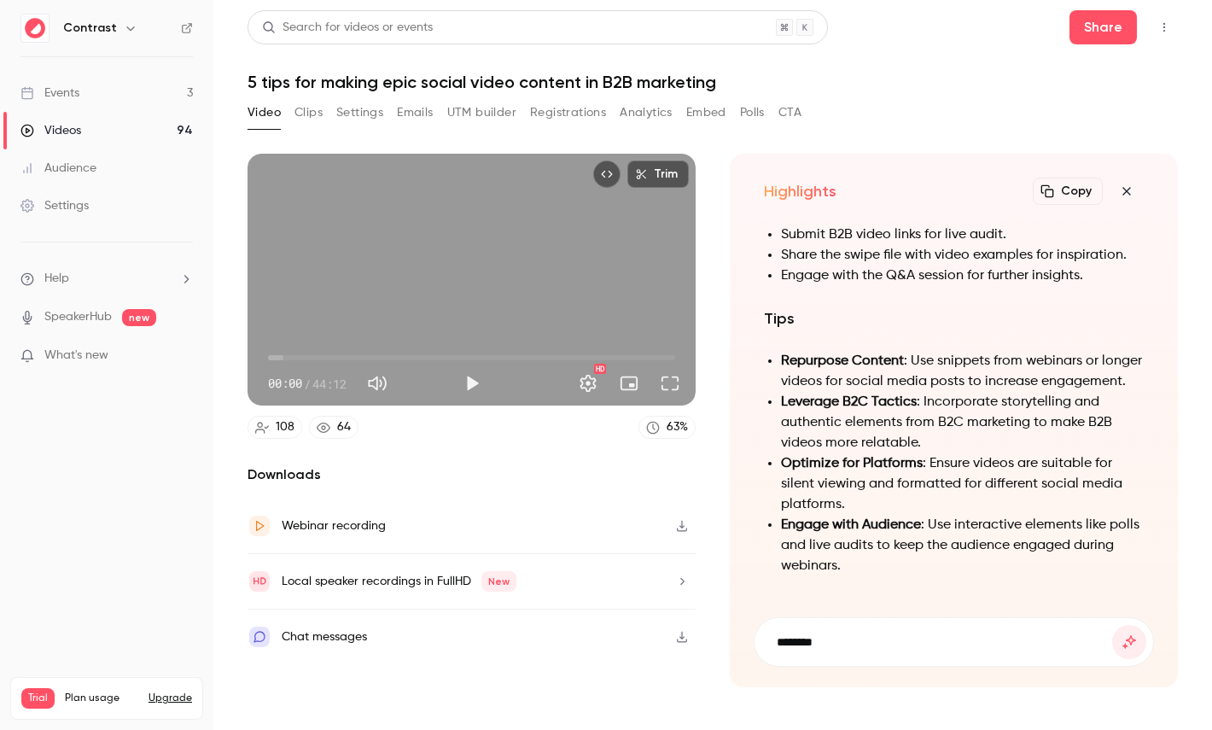
paste input "**********"
type input "**********"
click at [1112, 625] on button "submit" at bounding box center [1129, 642] width 34 height 34
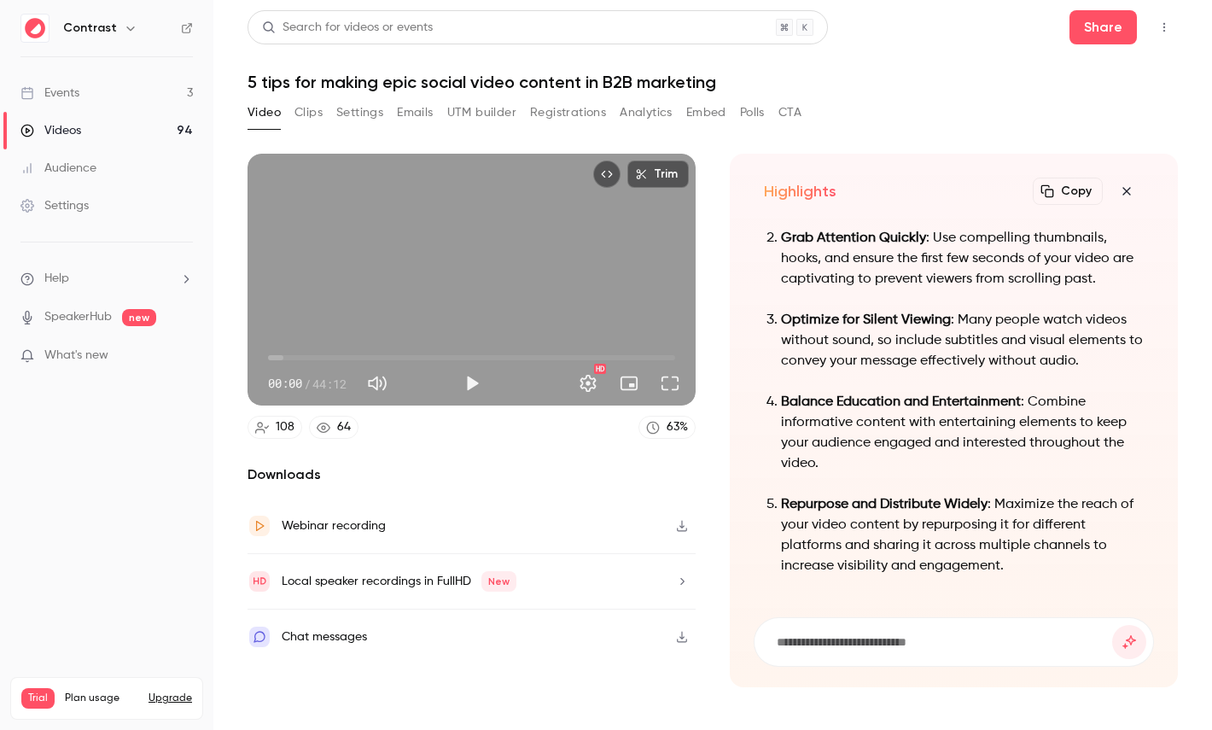
click at [1130, 191] on icon "button" at bounding box center [1127, 191] width 20 height 14
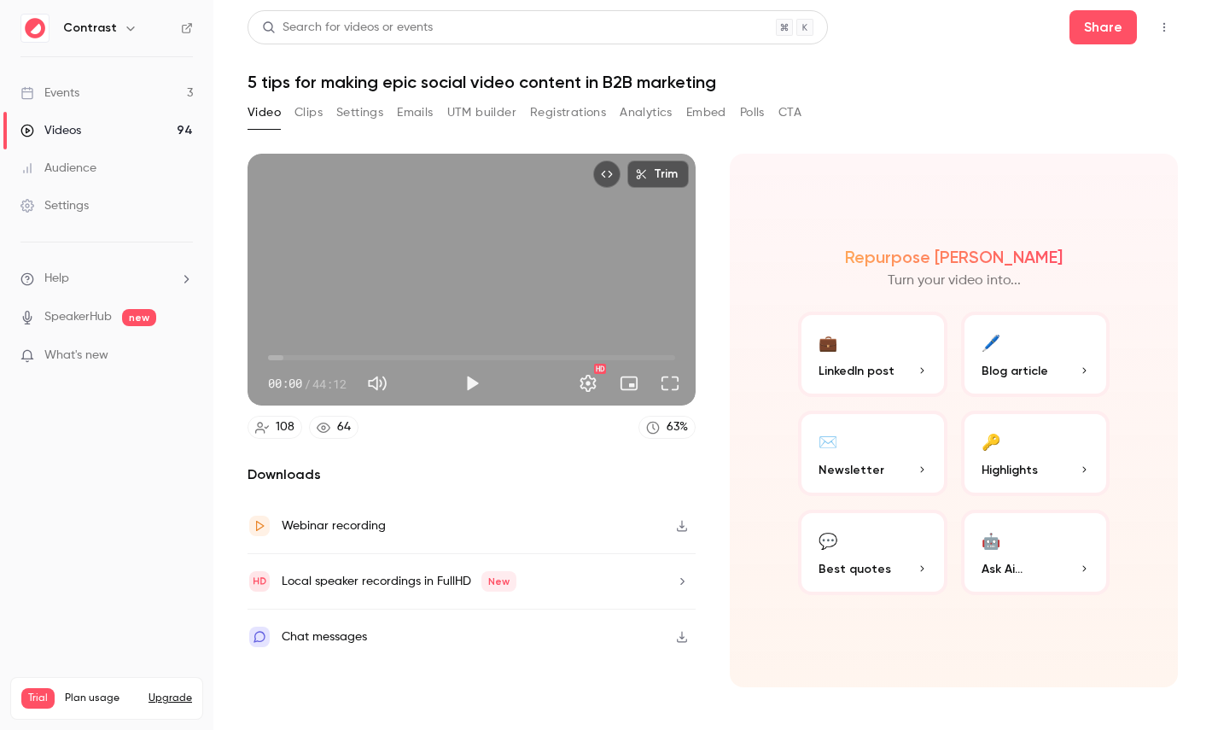
click at [310, 108] on button "Clips" at bounding box center [309, 112] width 28 height 27
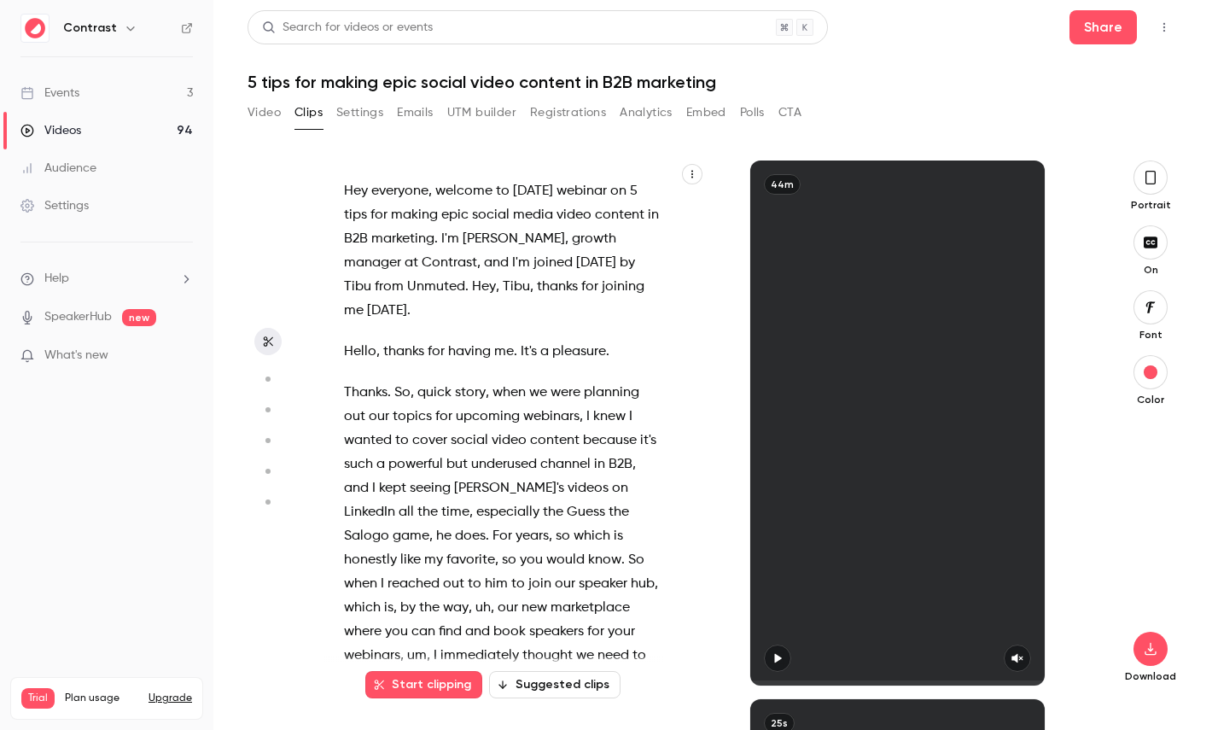
click at [117, 130] on link "Videos 94" at bounding box center [106, 131] width 213 height 38
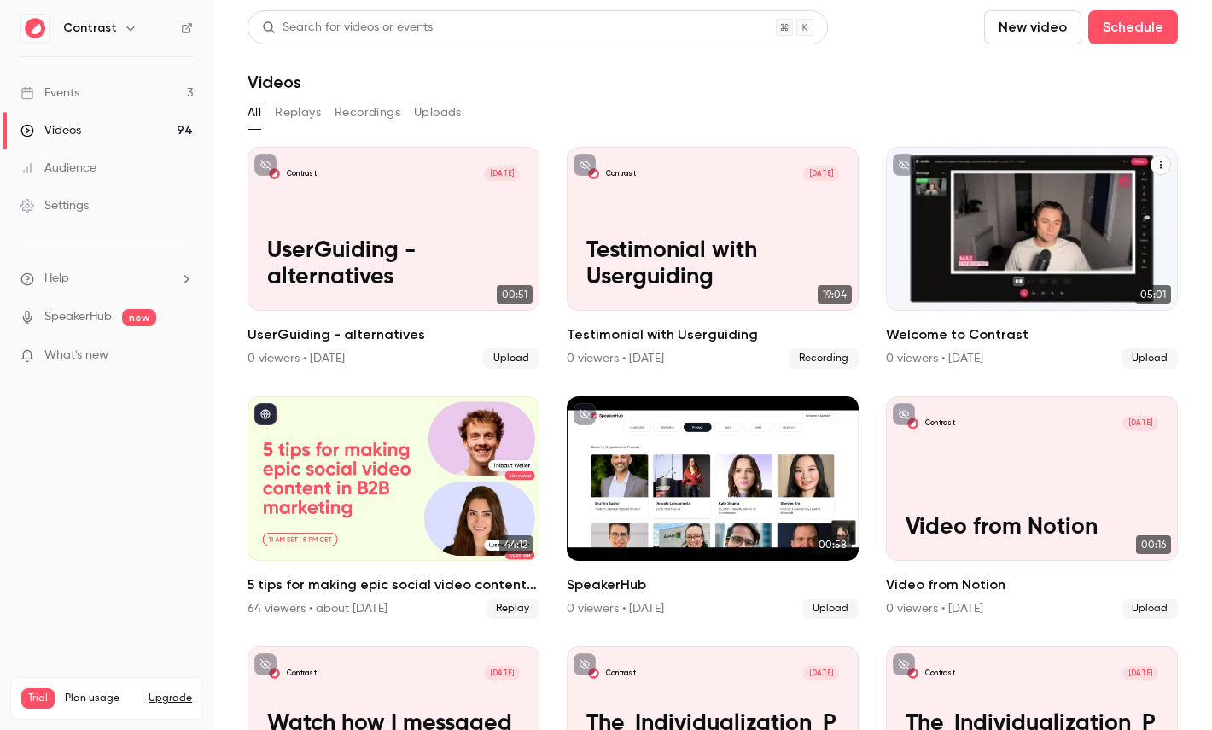
click at [999, 180] on div "Welcome to Contrast" at bounding box center [1032, 229] width 292 height 164
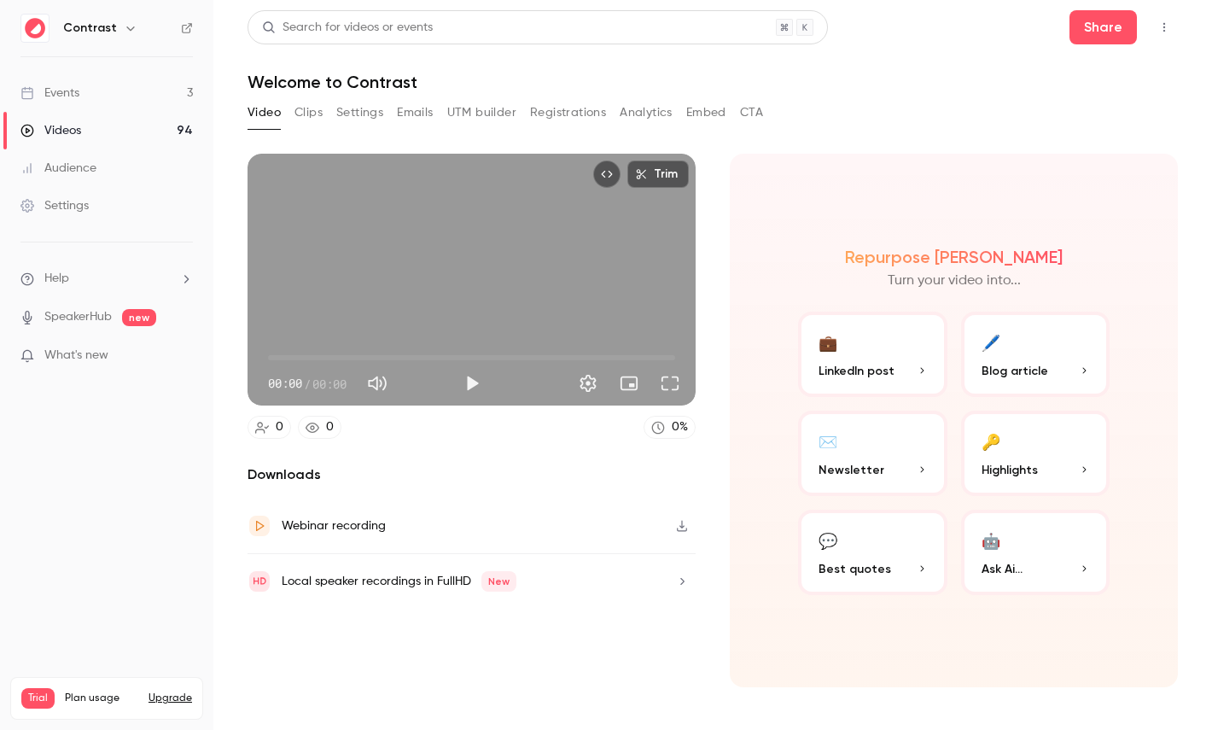
click at [318, 110] on button "Clips" at bounding box center [309, 112] width 28 height 27
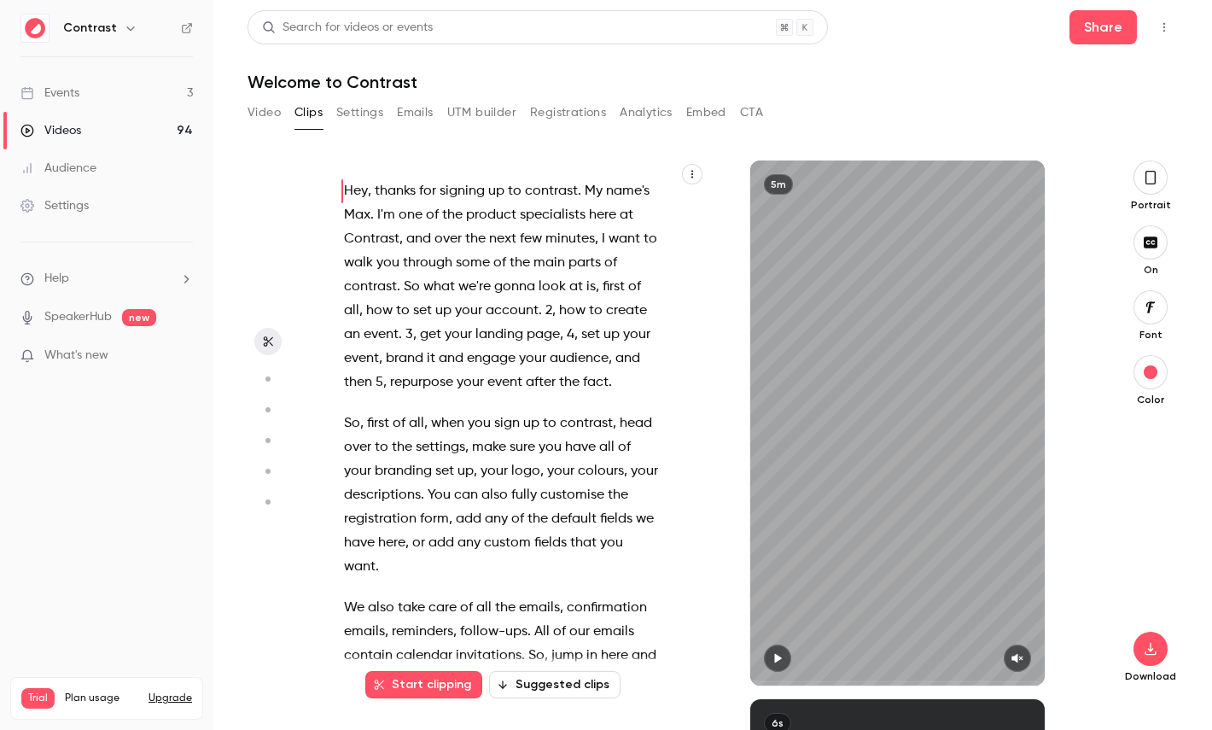
click at [701, 176] on button "button" at bounding box center [692, 174] width 20 height 20
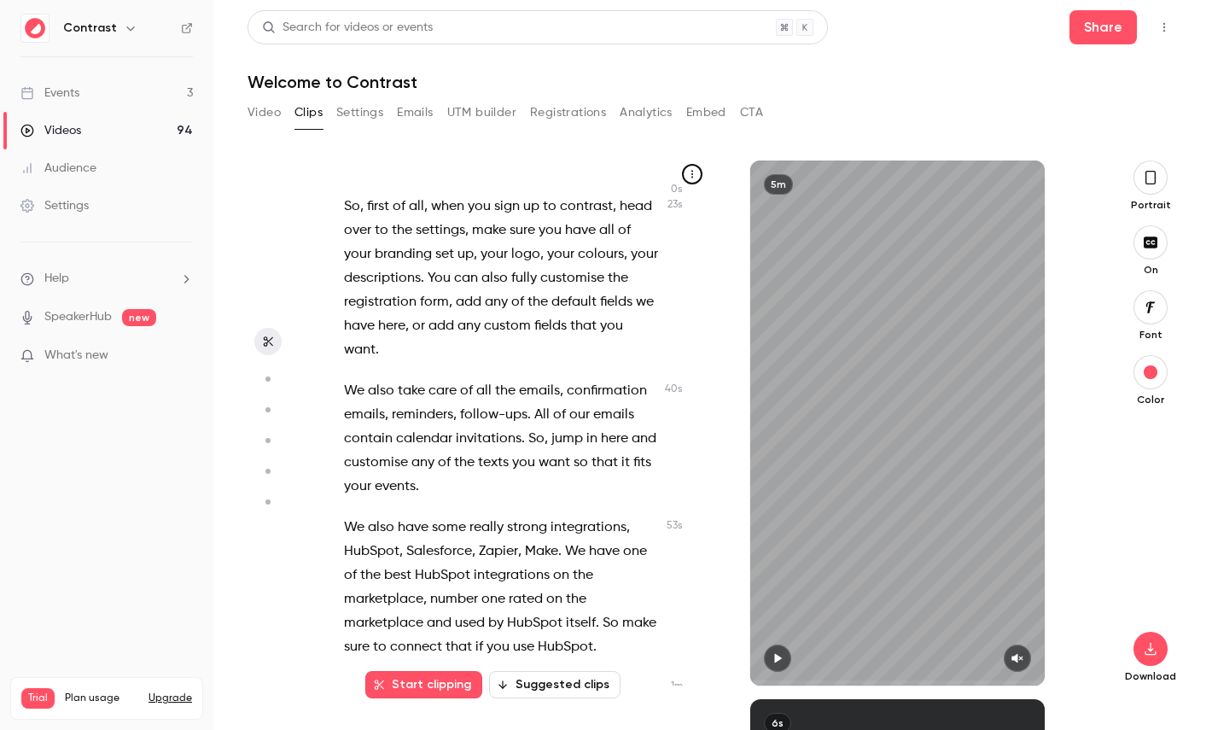
scroll to position [214, 0]
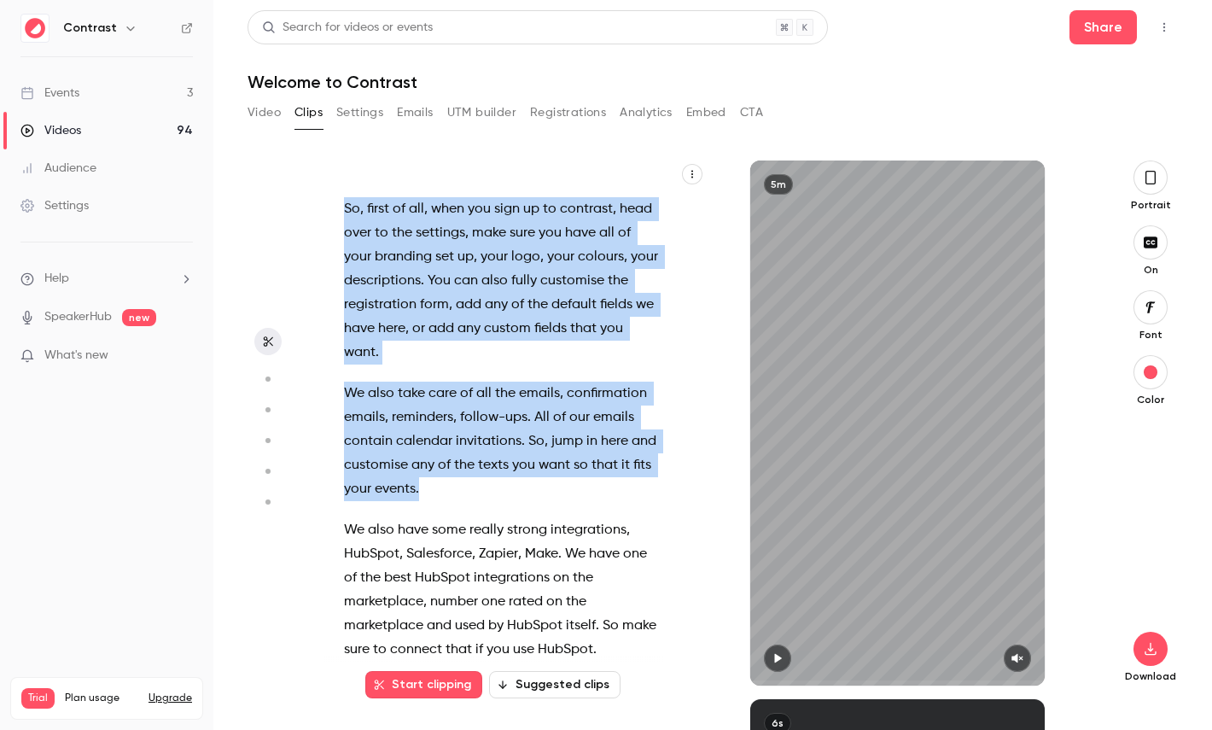
drag, startPoint x: 335, startPoint y: 200, endPoint x: 476, endPoint y: 480, distance: 313.5
click at [476, 481] on div "Hey , thanks for signing up to contrast . My name's Max . I'm one of the produc…" at bounding box center [510, 432] width 375 height 508
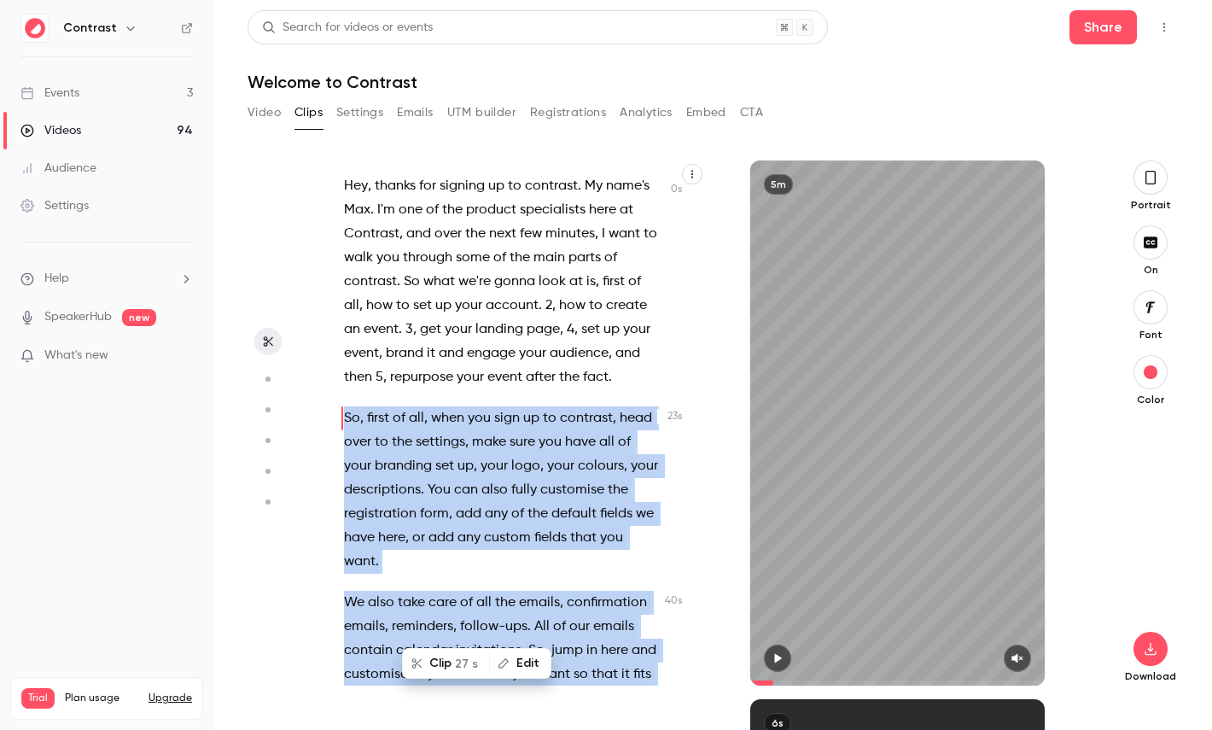
scroll to position [0, 0]
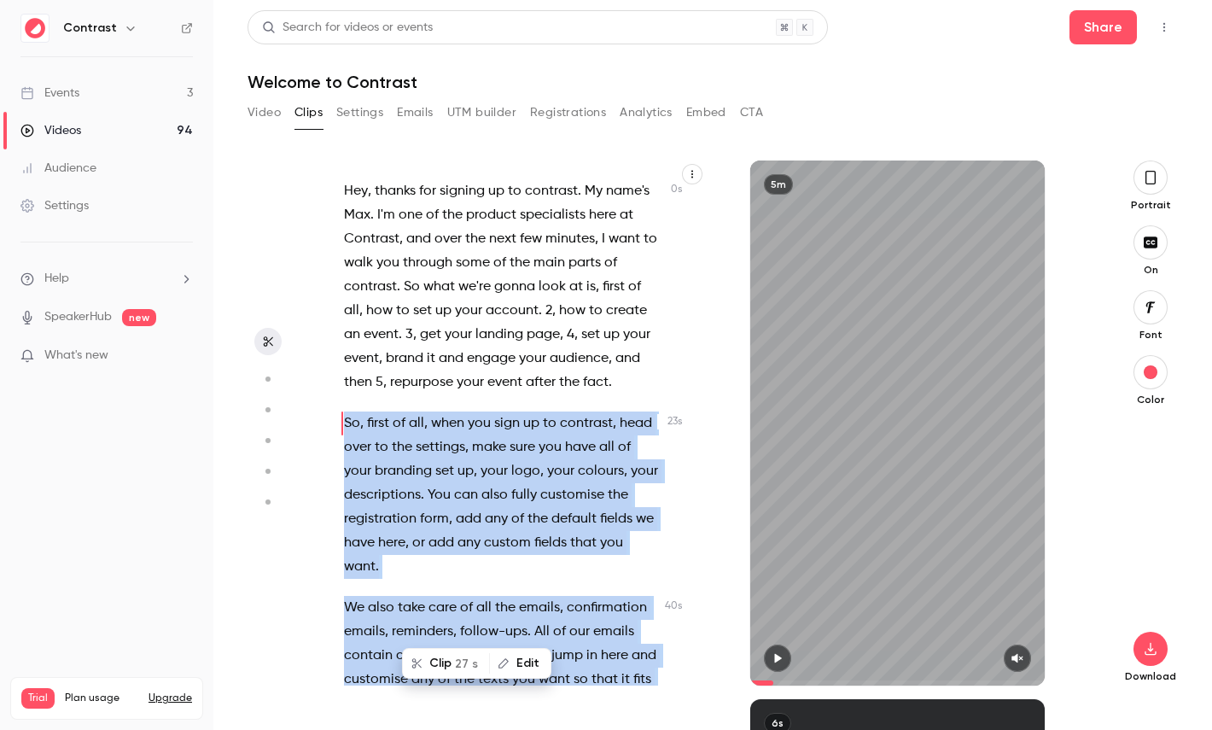
click at [445, 664] on button "Clip 27 s" at bounding box center [446, 663] width 85 height 27
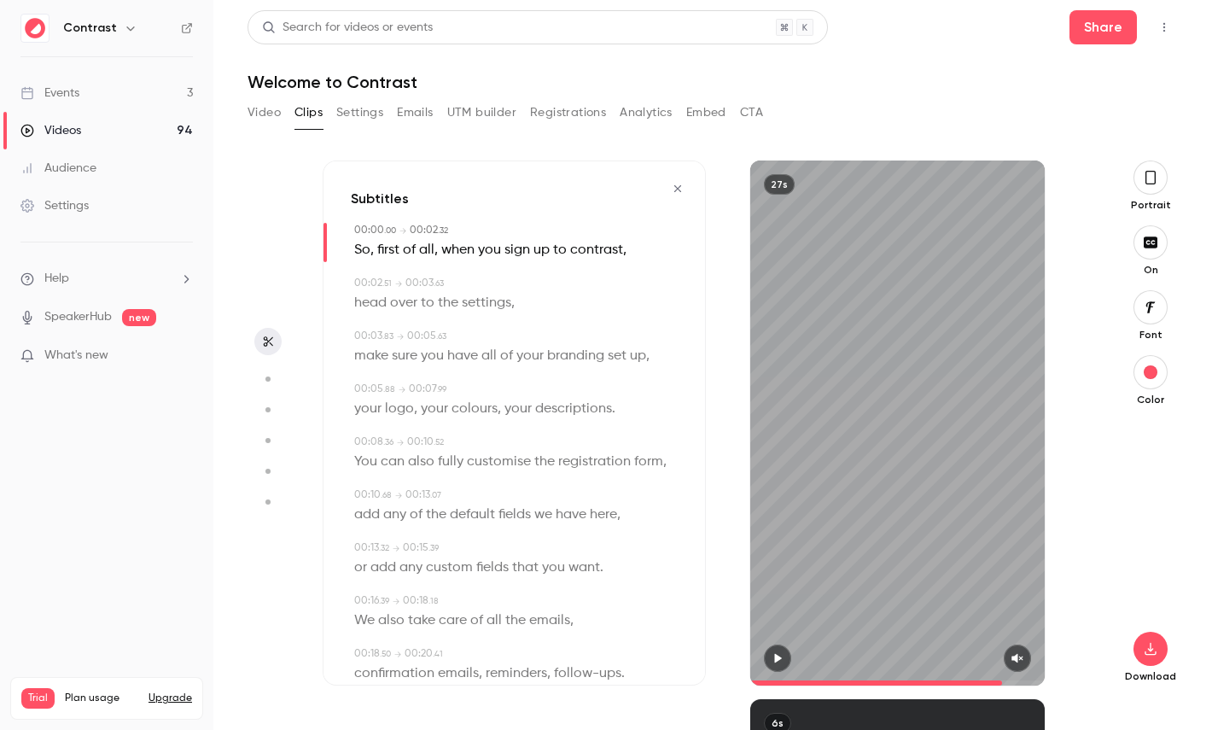
type input "*"
click at [1147, 175] on icon "button" at bounding box center [1151, 177] width 14 height 19
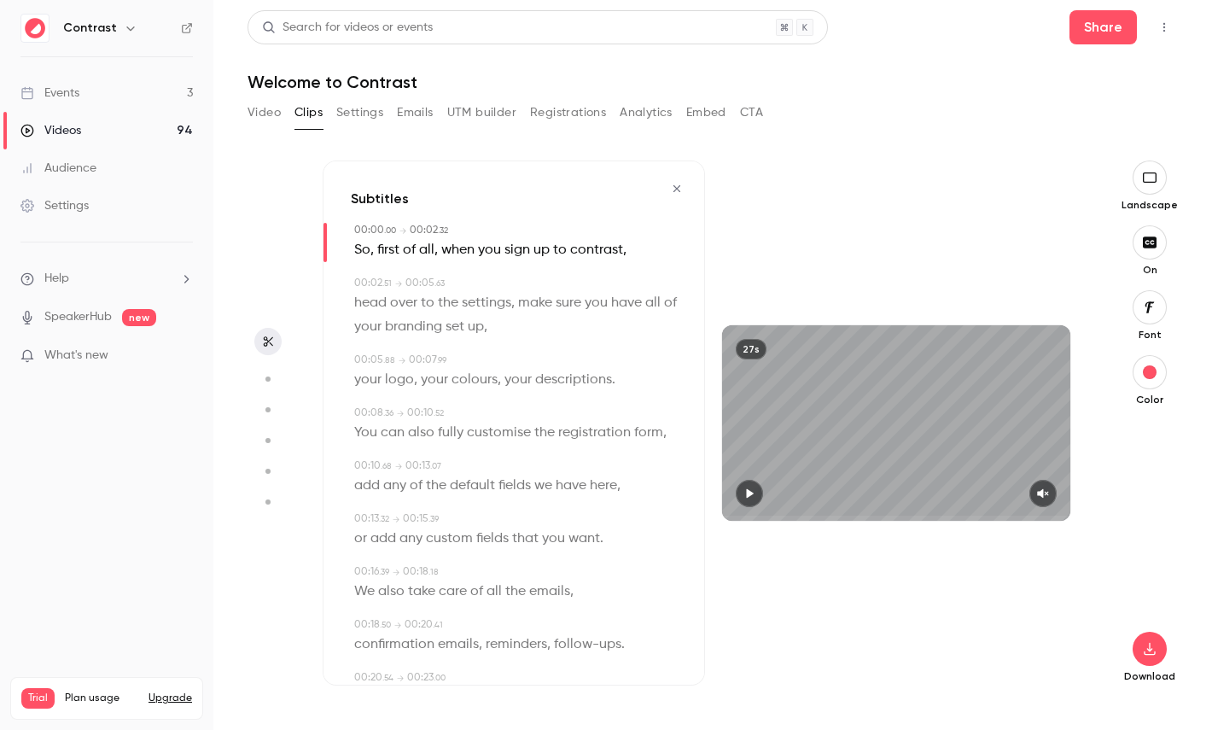
click at [1153, 295] on button "button" at bounding box center [1150, 307] width 34 height 34
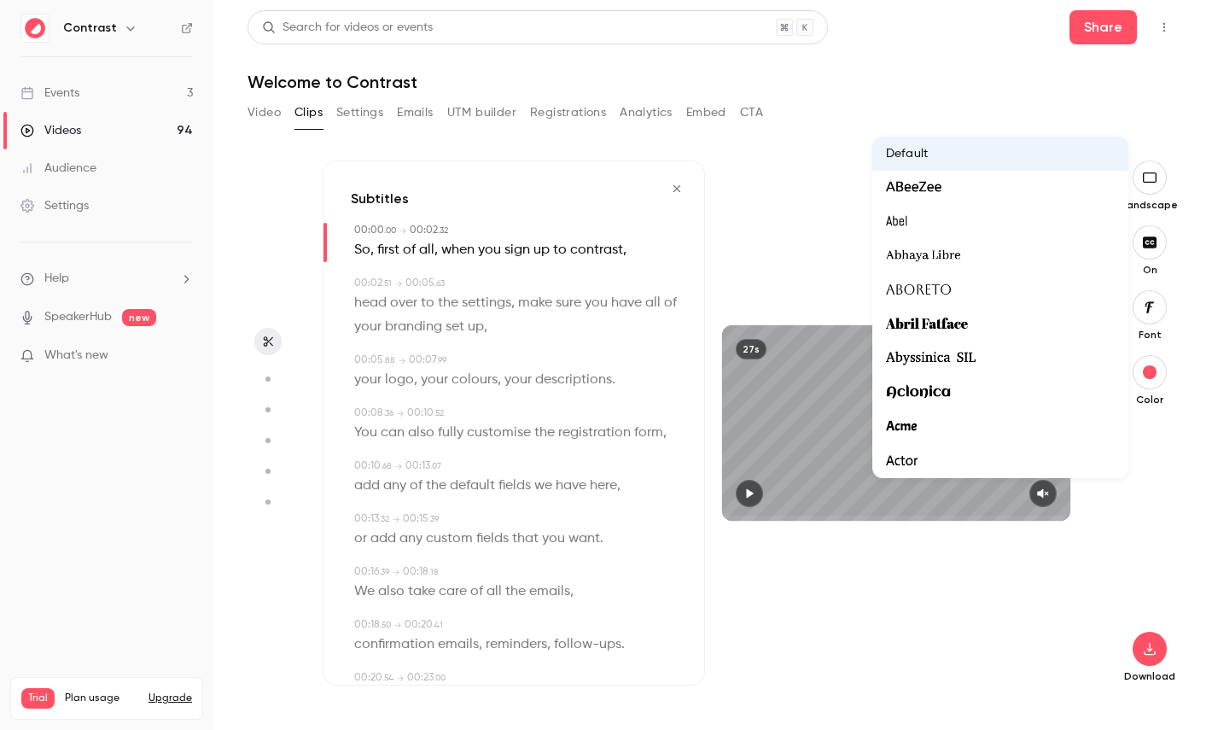
click at [1065, 585] on div at bounding box center [606, 365] width 1212 height 730
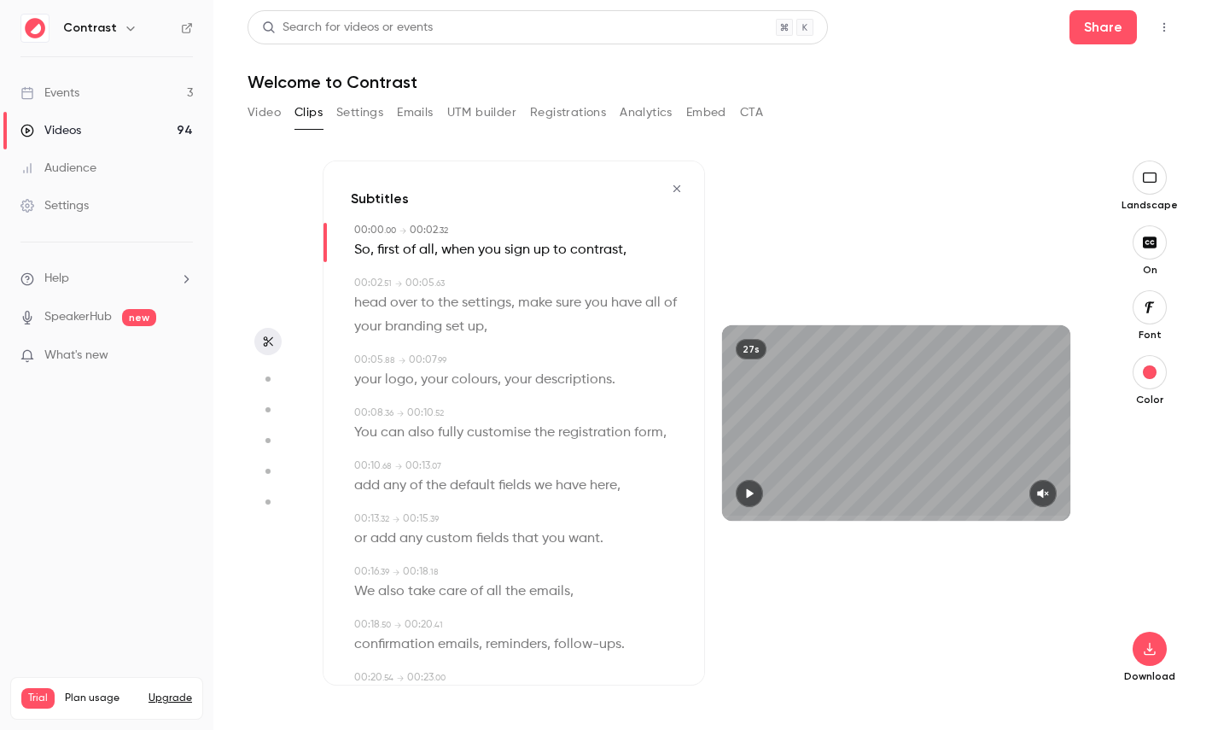
click at [264, 379] on icon "button" at bounding box center [267, 379] width 15 height 12
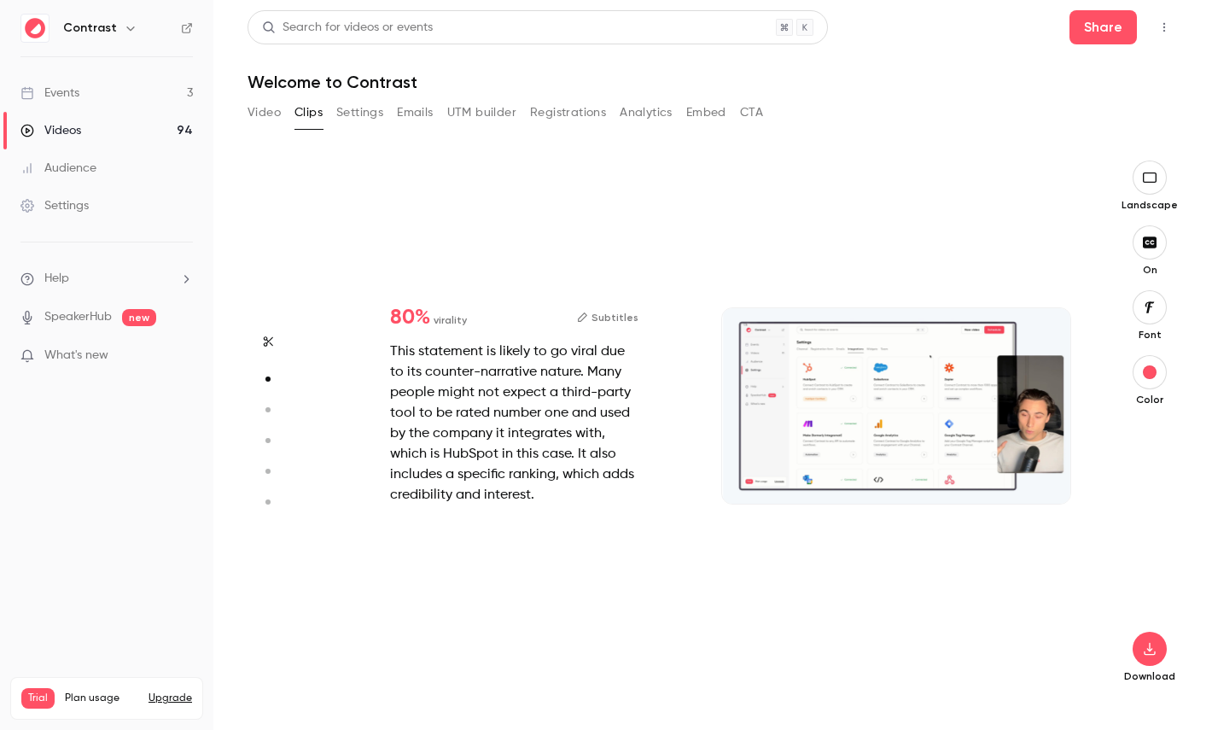
click at [271, 404] on icon "button" at bounding box center [267, 410] width 15 height 12
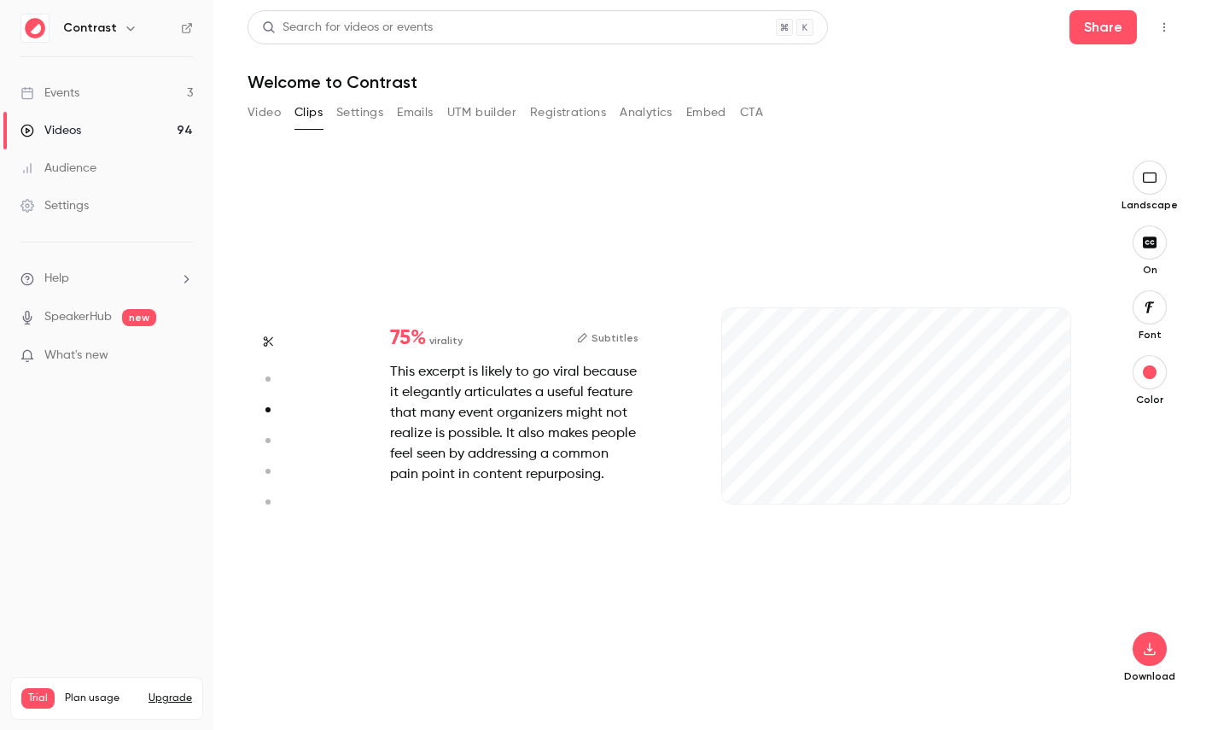
click at [271, 441] on icon "button" at bounding box center [267, 441] width 15 height 12
type input "*"
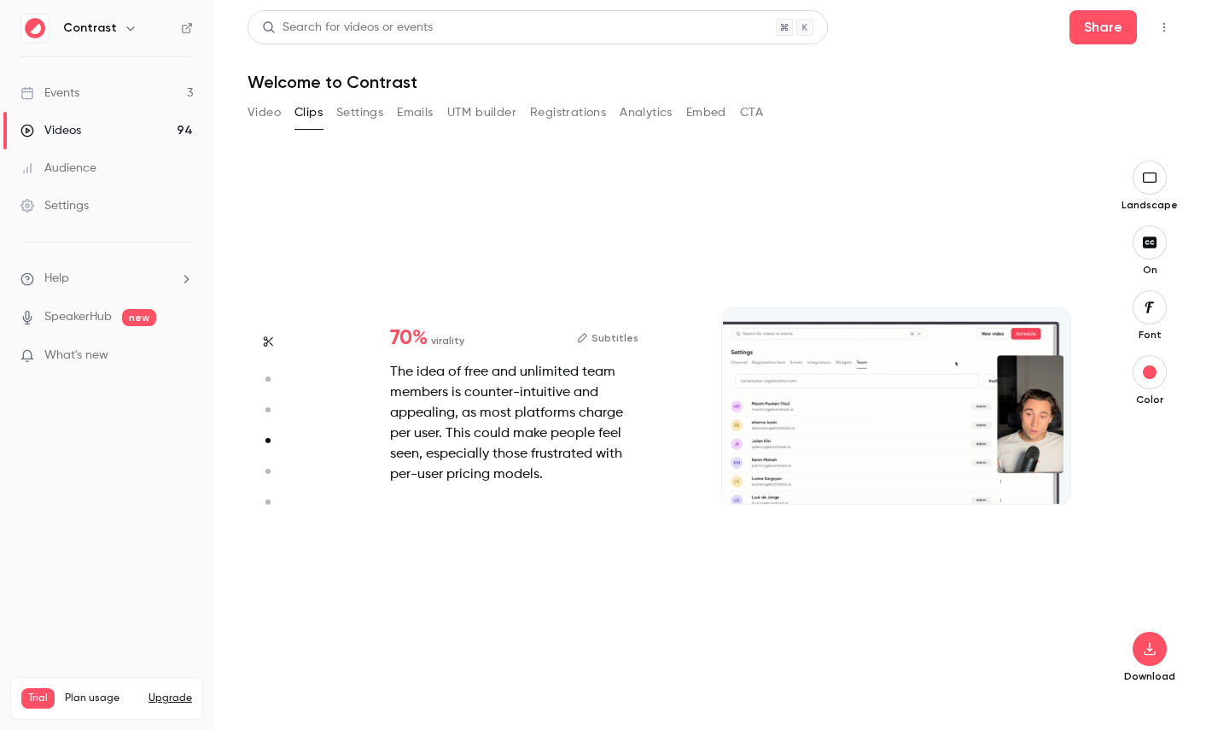
click at [270, 476] on icon "button" at bounding box center [267, 471] width 15 height 12
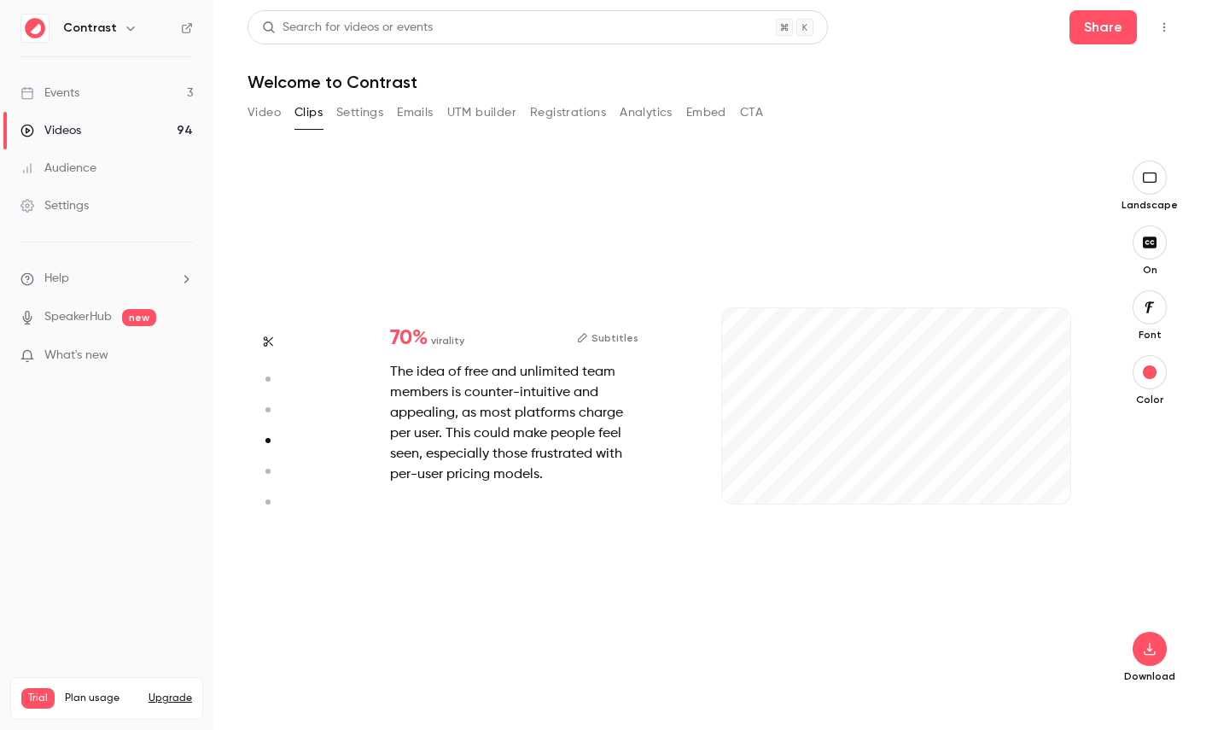
type input "*"
click at [268, 505] on icon "button" at bounding box center [267, 502] width 15 height 12
type input "*"
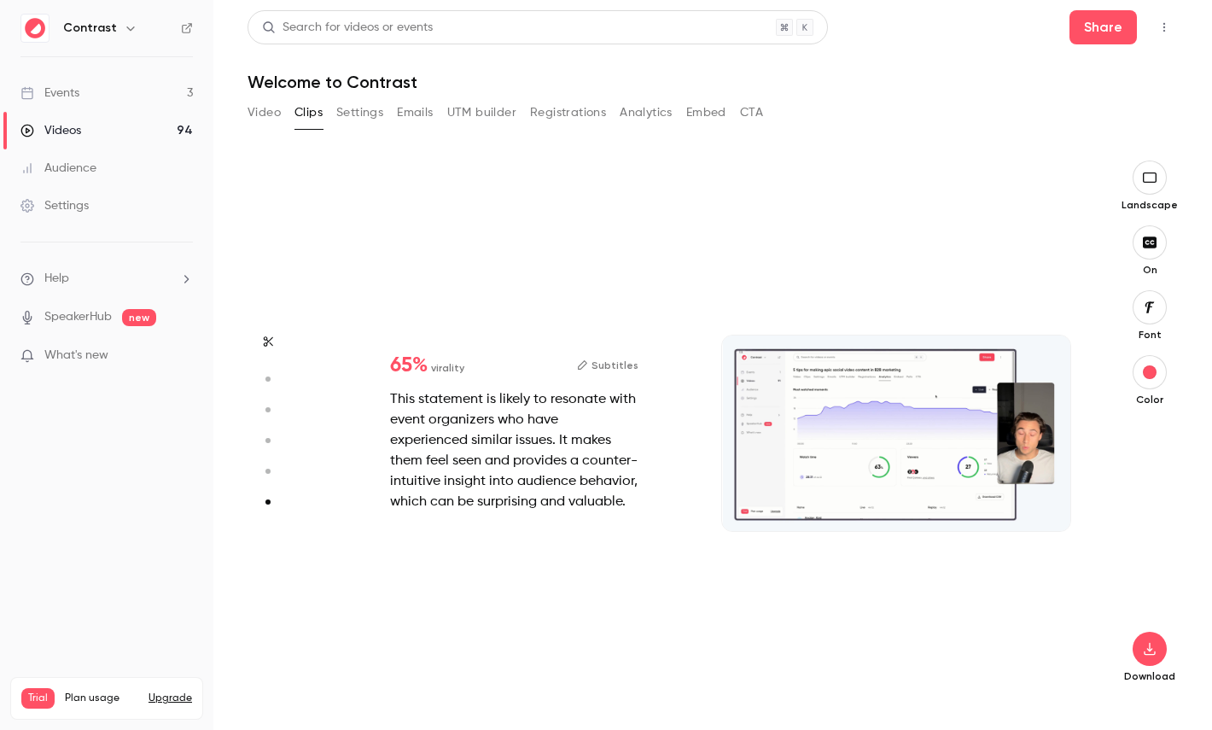
click at [268, 479] on button "button" at bounding box center [267, 471] width 27 height 27
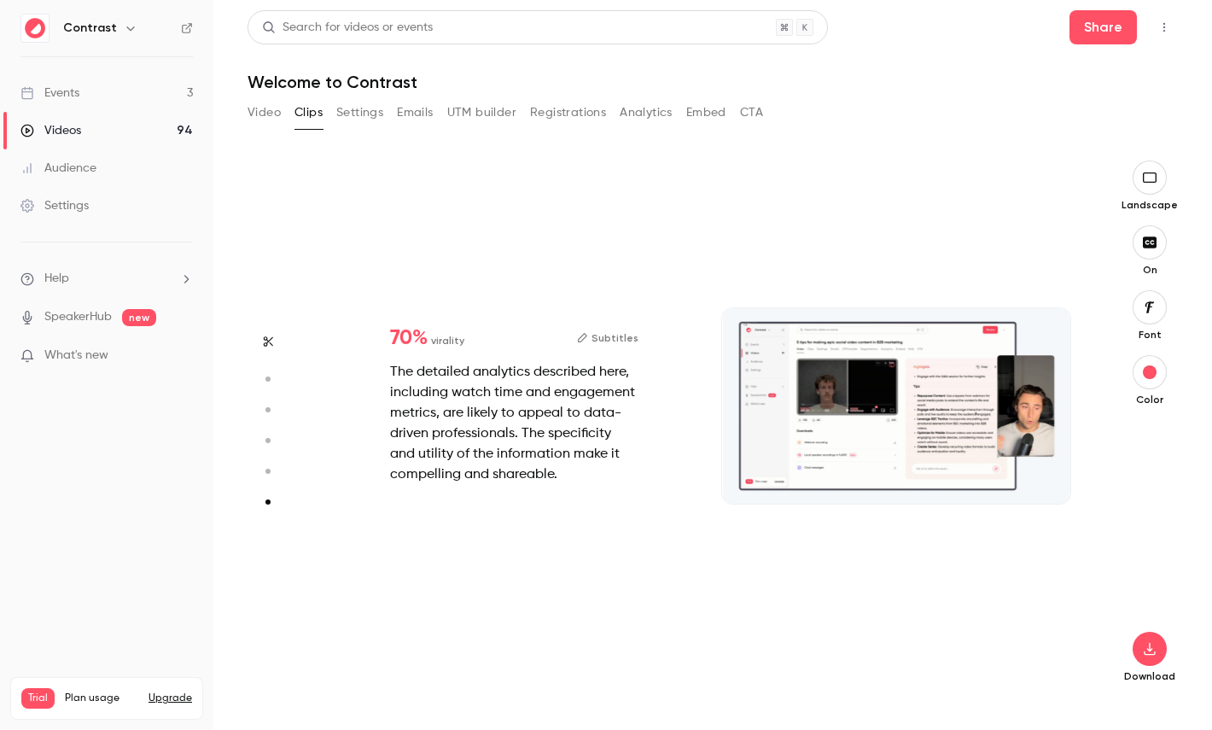
type input "*"
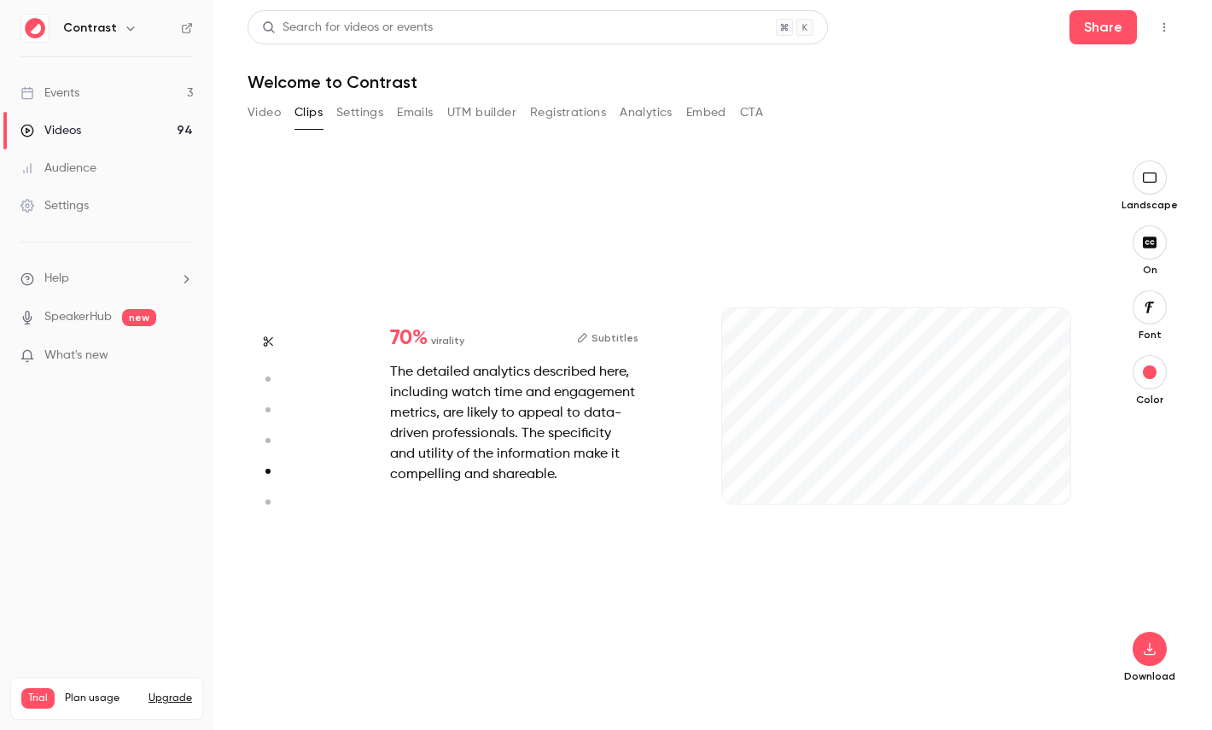
click at [269, 441] on circle "button" at bounding box center [268, 440] width 5 height 5
type input "*"
click at [268, 404] on icon "button" at bounding box center [267, 410] width 15 height 12
type input "*"
click at [268, 379] on circle "button" at bounding box center [268, 379] width 5 height 5
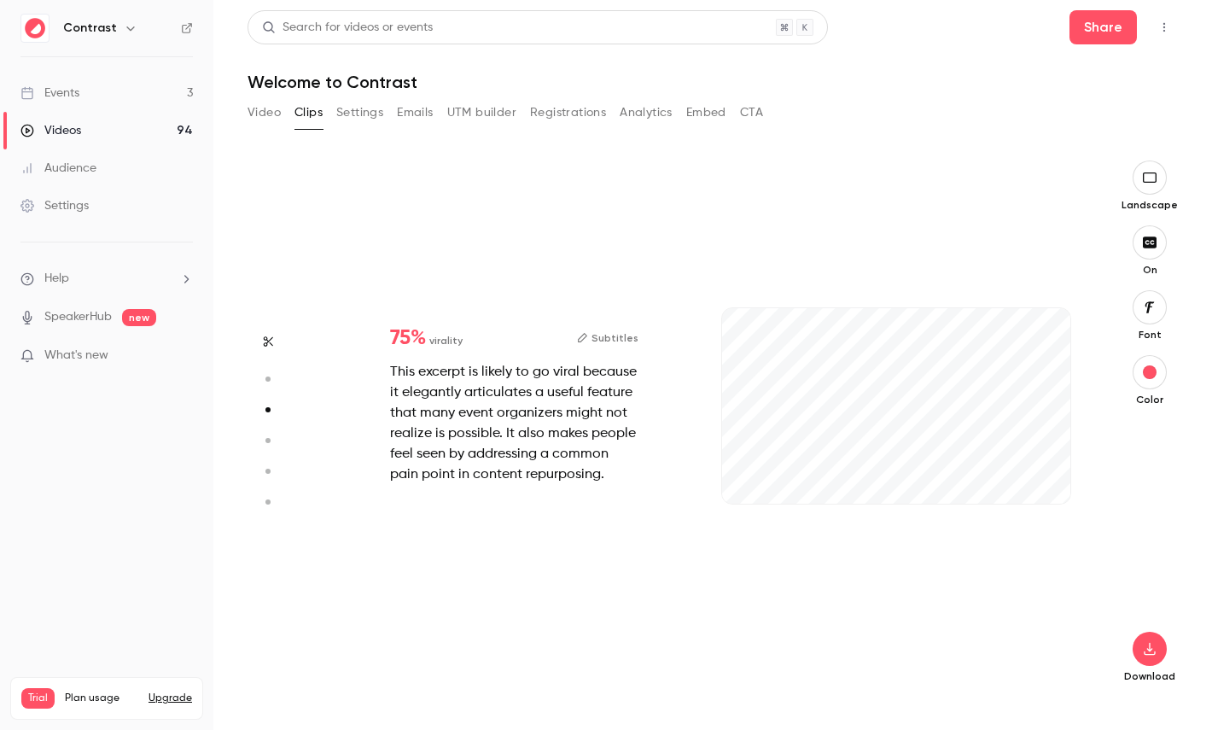
type input "*"
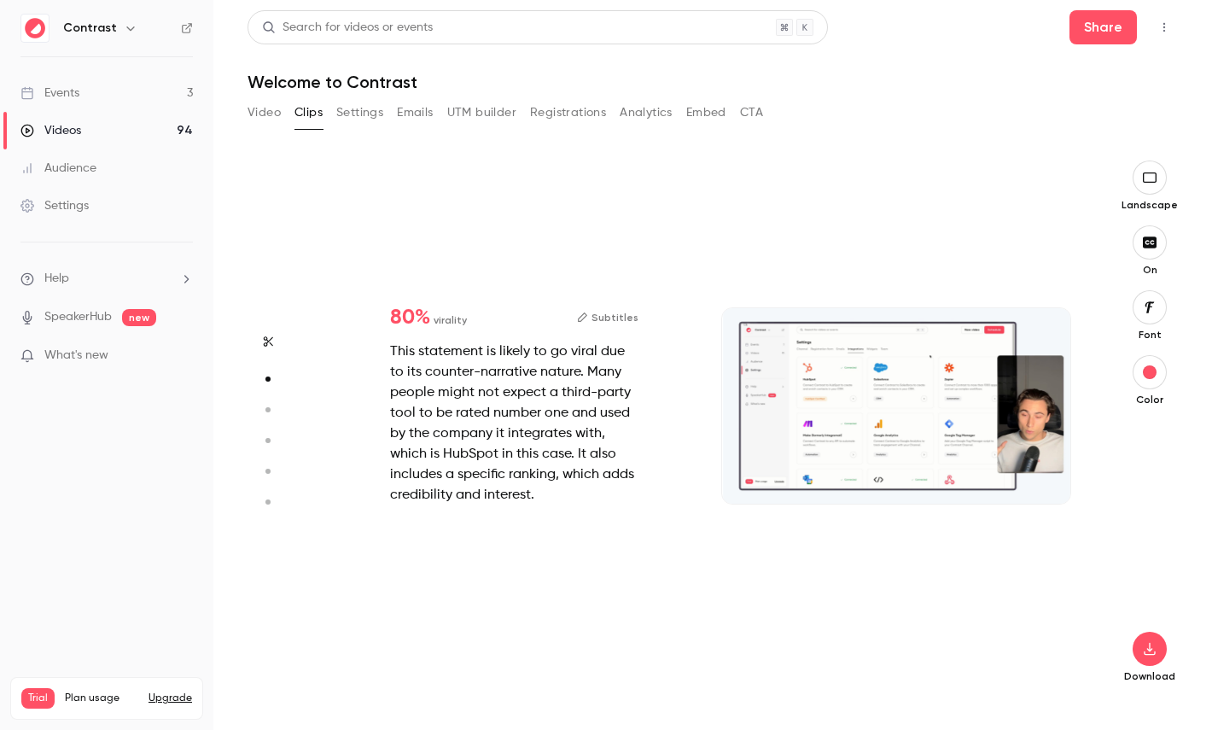
scroll to position [539, 0]
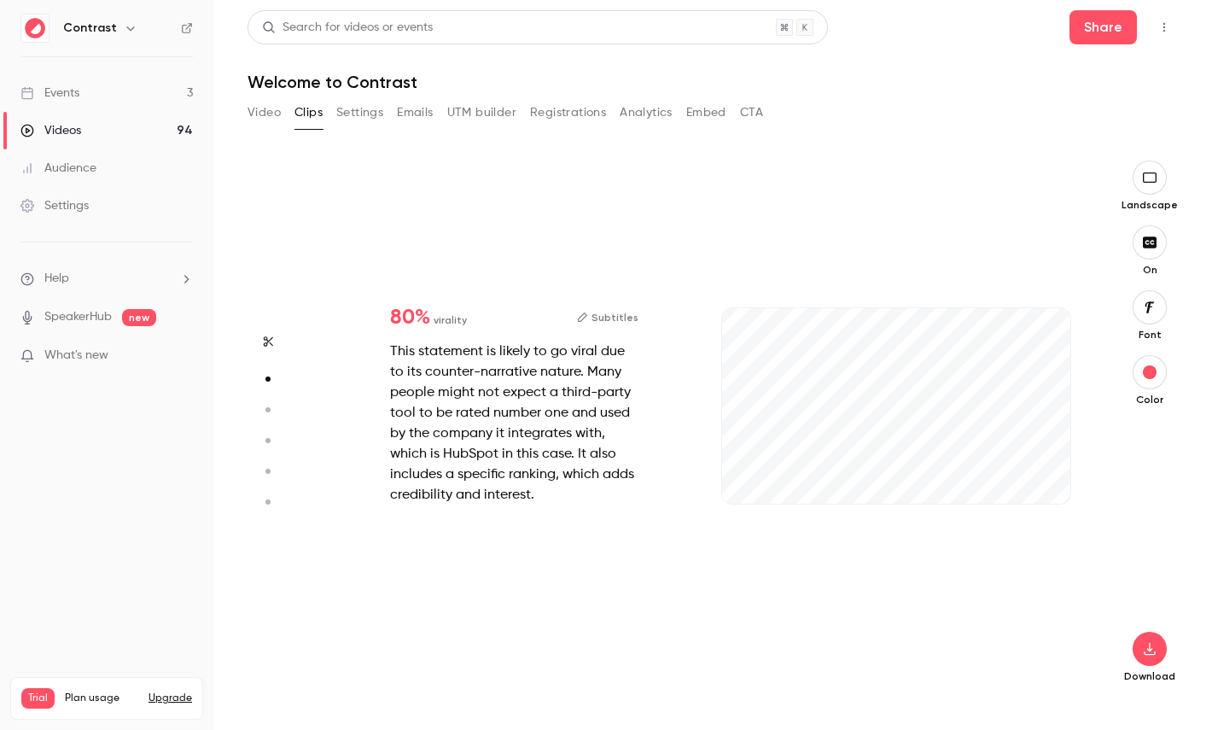
type input "*"
type input "***"
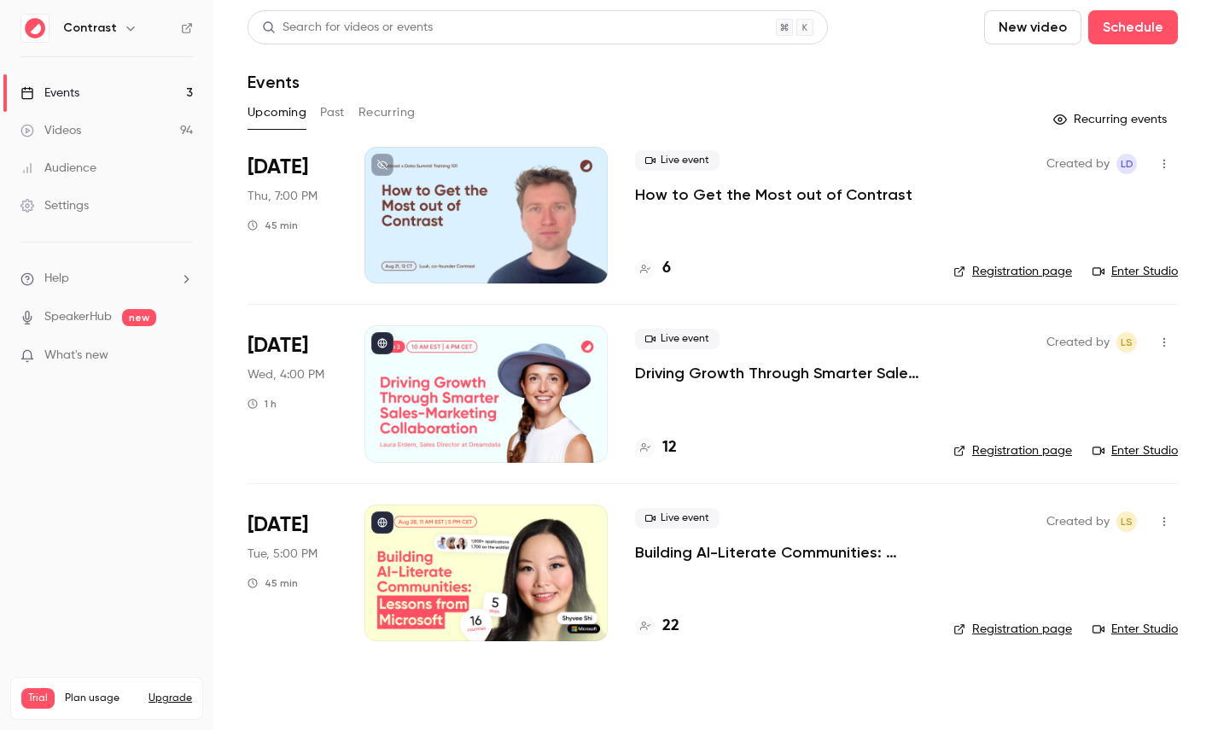
click at [130, 217] on link "Settings" at bounding box center [106, 206] width 213 height 38
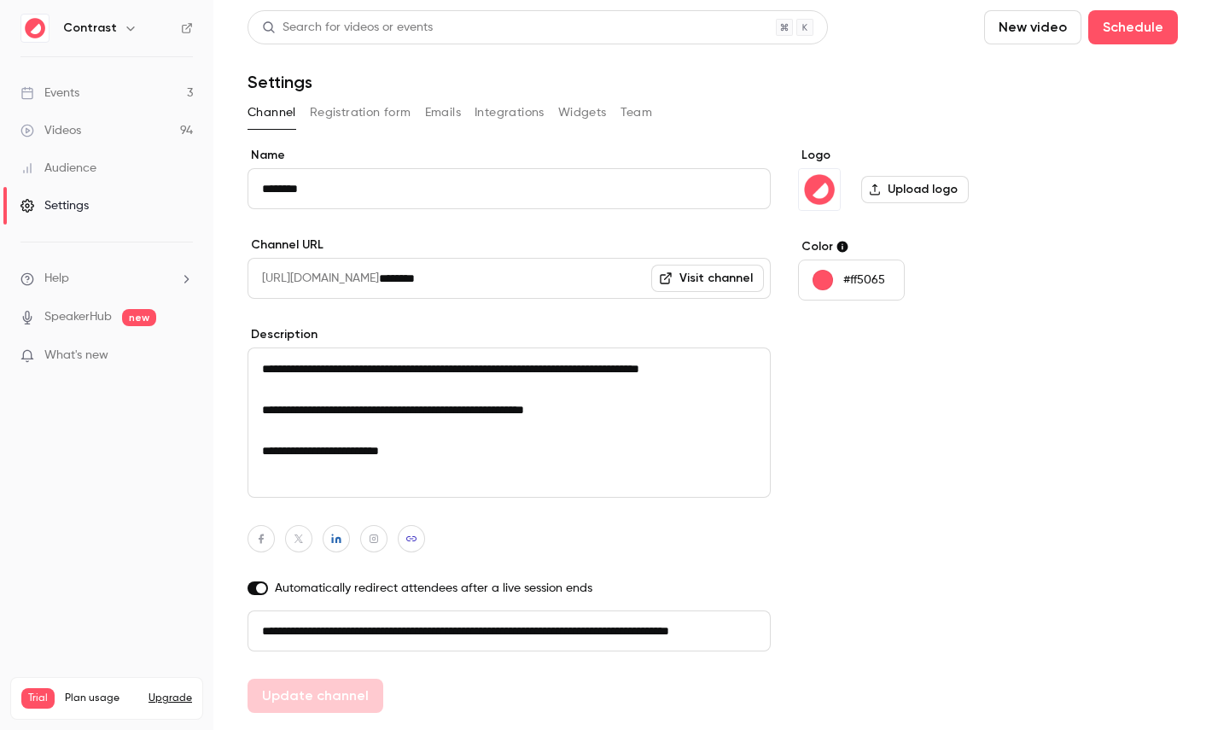
scroll to position [0, 96]
click at [435, 109] on button "Emails" at bounding box center [443, 112] width 36 height 27
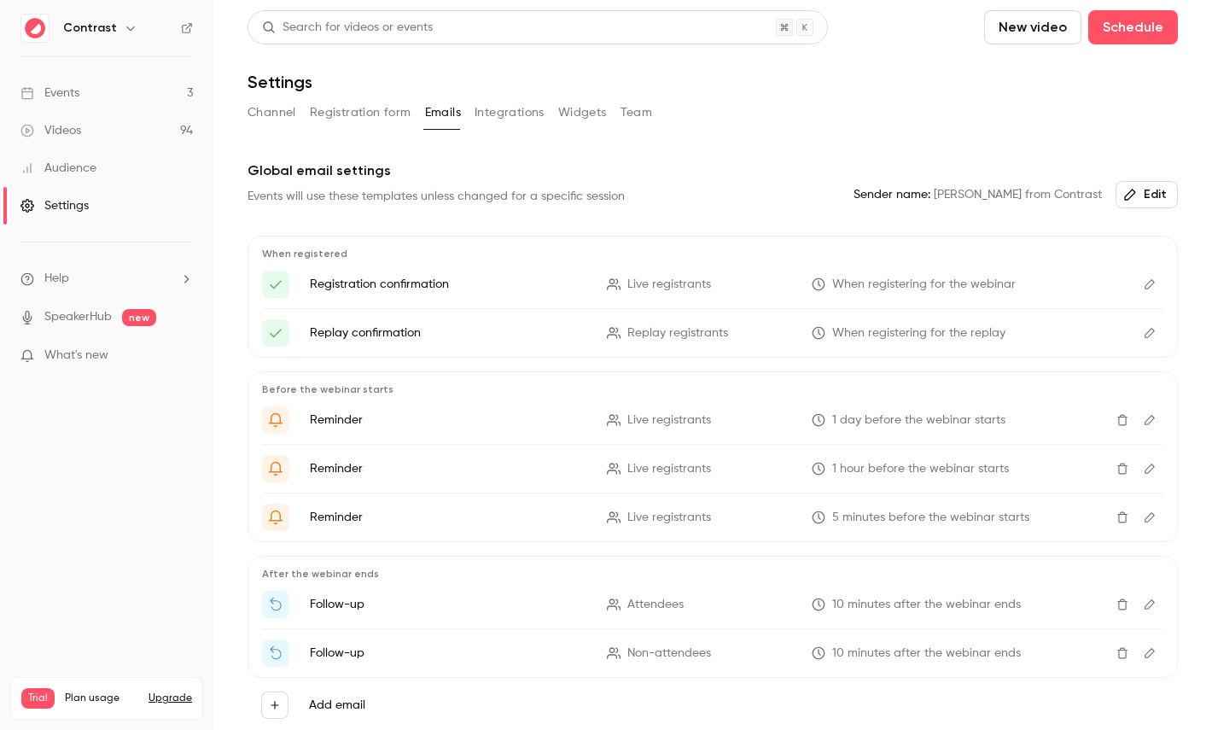
scroll to position [74, 0]
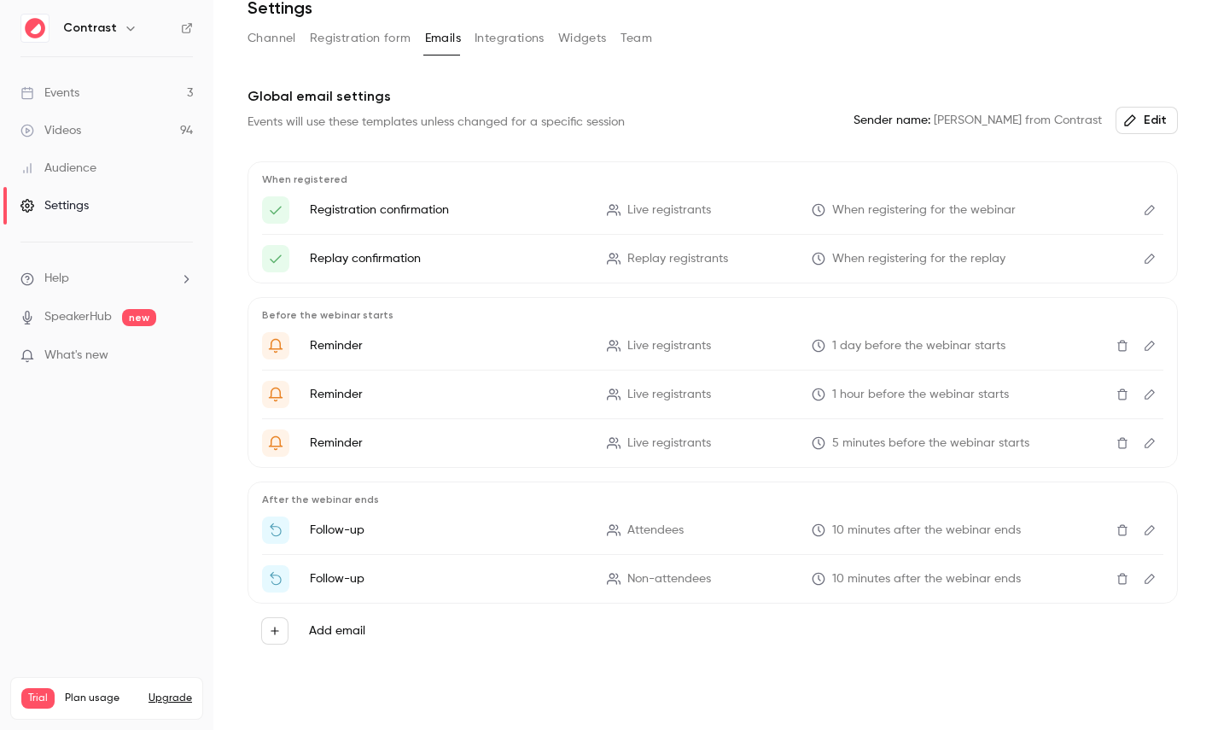
click at [1155, 217] on button "Edit" at bounding box center [1149, 209] width 27 height 27
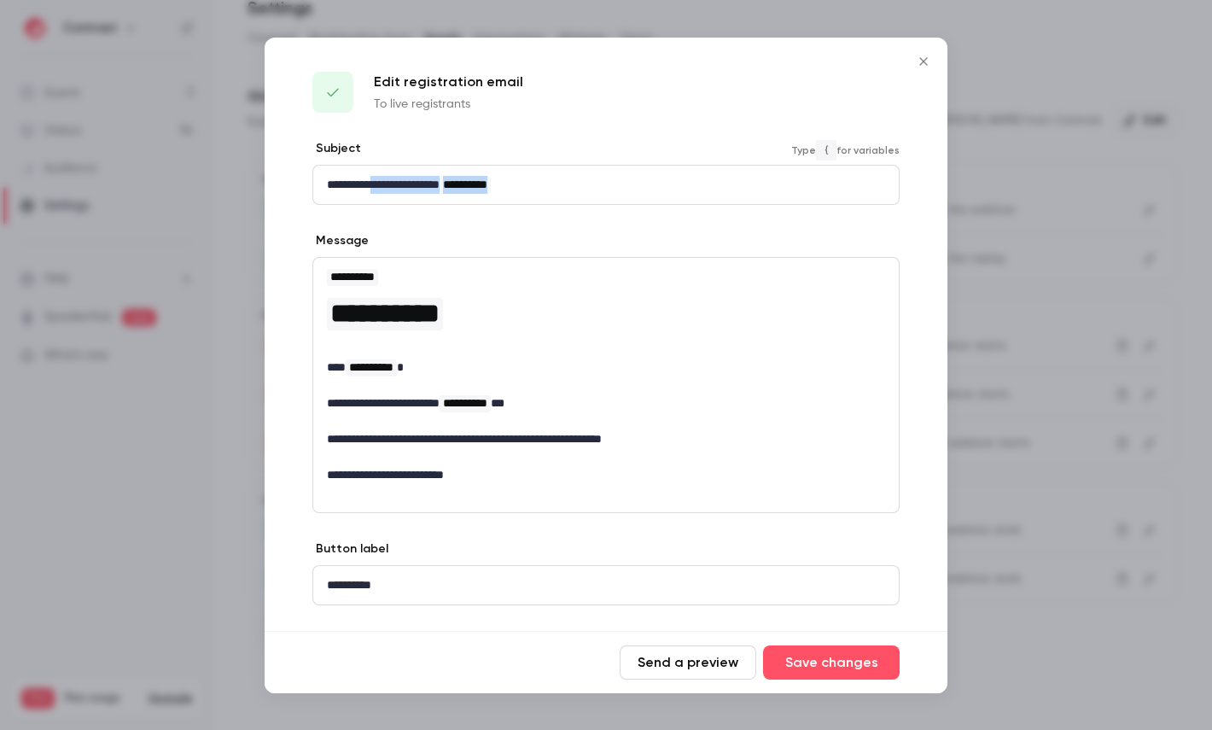
drag, startPoint x: 382, startPoint y: 185, endPoint x: 618, endPoint y: 185, distance: 235.6
click at [616, 185] on p "**********" at bounding box center [606, 185] width 558 height 18
click at [1033, 209] on div at bounding box center [606, 365] width 1212 height 730
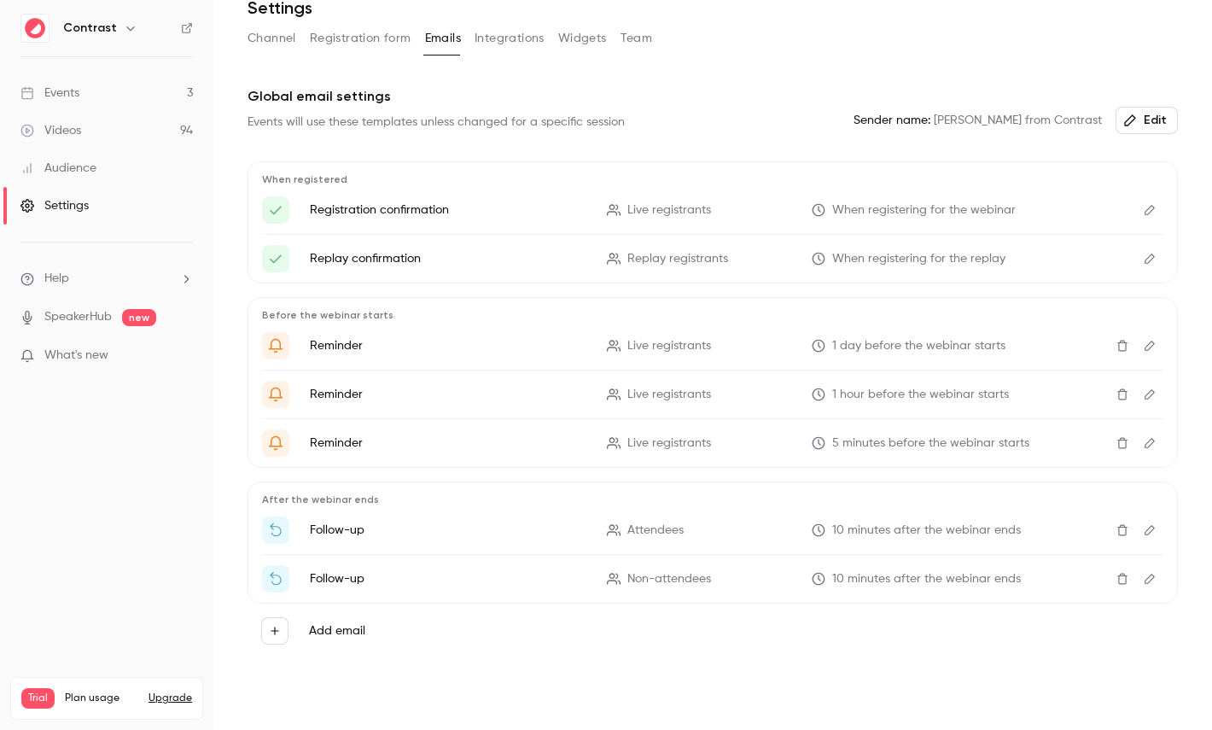
click at [267, 638] on button "Add email" at bounding box center [274, 630] width 27 height 27
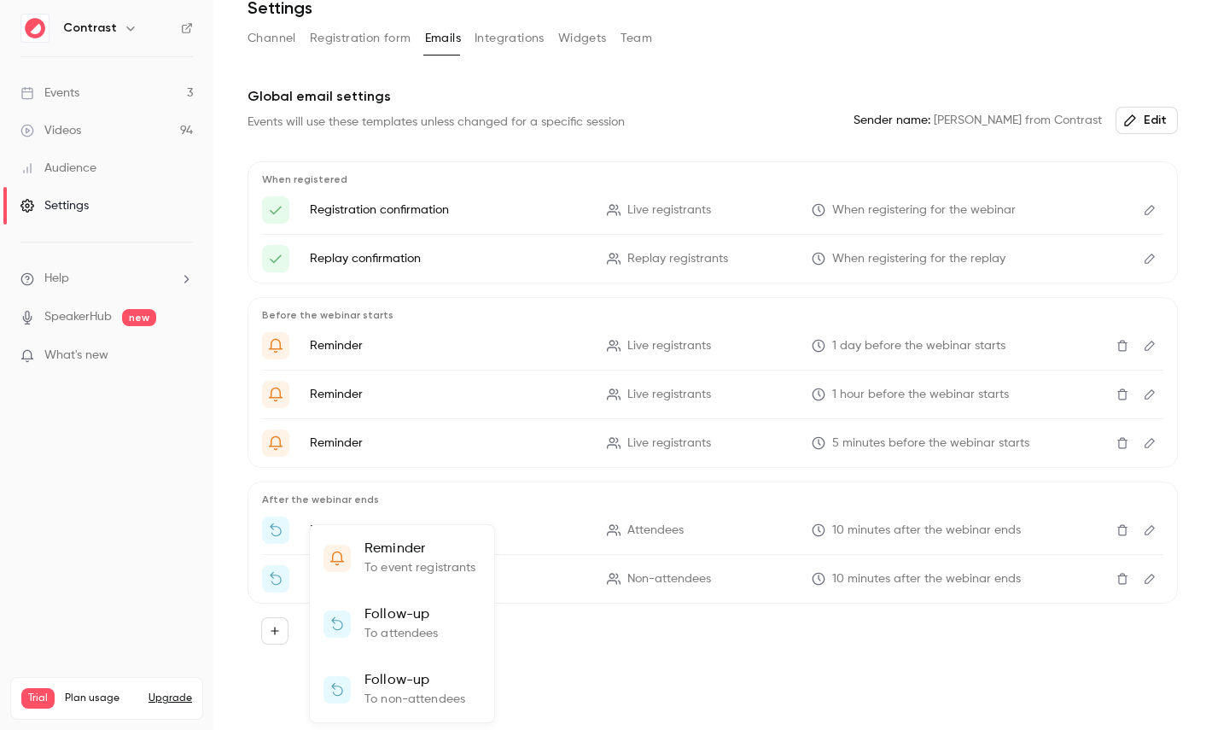
click at [699, 662] on div at bounding box center [606, 365] width 1212 height 730
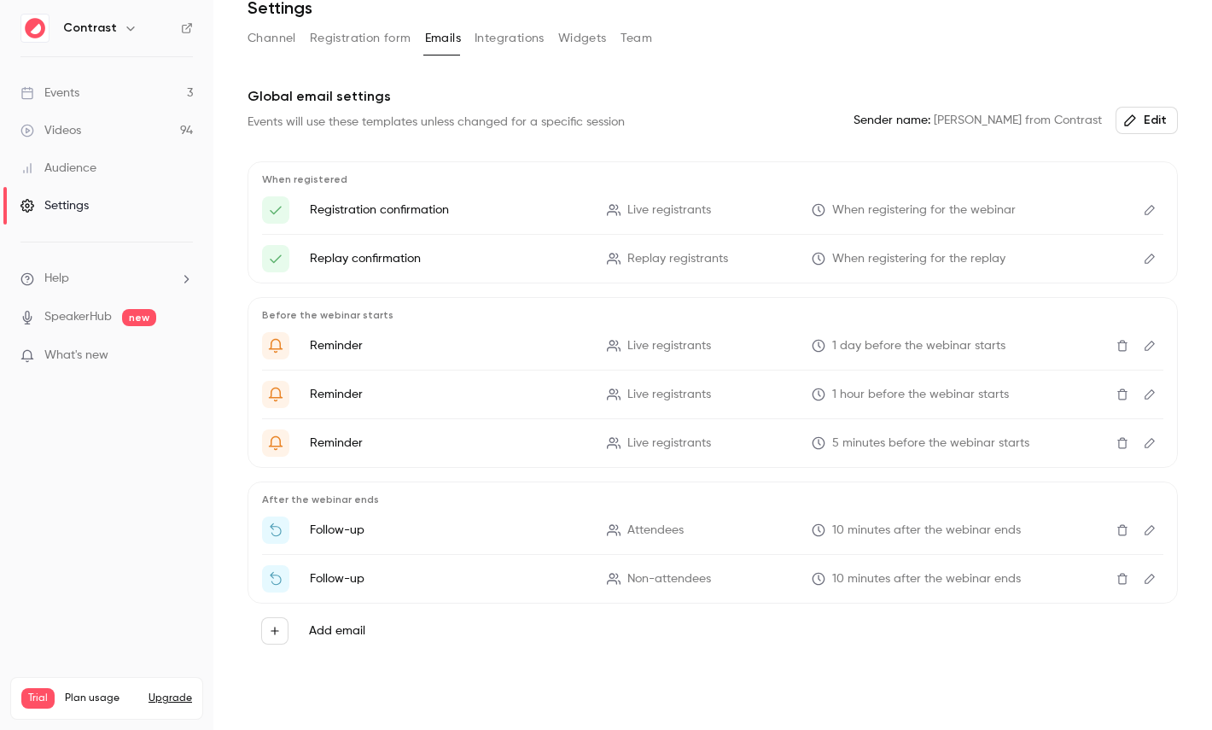
click at [1139, 352] on button "Edit" at bounding box center [1149, 345] width 27 height 27
click at [361, 34] on button "Registration form" at bounding box center [361, 38] width 102 height 27
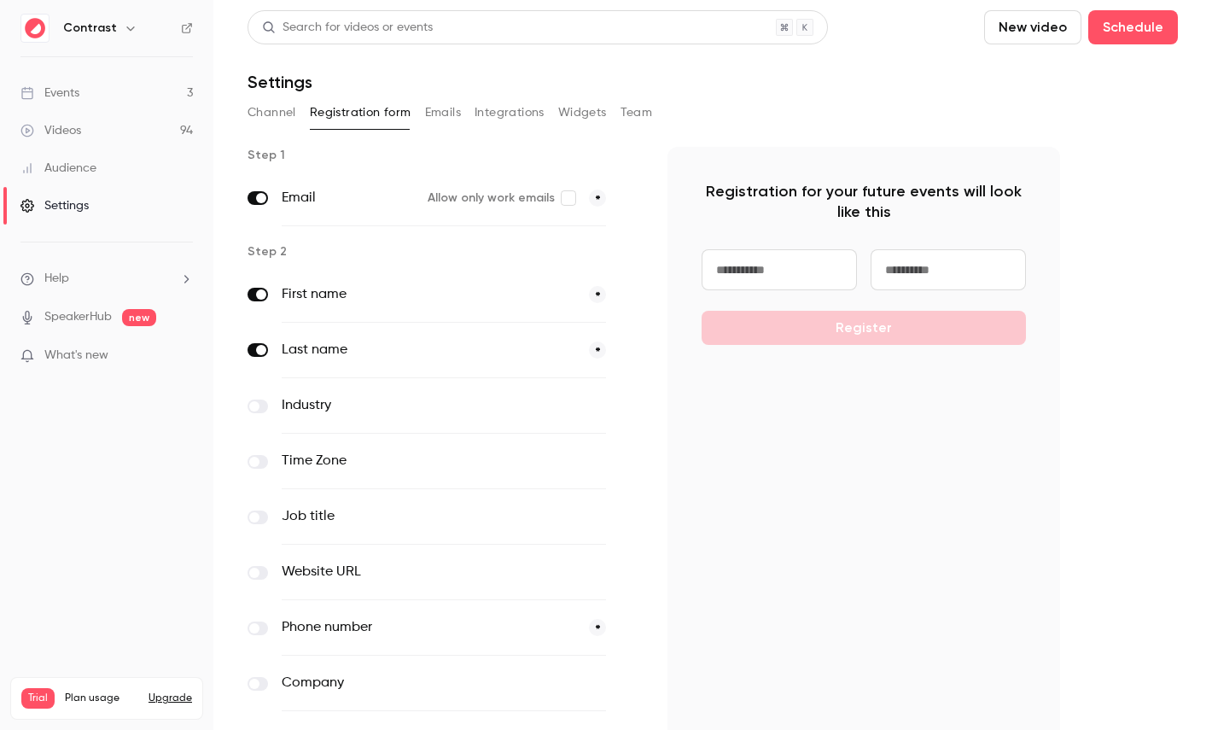
click at [427, 105] on button "Emails" at bounding box center [443, 112] width 36 height 27
